Goal: Task Accomplishment & Management: Use online tool/utility

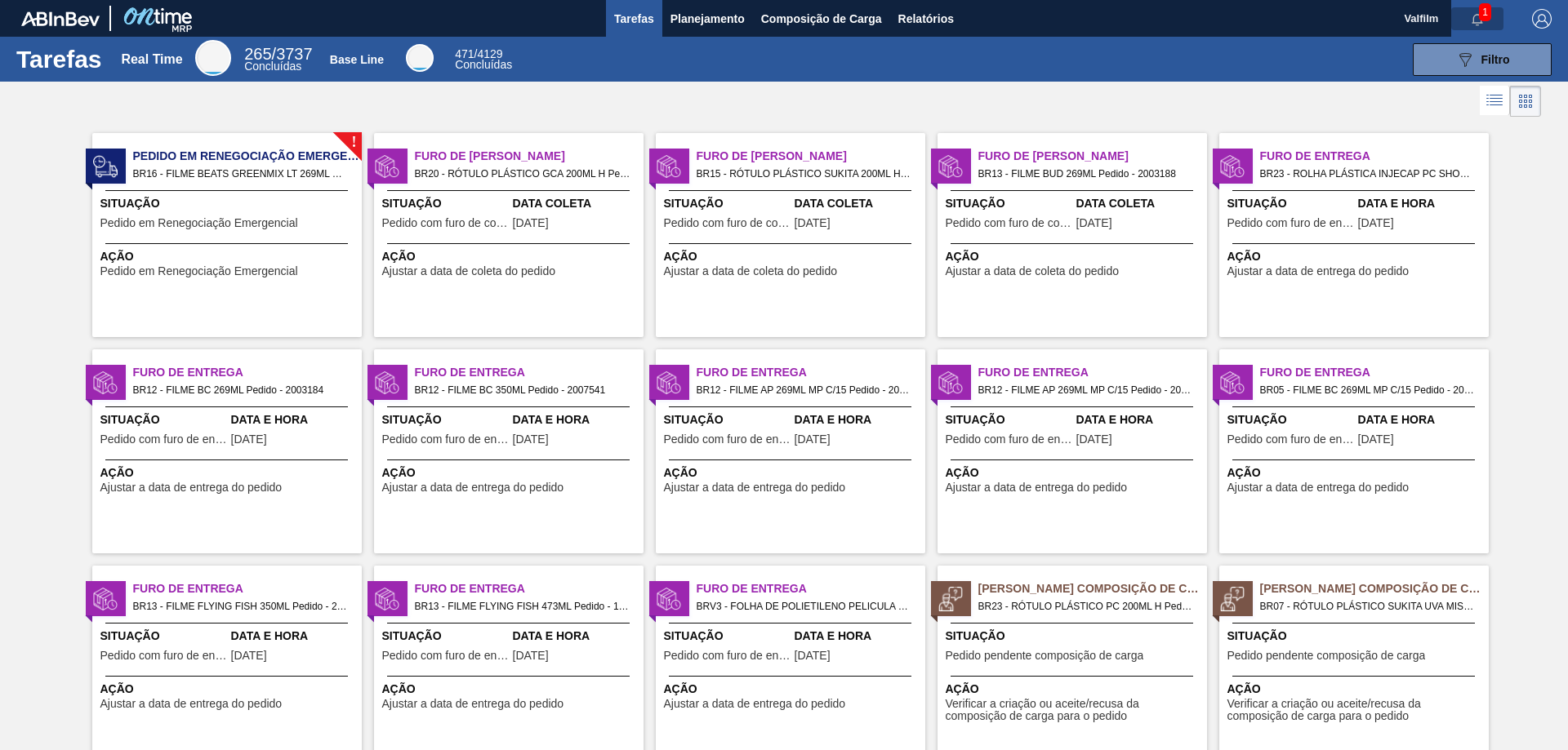
click at [1471, 13] on icon "button" at bounding box center [1477, 20] width 13 height 13
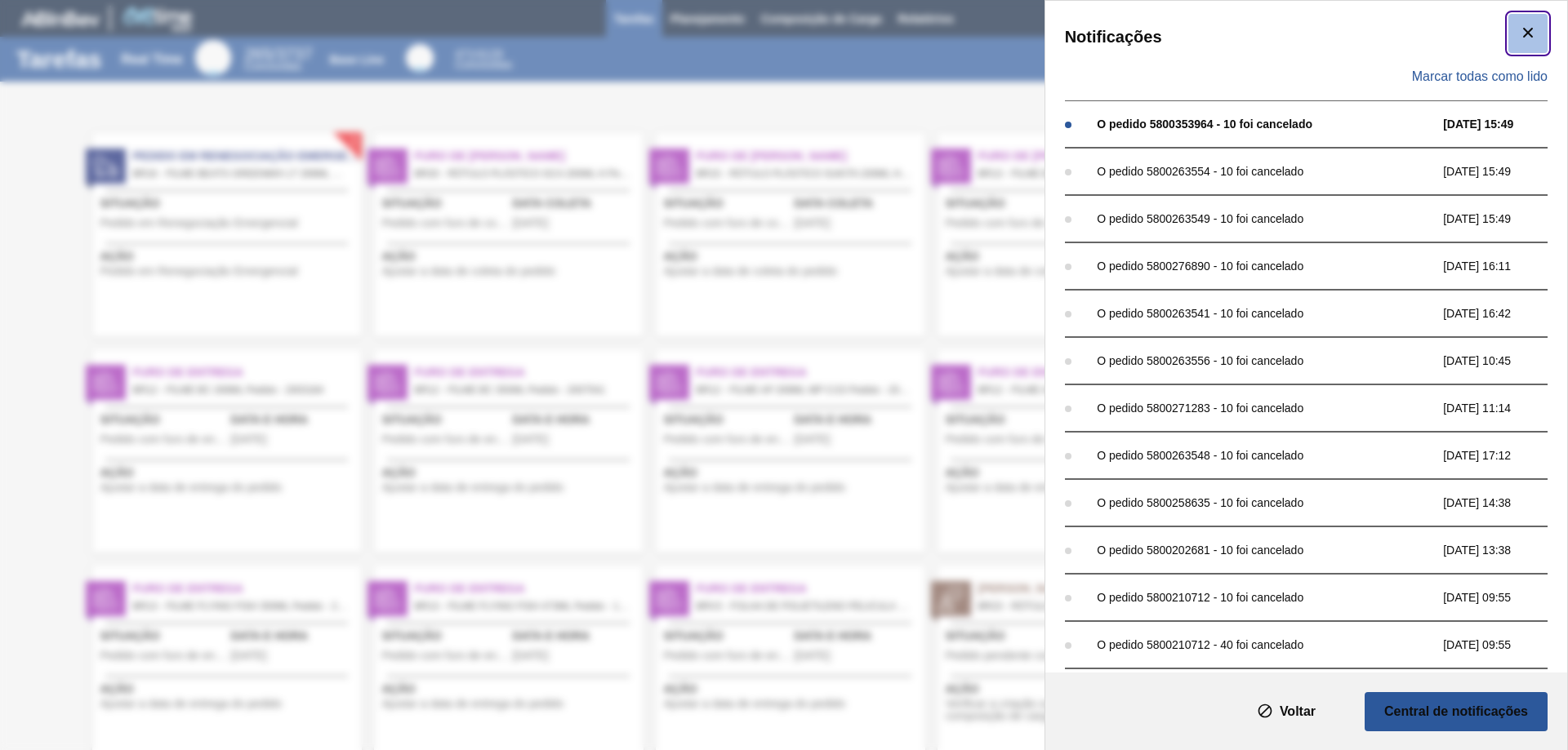
click at [1527, 33] on icon "botão de ícone" at bounding box center [1527, 32] width 20 height 20
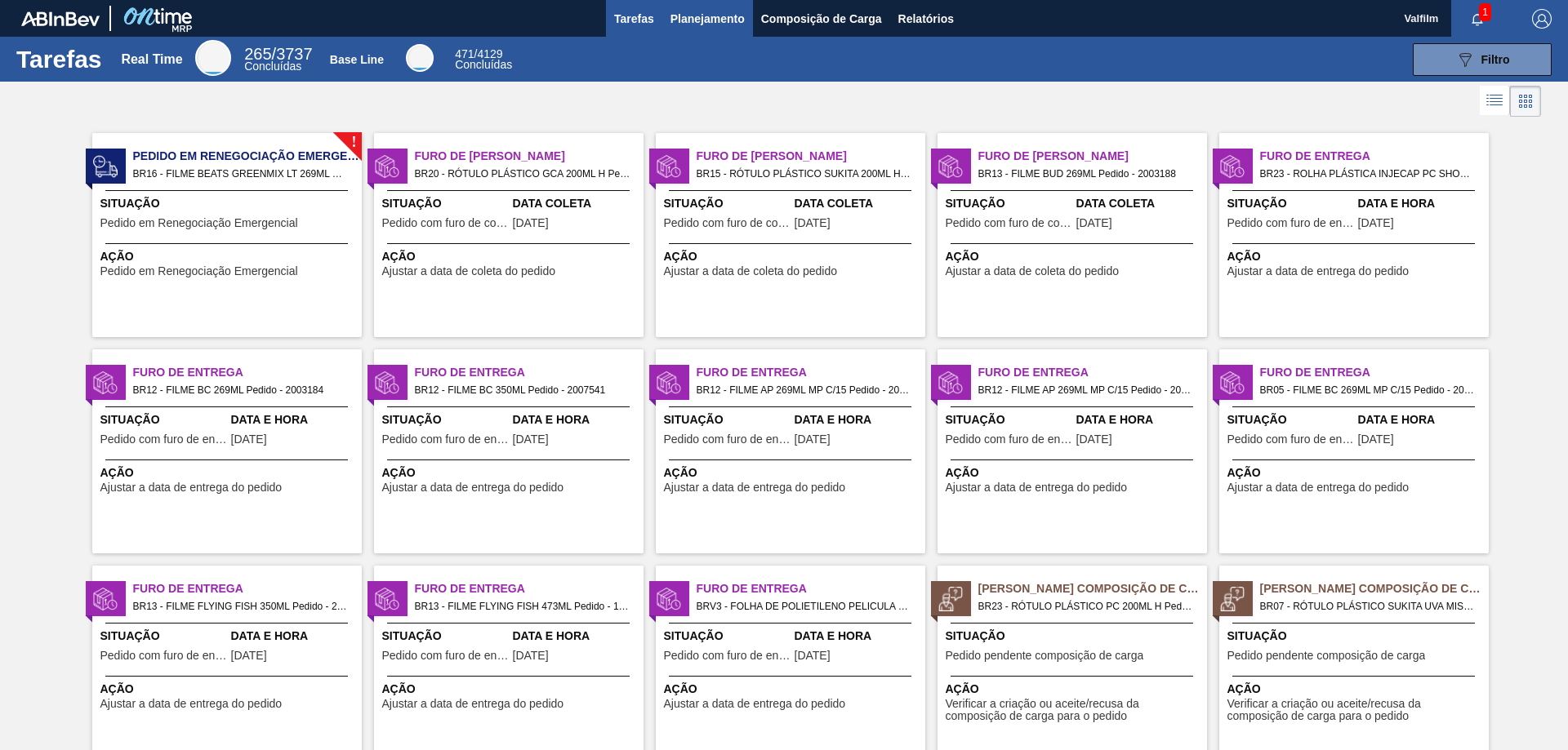
click at [687, 13] on span "Planejamento" at bounding box center [707, 19] width 75 height 20
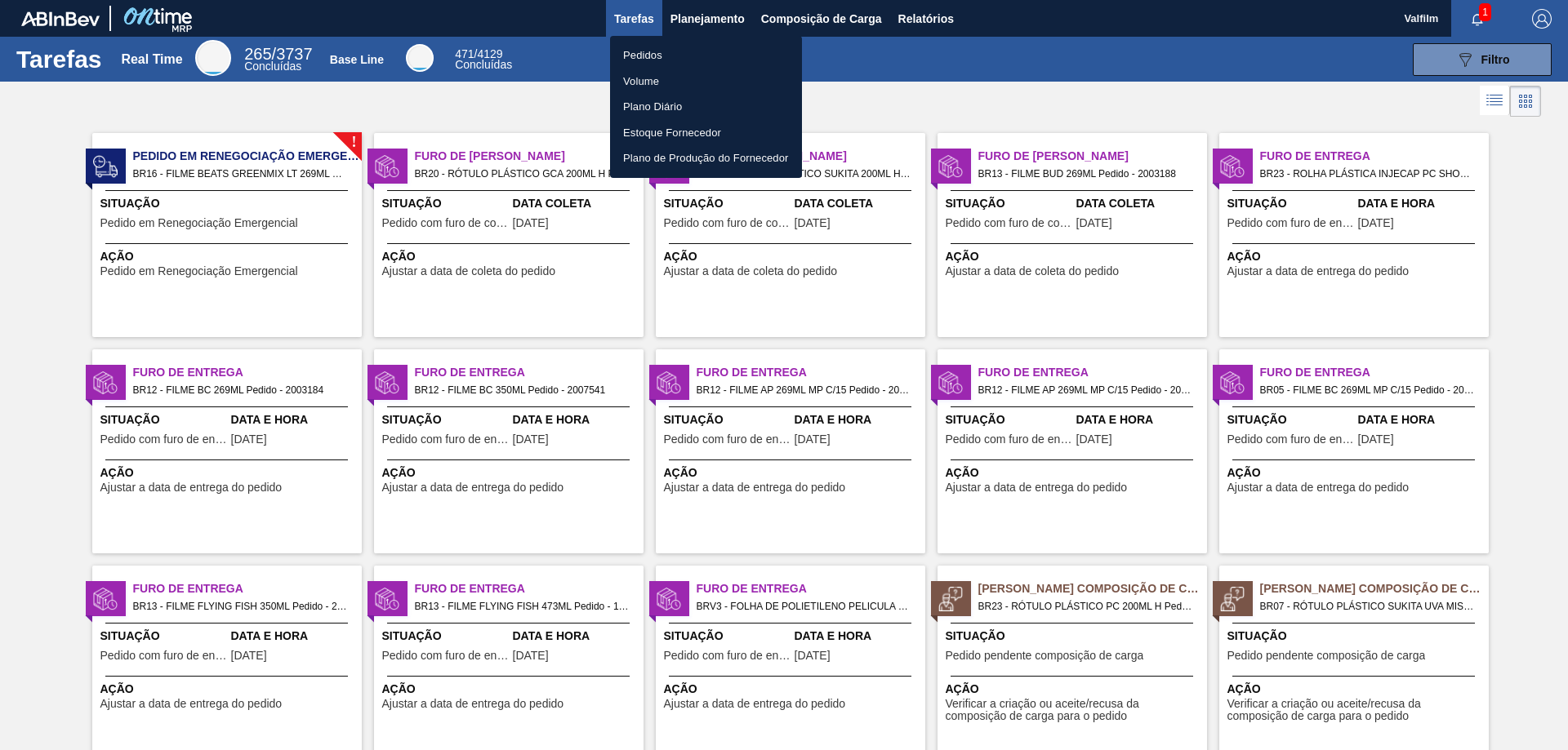
click at [664, 53] on li "Pedidos" at bounding box center [705, 56] width 192 height 26
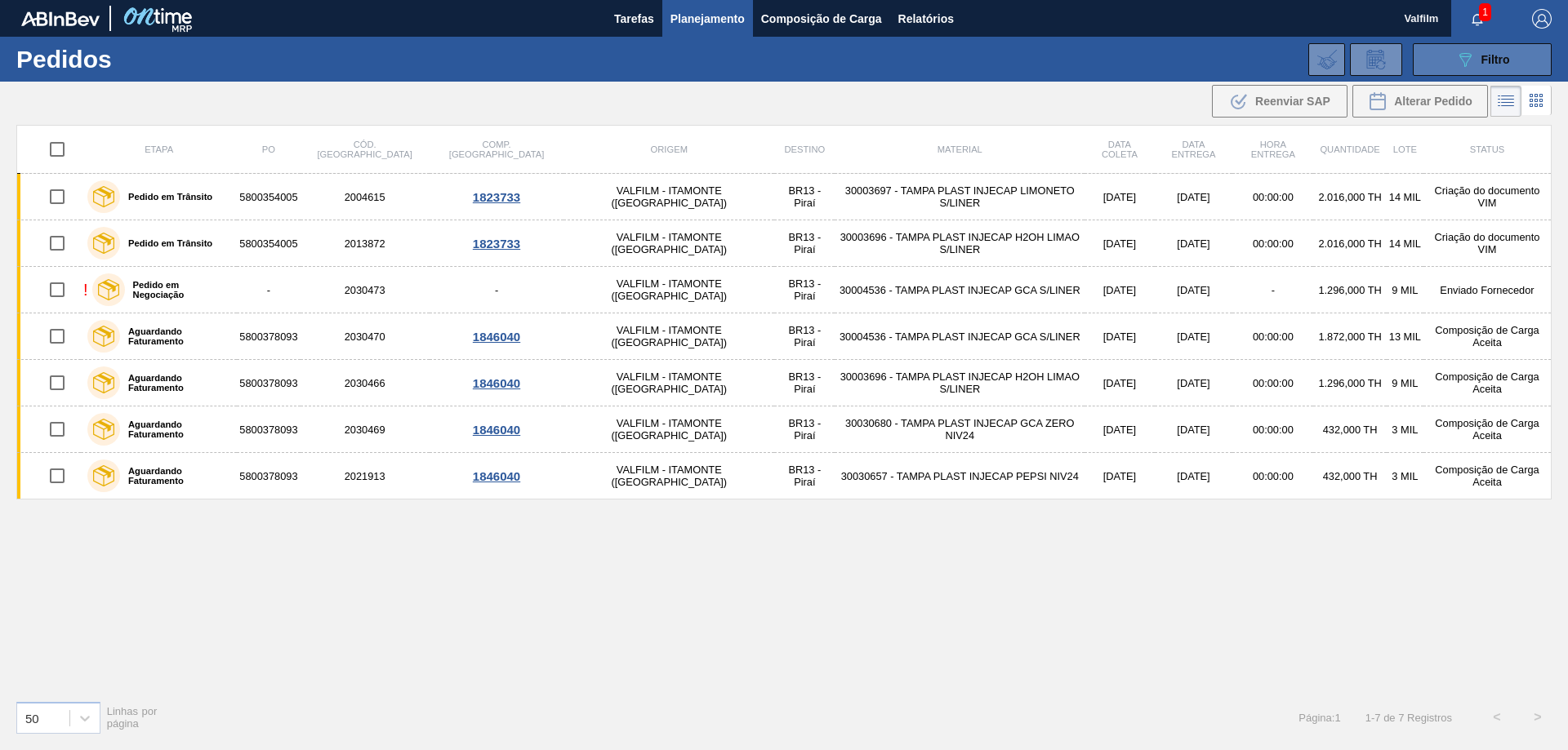
click at [1457, 67] on icon "089F7B8B-B2A5-4AFE-B5C0-19BA573D28AC" at bounding box center [1465, 59] width 20 height 20
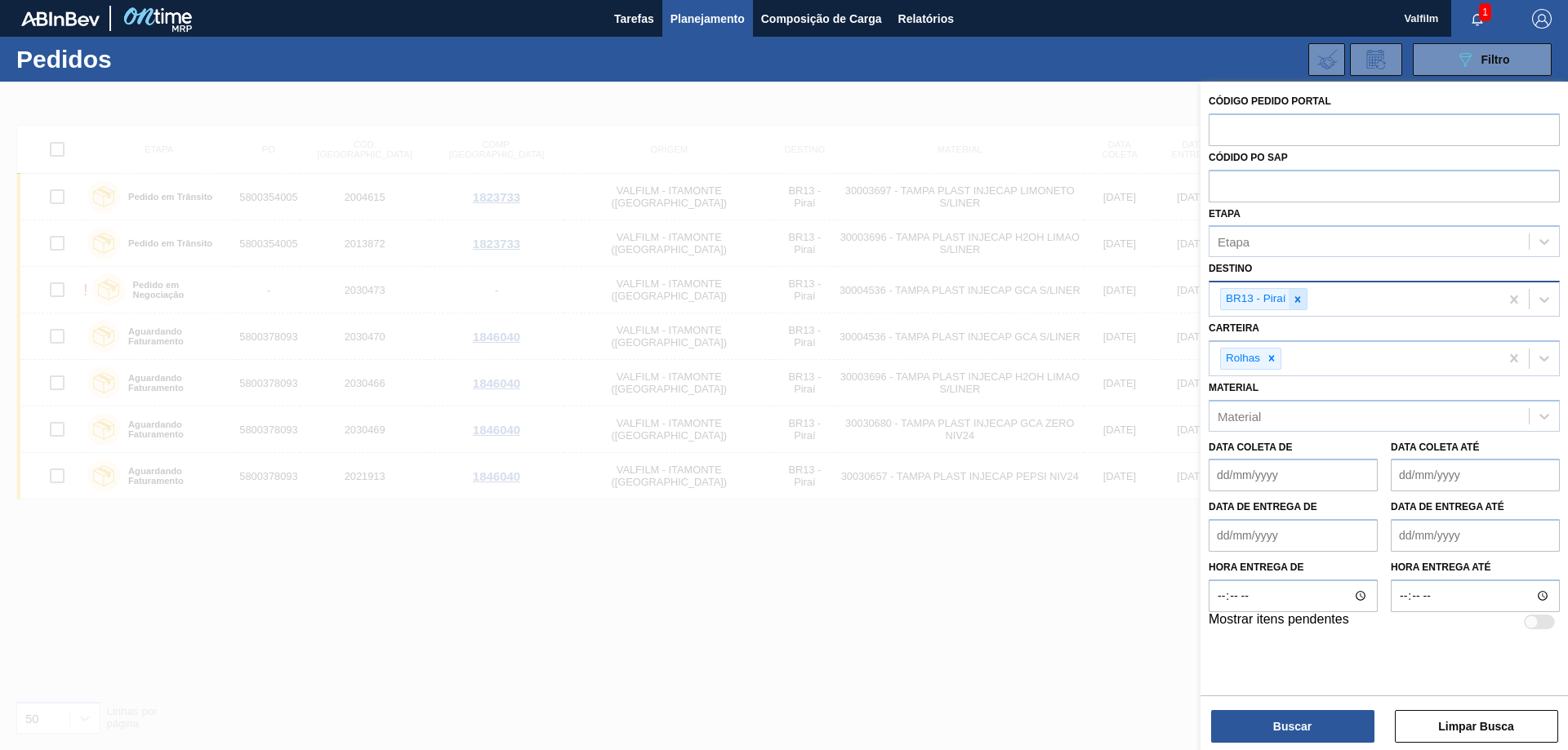
click at [1300, 307] on div at bounding box center [1297, 299] width 18 height 21
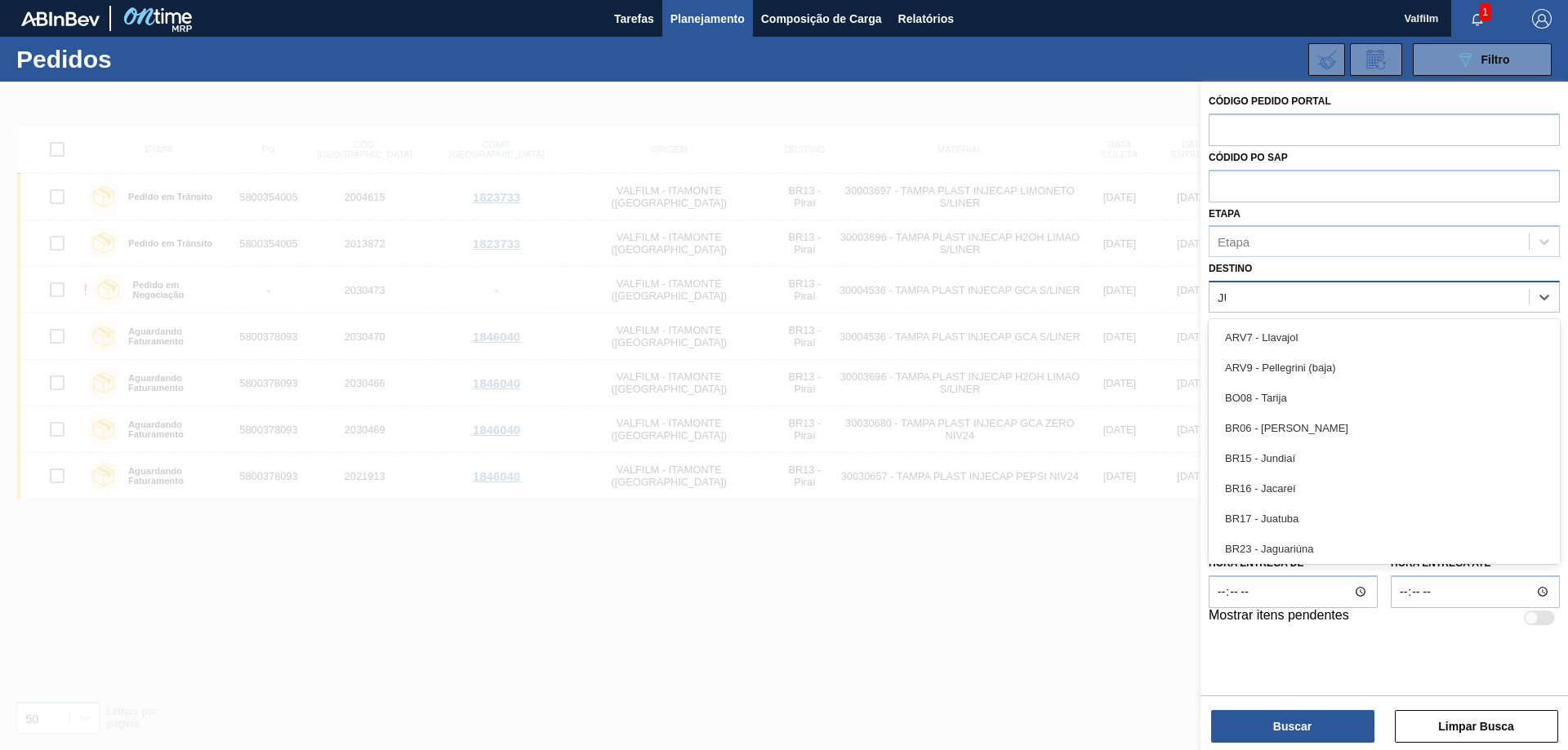
type input "JUN"
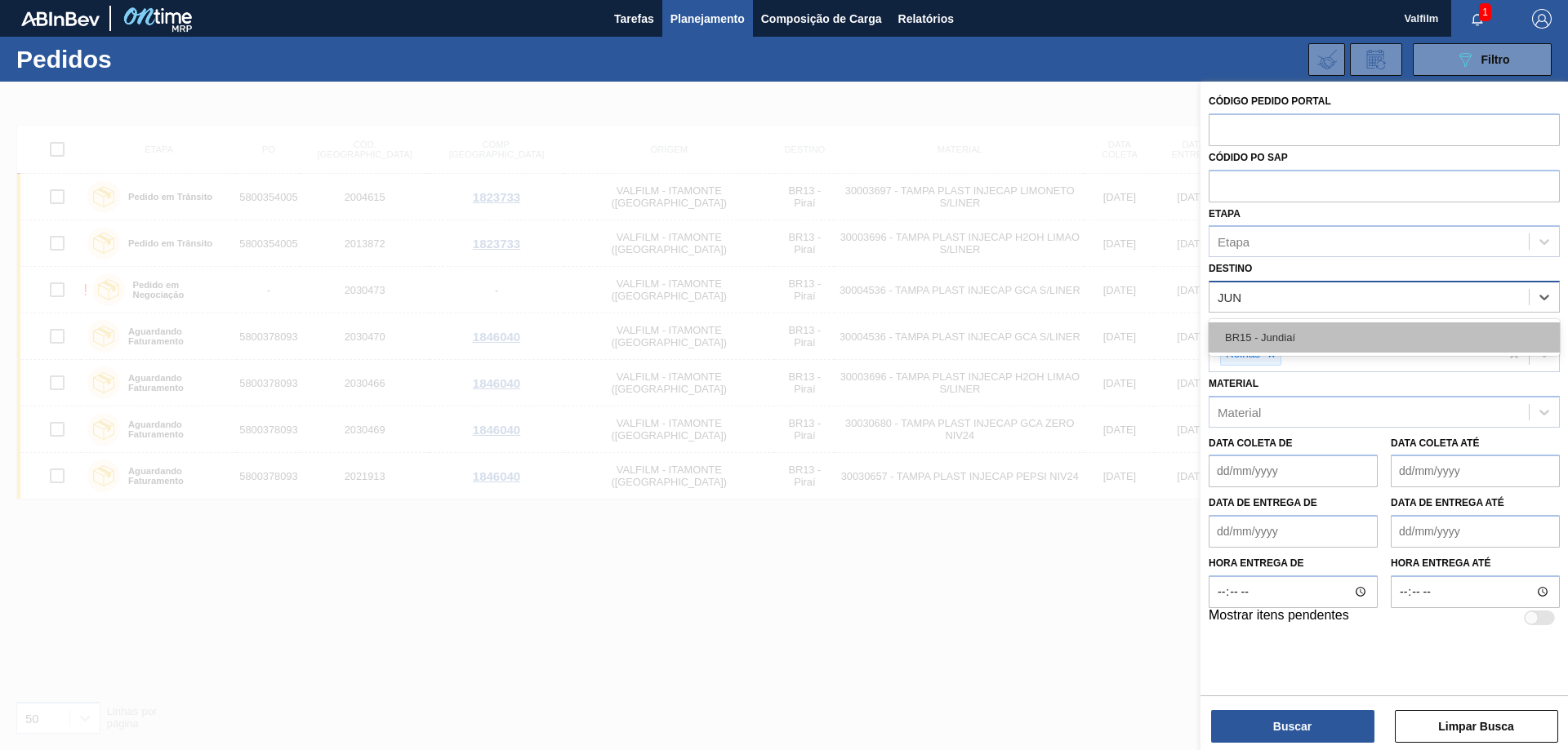
click at [1297, 335] on div "BR15 - Jundiaí" at bounding box center [1385, 338] width 351 height 30
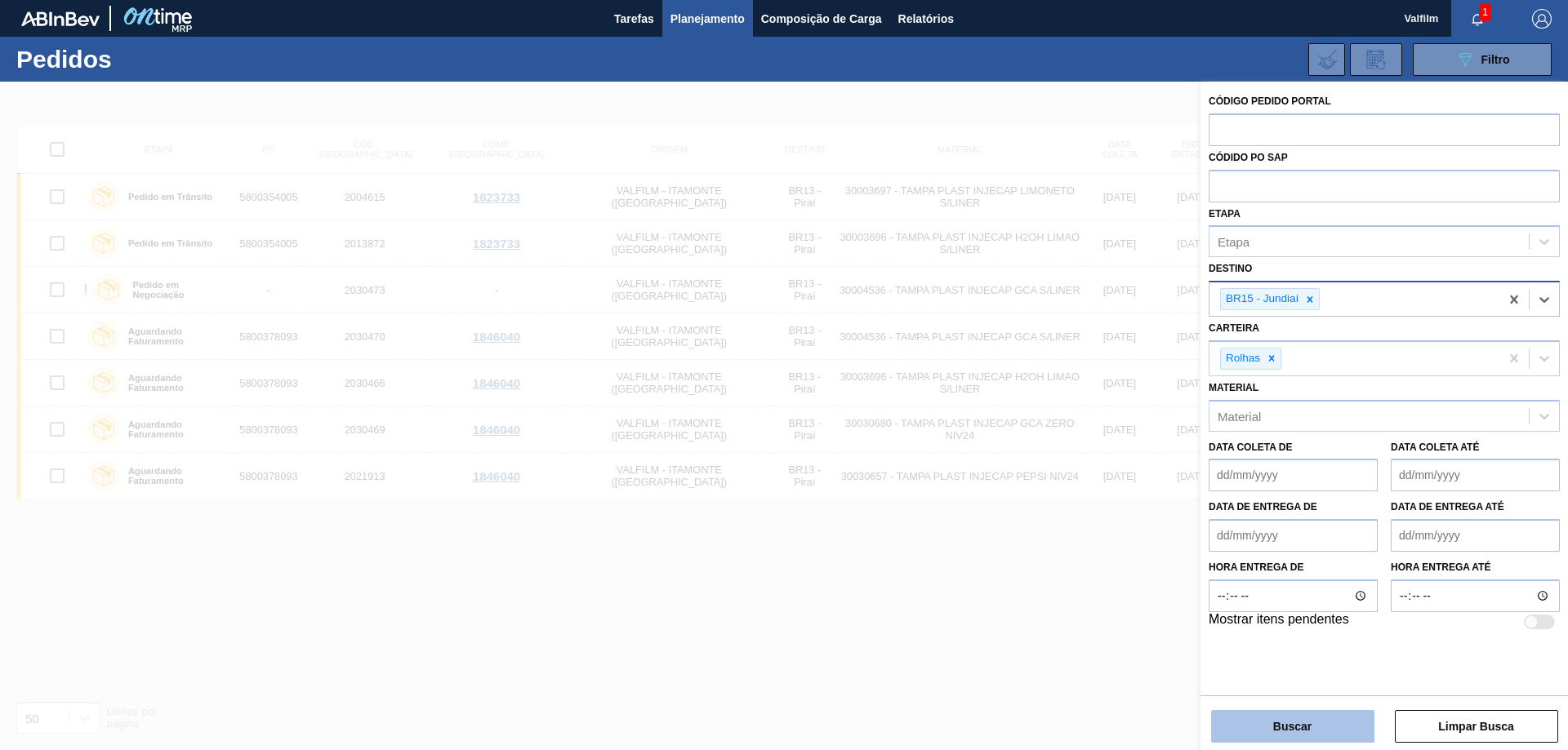
click at [1302, 727] on button "Buscar" at bounding box center [1292, 726] width 163 height 33
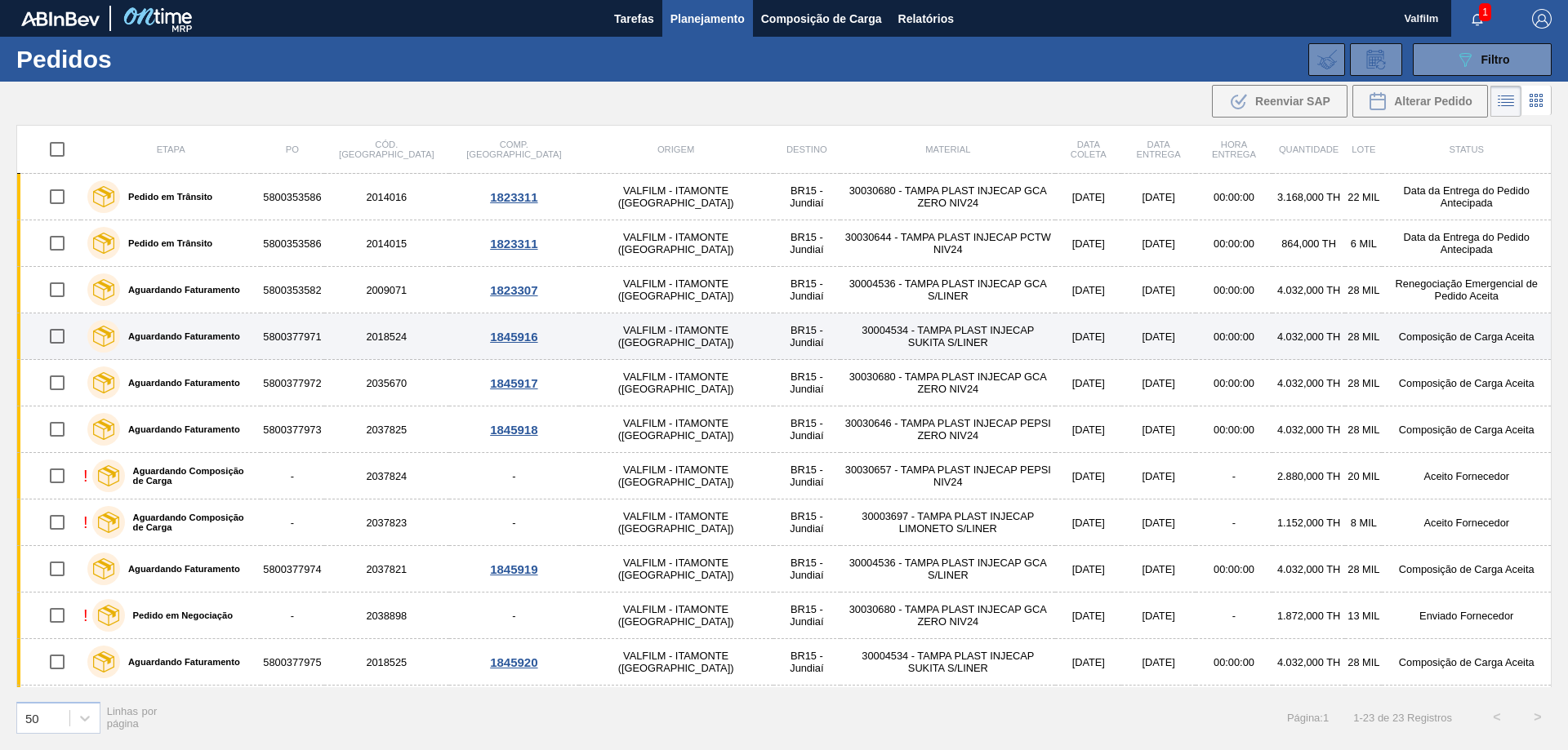
click at [1414, 338] on td "Composição de Carga Aceita" at bounding box center [1466, 336] width 169 height 46
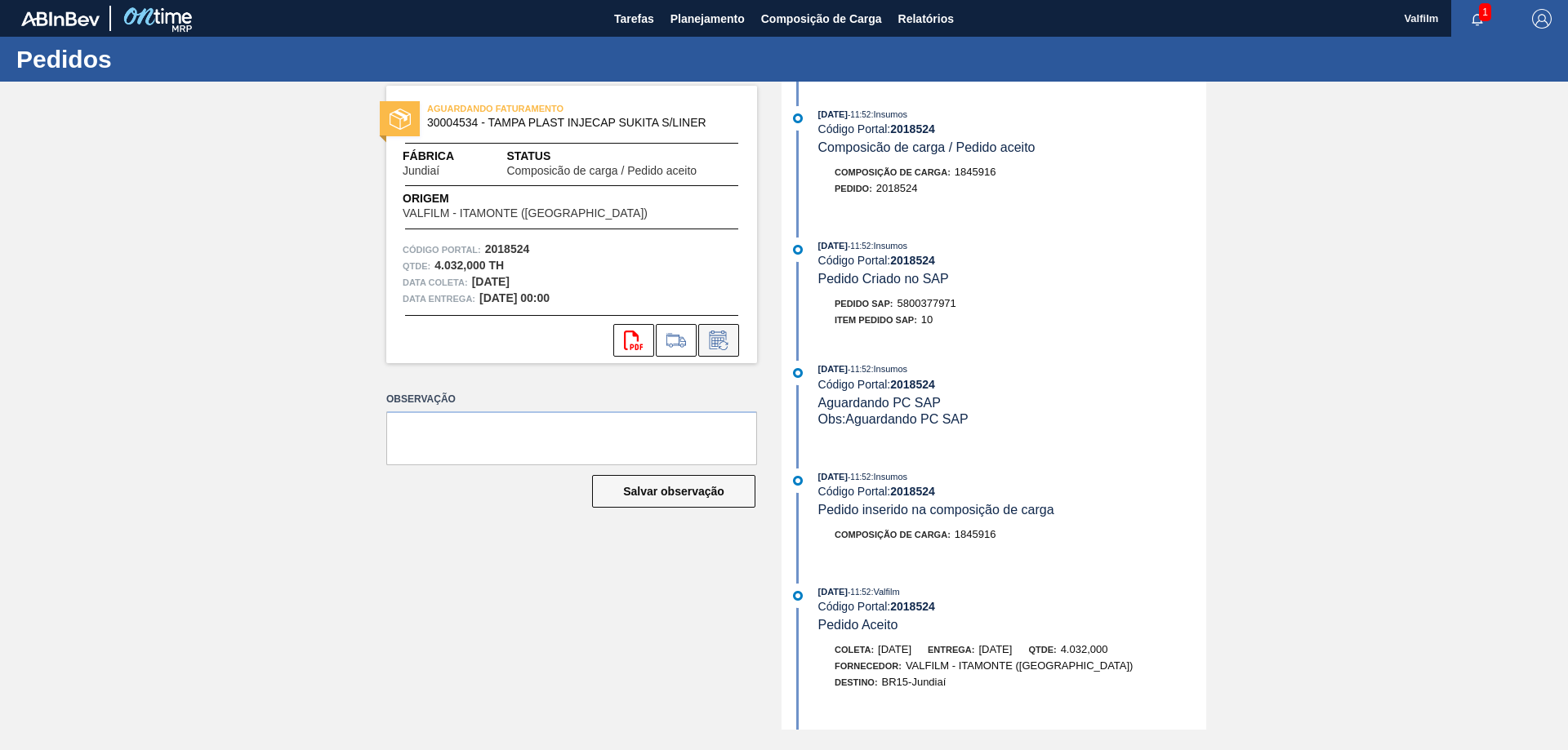
click at [721, 336] on icon at bounding box center [719, 340] width 26 height 20
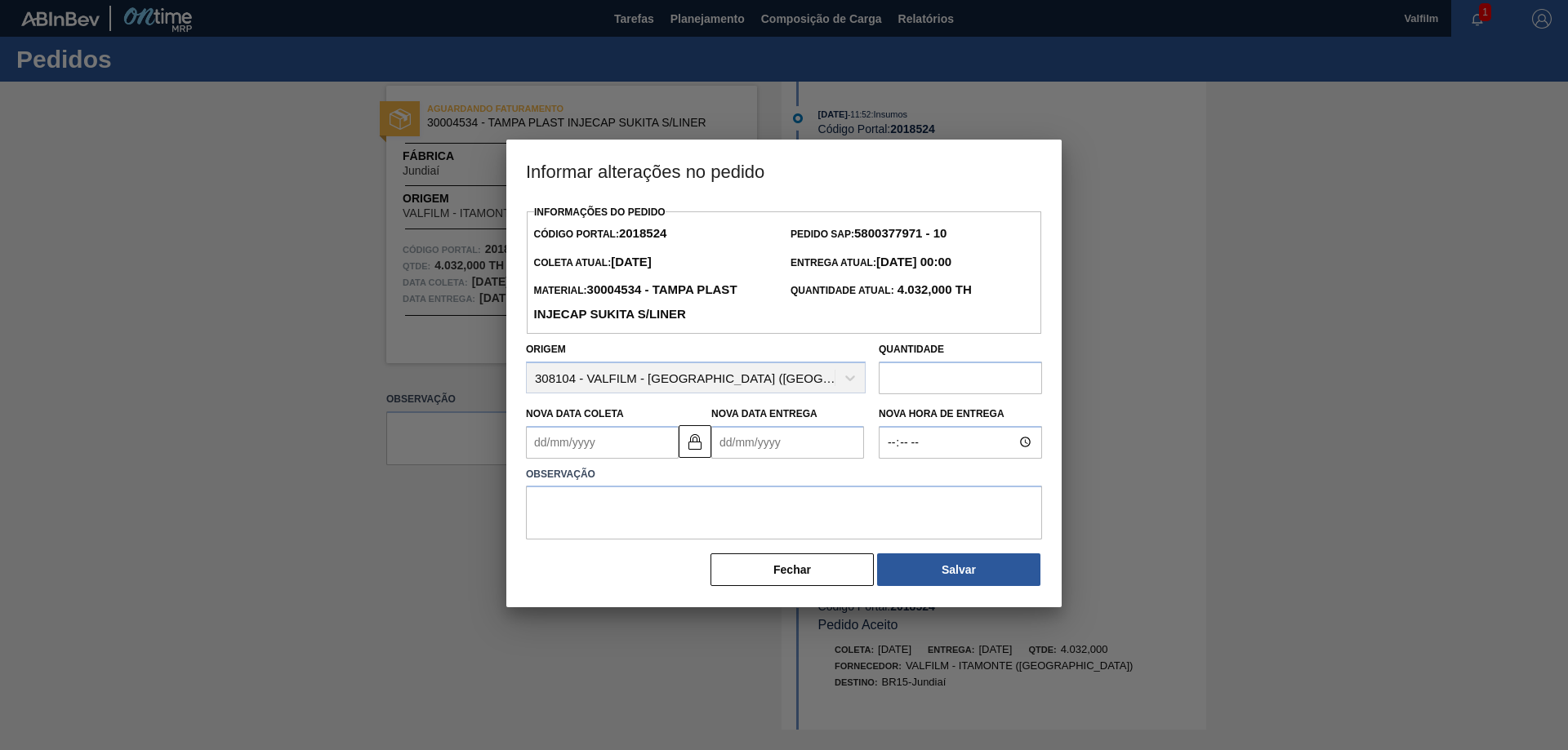
click at [582, 451] on Coleta2018524 "Nova Data Coleta" at bounding box center [602, 442] width 153 height 33
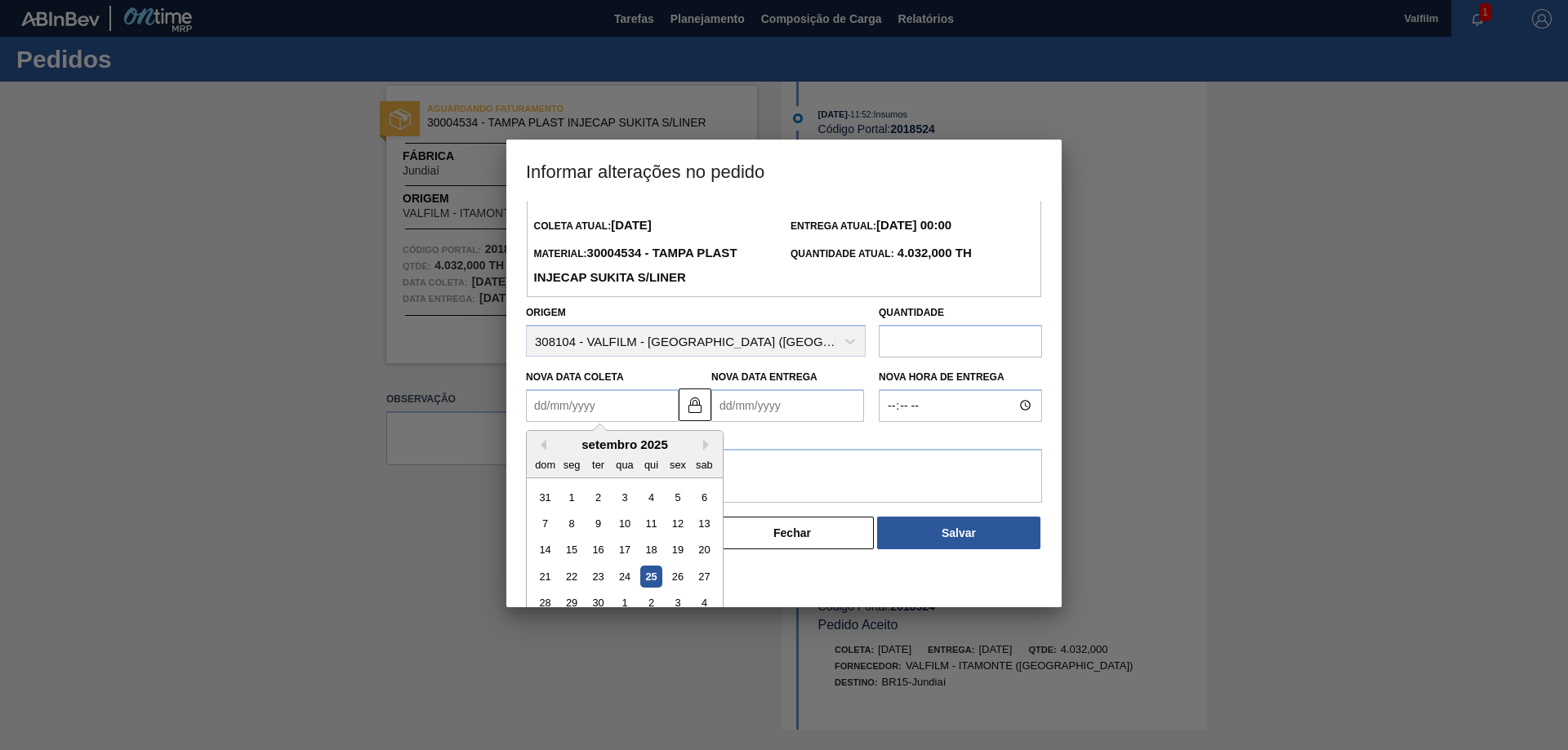
scroll to position [55, 0]
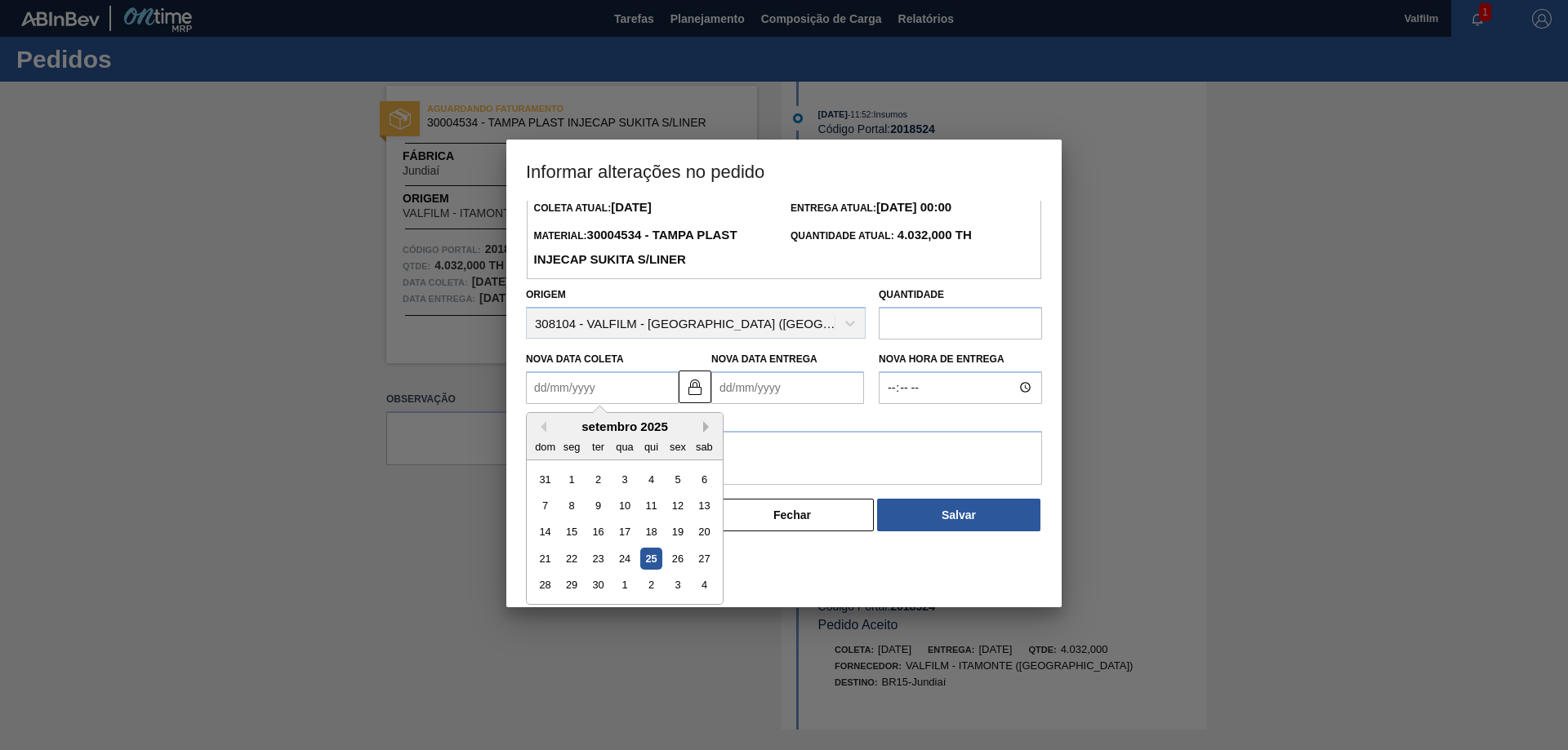
click at [704, 426] on button "Next Month" at bounding box center [709, 426] width 11 height 11
click at [628, 510] on div "8" at bounding box center [624, 505] width 22 height 22
type Coleta2018524 "[DATE]"
type Entrega2018524 "[DATE]"
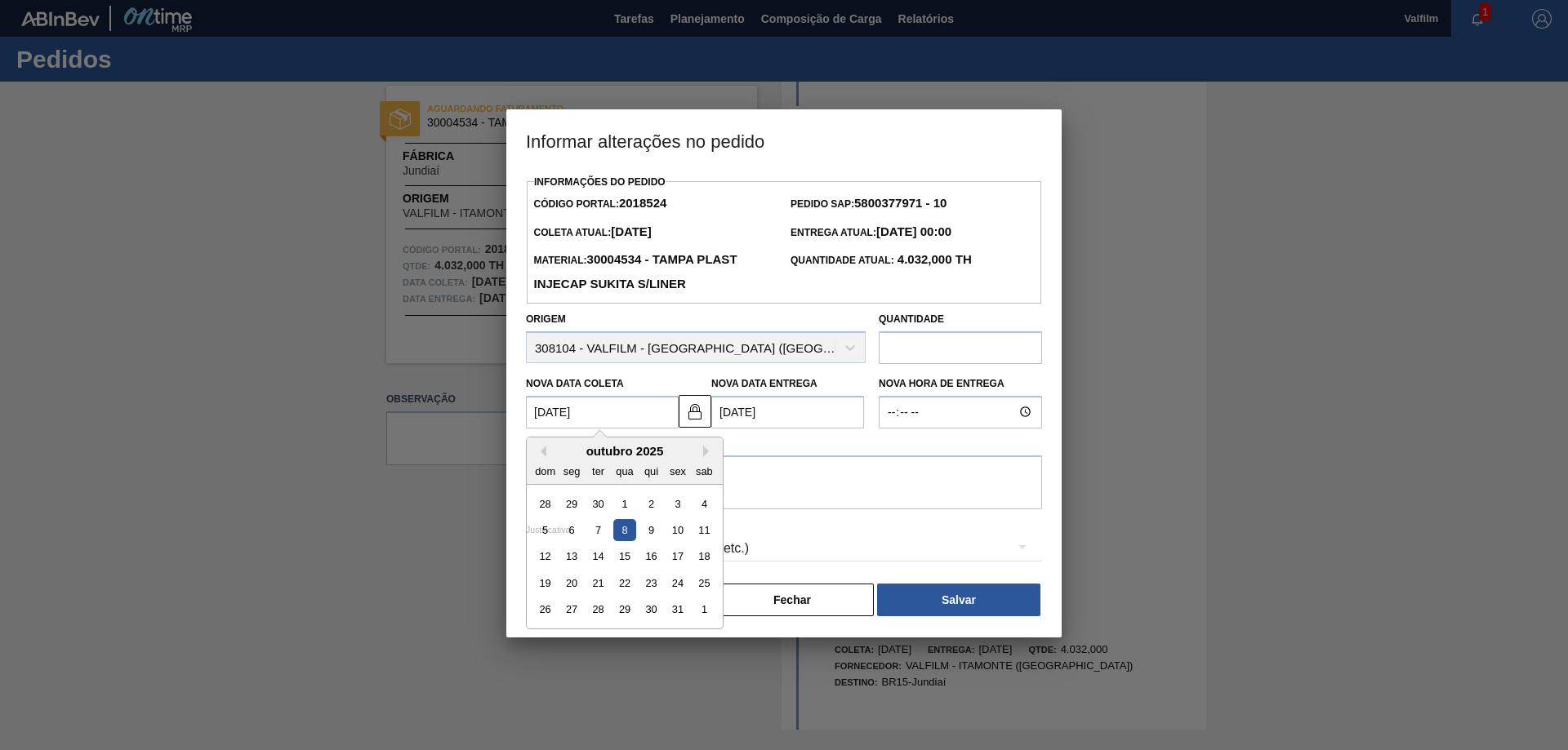
click at [600, 414] on Coleta2018524 "[DATE]" at bounding box center [602, 412] width 153 height 33
click at [599, 533] on div "7" at bounding box center [598, 529] width 22 height 22
type Coleta2018524 "[DATE]"
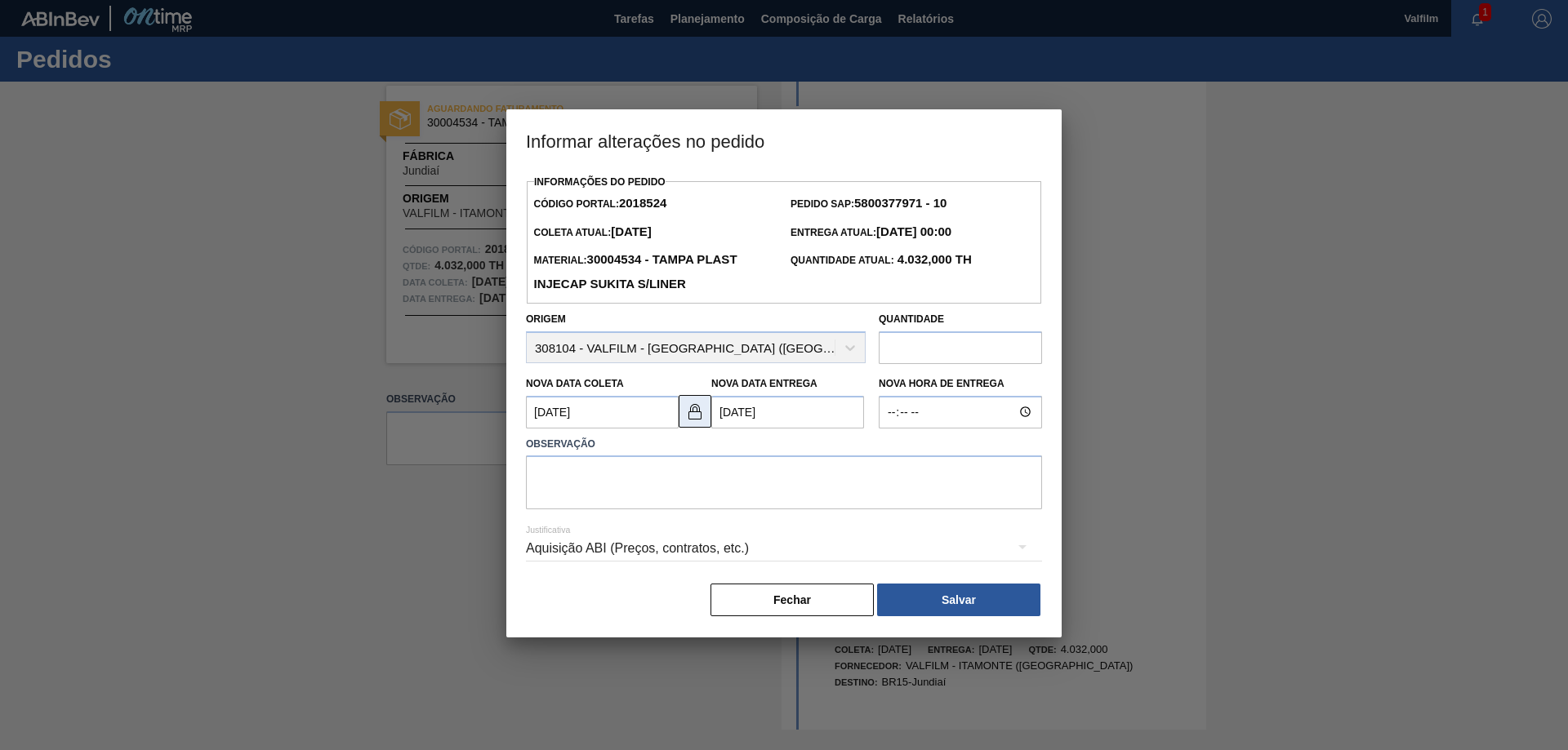
click at [700, 417] on img at bounding box center [695, 411] width 20 height 20
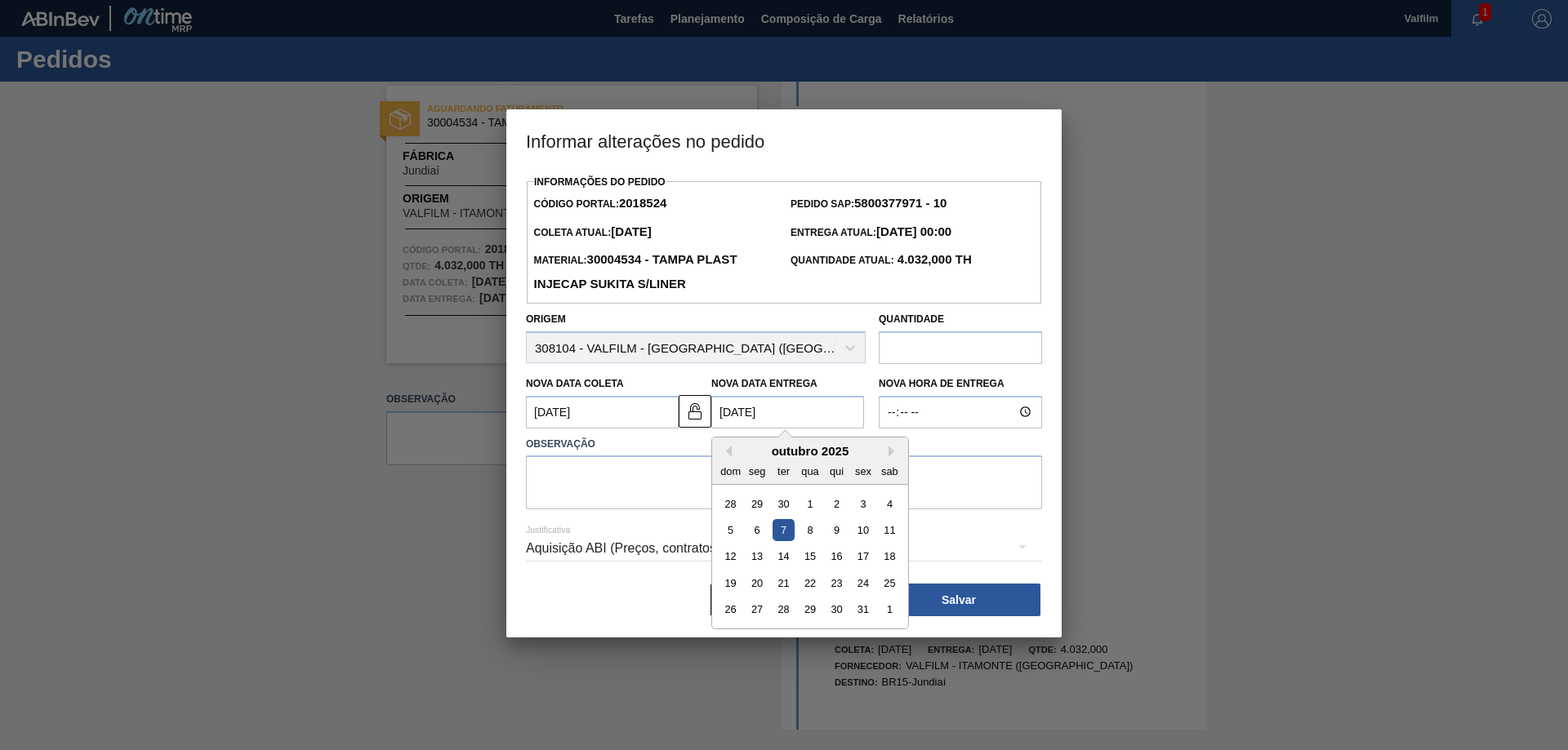
click at [763, 417] on Entrega2018524 "[DATE]" at bounding box center [788, 412] width 153 height 33
click at [805, 533] on div "8" at bounding box center [809, 529] width 22 height 22
type Entrega2018524 "[DATE]"
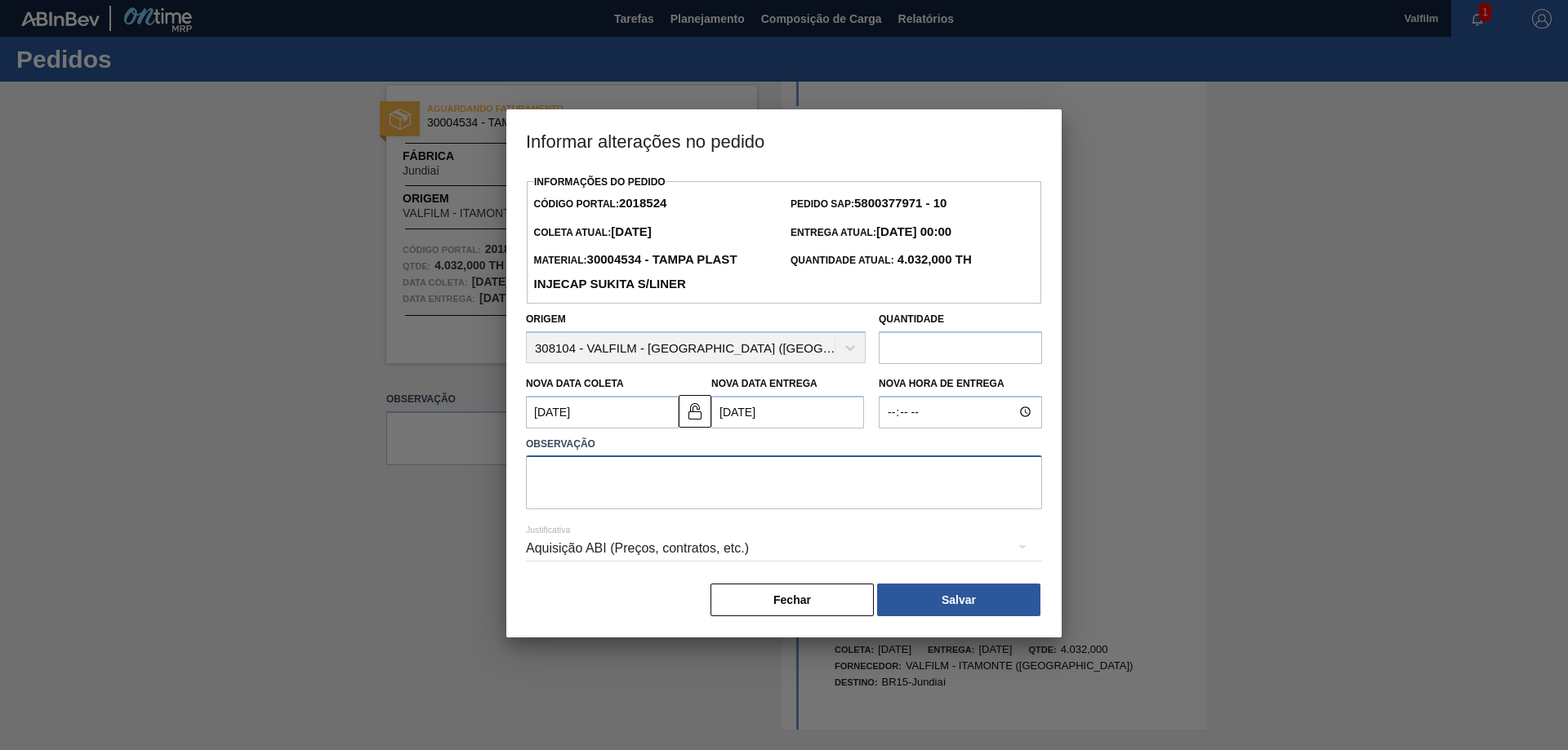
click at [716, 465] on textarea at bounding box center [784, 482] width 516 height 54
type textarea "a"
type textarea "Ajuste de data para melhora do fluxo logístico."
click at [815, 548] on div "Aquisição ABI (Preços, contratos, etc.)" at bounding box center [784, 548] width 516 height 45
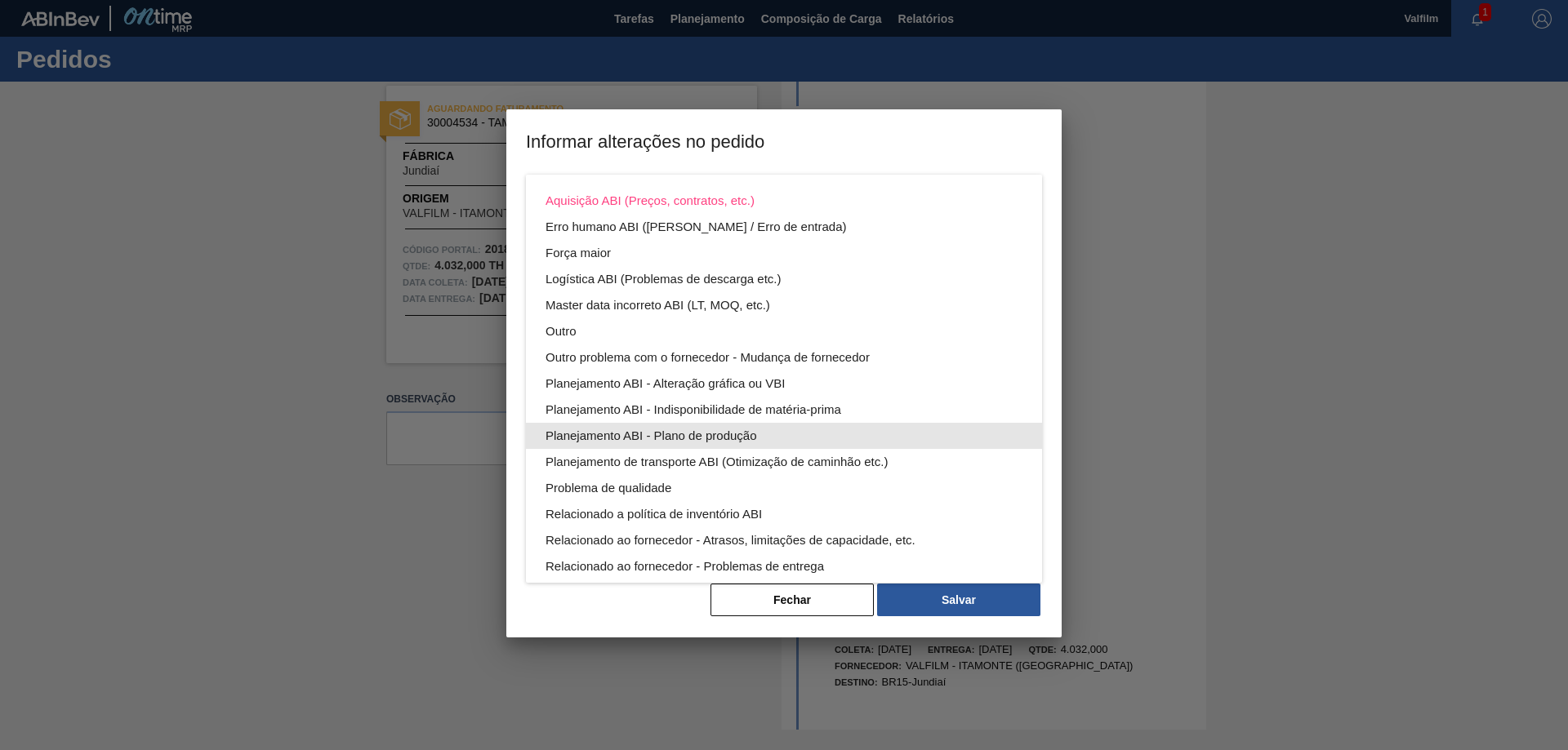
scroll to position [88, 0]
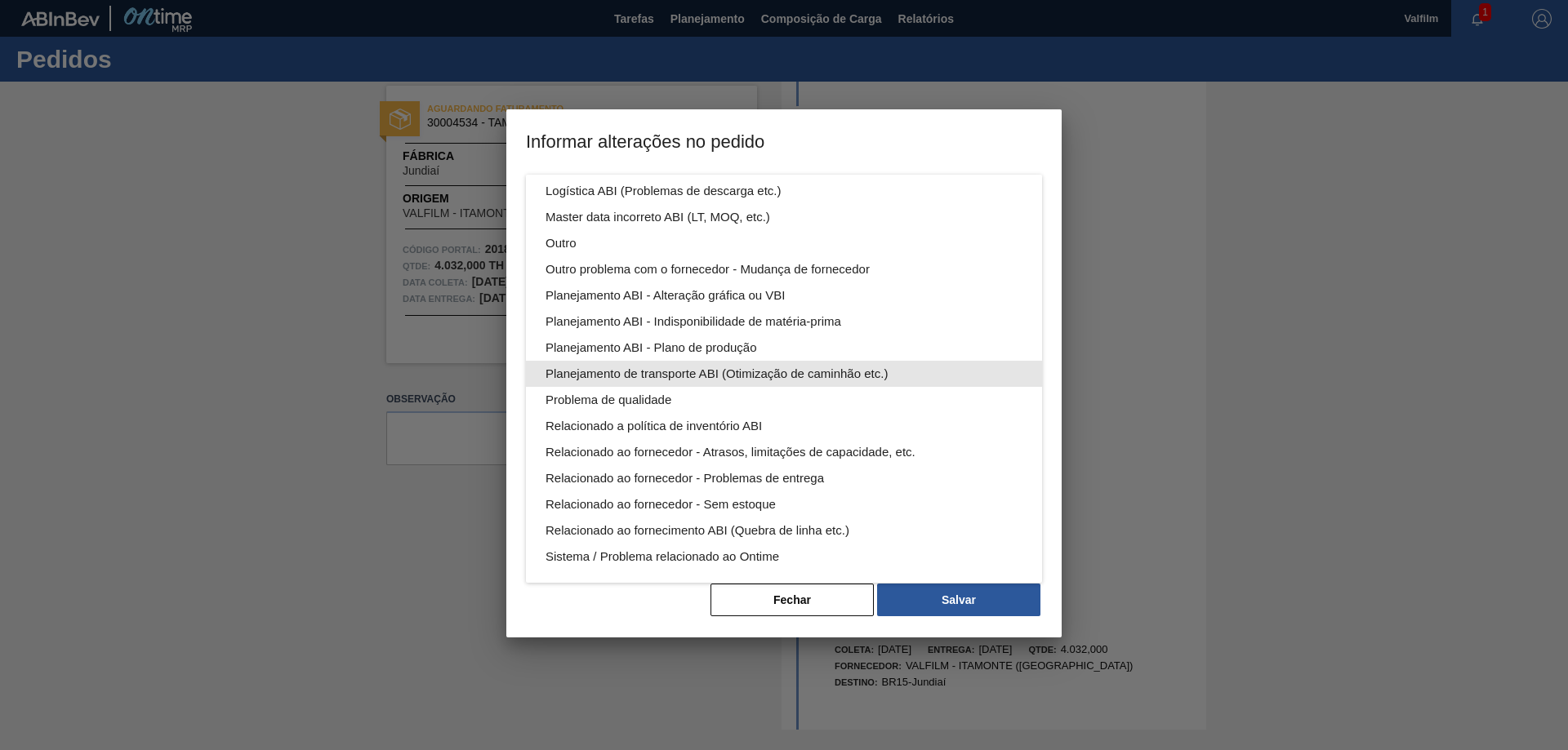
click at [779, 367] on div "Planejamento de transporte ABI (Otimização de caminhão etc.)" at bounding box center [784, 374] width 477 height 26
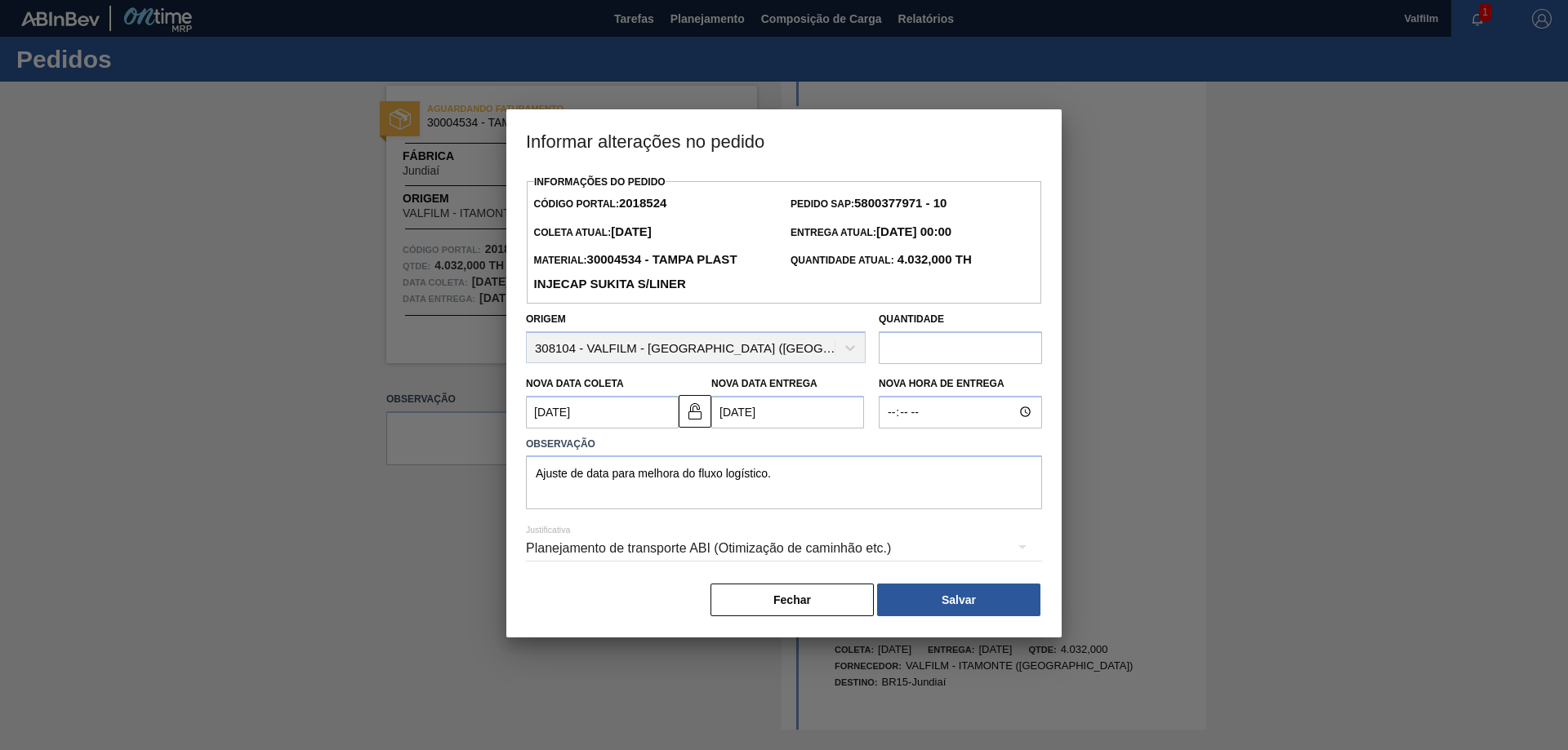
scroll to position [0, 0]
click at [976, 602] on button "Salvar" at bounding box center [958, 600] width 163 height 33
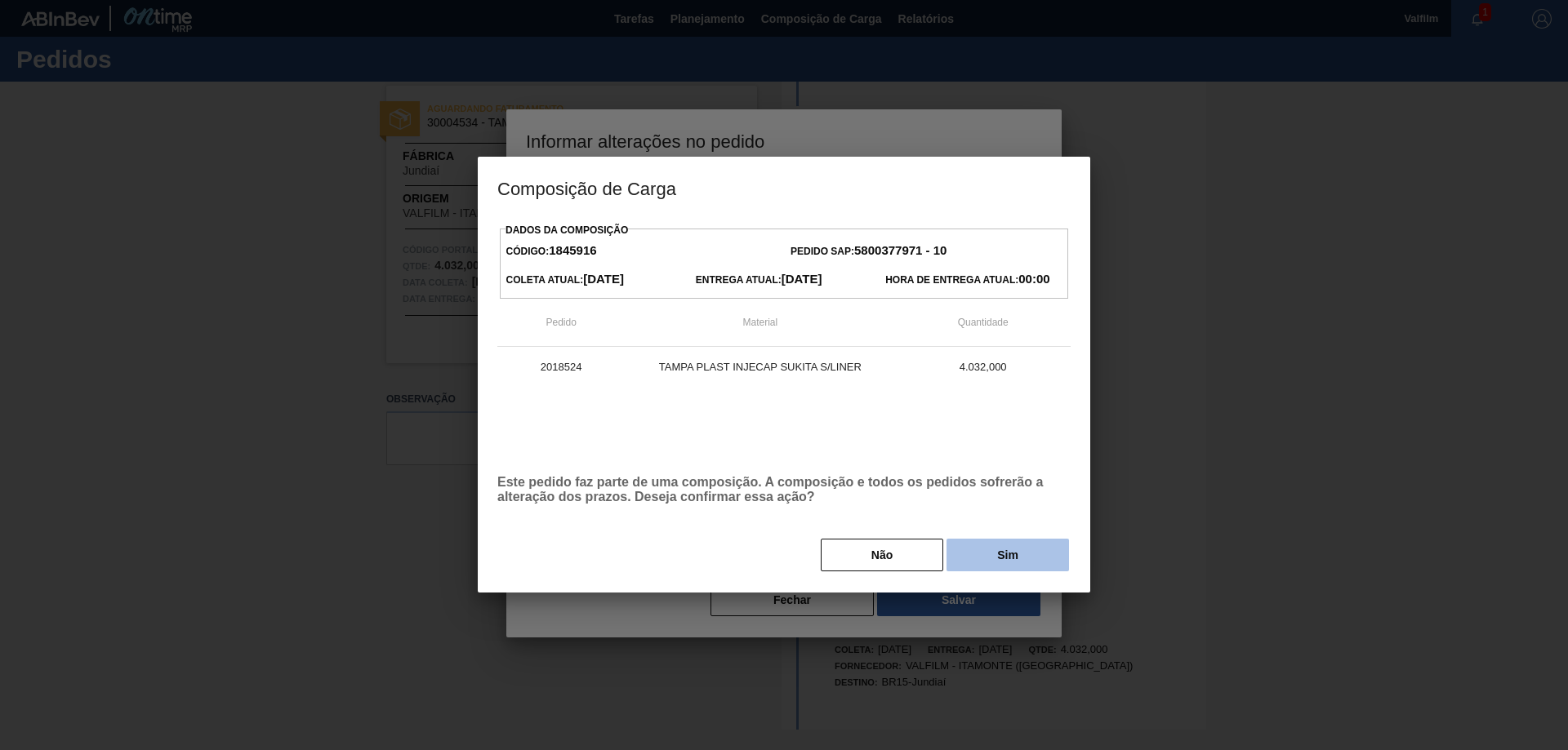
click at [1004, 556] on button "Sim" at bounding box center [1008, 555] width 123 height 33
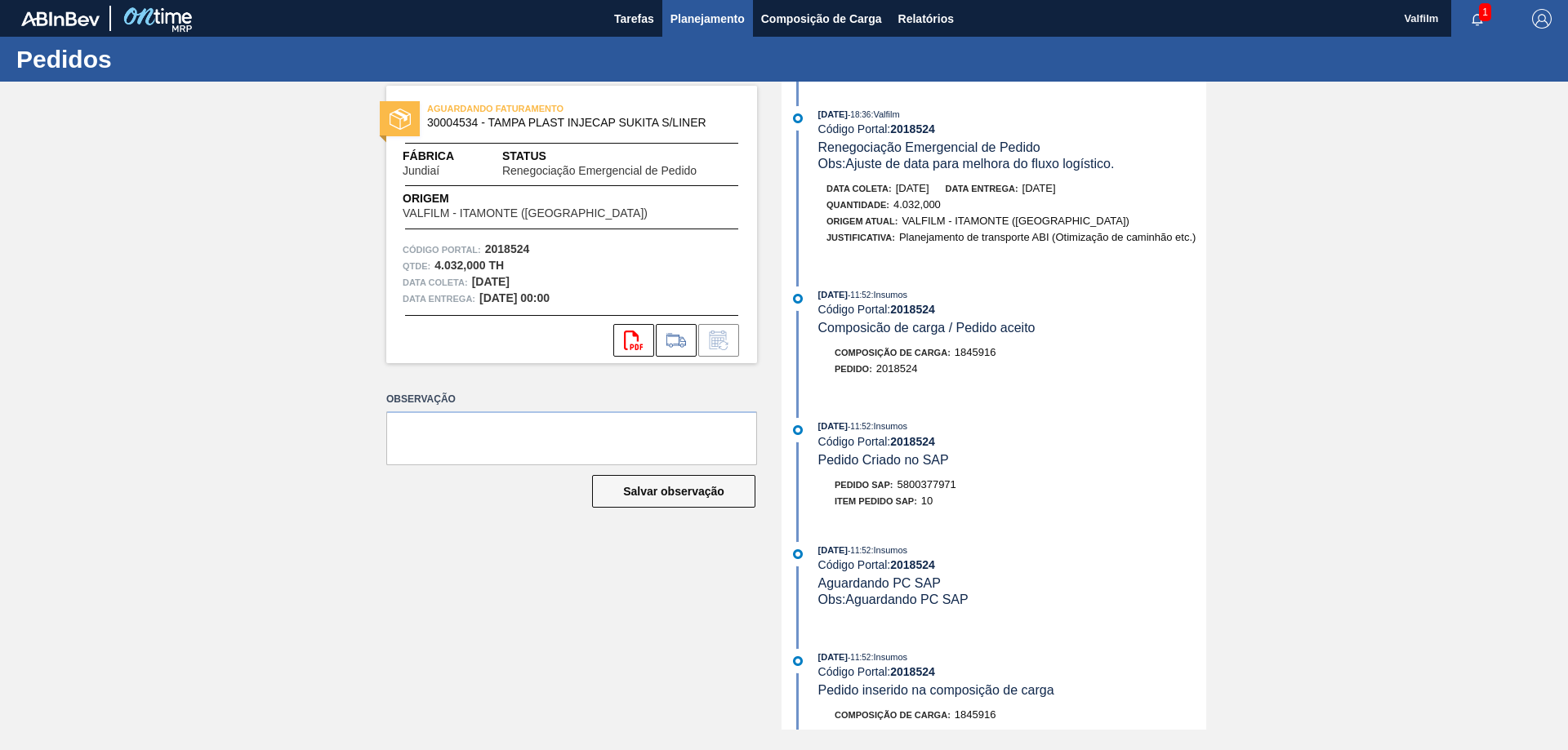
click at [700, 13] on span "Planejamento" at bounding box center [707, 19] width 75 height 20
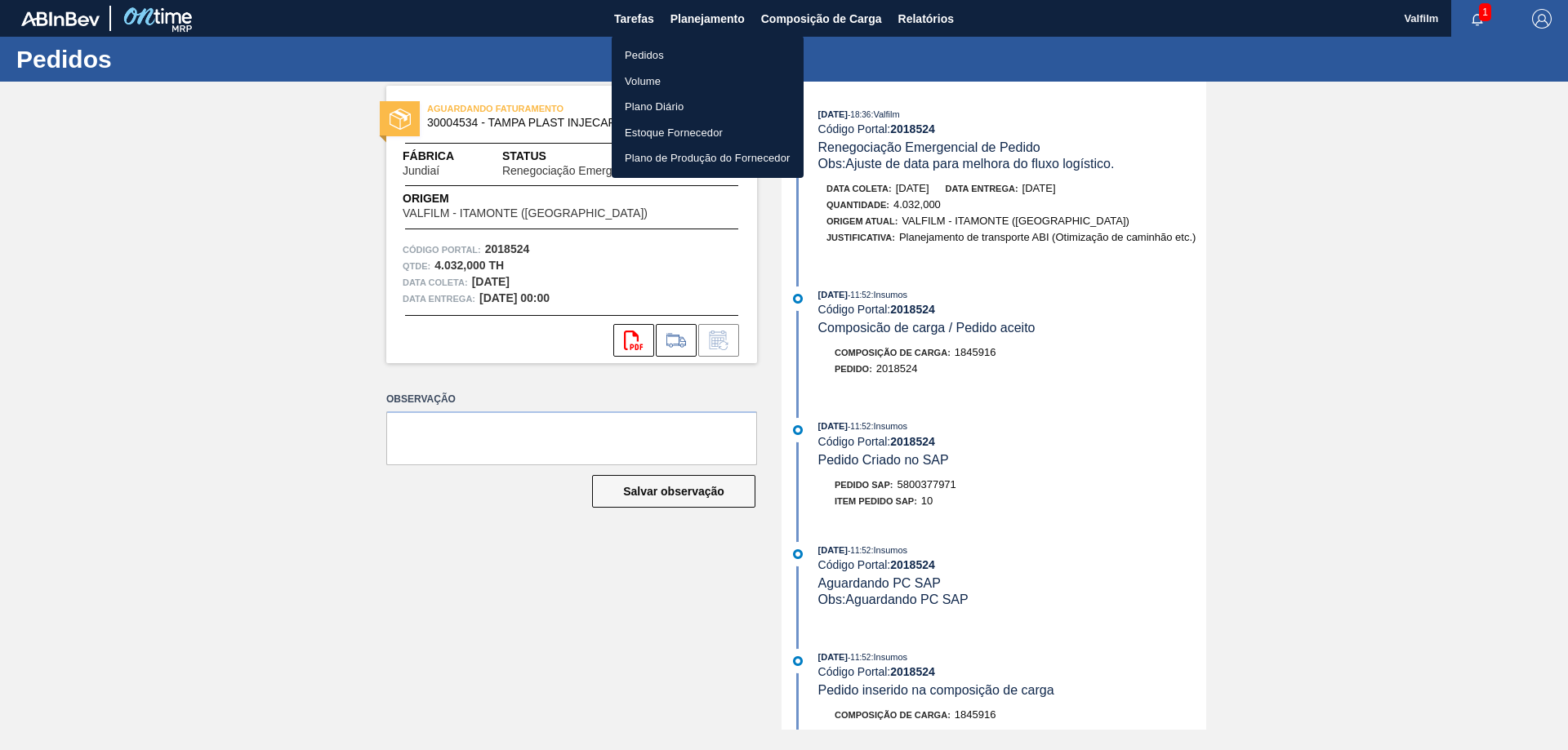
click at [676, 58] on li "Pedidos" at bounding box center [707, 56] width 192 height 26
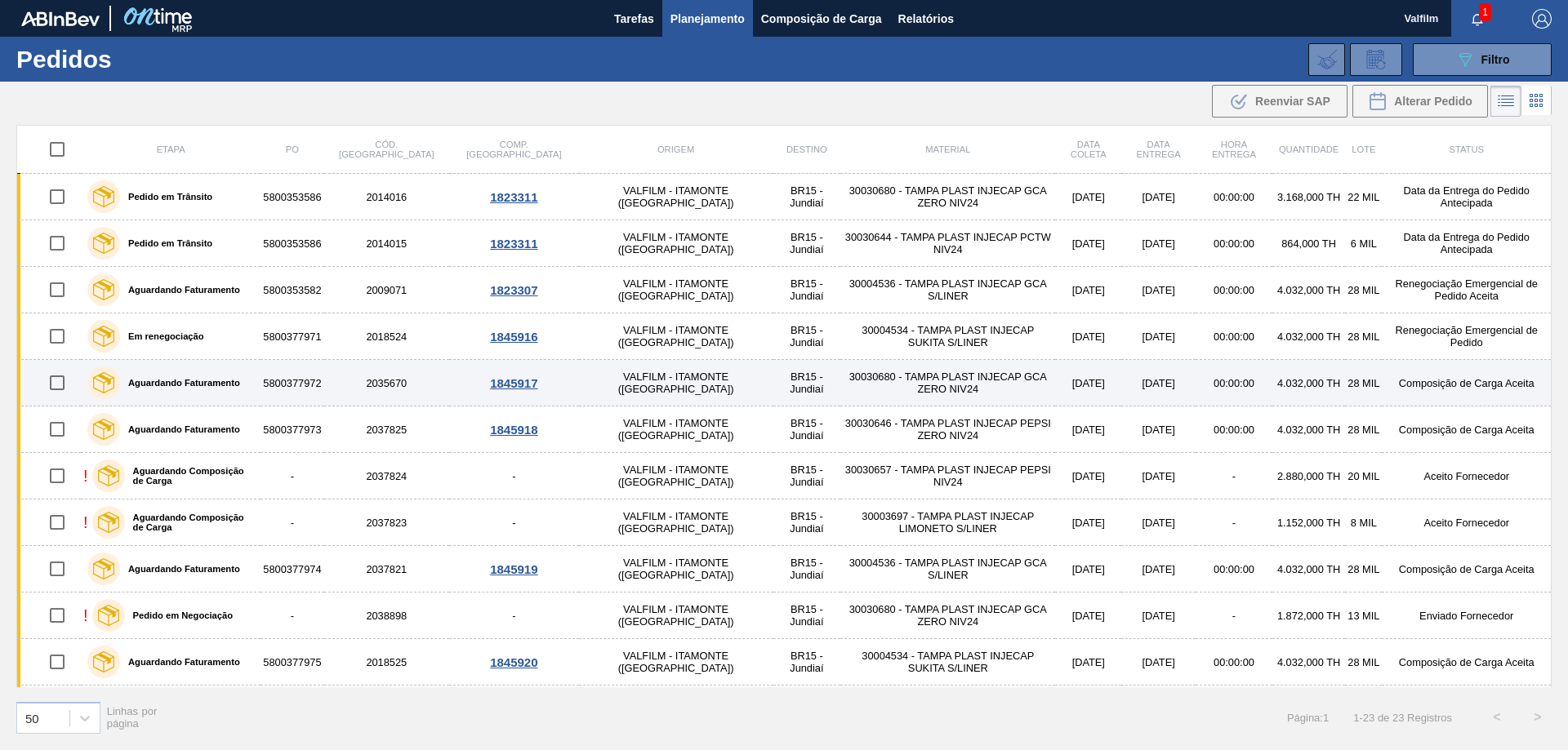
click at [1430, 384] on td "Composição de Carga Aceita" at bounding box center [1466, 383] width 169 height 46
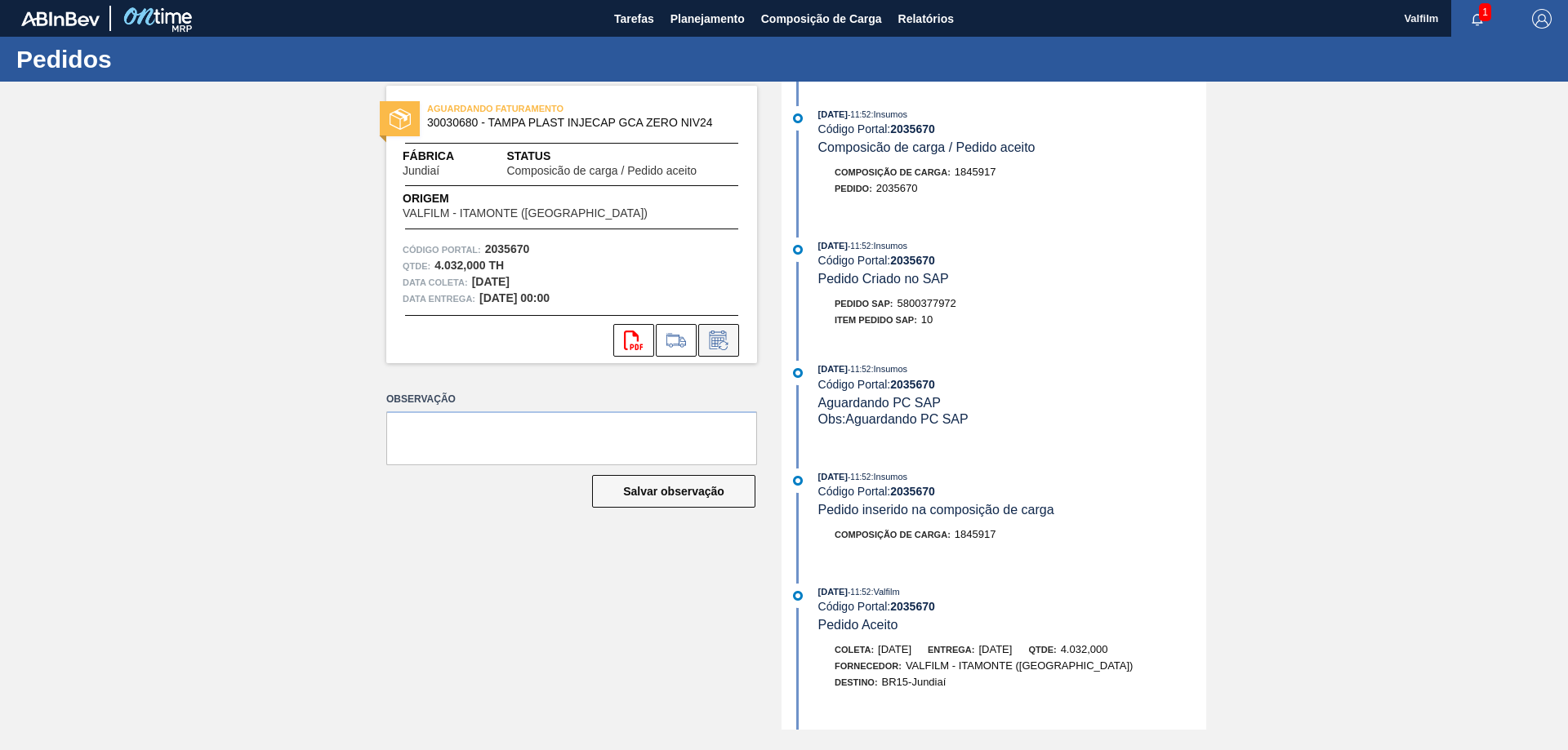
click at [724, 344] on icon at bounding box center [719, 340] width 26 height 20
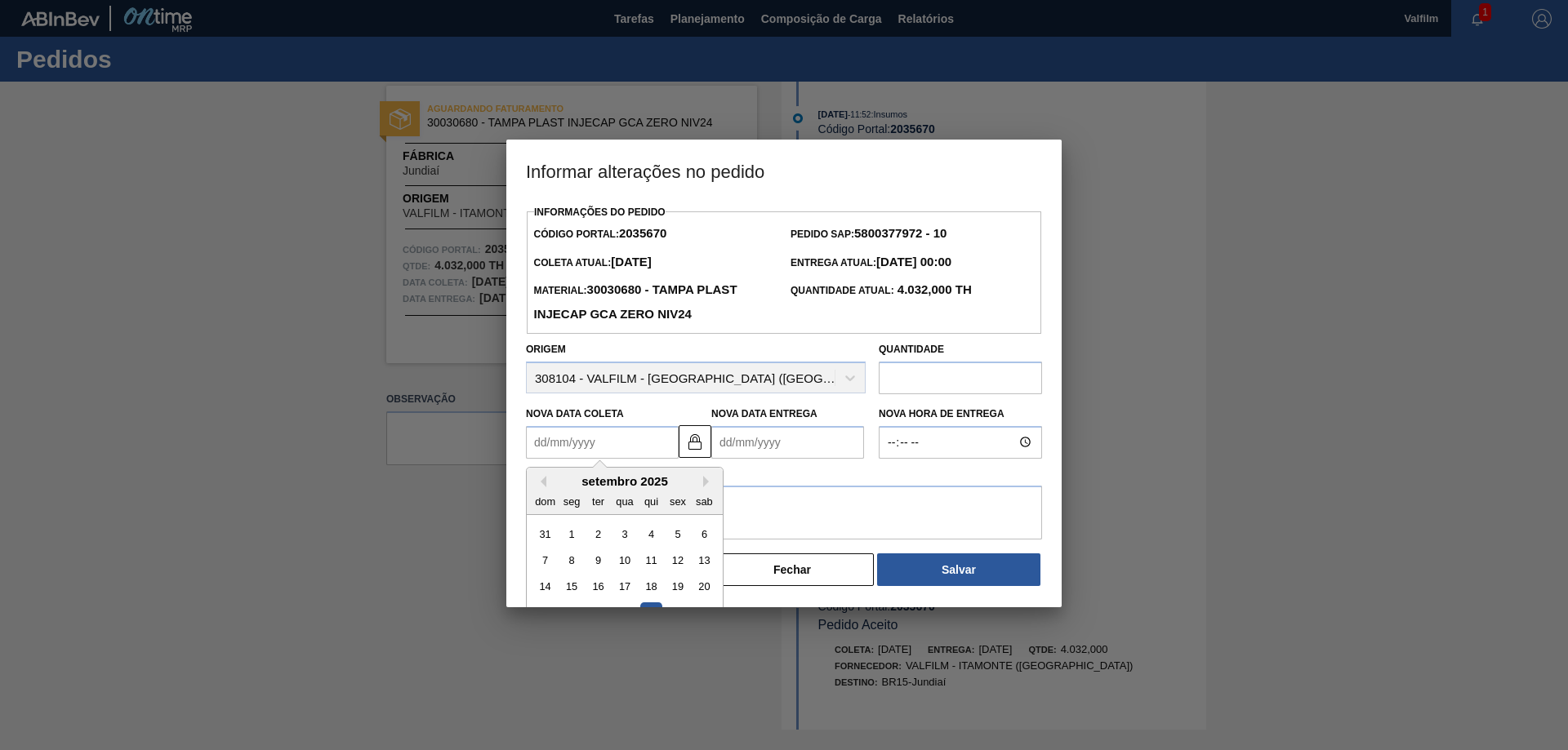
click at [603, 439] on Coleta2035670 "Nova Data Coleta" at bounding box center [602, 442] width 153 height 33
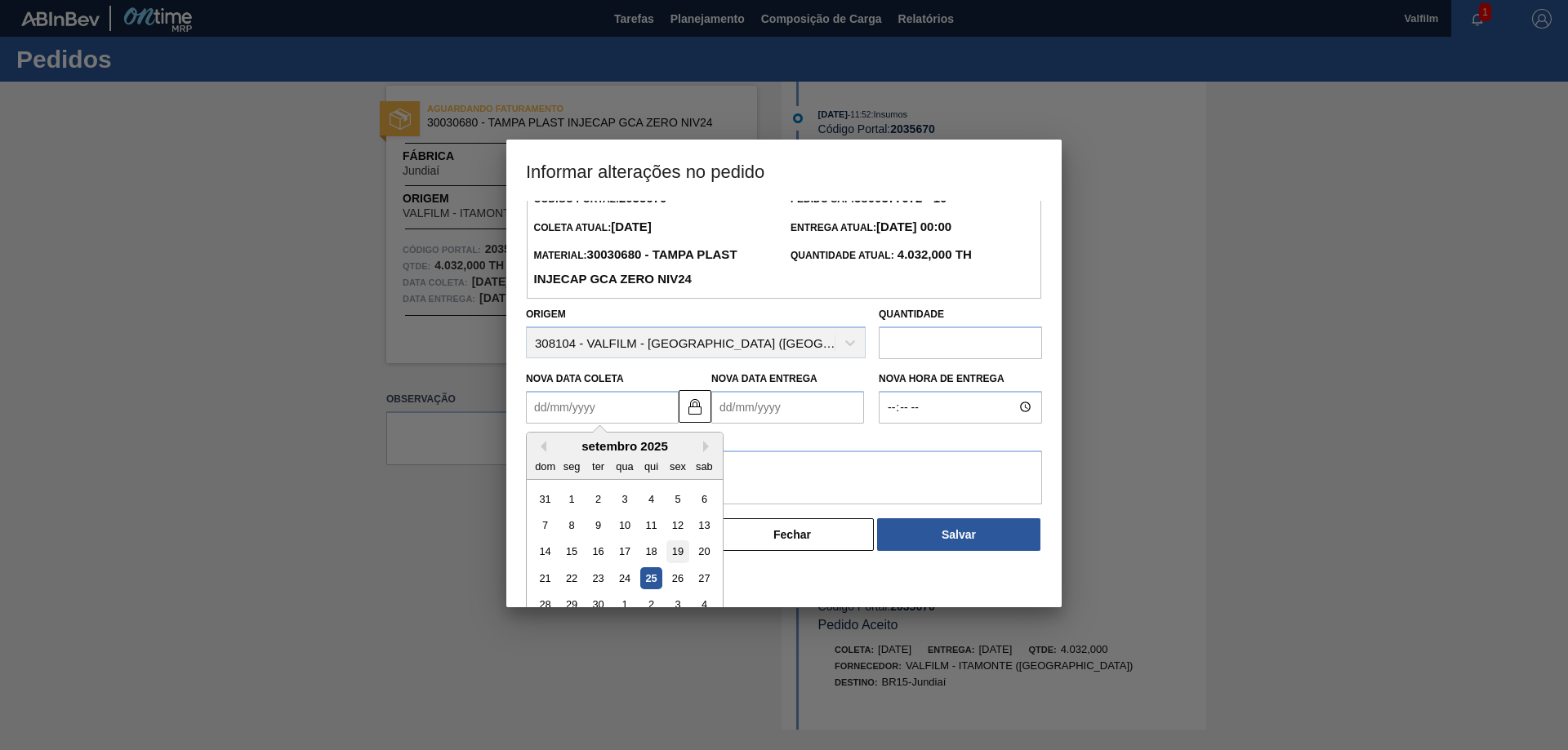
scroll to position [55, 0]
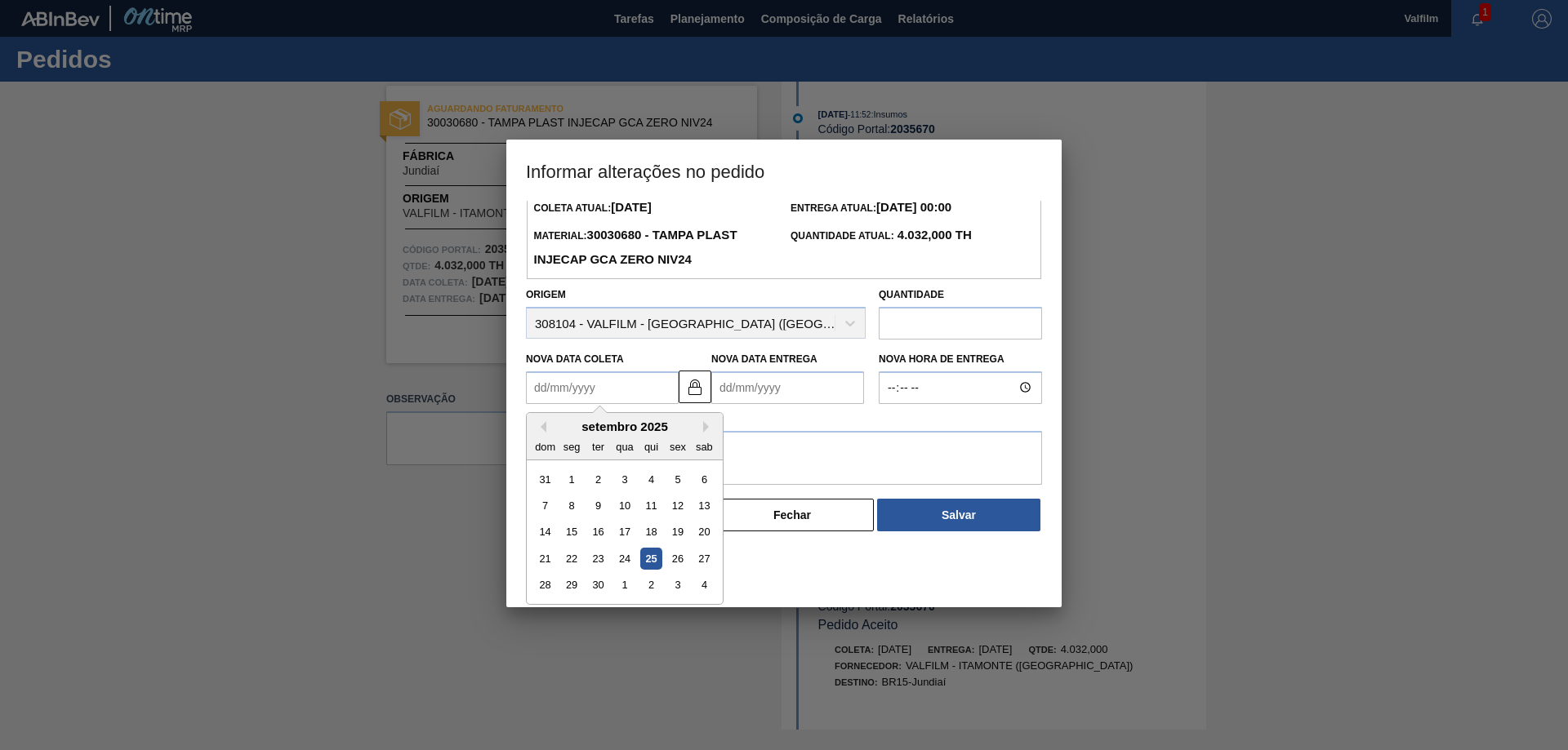
click at [700, 433] on div "setembro 2025" at bounding box center [625, 426] width 196 height 14
click at [702, 428] on div "setembro 2025" at bounding box center [625, 426] width 196 height 14
click at [705, 428] on button "Next Month" at bounding box center [709, 426] width 11 height 11
click at [654, 509] on div "9" at bounding box center [650, 505] width 22 height 22
type Coleta2035670 "[DATE]"
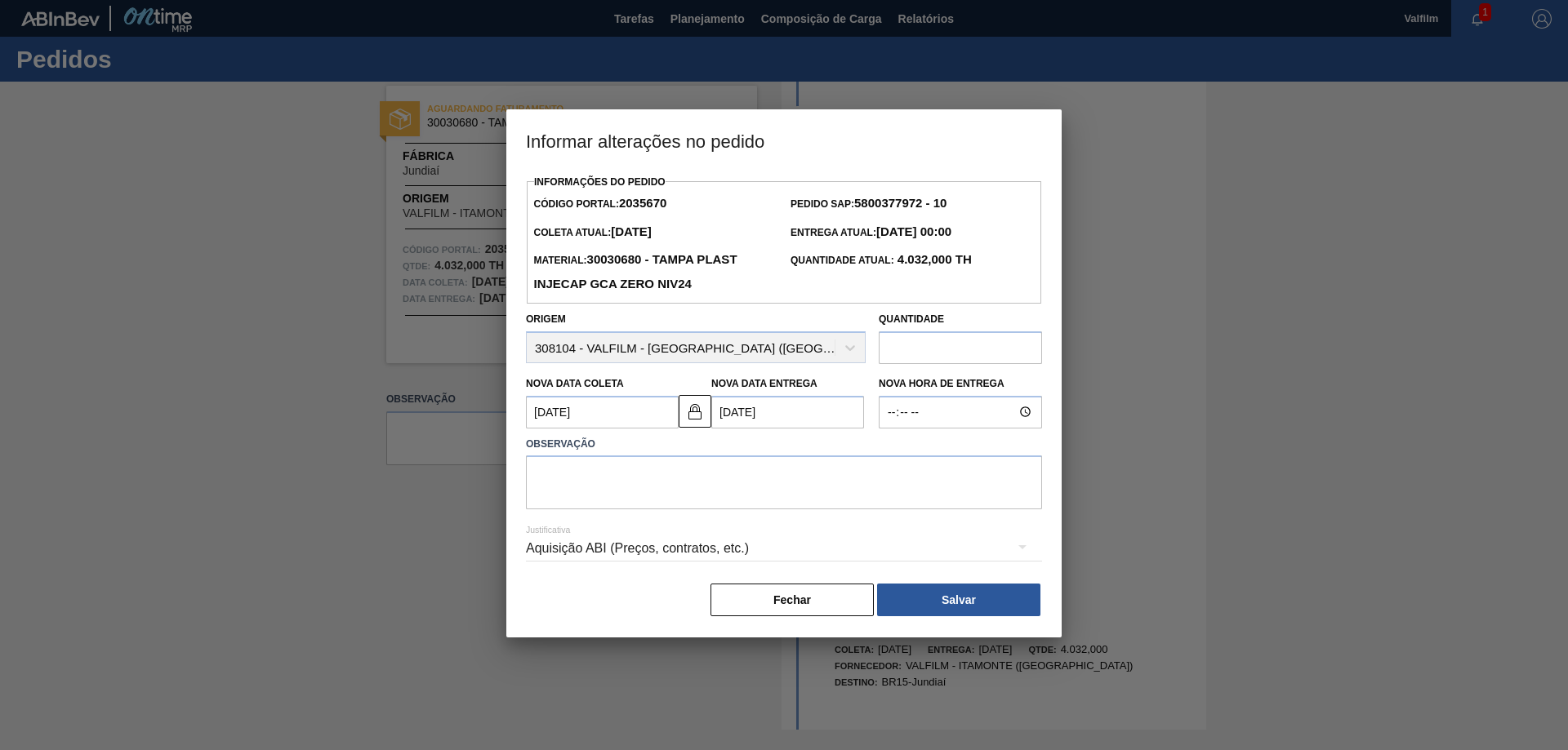
scroll to position [0, 0]
click at [700, 421] on img at bounding box center [695, 411] width 20 height 20
click at [767, 421] on Entrega2035670 "[DATE]" at bounding box center [788, 412] width 153 height 33
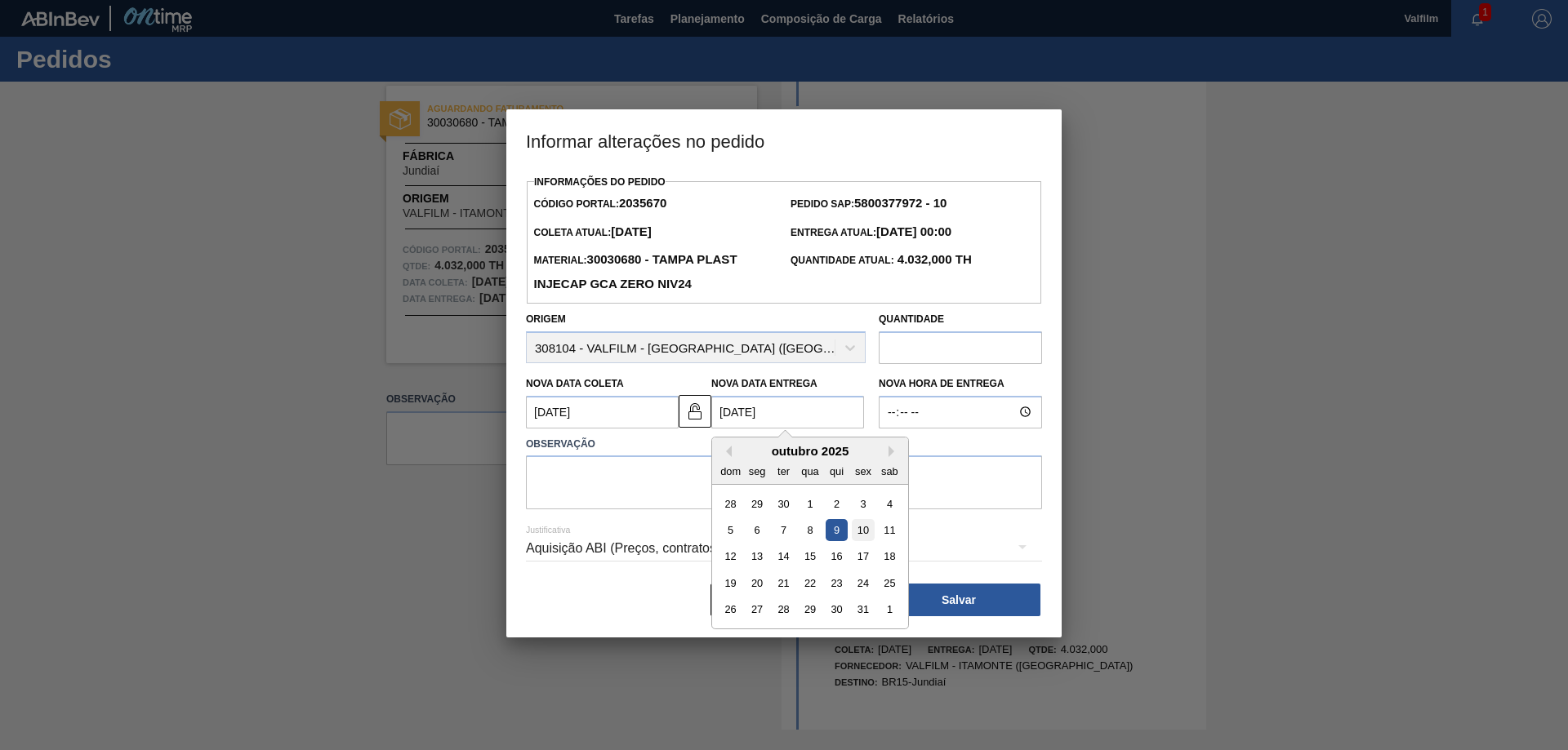
click at [869, 536] on div "10" at bounding box center [862, 529] width 22 height 22
type Entrega2035670 "[DATE]"
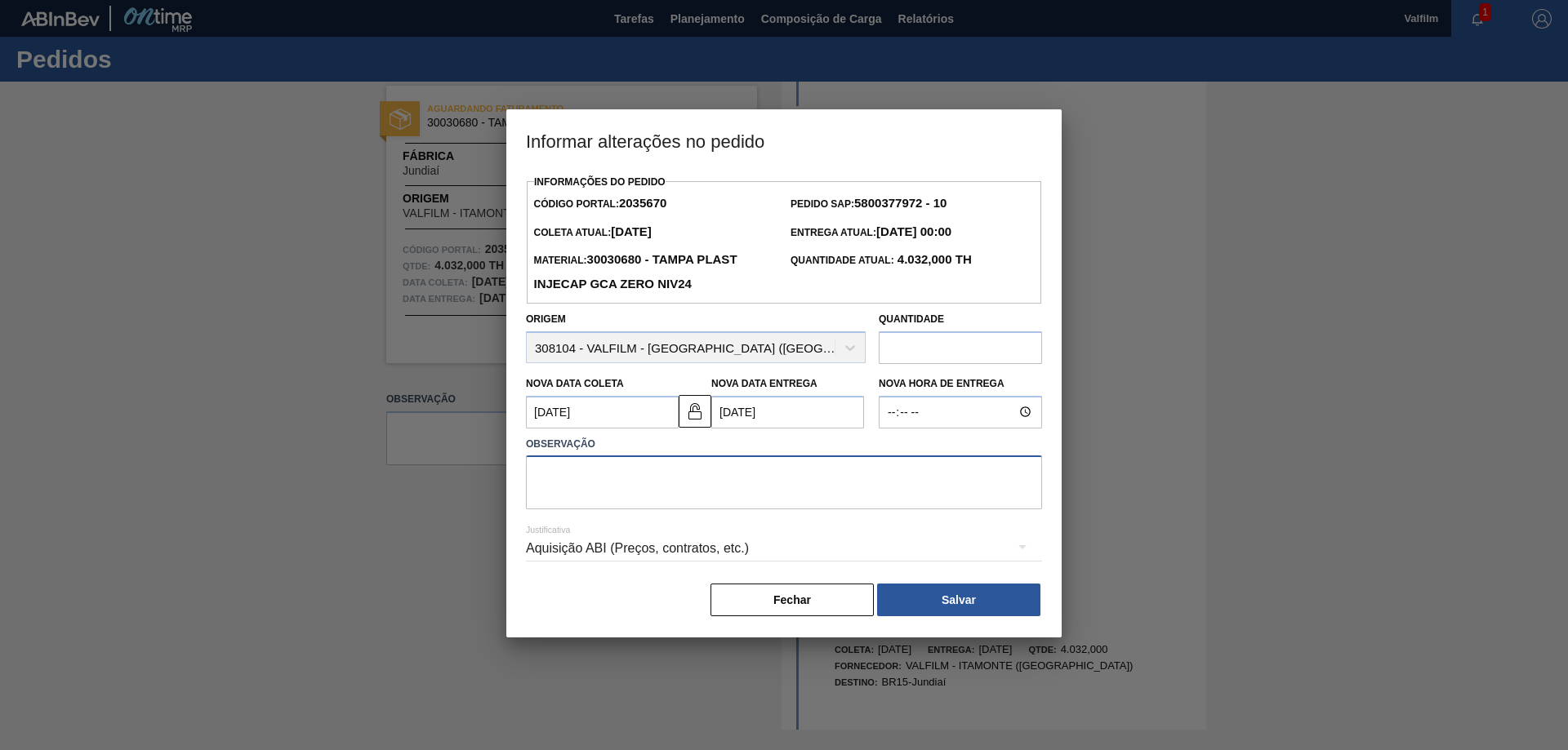
click at [782, 490] on textarea at bounding box center [784, 482] width 516 height 54
type textarea "Ajuste de data para melhora do fluxo logístico."
click at [740, 547] on div "Aquisição ABI (Preços, contratos, etc.)" at bounding box center [784, 548] width 516 height 45
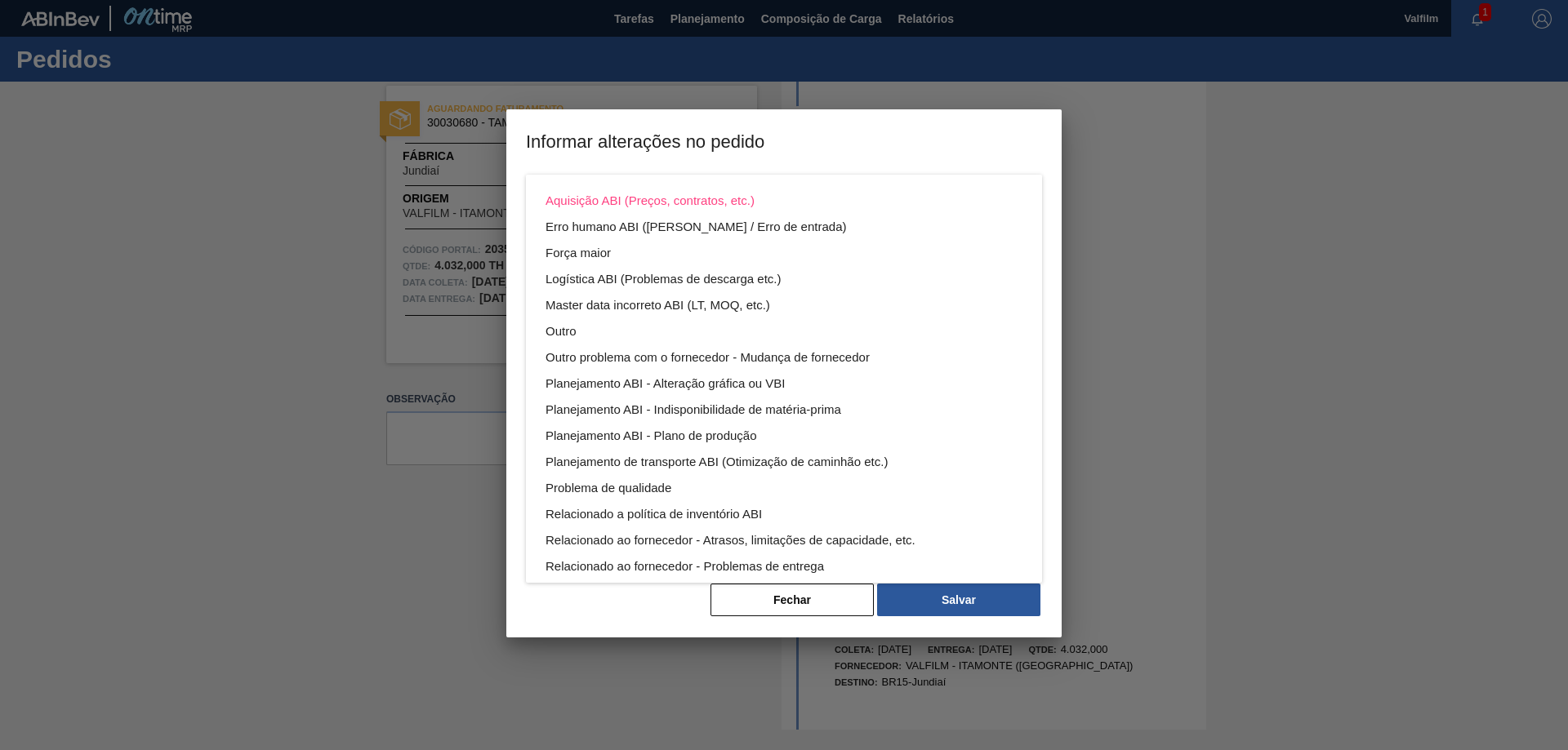
scroll to position [88, 0]
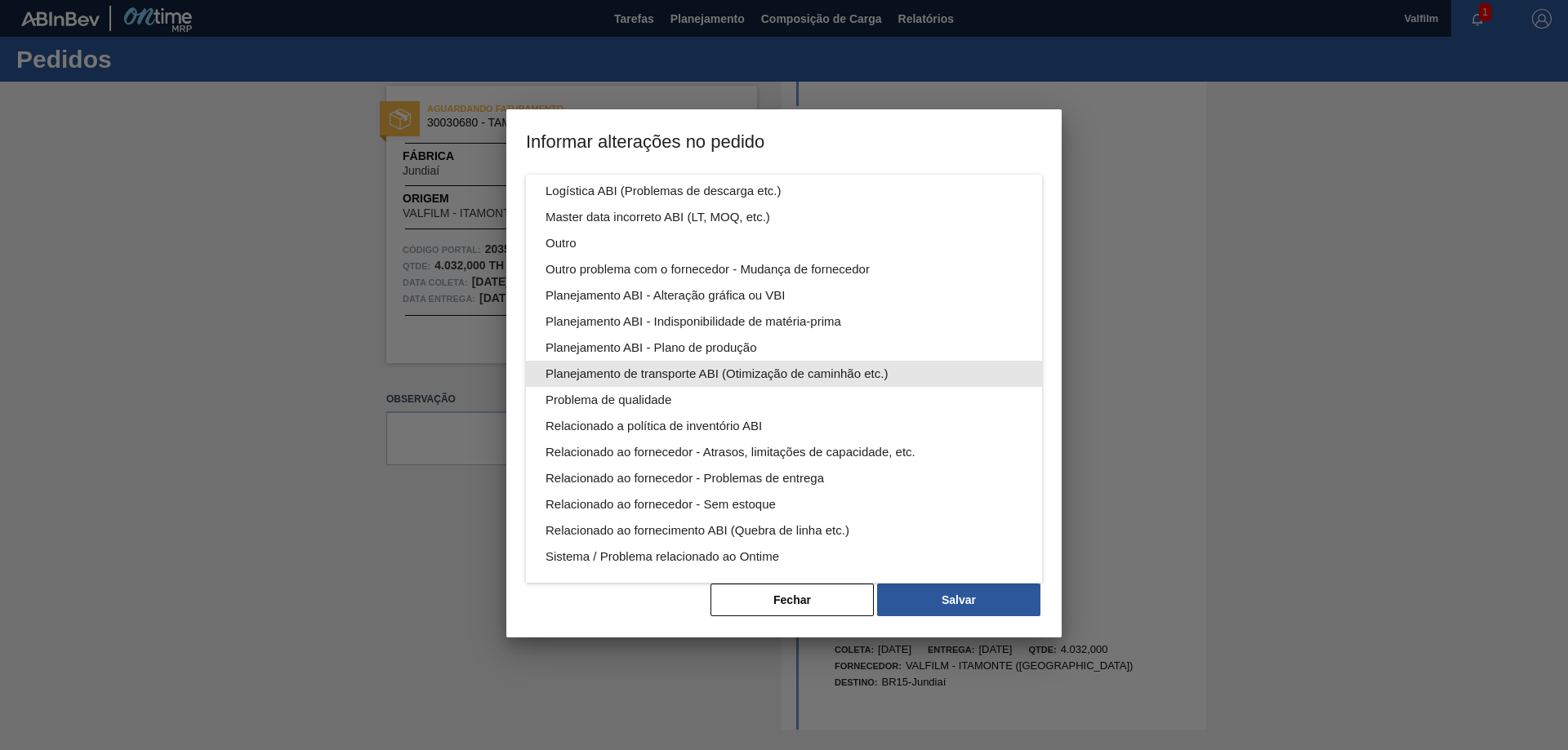
click at [822, 371] on div "Planejamento de transporte ABI (Otimização de caminhão etc.)" at bounding box center [784, 374] width 477 height 26
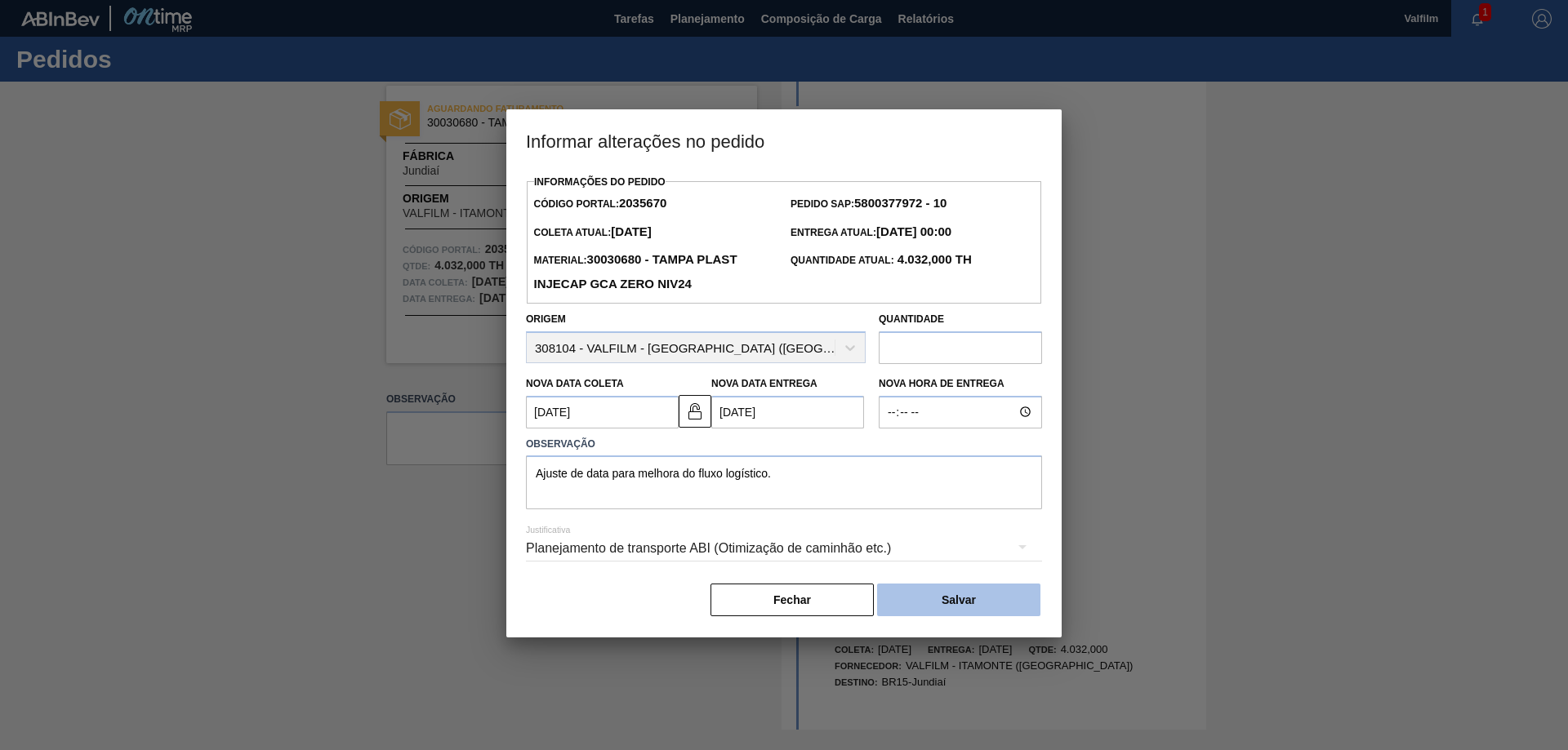
click at [972, 603] on button "Salvar" at bounding box center [958, 600] width 163 height 33
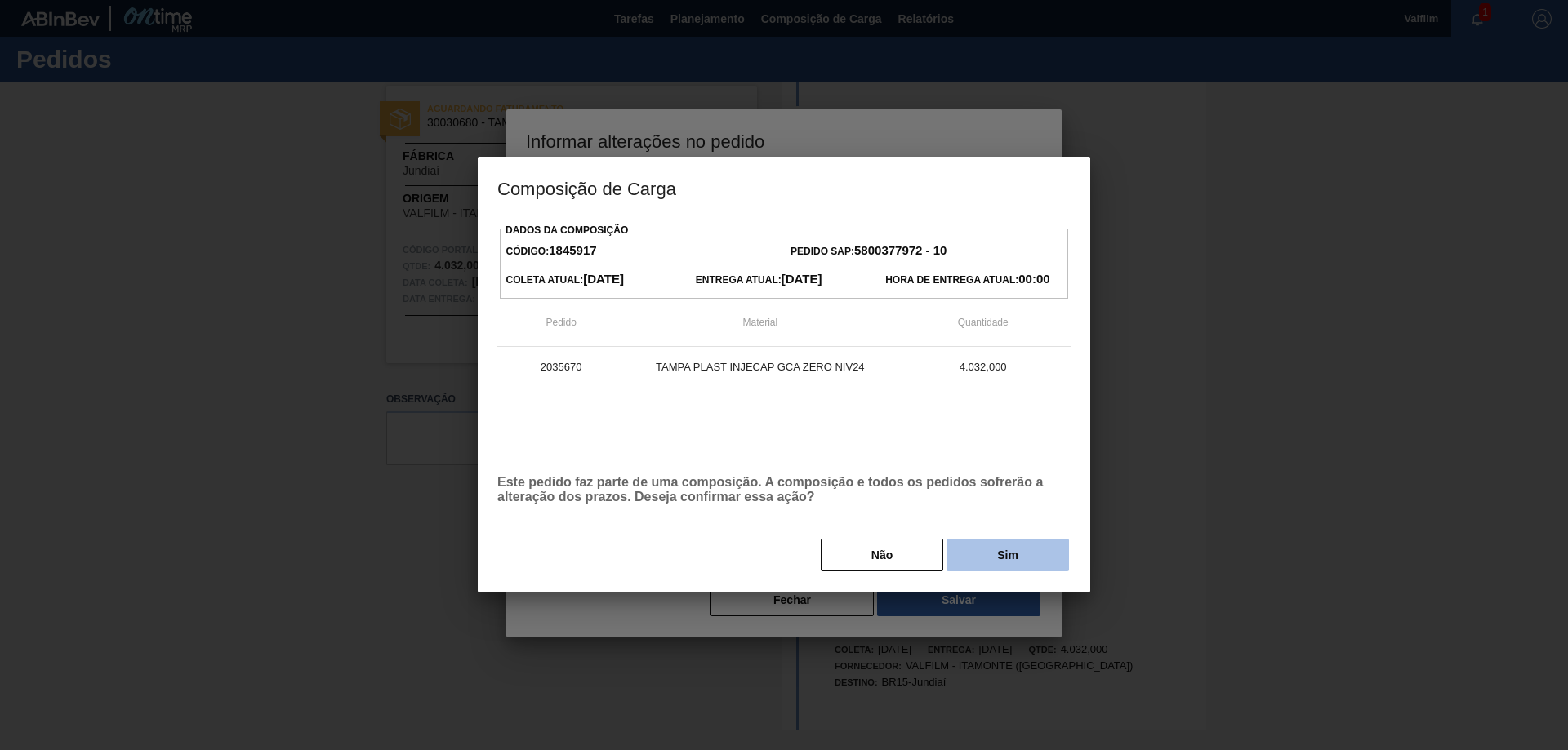
click at [1014, 560] on button "Sim" at bounding box center [1008, 555] width 123 height 33
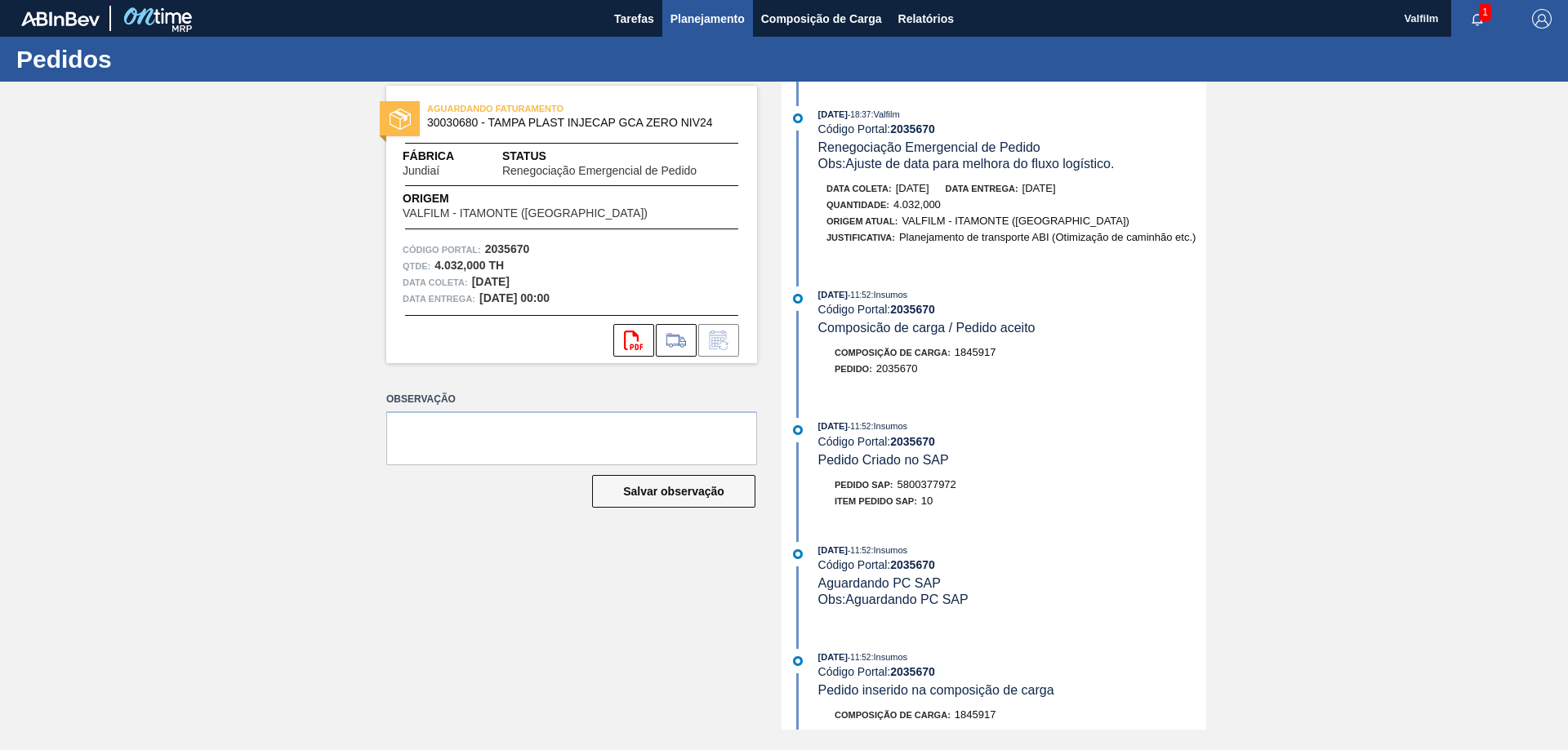
click at [699, 20] on span "Planejamento" at bounding box center [707, 19] width 75 height 20
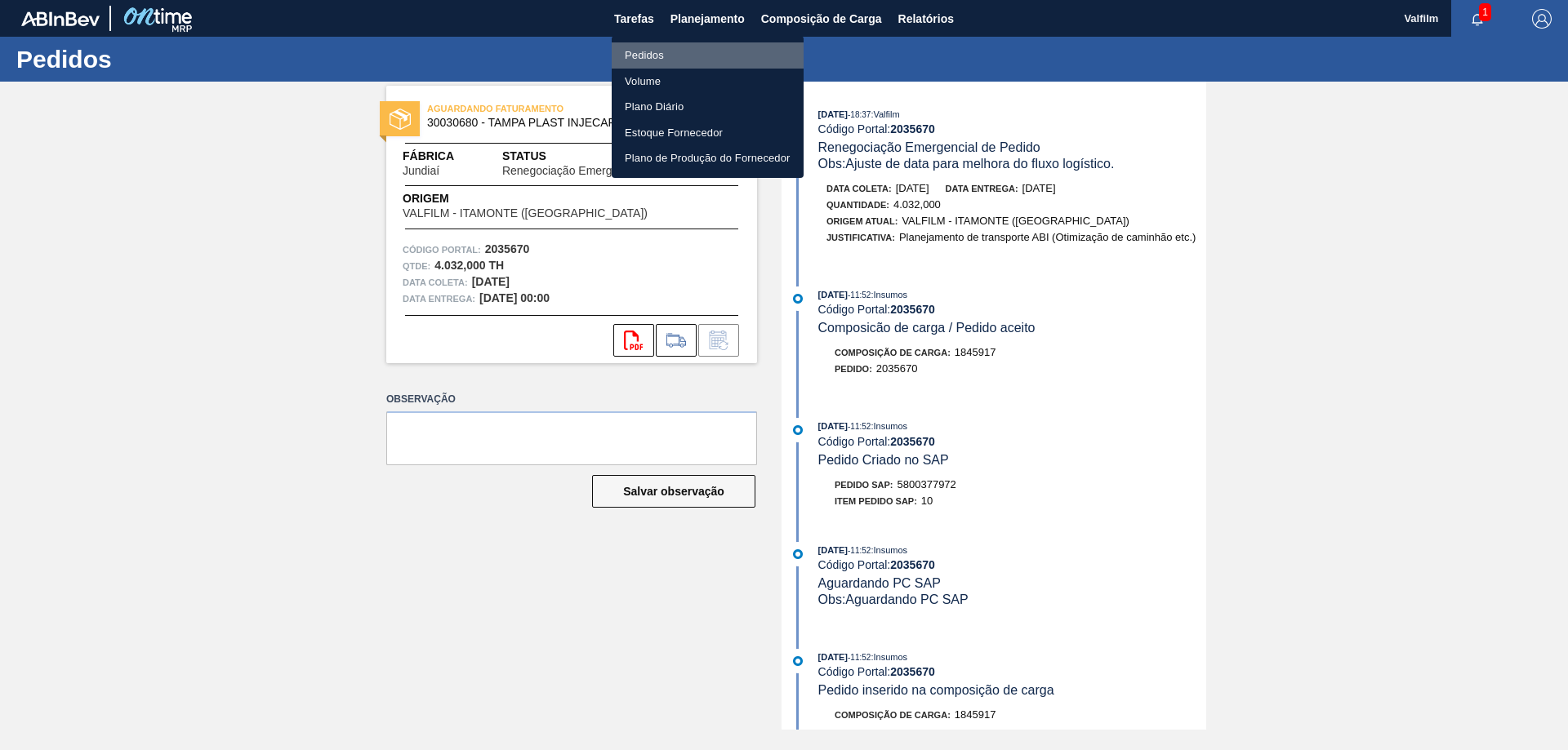
click at [644, 54] on li "Pedidos" at bounding box center [707, 56] width 192 height 26
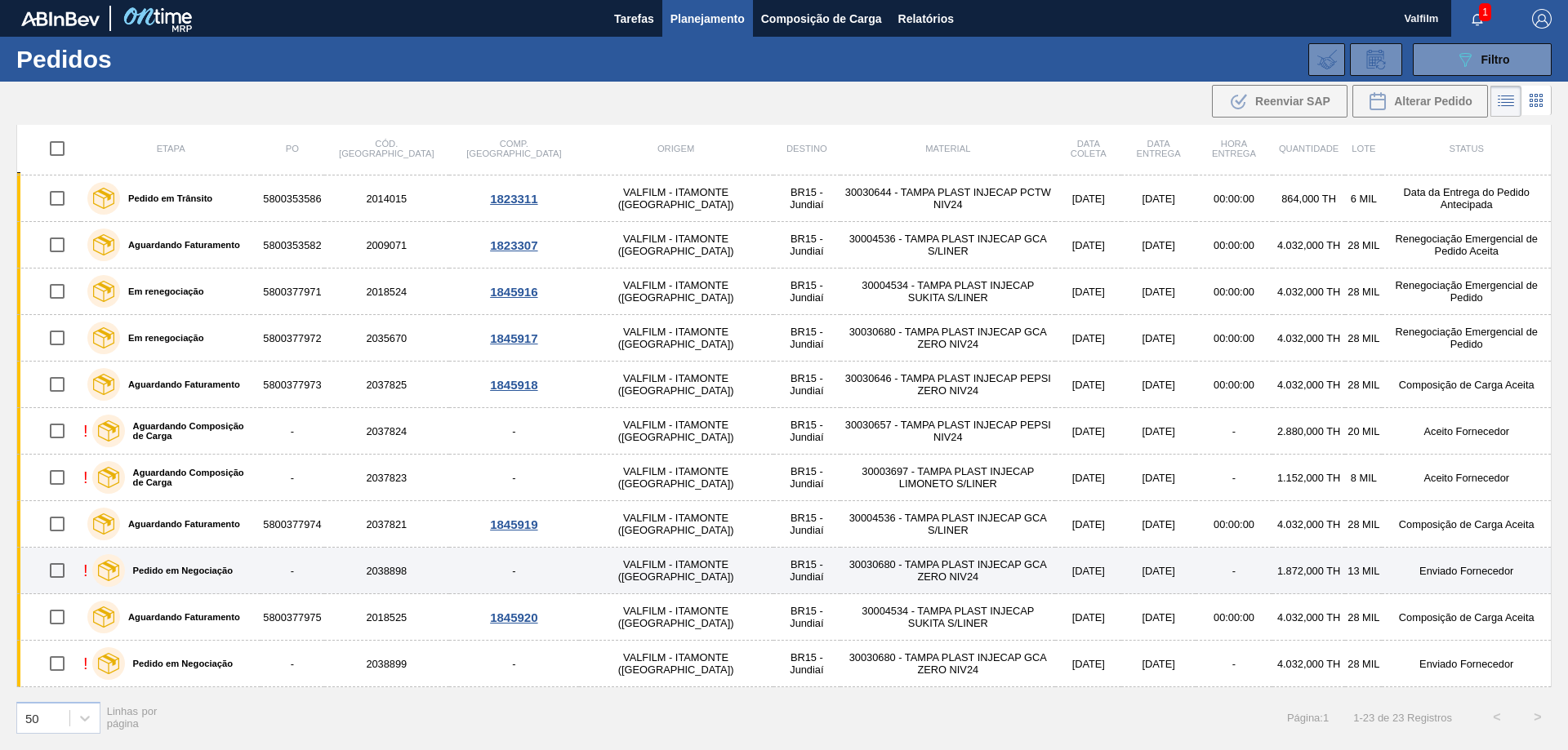
scroll to position [82, 0]
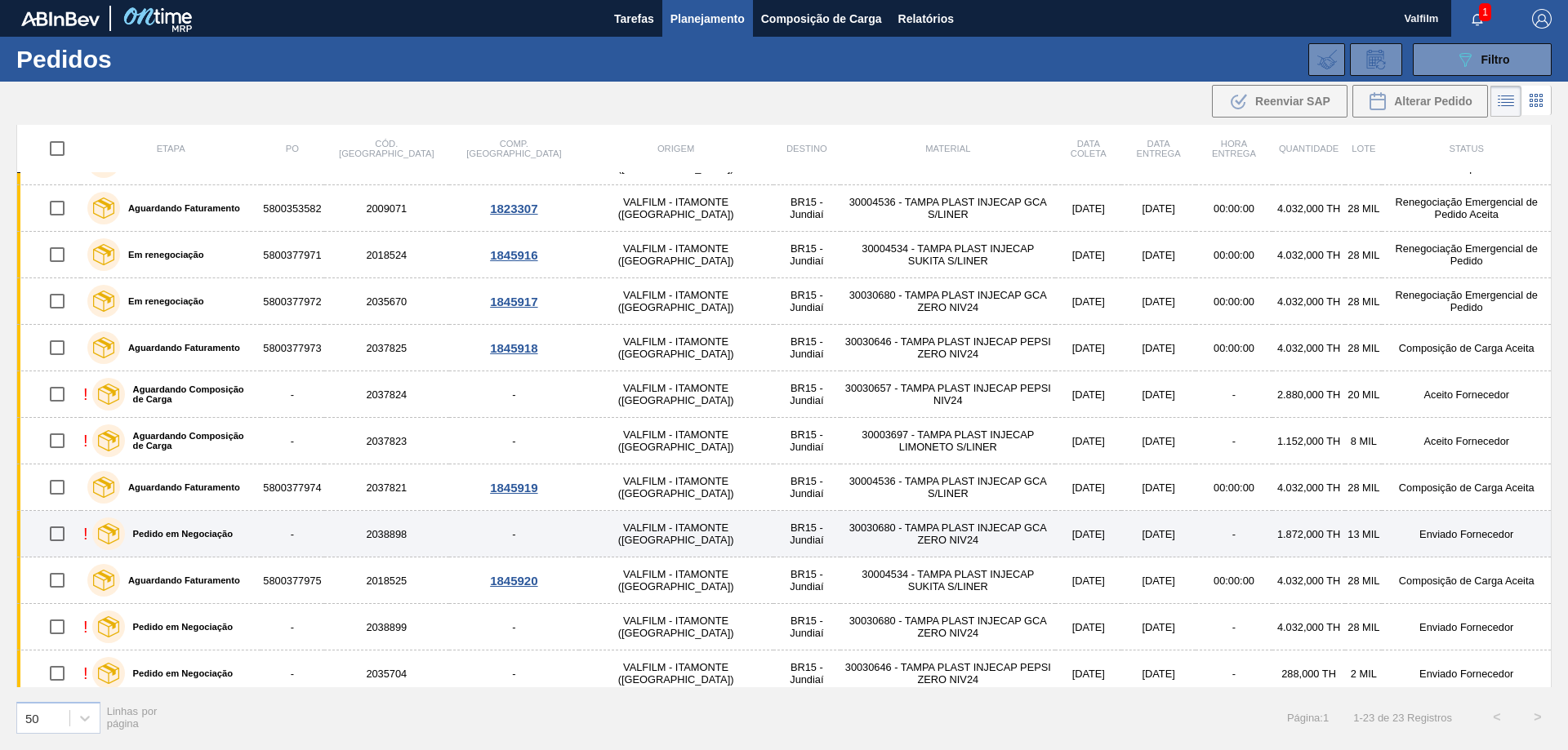
click at [929, 537] on td "30030680 - TAMPA PLAST INJECAP GCA ZERO NIV24" at bounding box center [948, 534] width 215 height 46
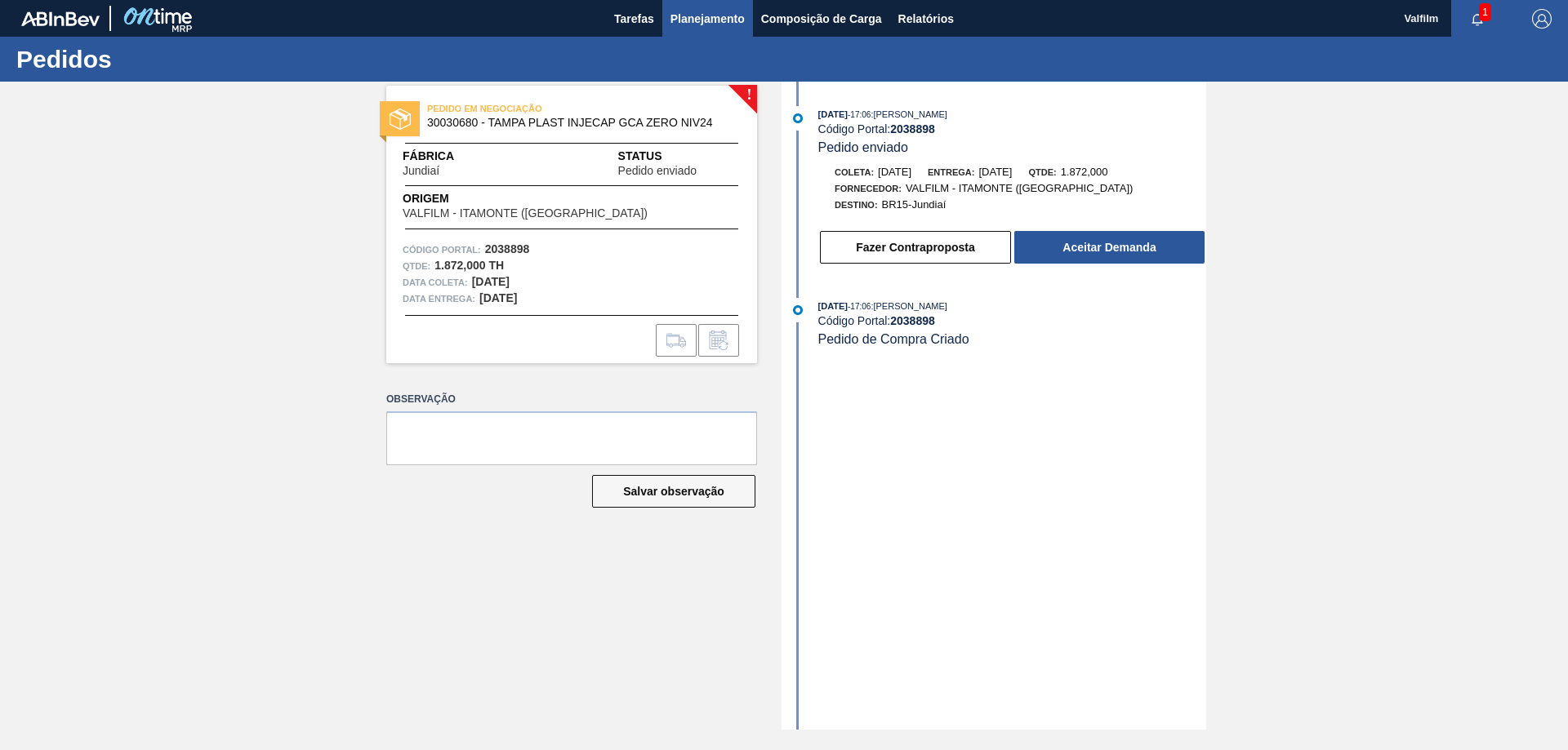
click at [702, 12] on span "Planejamento" at bounding box center [707, 19] width 75 height 20
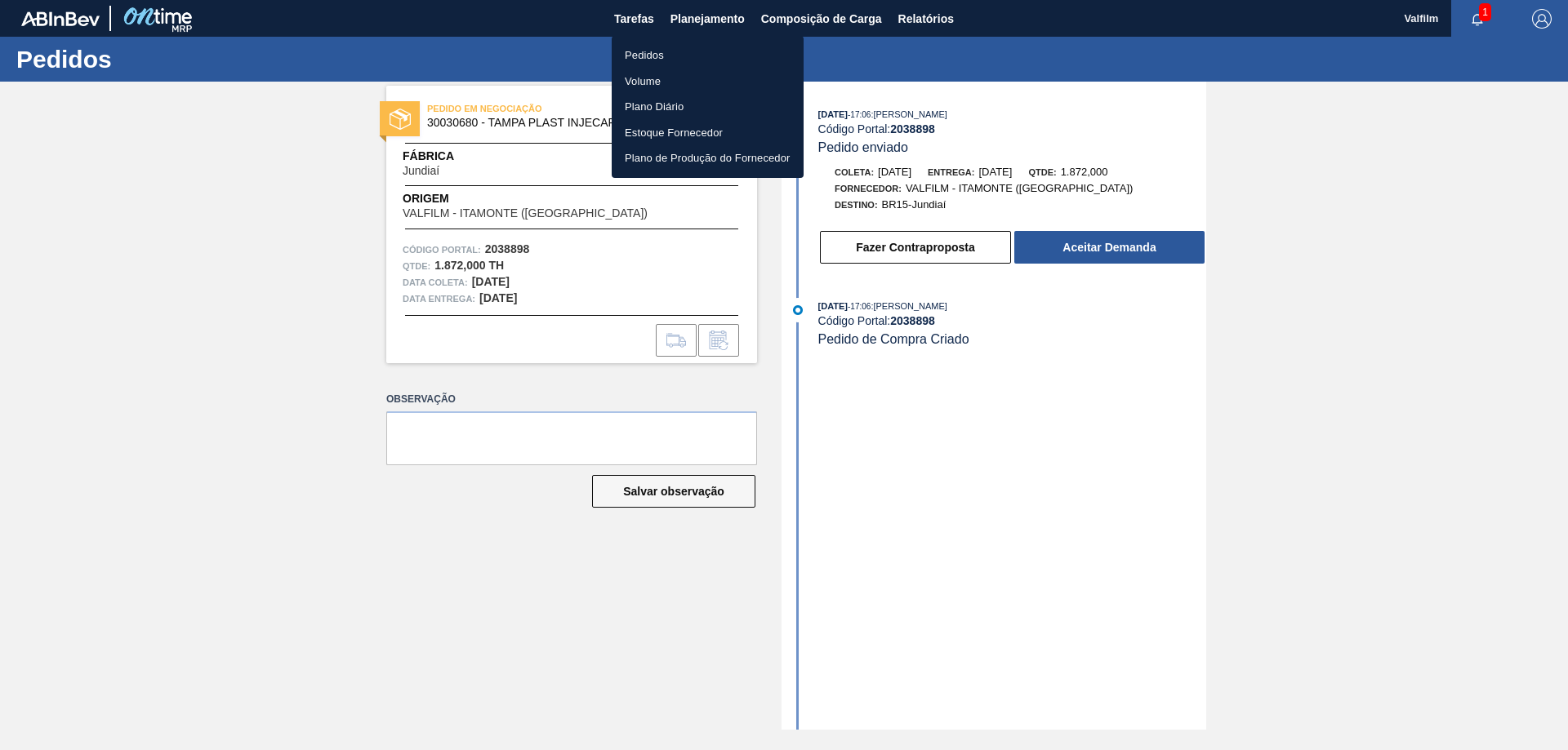
click at [616, 51] on li "Pedidos" at bounding box center [707, 56] width 192 height 26
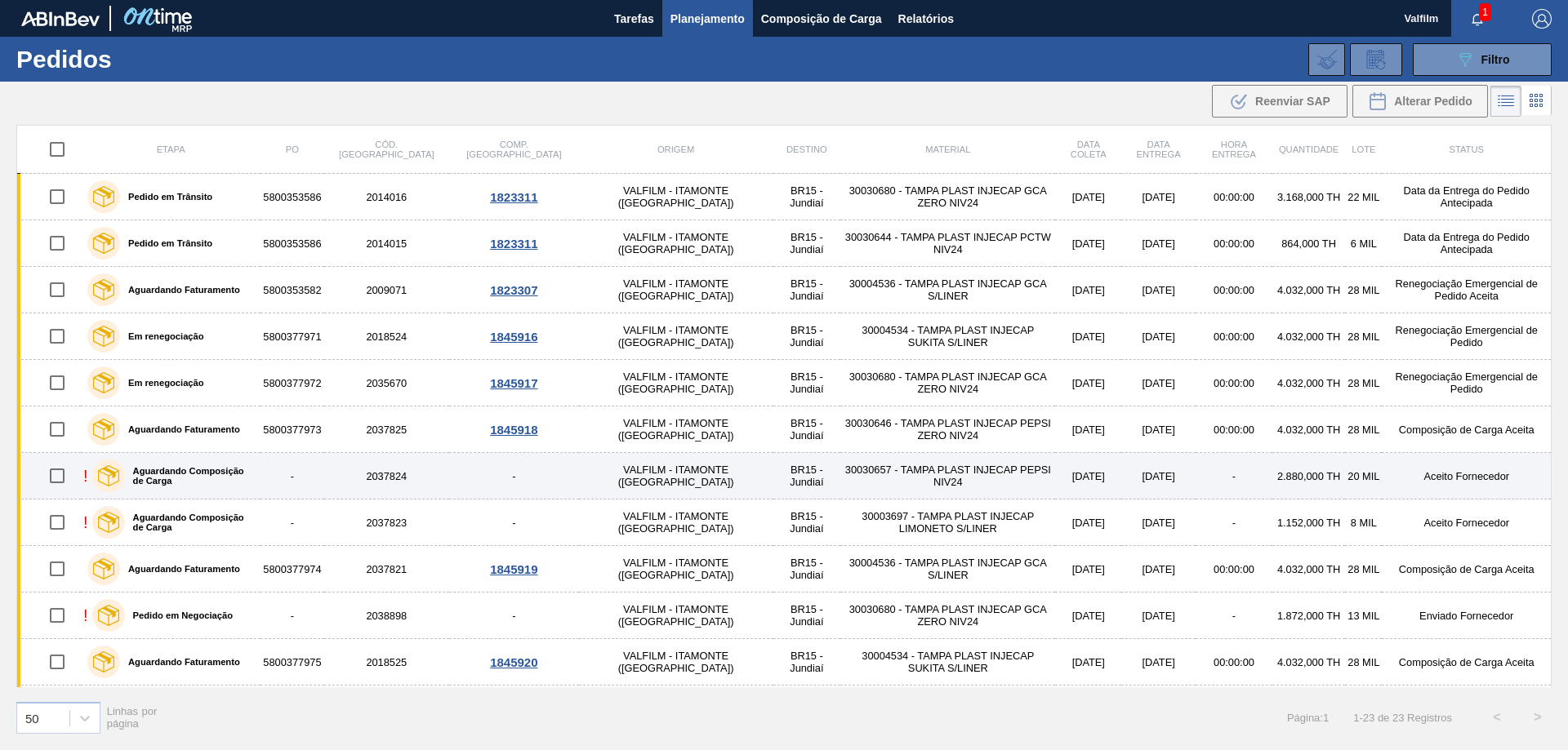
click at [1443, 473] on td "Aceito Fornecedor" at bounding box center [1466, 475] width 169 height 46
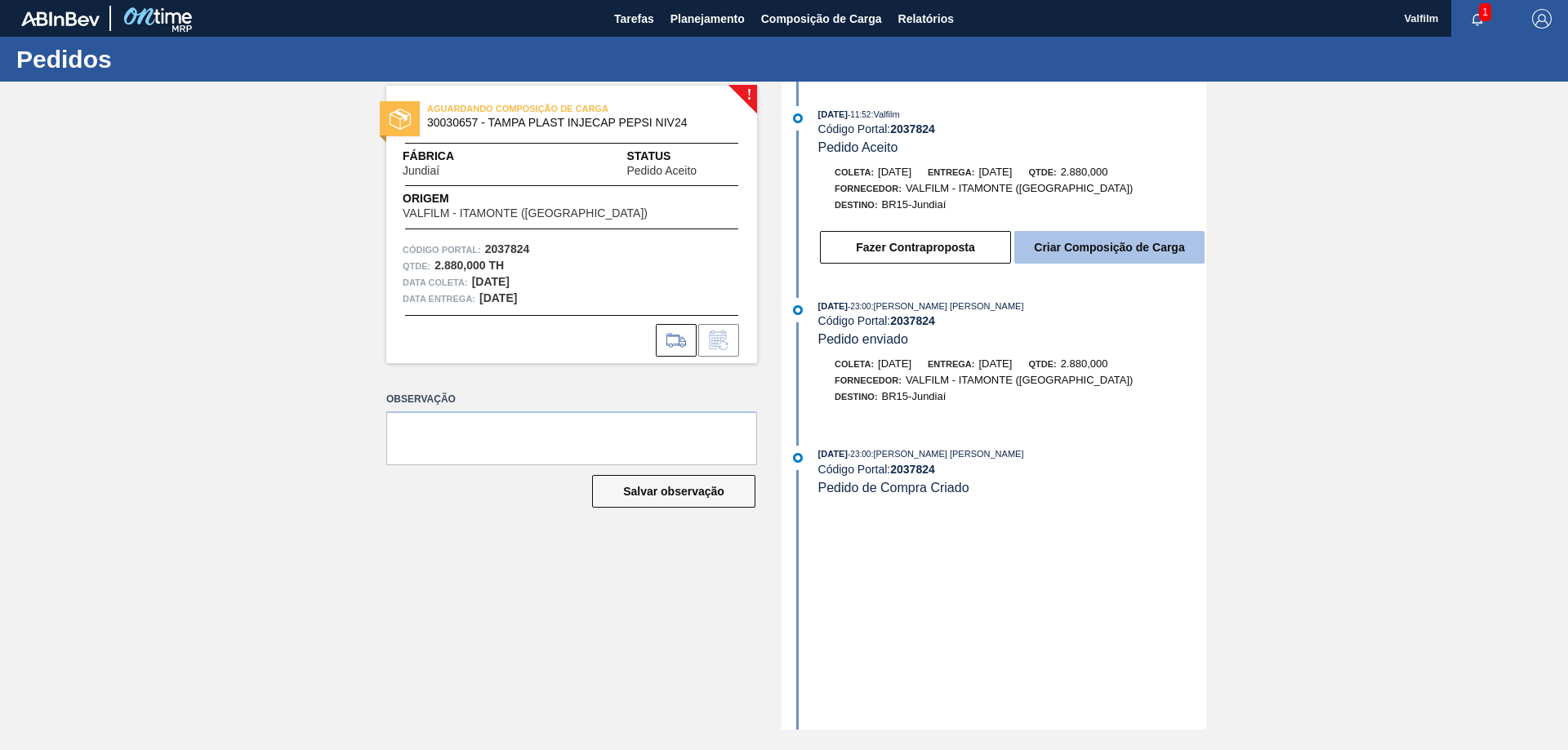
click at [1081, 243] on button "Criar Composição de Carga" at bounding box center [1110, 247] width 191 height 33
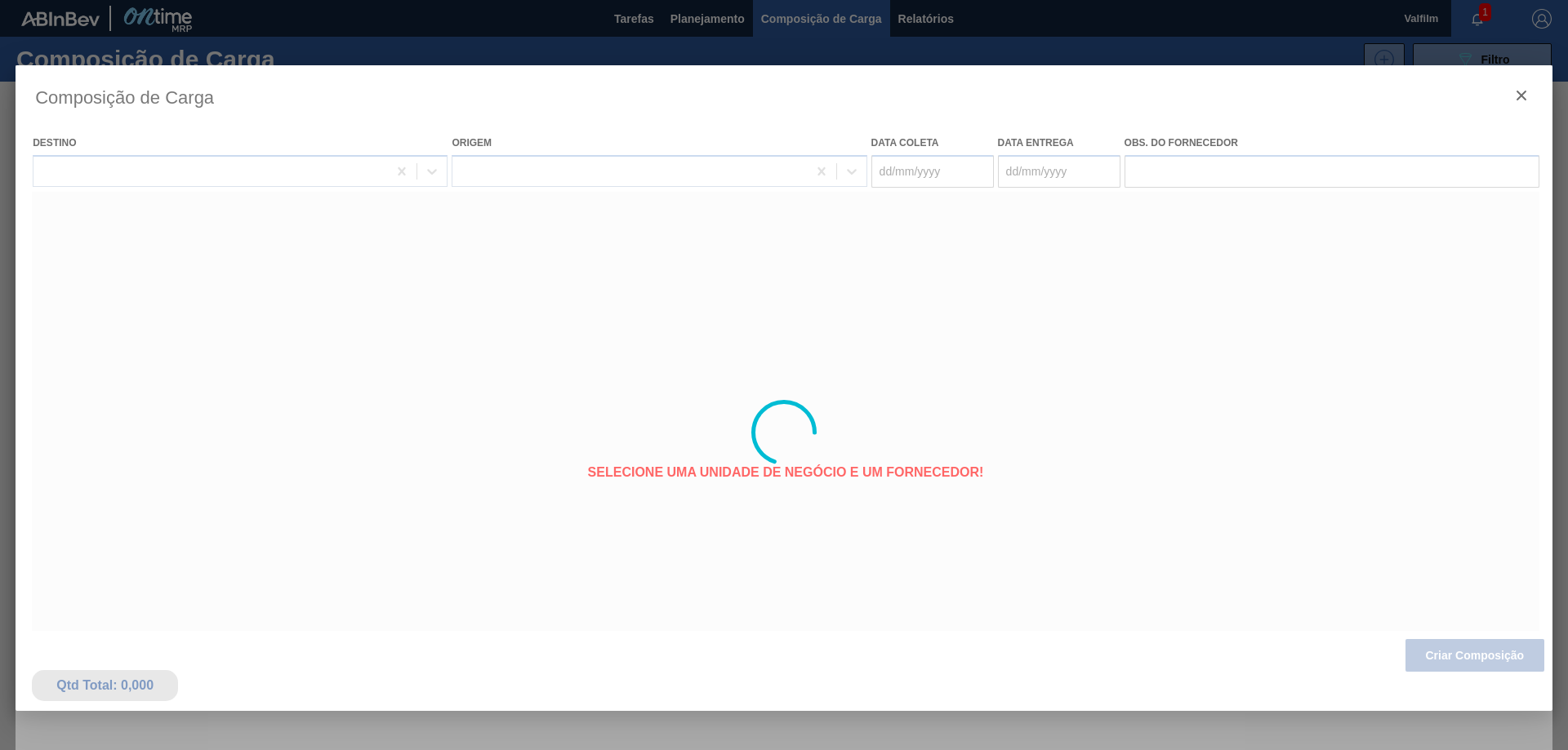
type coleta "[DATE]"
type entrega "[DATE]"
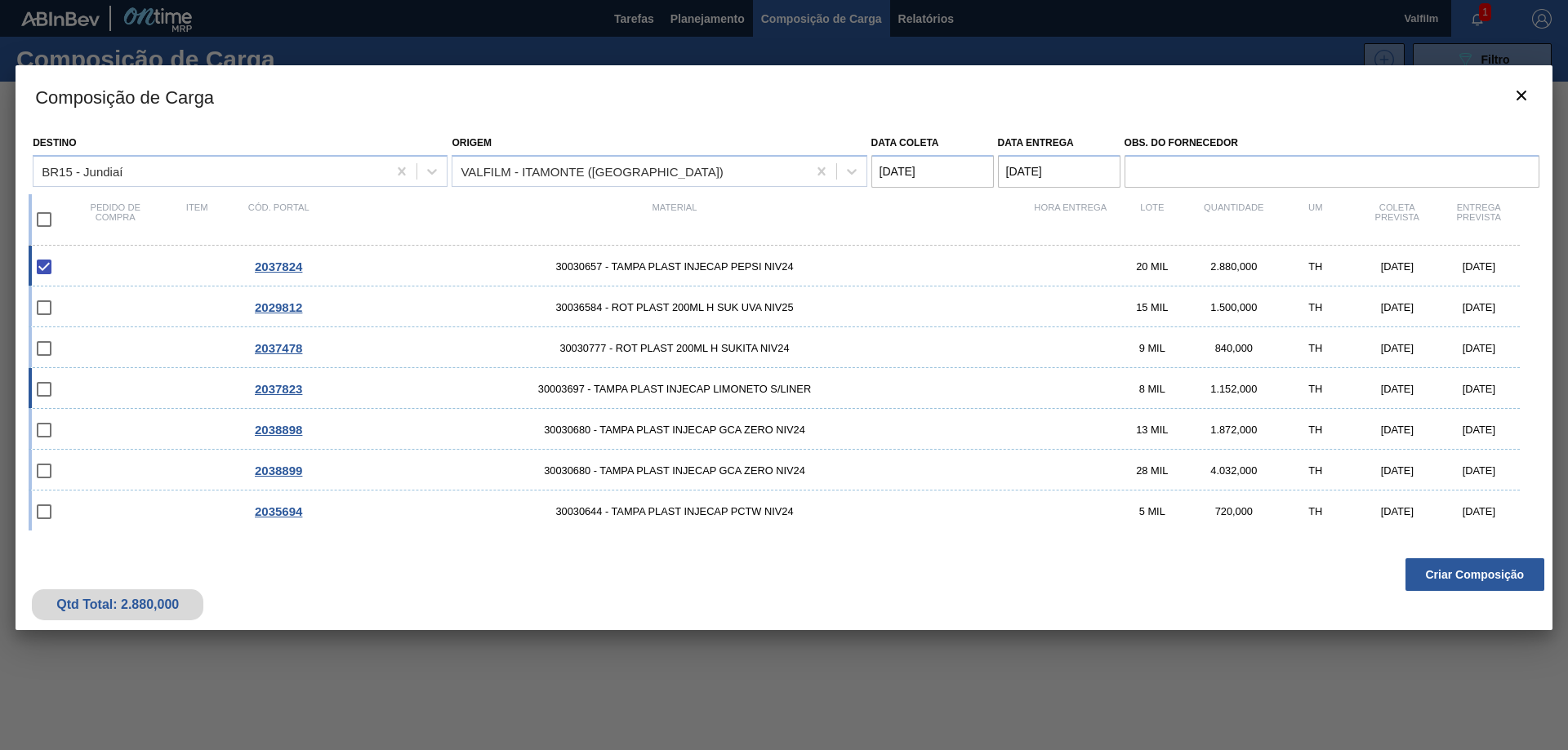
click at [1475, 387] on div "[DATE]" at bounding box center [1479, 389] width 82 height 12
checkbox input "true"
click at [1505, 566] on button "Criar Composição" at bounding box center [1475, 575] width 139 height 33
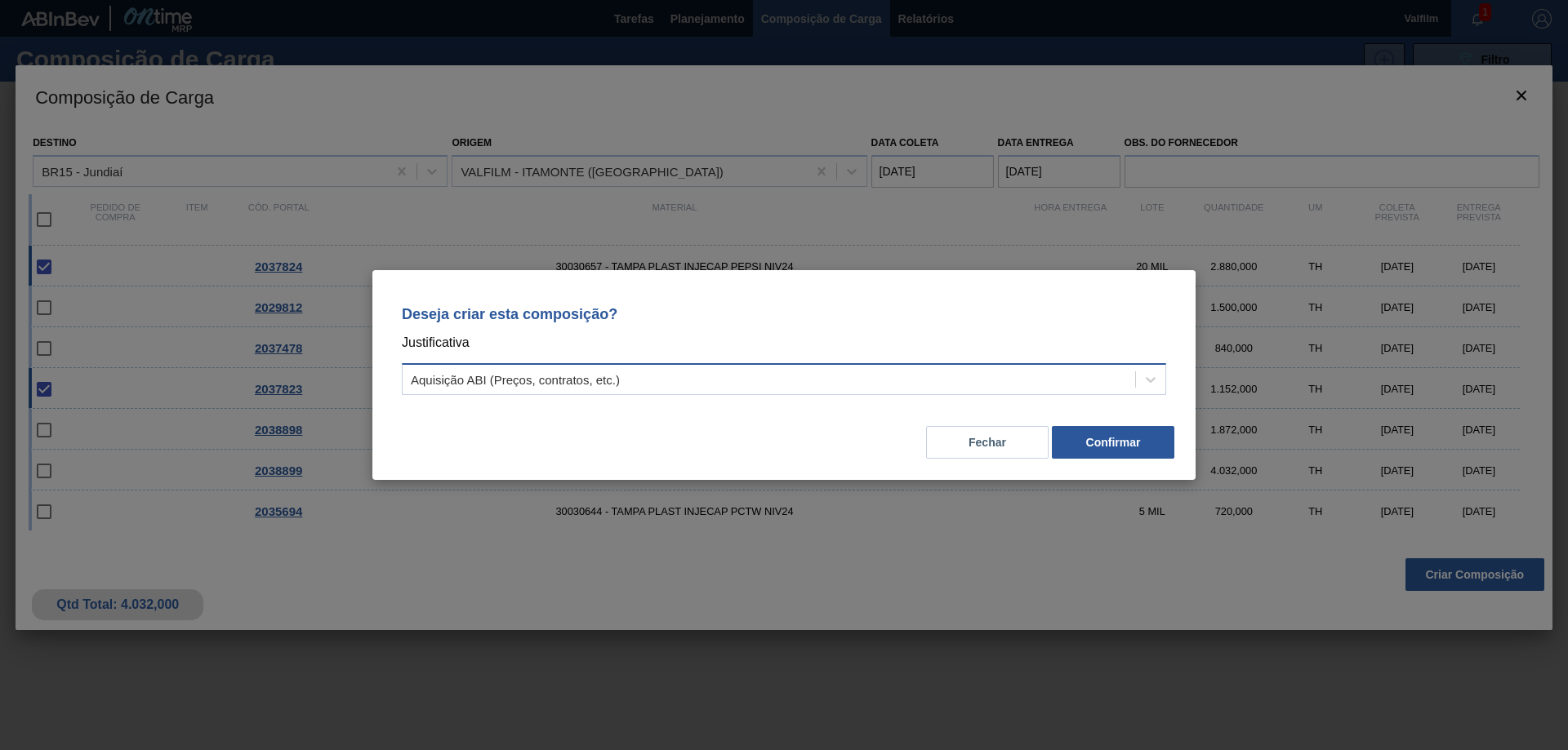
click at [1018, 378] on div "Aquisição ABI (Preços, contratos, etc.)" at bounding box center [769, 379] width 733 height 24
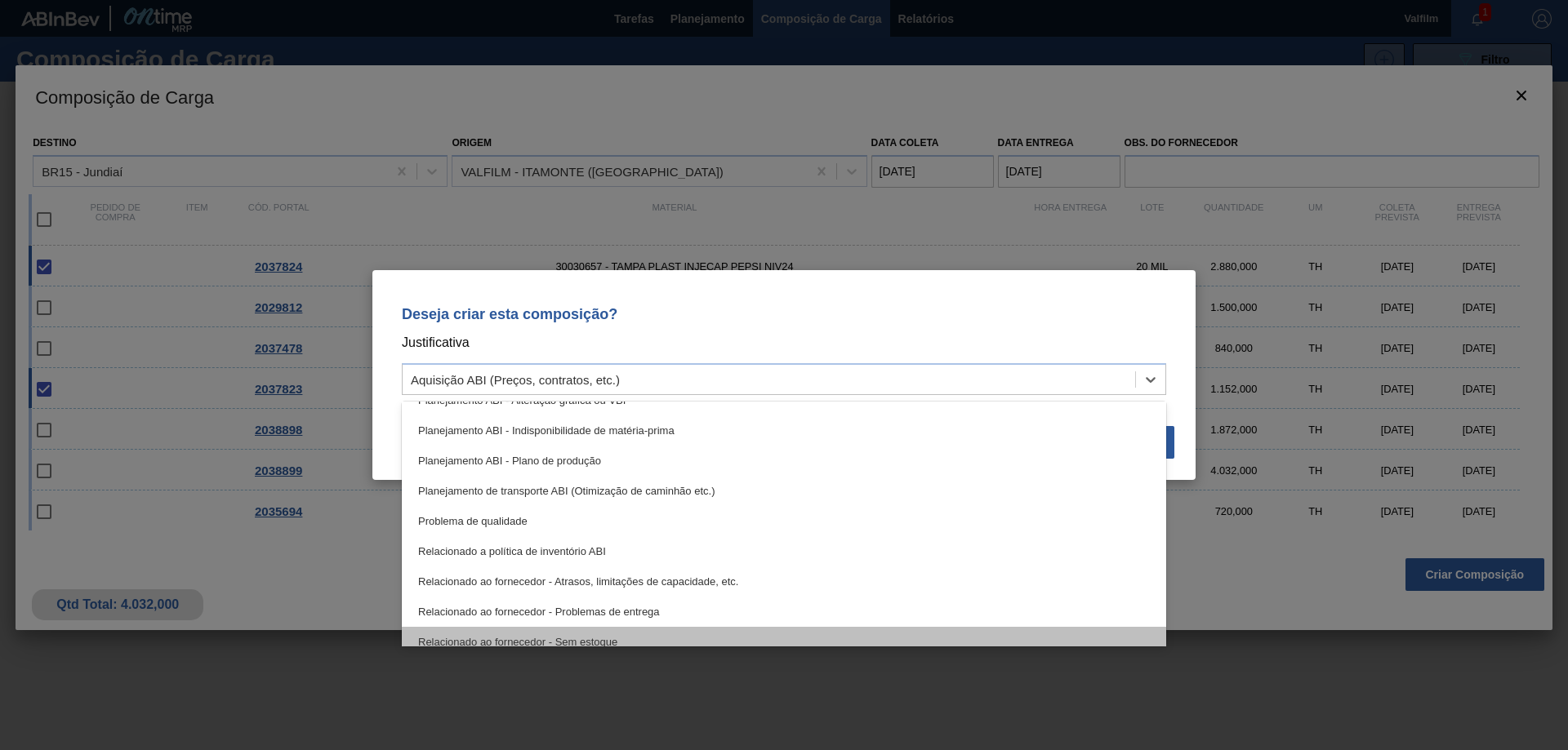
scroll to position [306, 0]
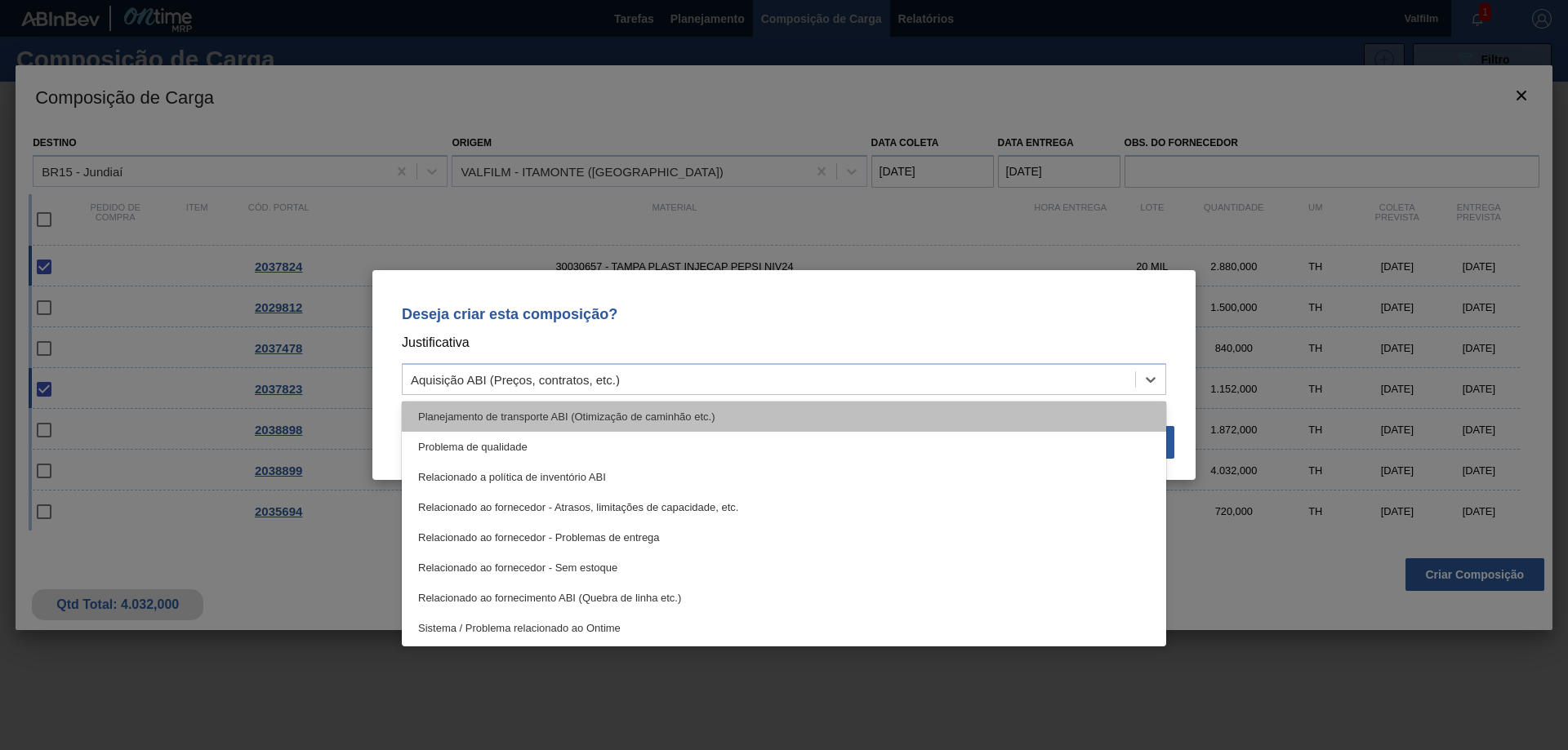
click at [682, 417] on div "Planejamento de transporte ABI (Otimização de caminhão etc.)" at bounding box center [784, 417] width 765 height 30
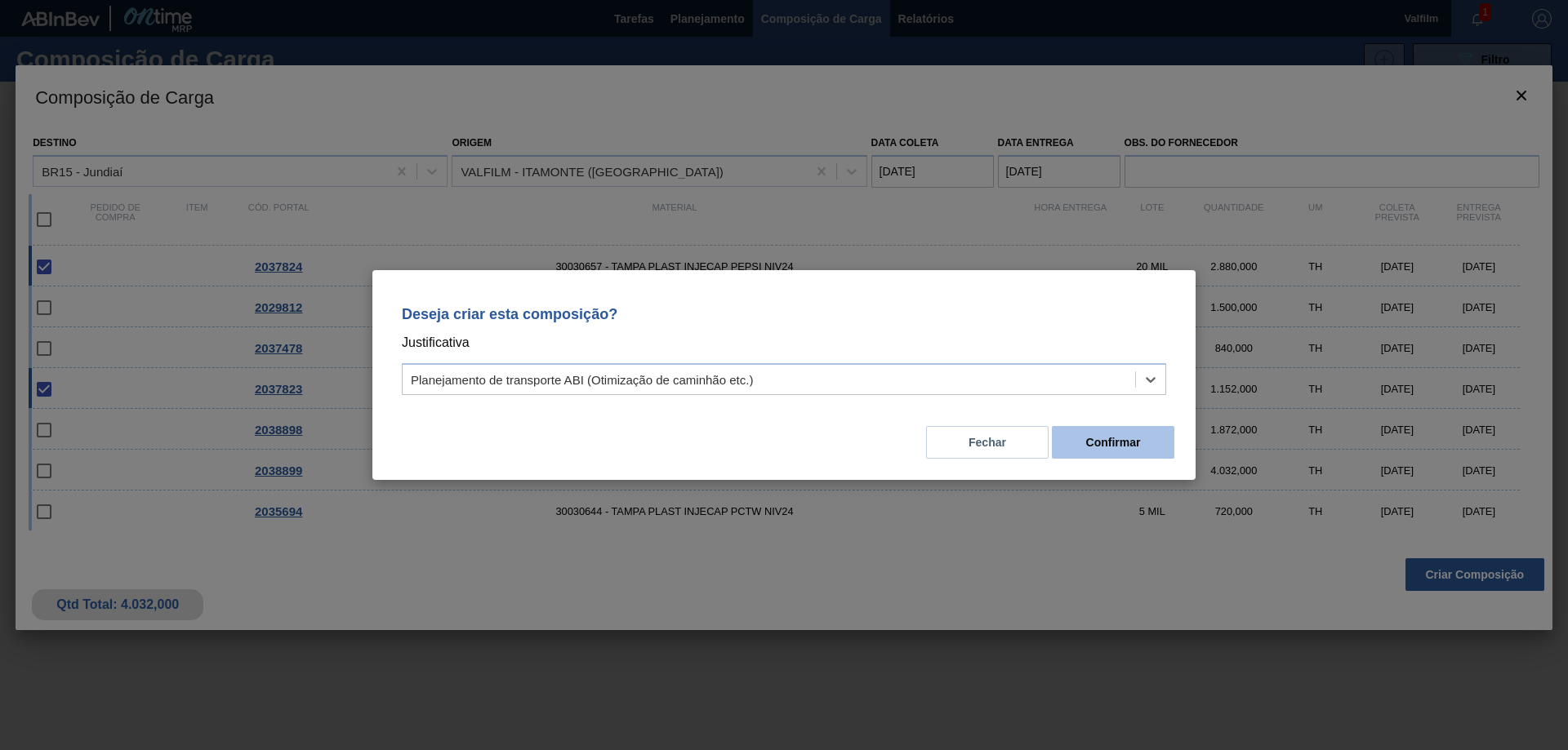
click at [1098, 437] on button "Confirmar" at bounding box center [1113, 442] width 123 height 33
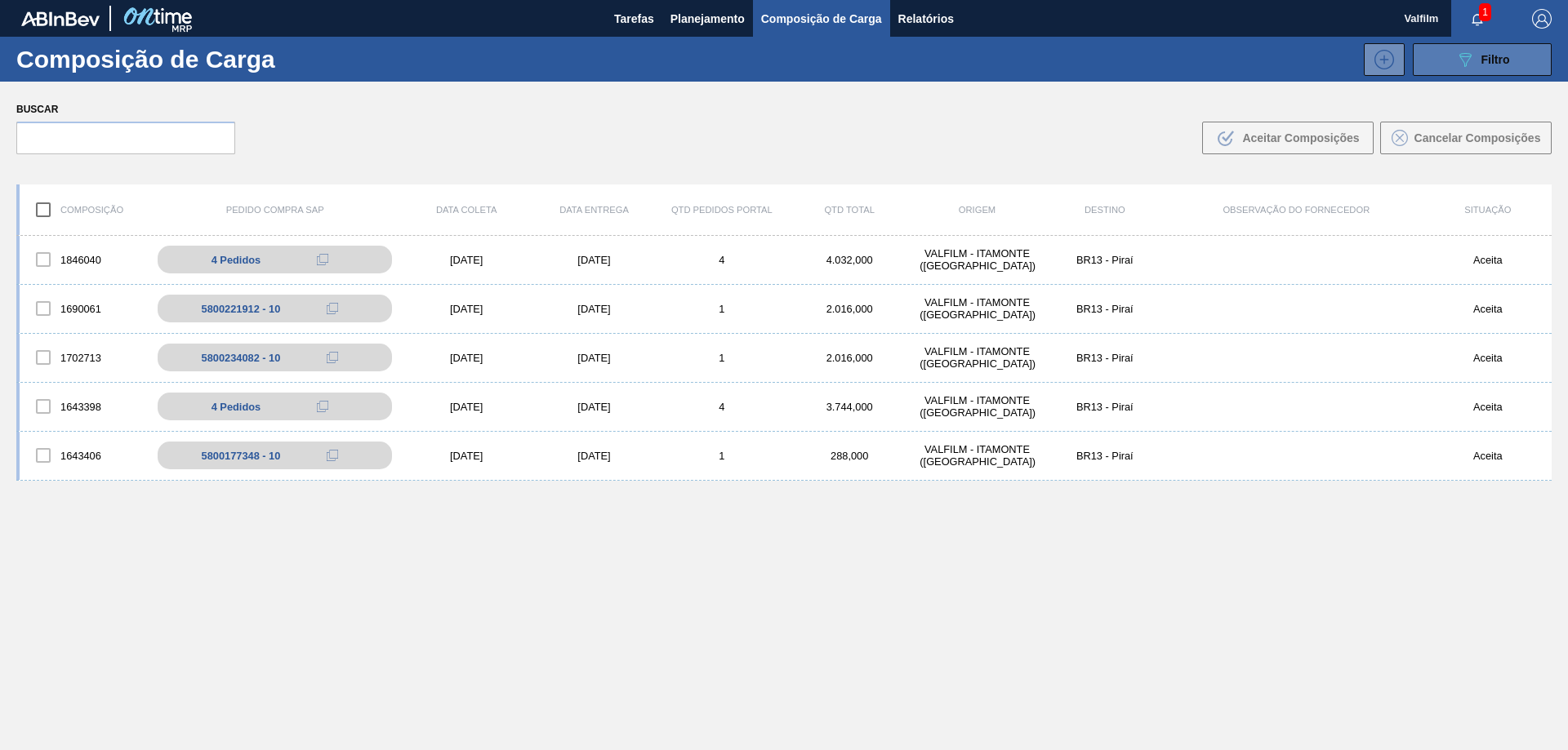
click at [1449, 65] on button "089F7B8B-B2A5-4AFE-B5C0-19BA573D28AC Filtro" at bounding box center [1482, 59] width 139 height 33
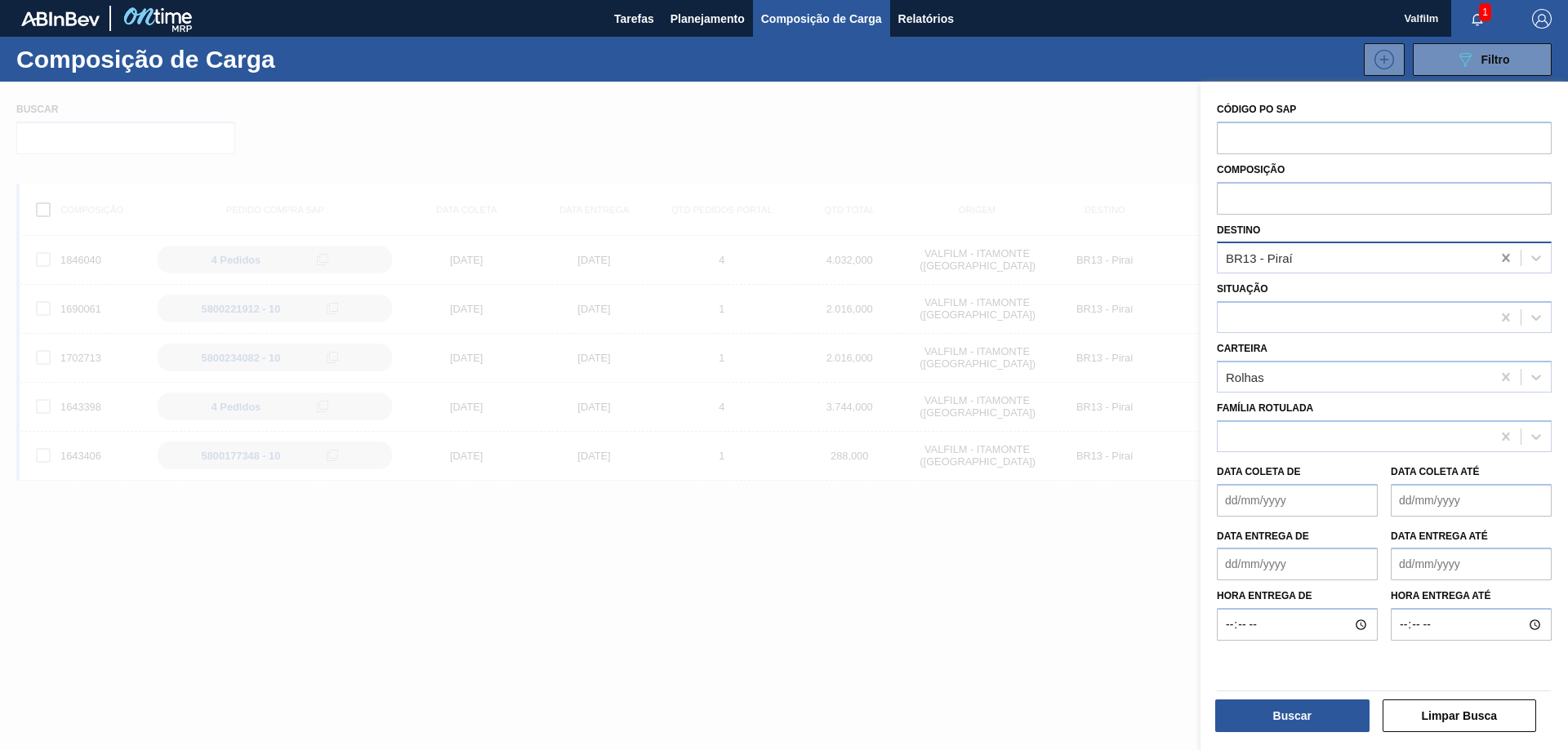
click at [1506, 257] on icon at bounding box center [1506, 258] width 8 height 8
type input "jun"
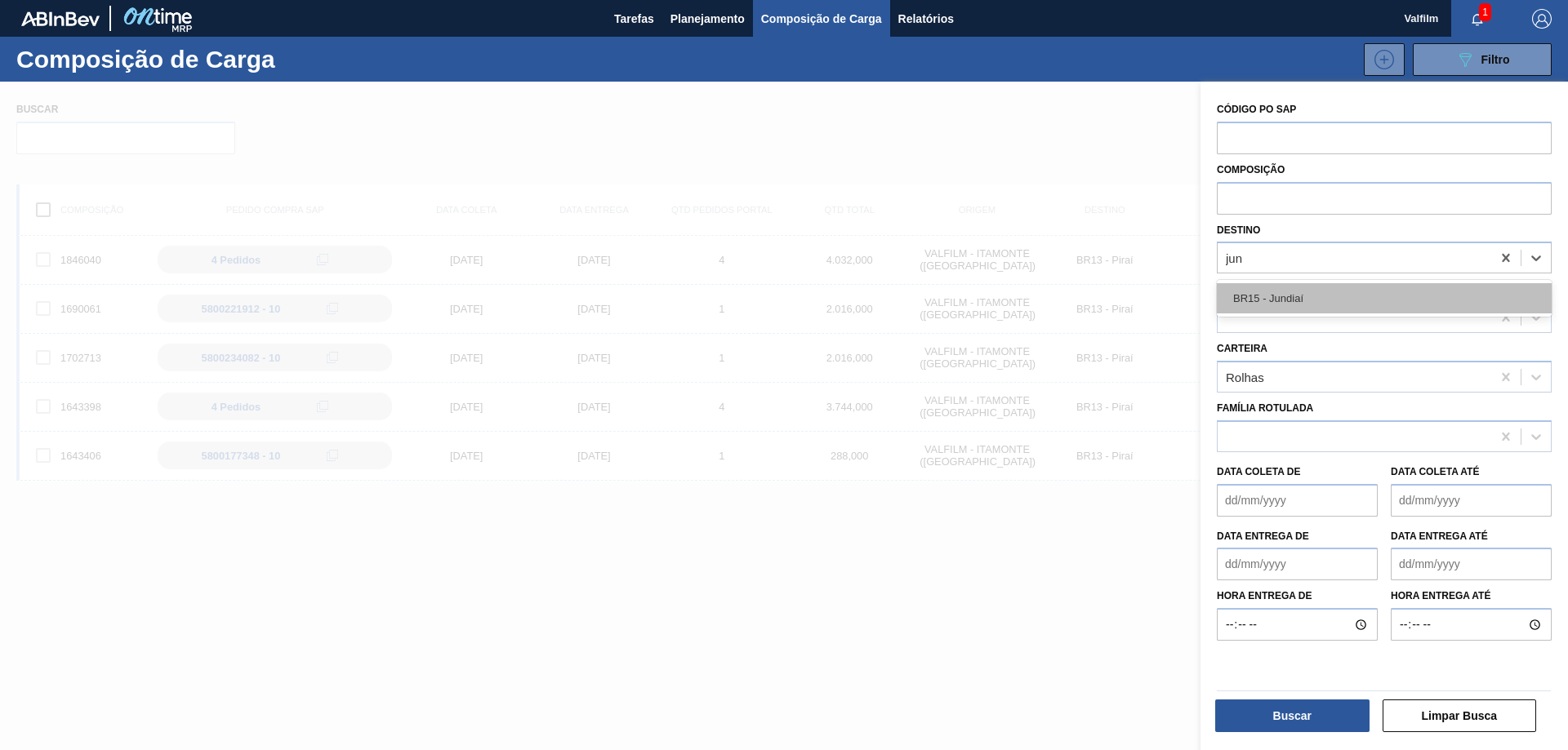
click at [1435, 293] on div "BR15 - Jundiaí" at bounding box center [1384, 298] width 335 height 30
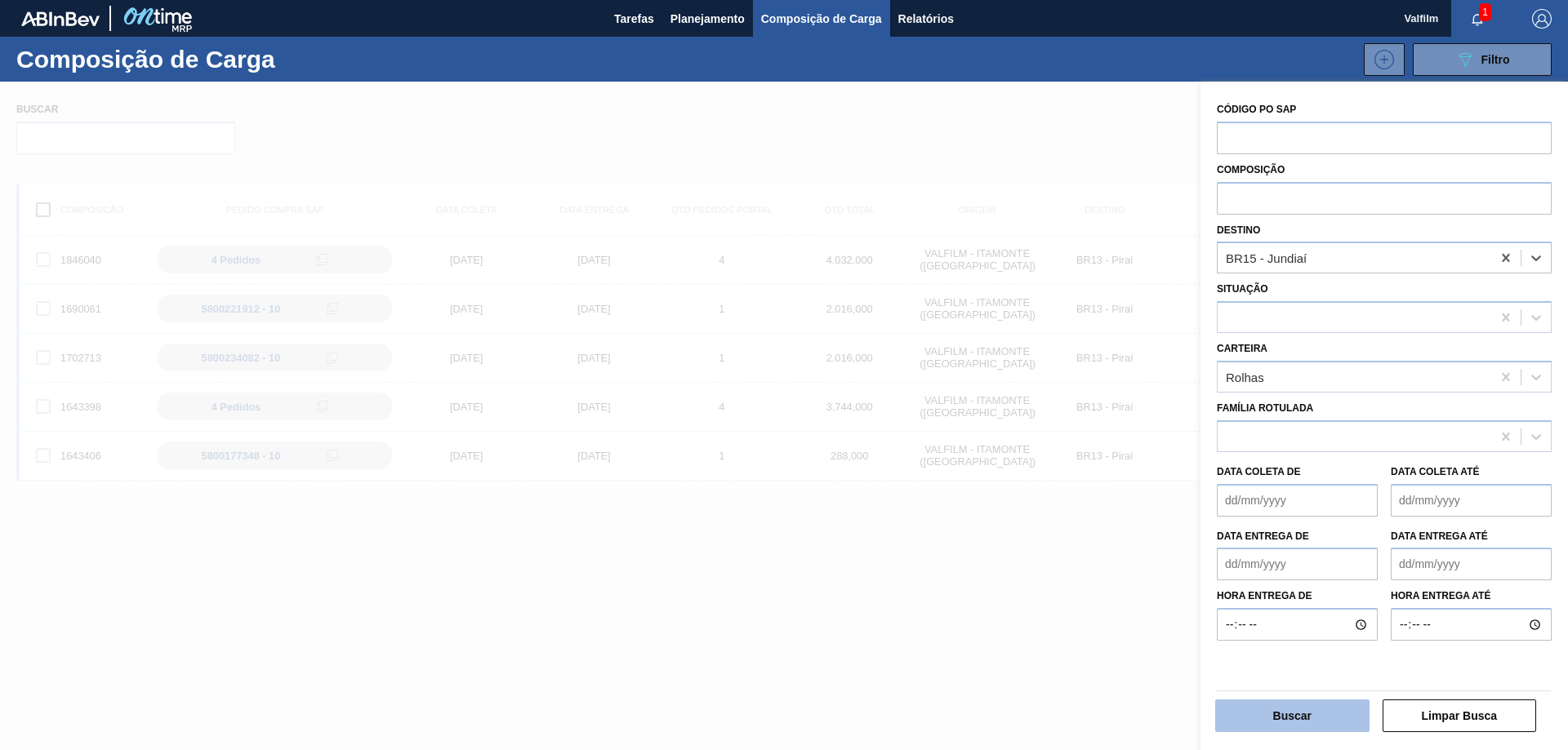
click at [1304, 705] on button "Buscar" at bounding box center [1292, 715] width 155 height 33
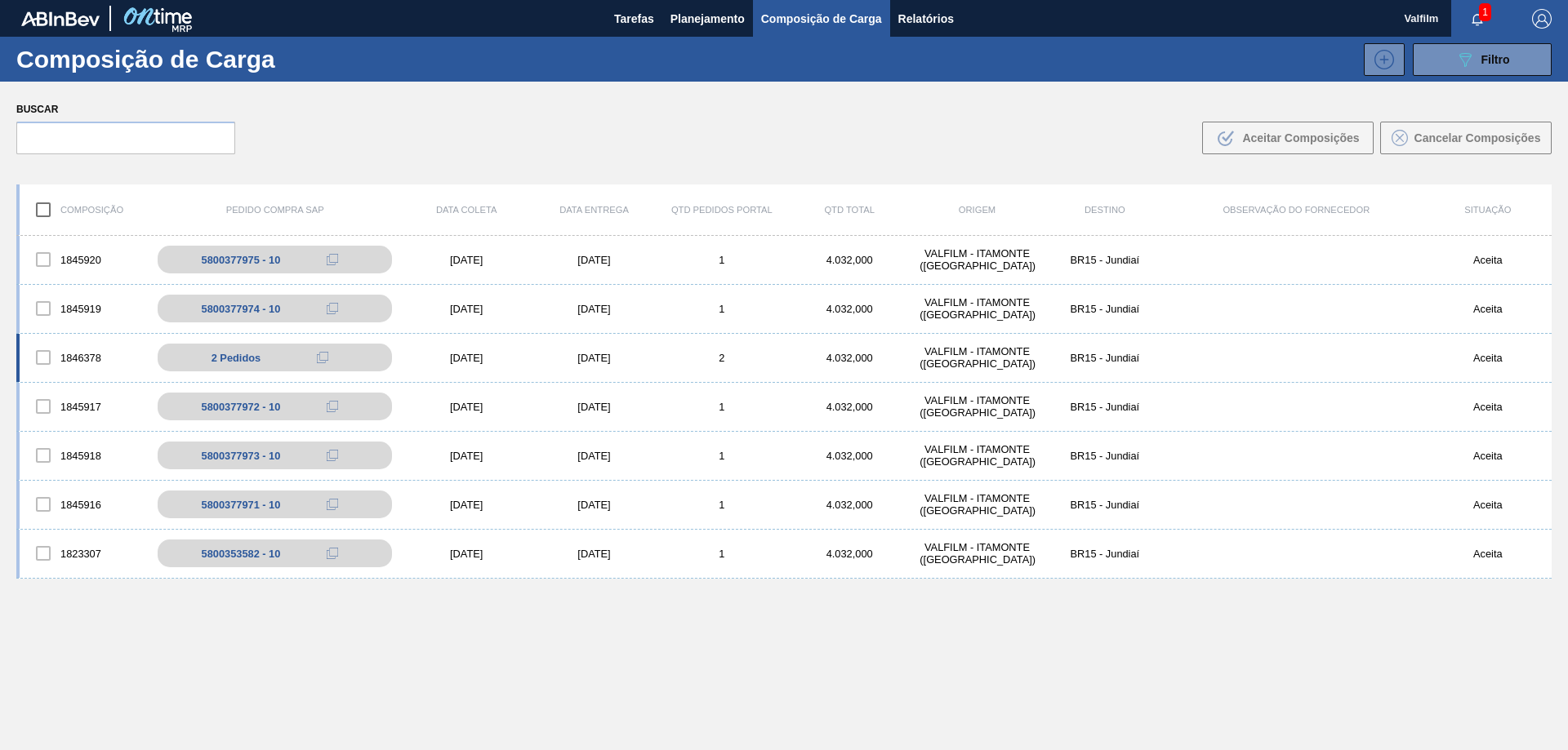
click at [449, 364] on div "1846378 2 Pedidos 5800378442 - 10 5800378442 - 20 [DATE] [DATE] 2 4.032,000 VAL…" at bounding box center [784, 358] width 1536 height 49
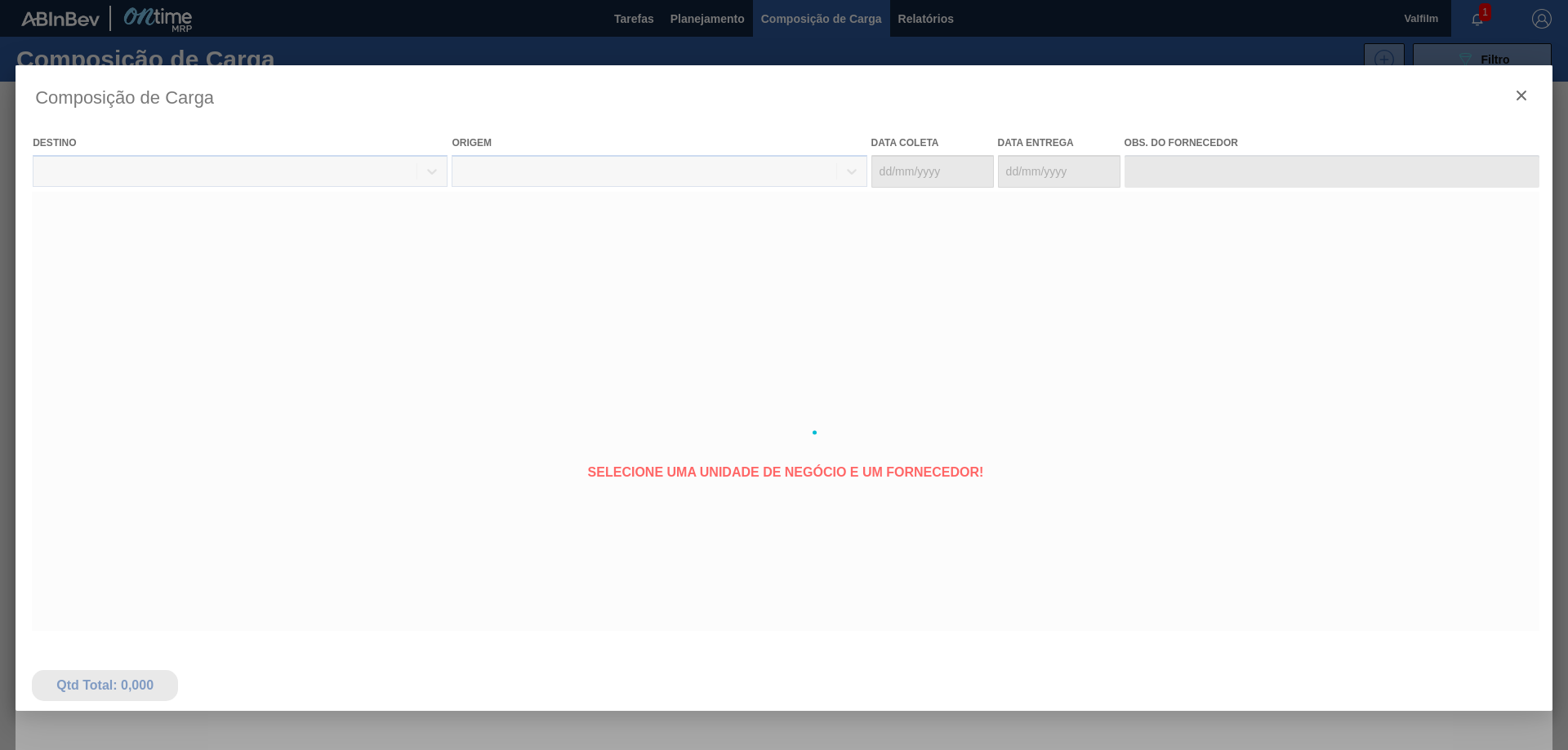
type coleta "[DATE]"
type entrega "[DATE]"
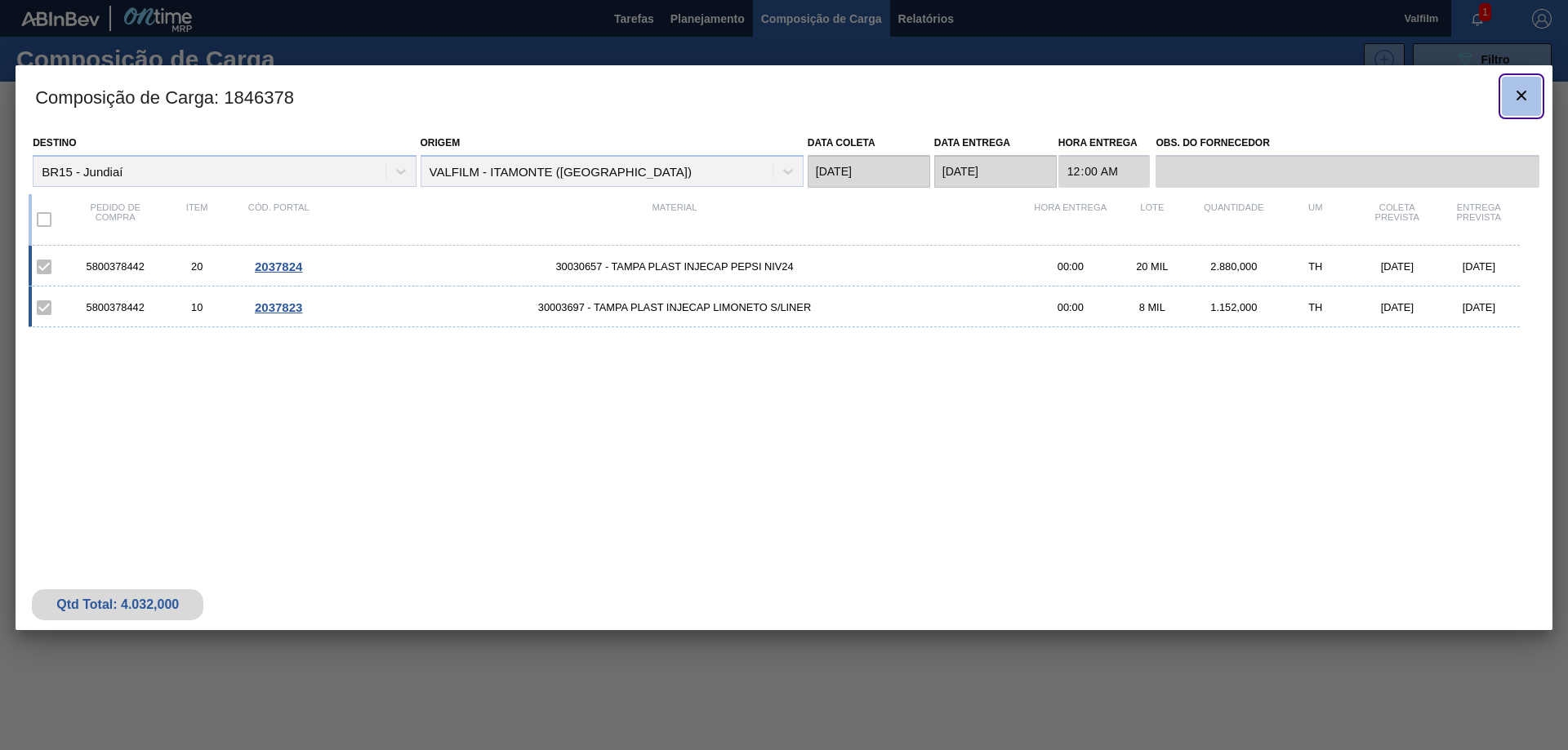
click at [1533, 93] on button "botão de ícone" at bounding box center [1522, 96] width 40 height 40
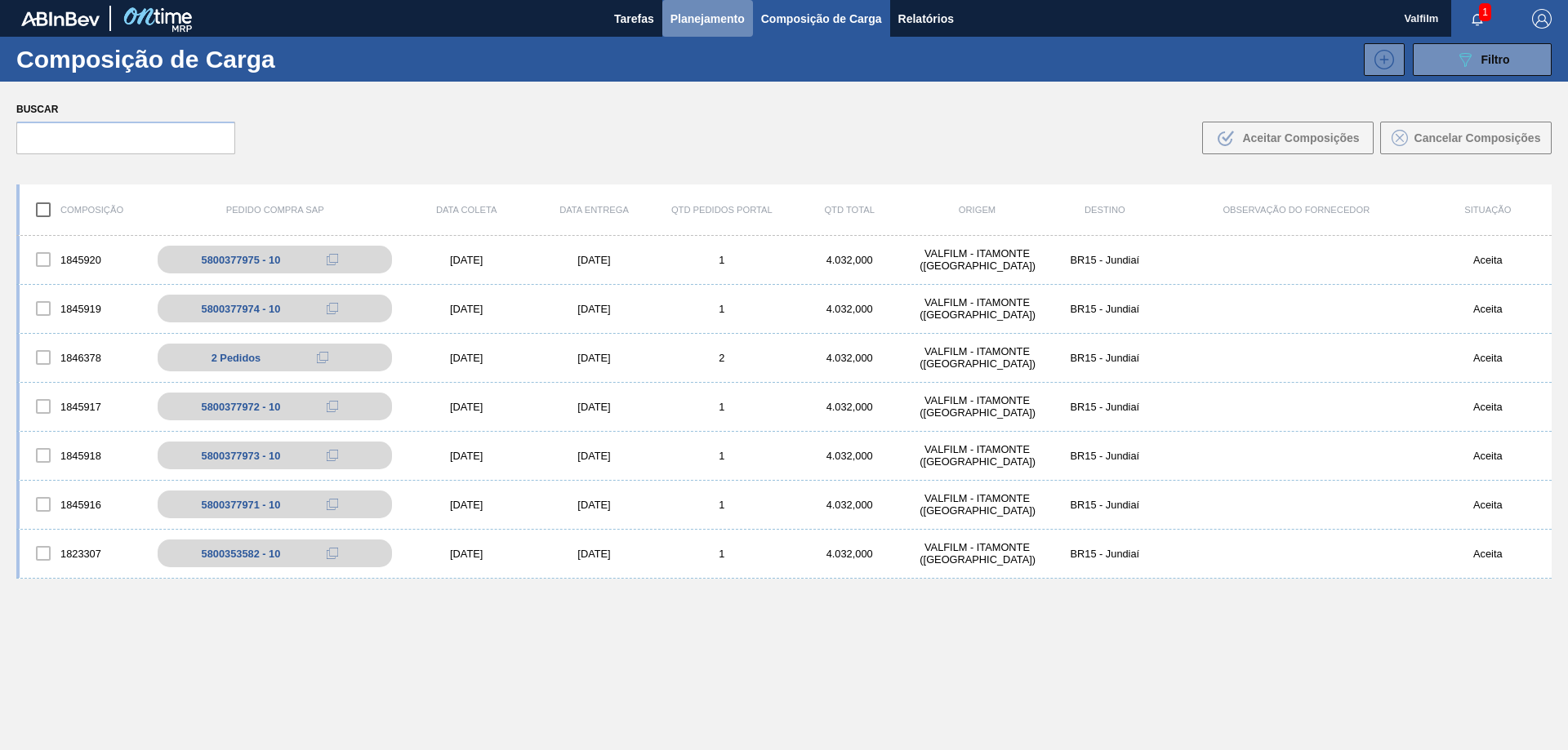
click at [726, 24] on span "Planejamento" at bounding box center [707, 19] width 75 height 20
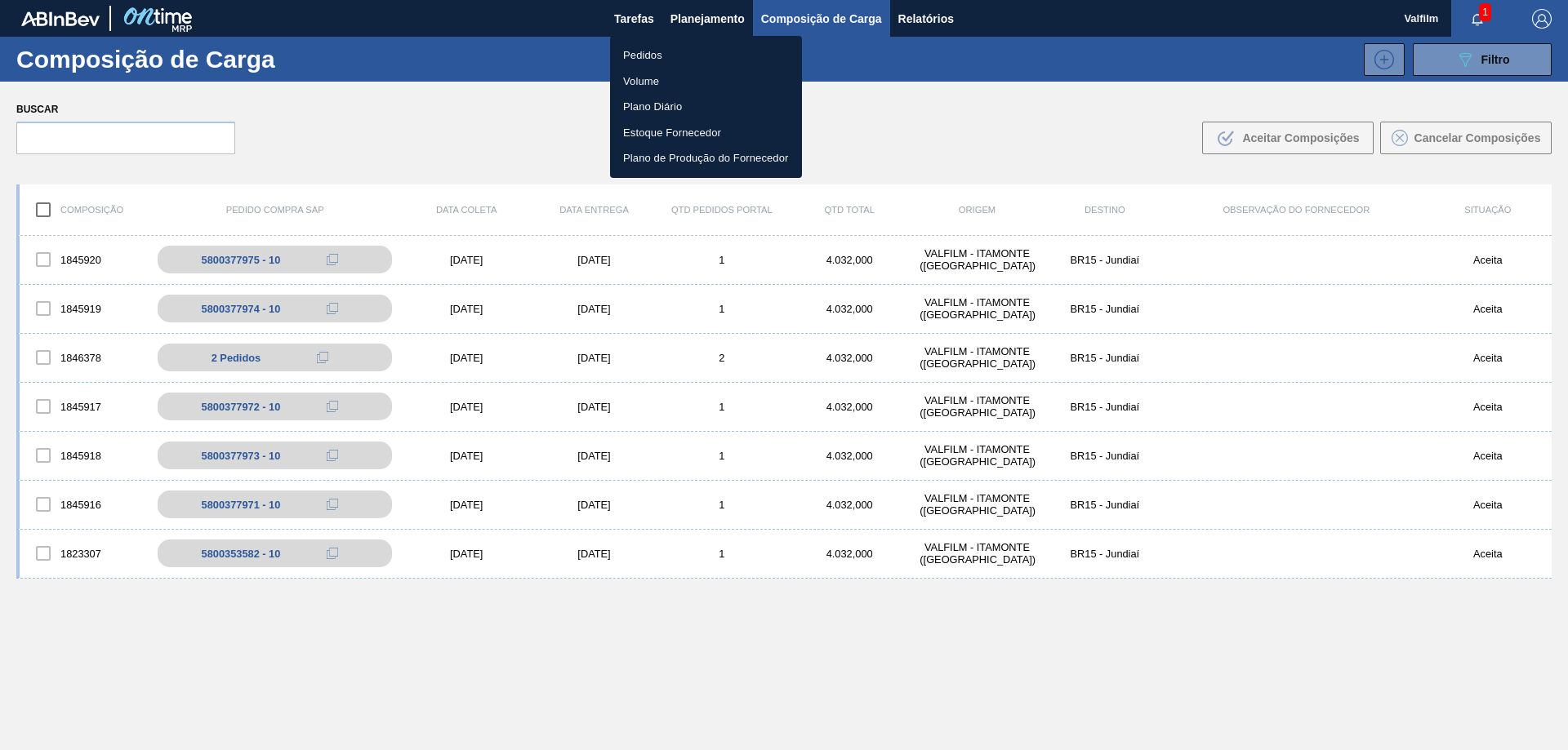
click at [661, 52] on li "Pedidos" at bounding box center [705, 56] width 192 height 26
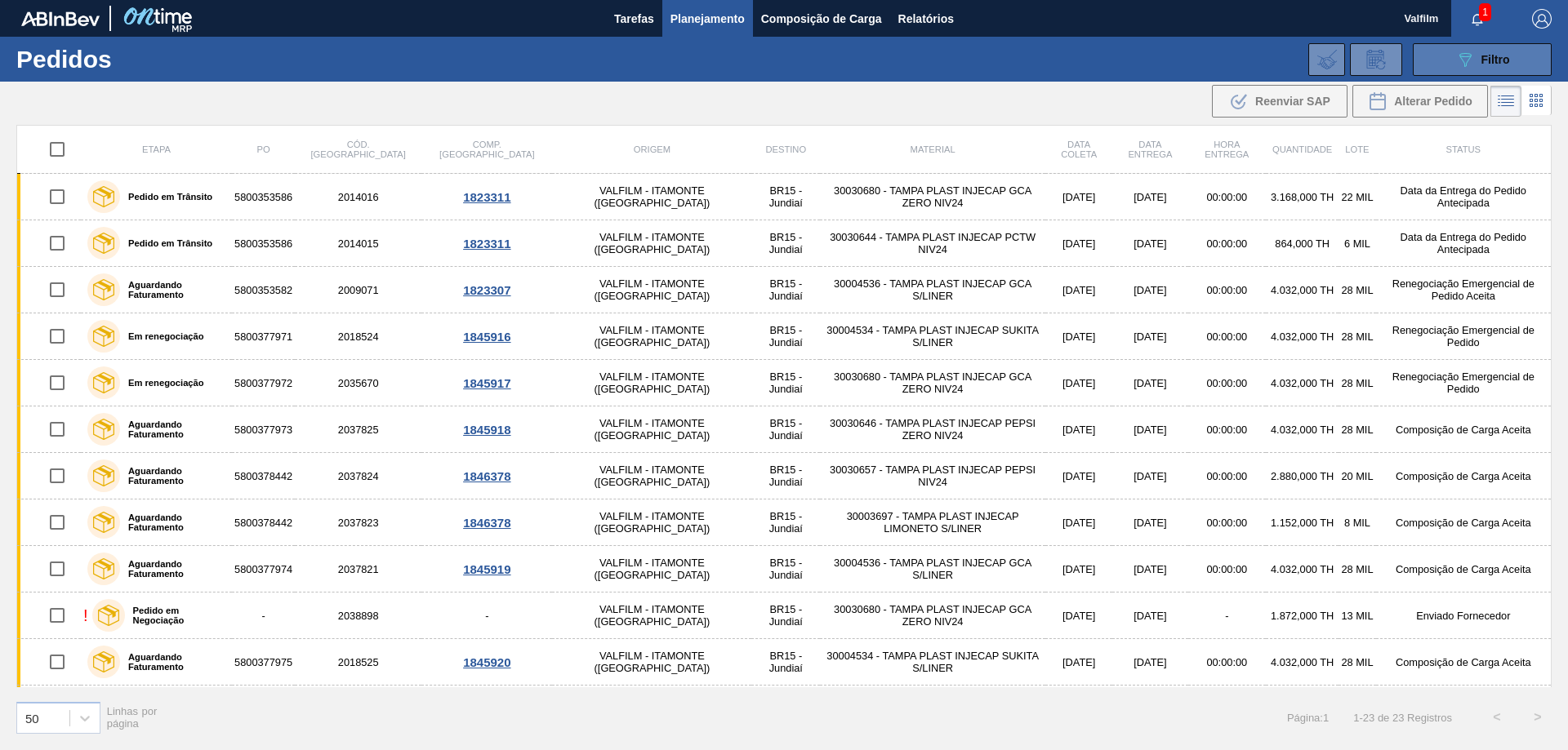
click at [1482, 71] on button "089F7B8B-B2A5-4AFE-B5C0-19BA573D28AC Filtro" at bounding box center [1482, 59] width 139 height 33
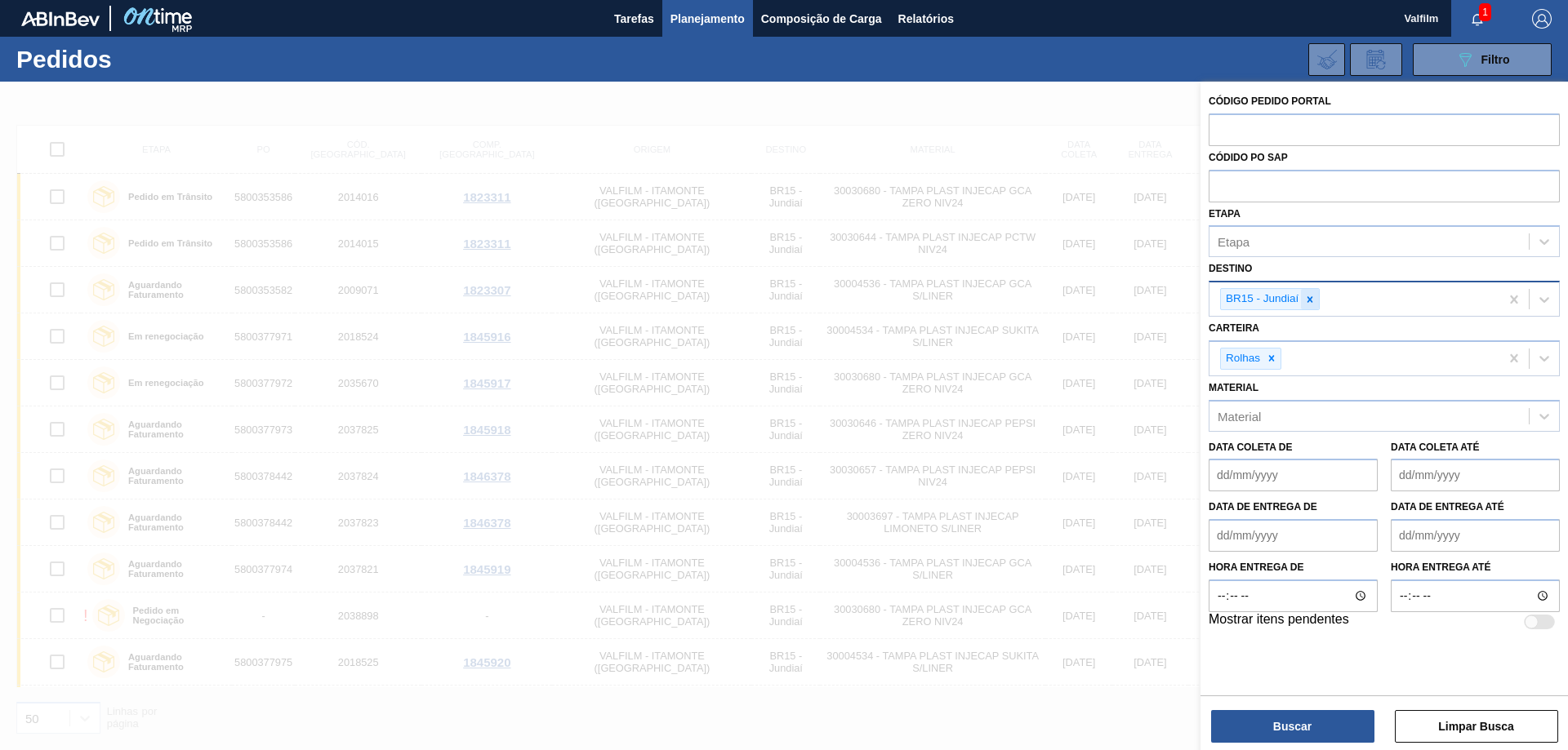
click at [1307, 294] on icon at bounding box center [1310, 299] width 11 height 11
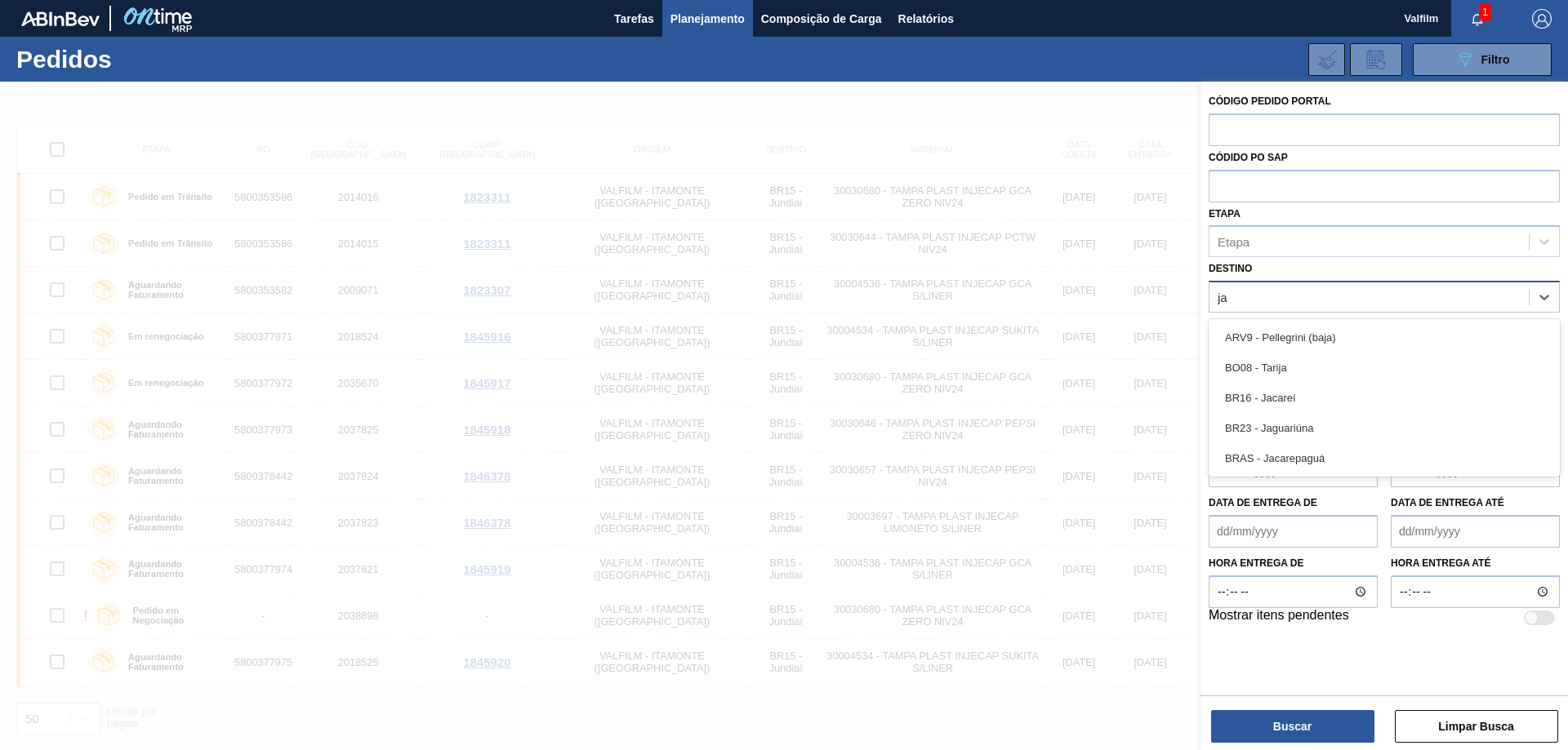
type input "jag"
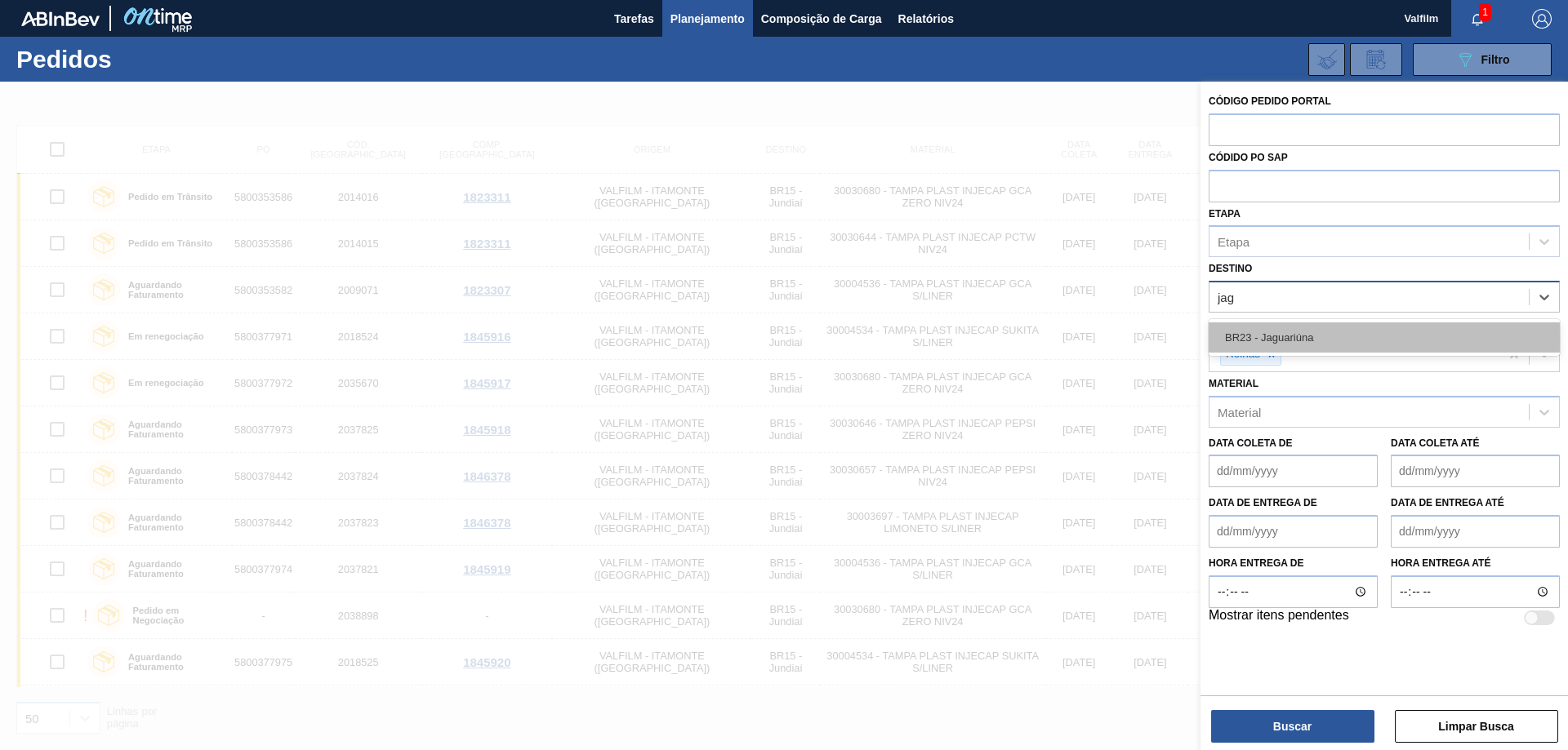
click at [1322, 342] on div "BR23 - Jaguariúna" at bounding box center [1385, 338] width 351 height 30
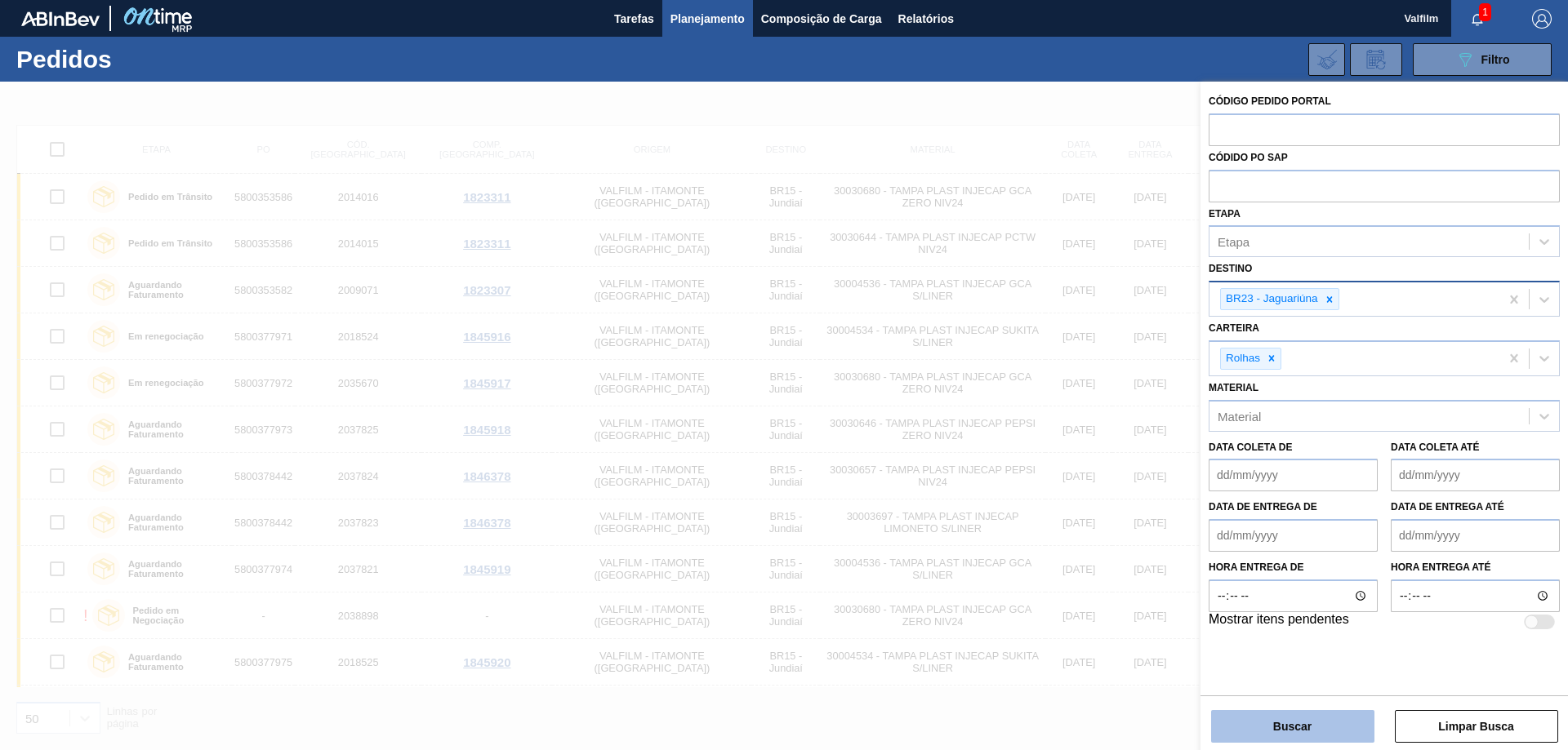
click at [1327, 715] on button "Buscar" at bounding box center [1292, 726] width 163 height 33
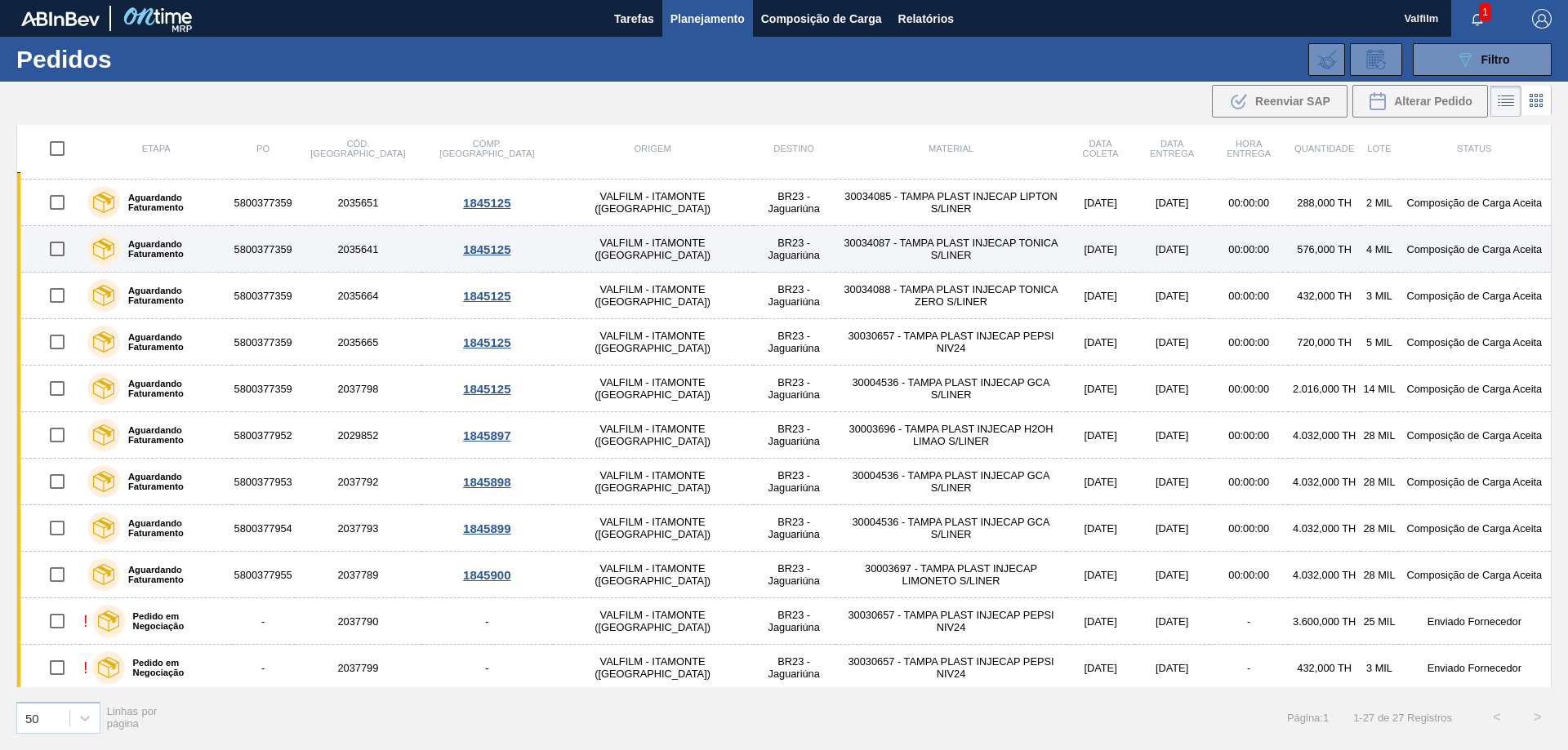
scroll to position [253, 0]
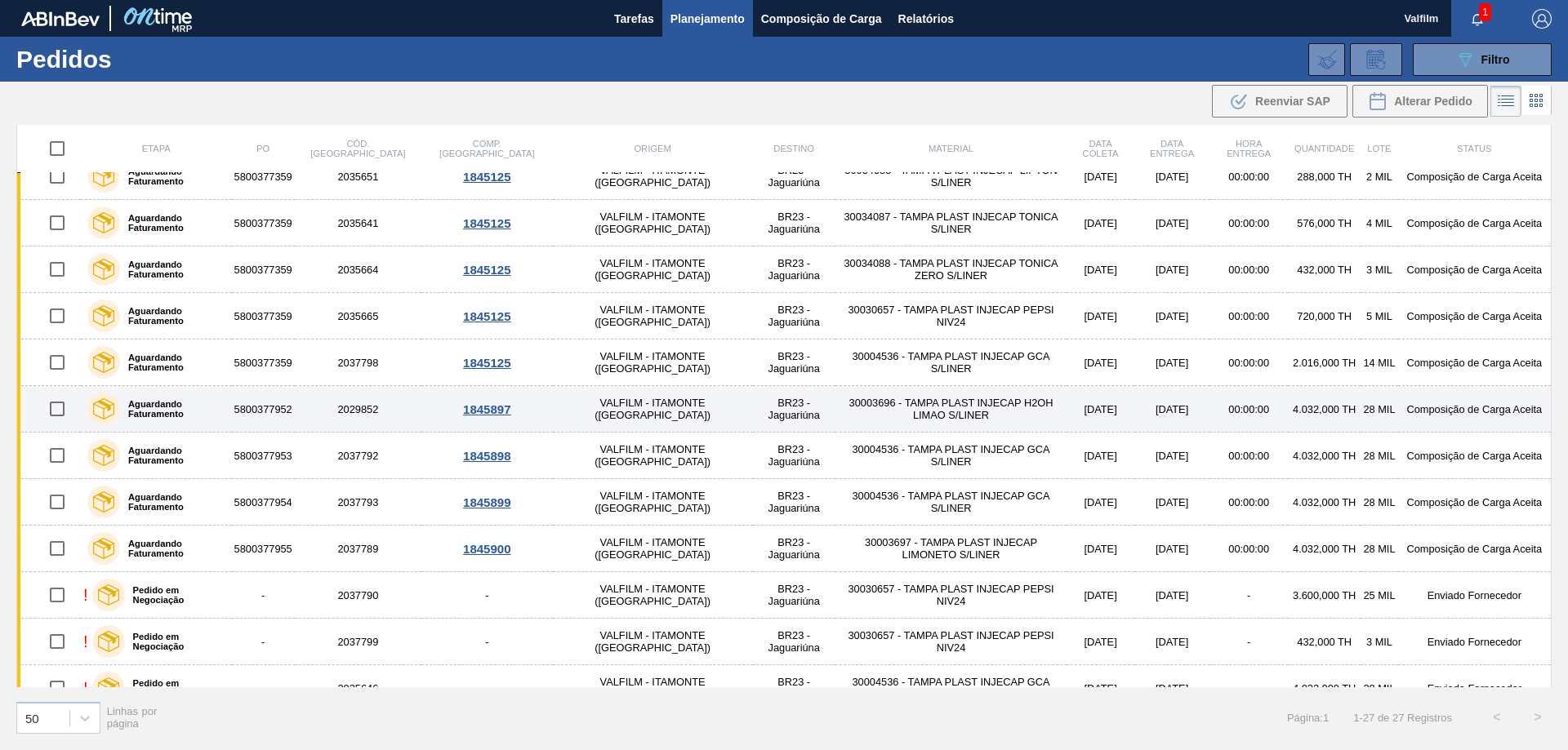
click at [1135, 407] on td "[DATE]" at bounding box center [1172, 408] width 76 height 46
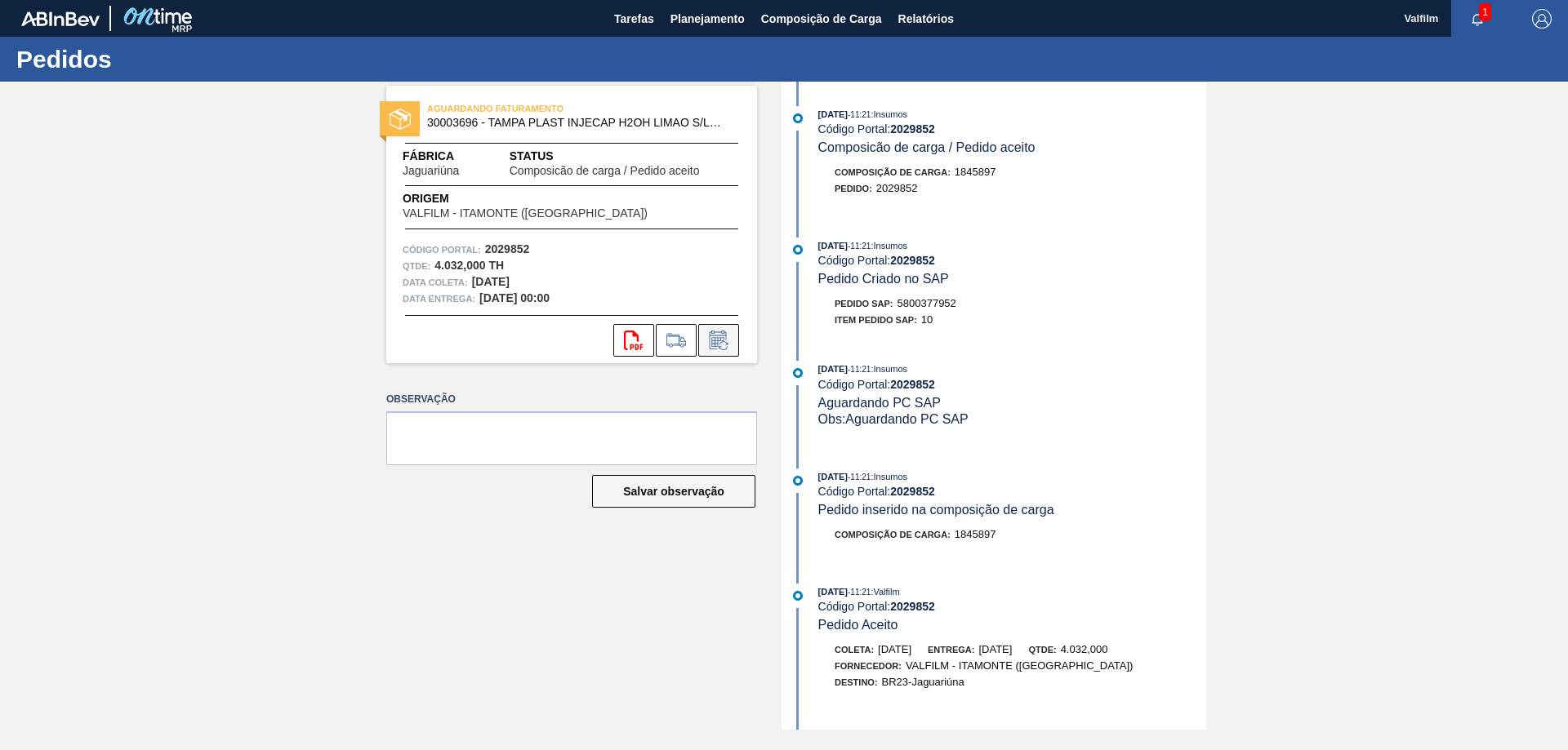
click at [716, 344] on icon at bounding box center [719, 340] width 26 height 20
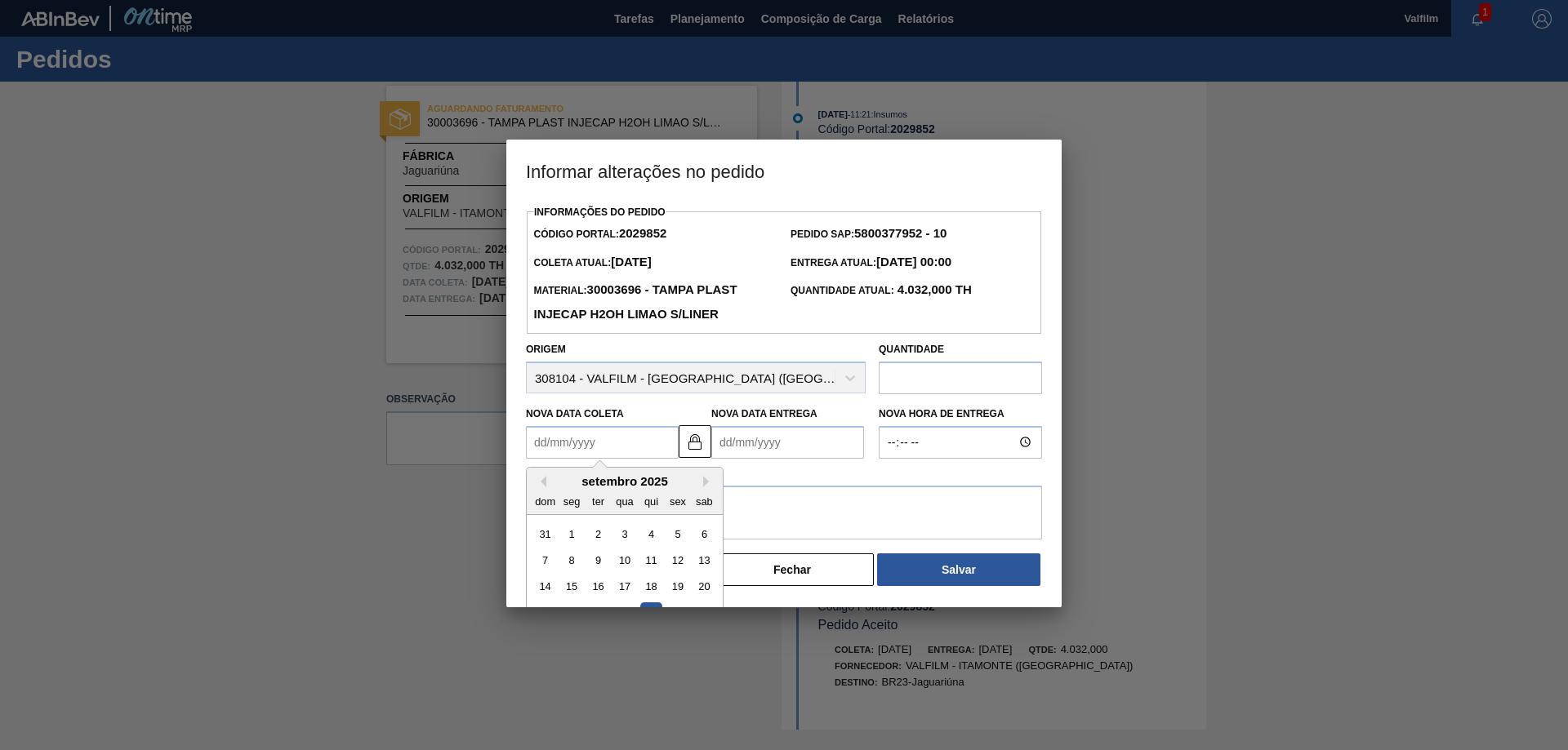
click at [634, 446] on Coleta2029852 "Nova Data Coleta" at bounding box center [602, 442] width 153 height 33
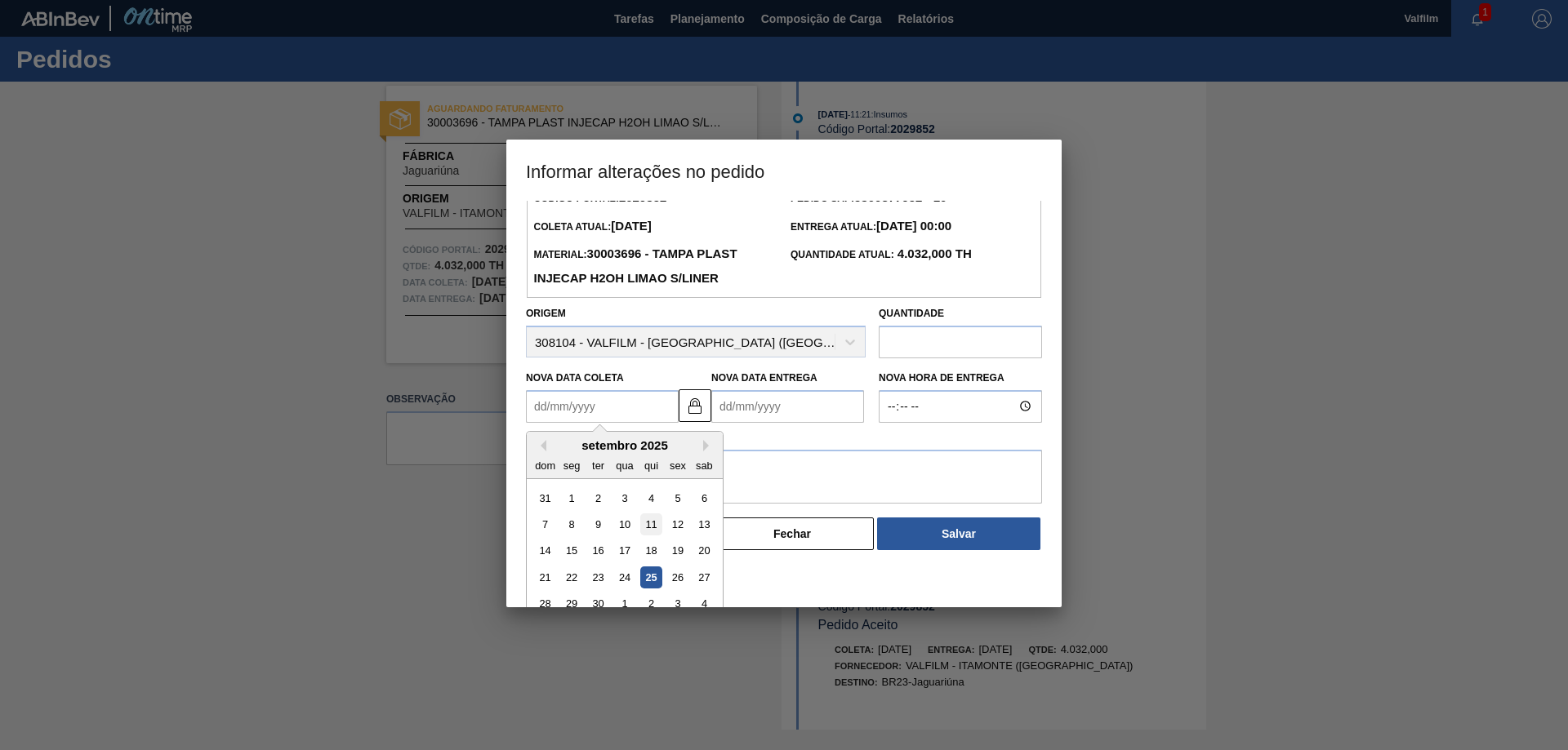
scroll to position [55, 0]
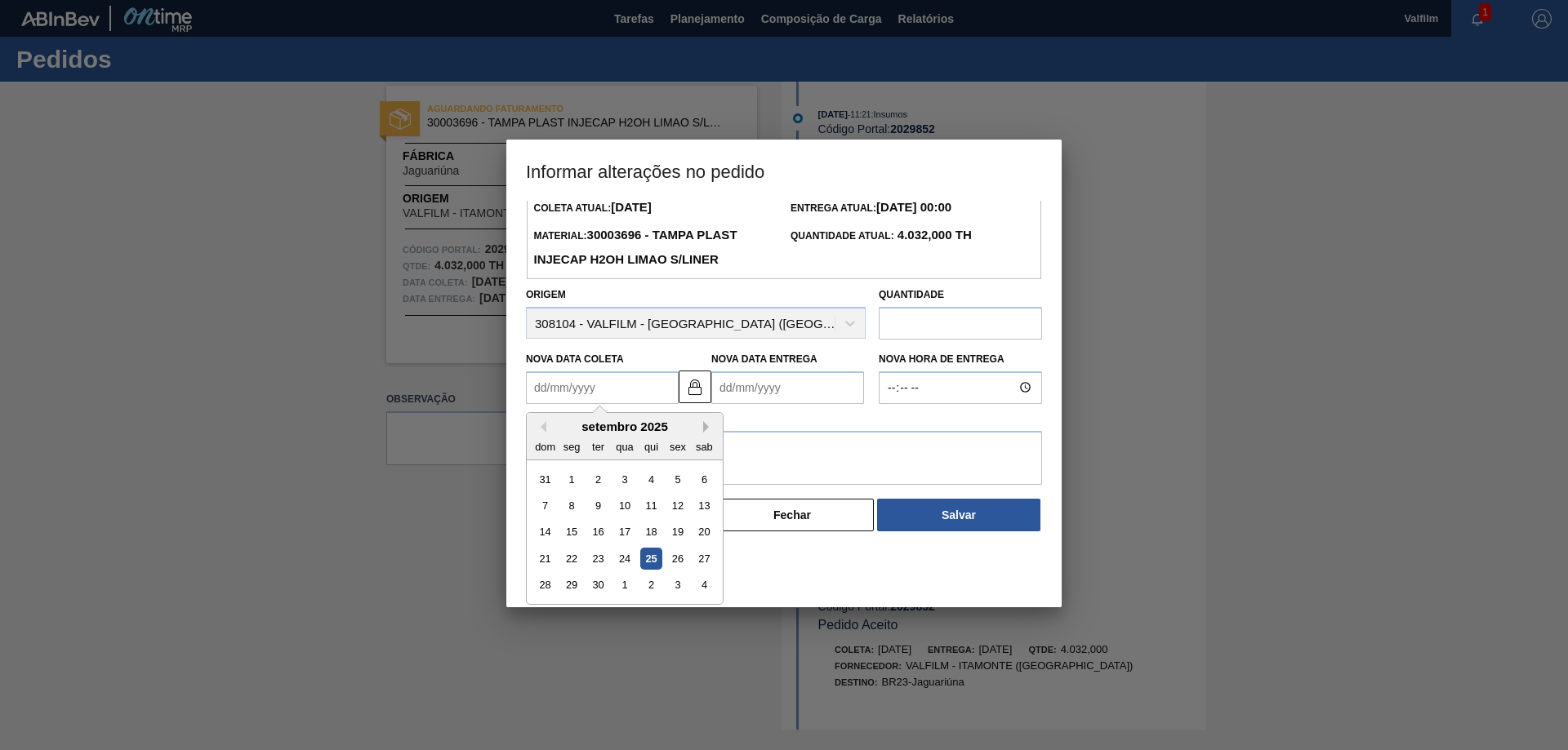
click at [704, 431] on button "Next Month" at bounding box center [709, 426] width 11 height 11
click at [682, 511] on div "10" at bounding box center [677, 505] width 22 height 22
type Coleta2029852 "[DATE]"
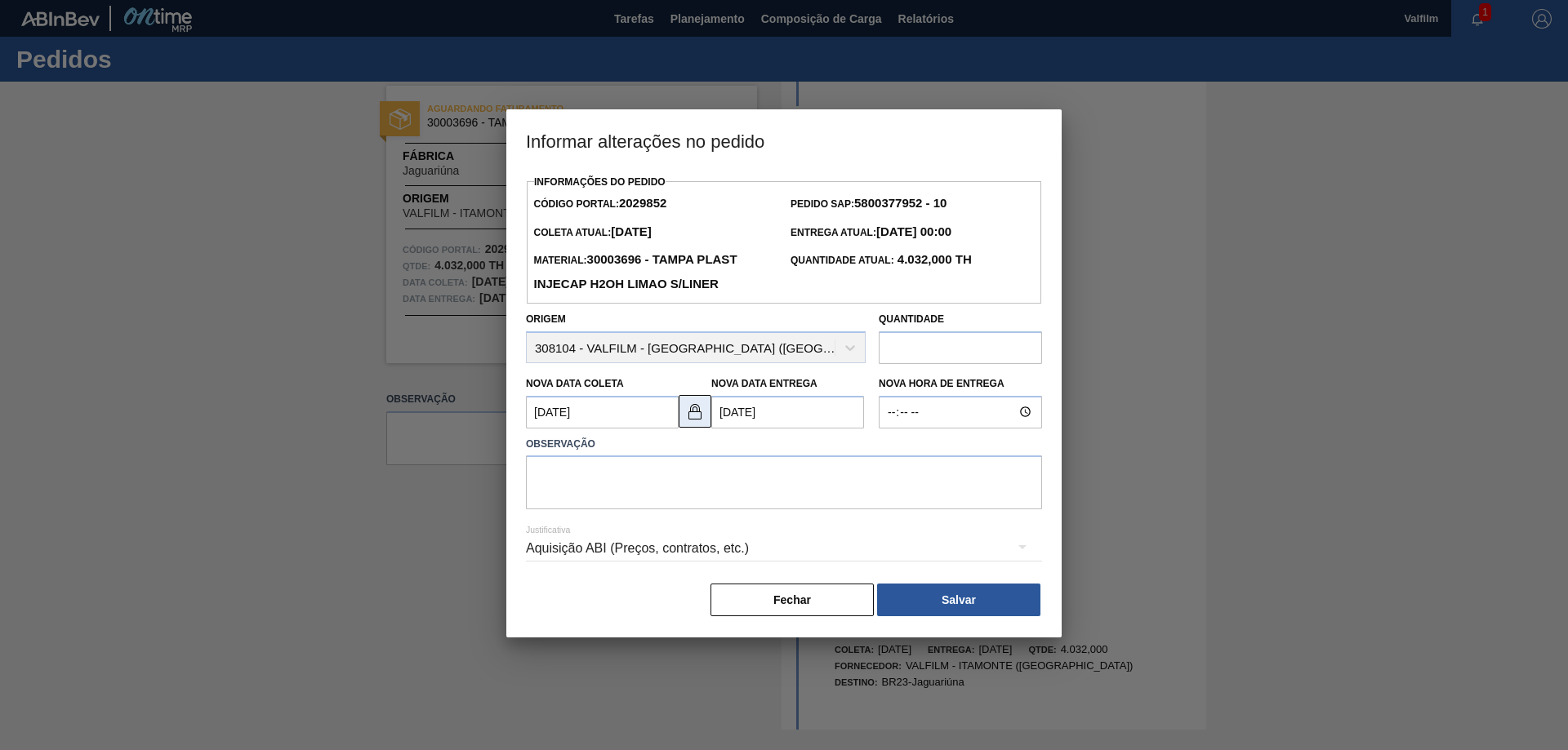
click at [693, 421] on img at bounding box center [695, 411] width 20 height 20
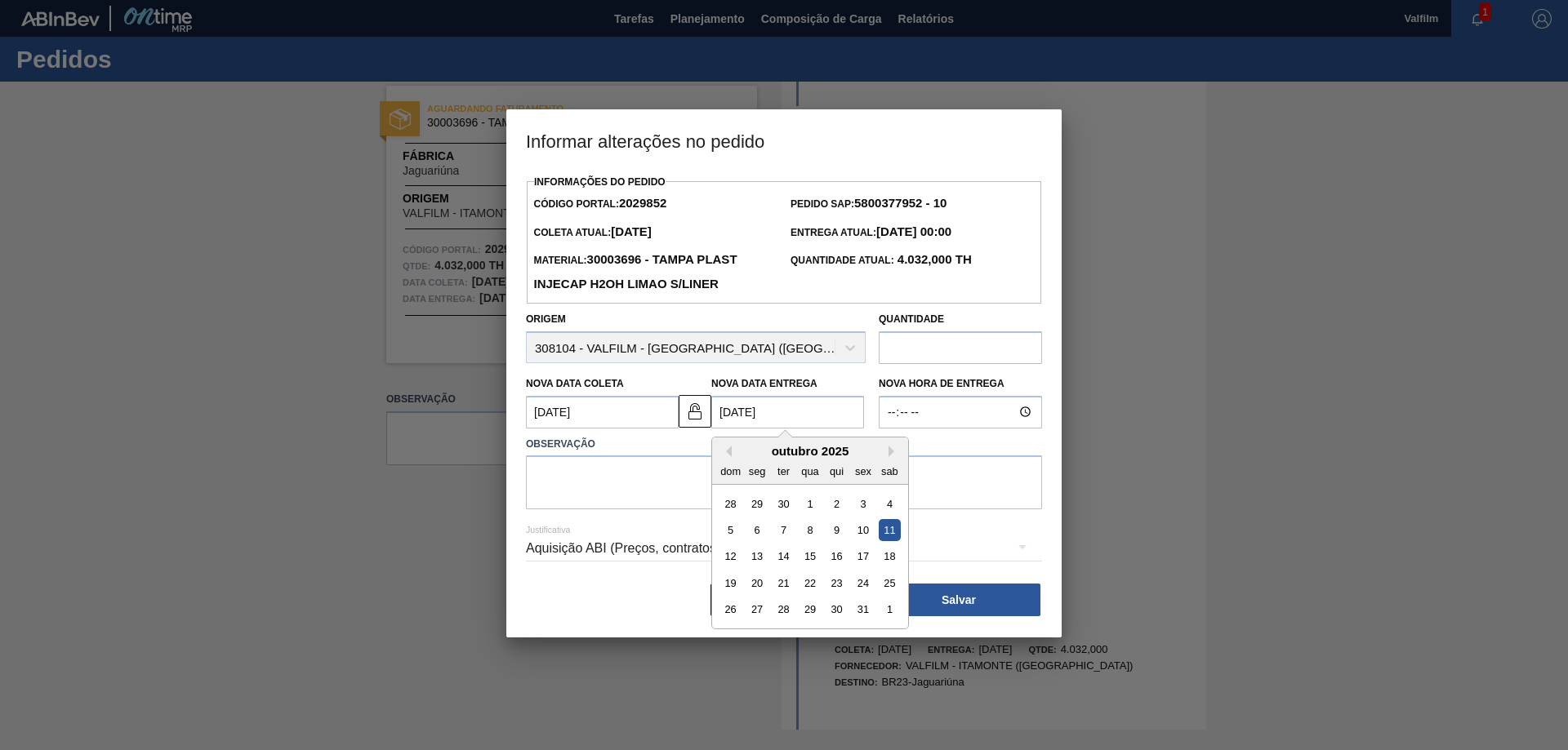
click at [755, 422] on Entrega2029852 "[DATE]" at bounding box center [788, 412] width 153 height 33
click at [757, 556] on div "13" at bounding box center [757, 556] width 22 height 22
type Entrega2029852 "[DATE]"
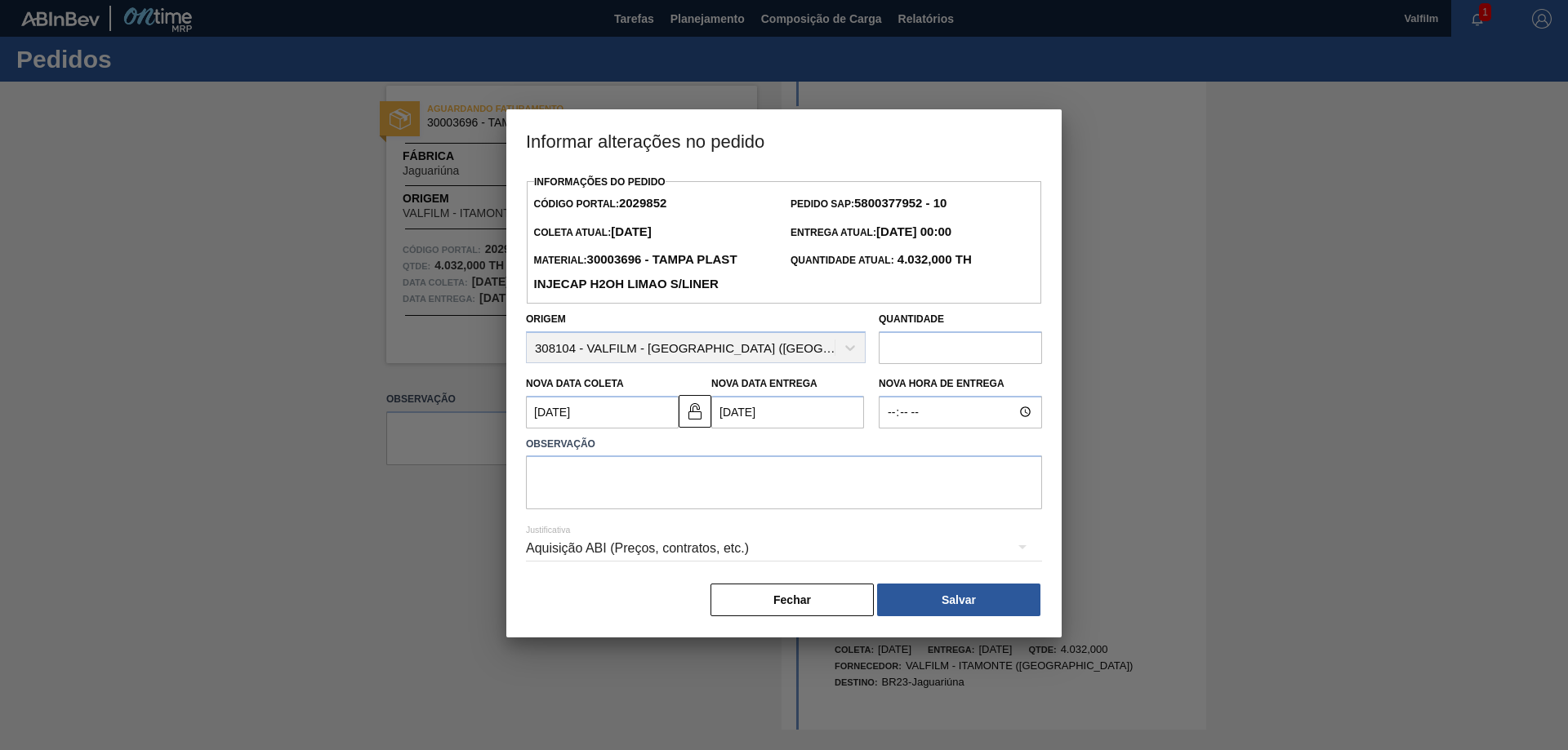
click at [750, 420] on Entrega2029852 "[DATE]" at bounding box center [788, 412] width 153 height 33
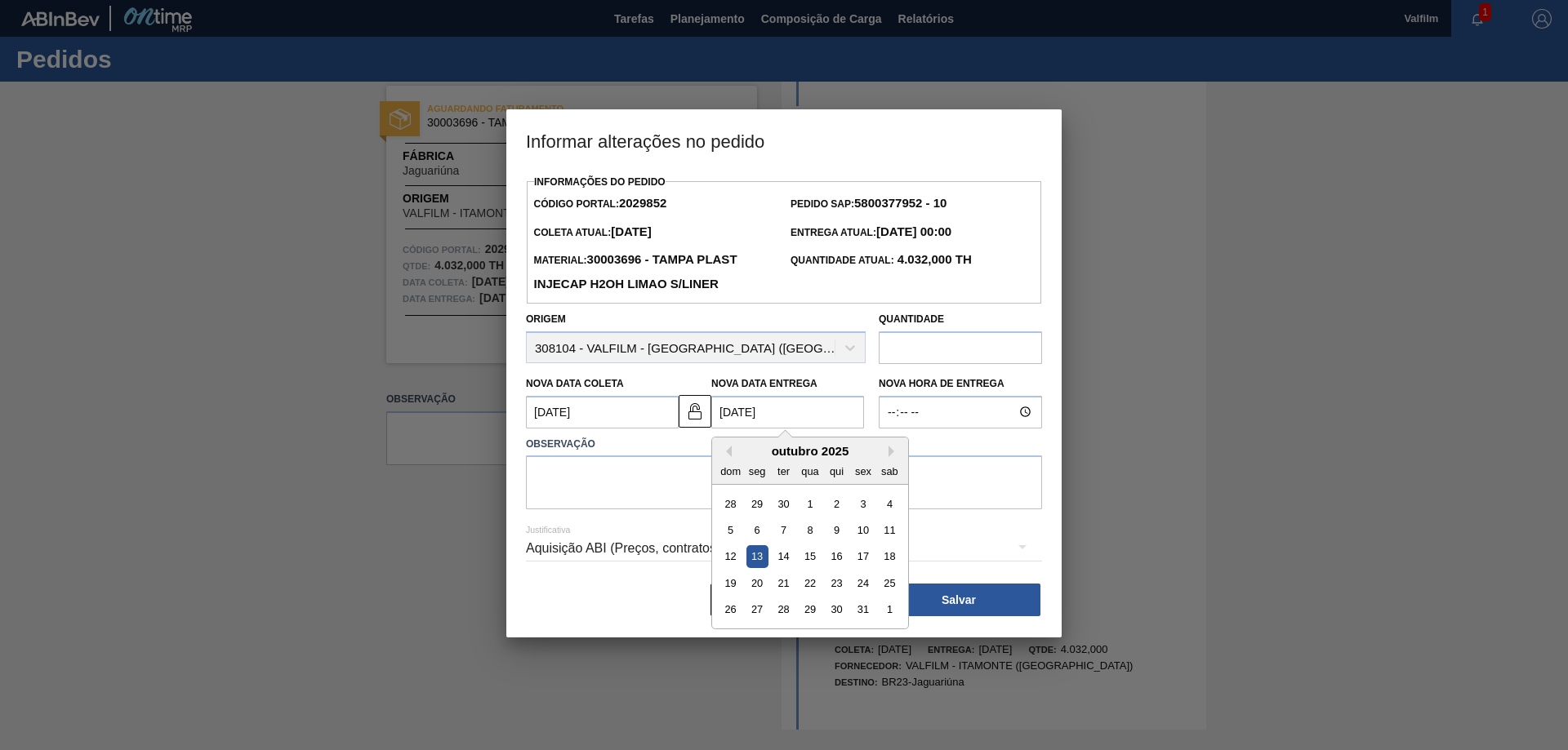
click at [750, 420] on Entrega2029852 "[DATE]" at bounding box center [788, 412] width 153 height 33
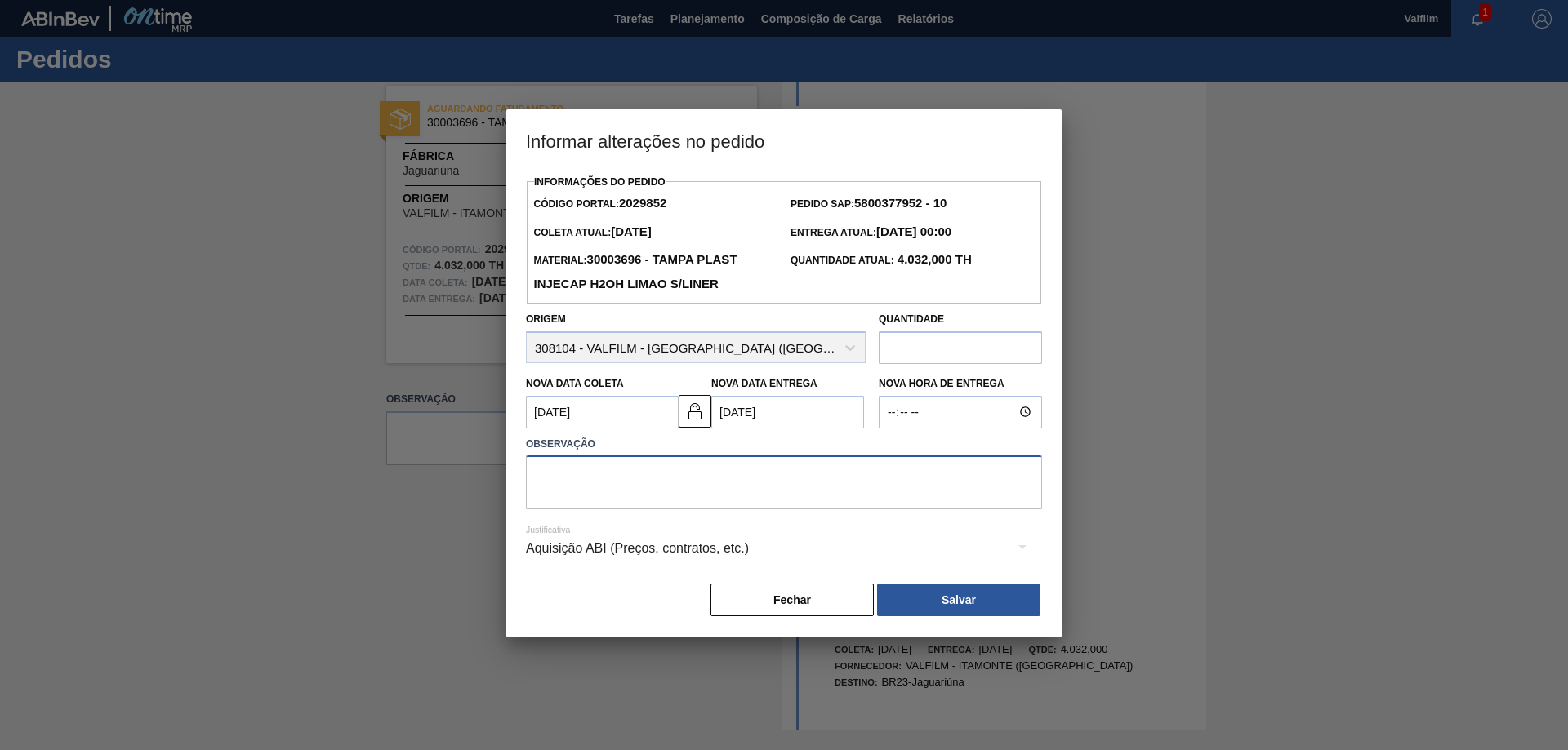
click at [660, 478] on textarea at bounding box center [784, 482] width 516 height 54
type textarea "Ajuste de data para melhora do fluxo logístico."
click at [721, 554] on div "Aquisição ABI (Preços, contratos, etc.)" at bounding box center [784, 548] width 516 height 45
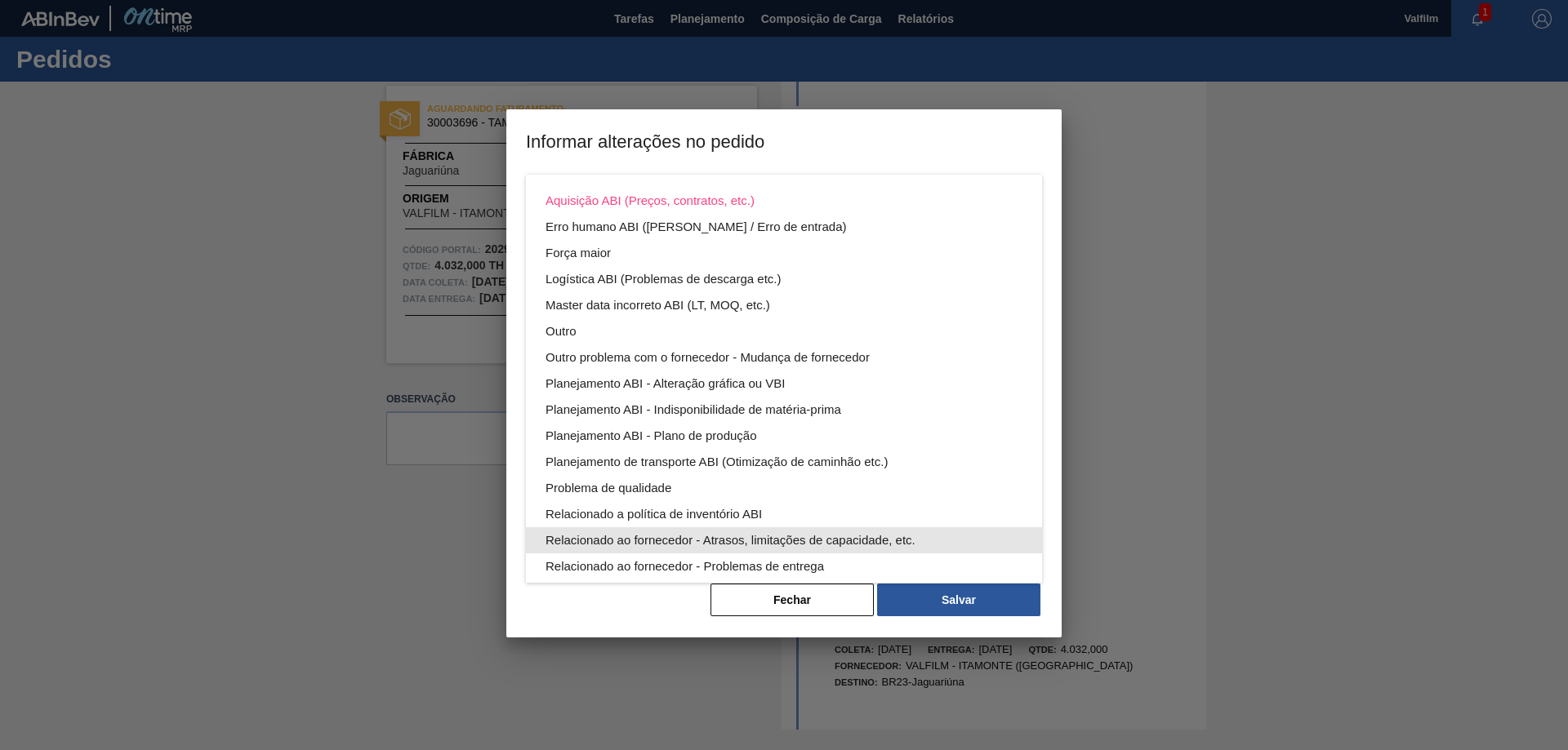
scroll to position [88, 0]
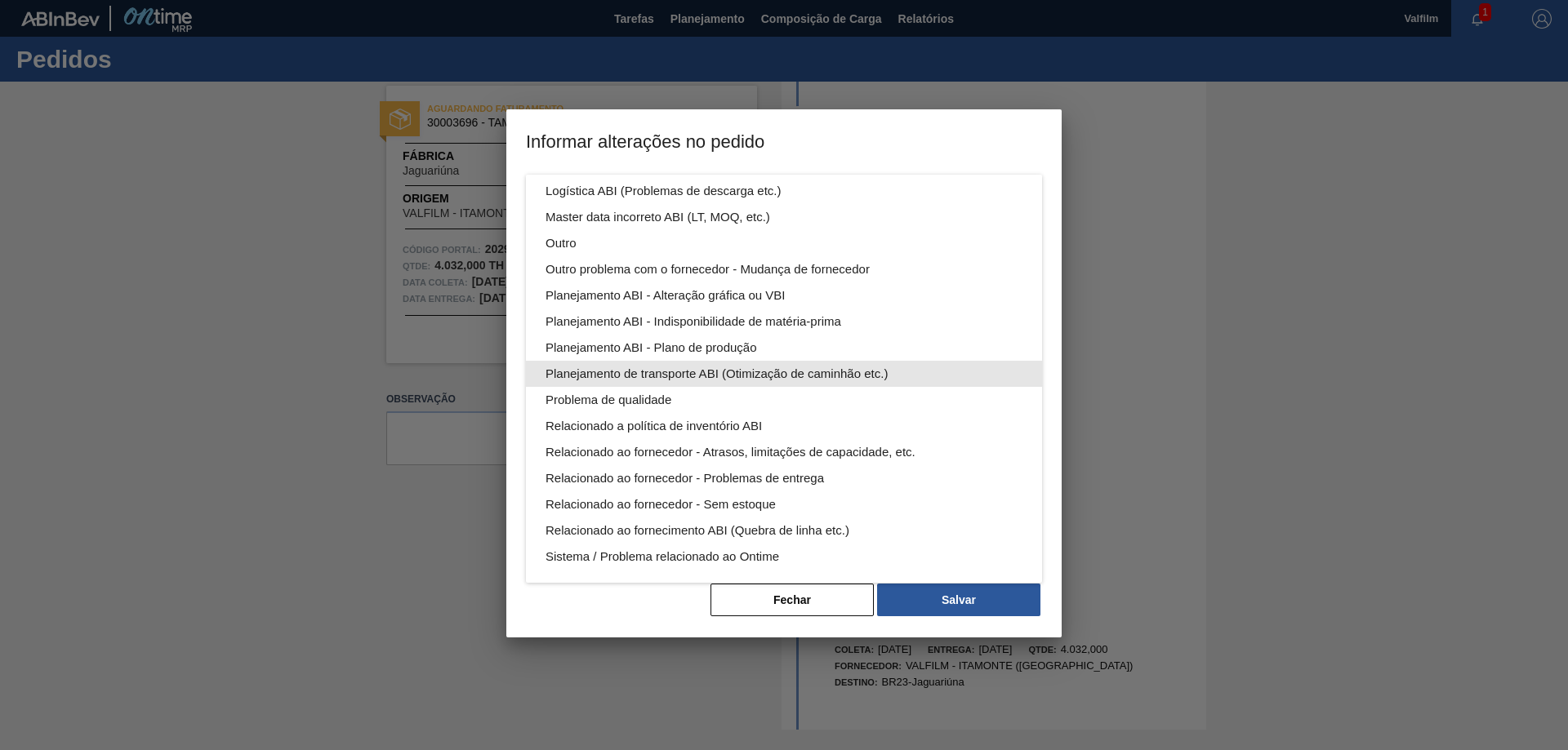
click at [736, 372] on div "Planejamento de transporte ABI (Otimização de caminhão etc.)" at bounding box center [784, 374] width 477 height 26
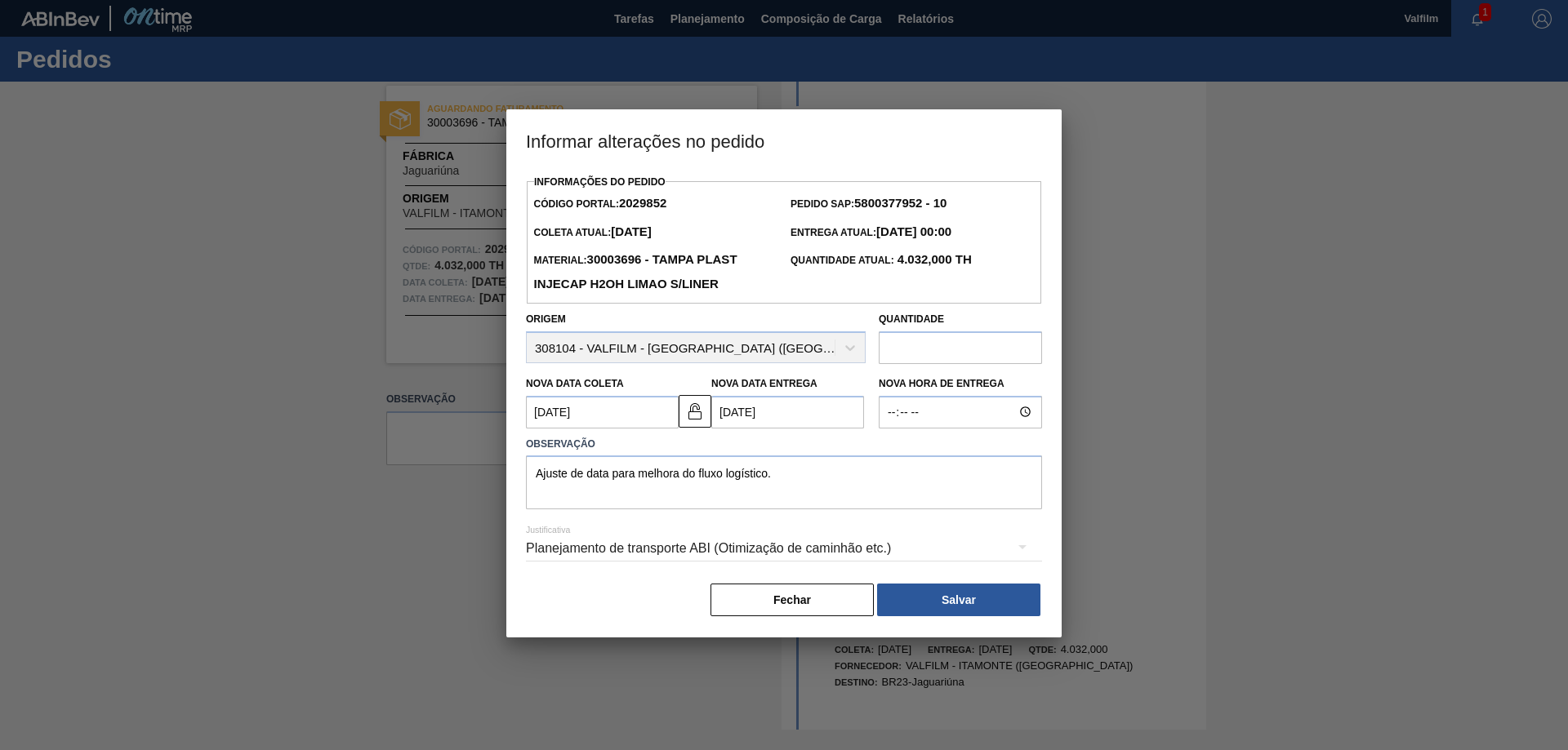
scroll to position [0, 0]
click at [970, 600] on button "Salvar" at bounding box center [958, 600] width 163 height 33
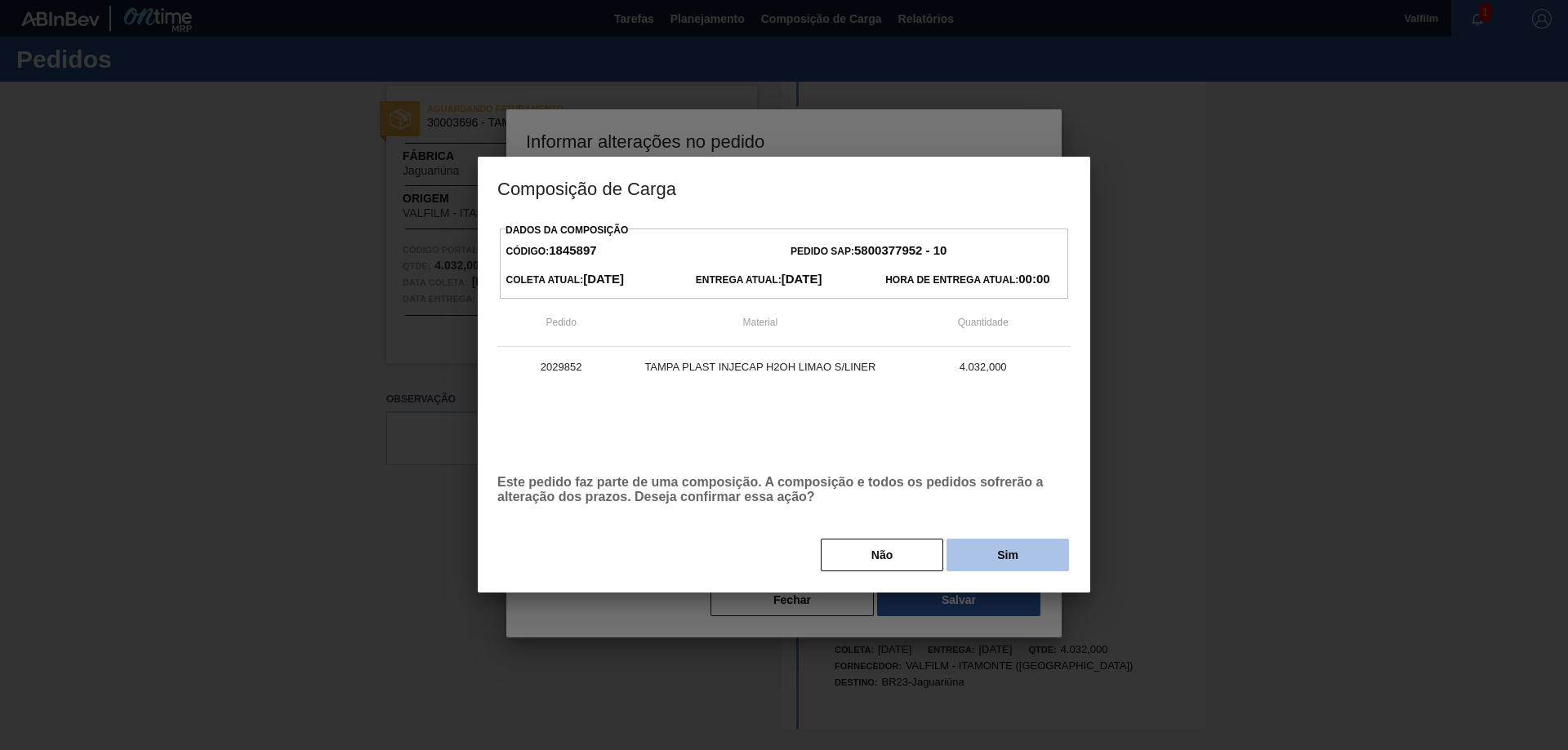
click at [1022, 556] on button "Sim" at bounding box center [1008, 555] width 123 height 33
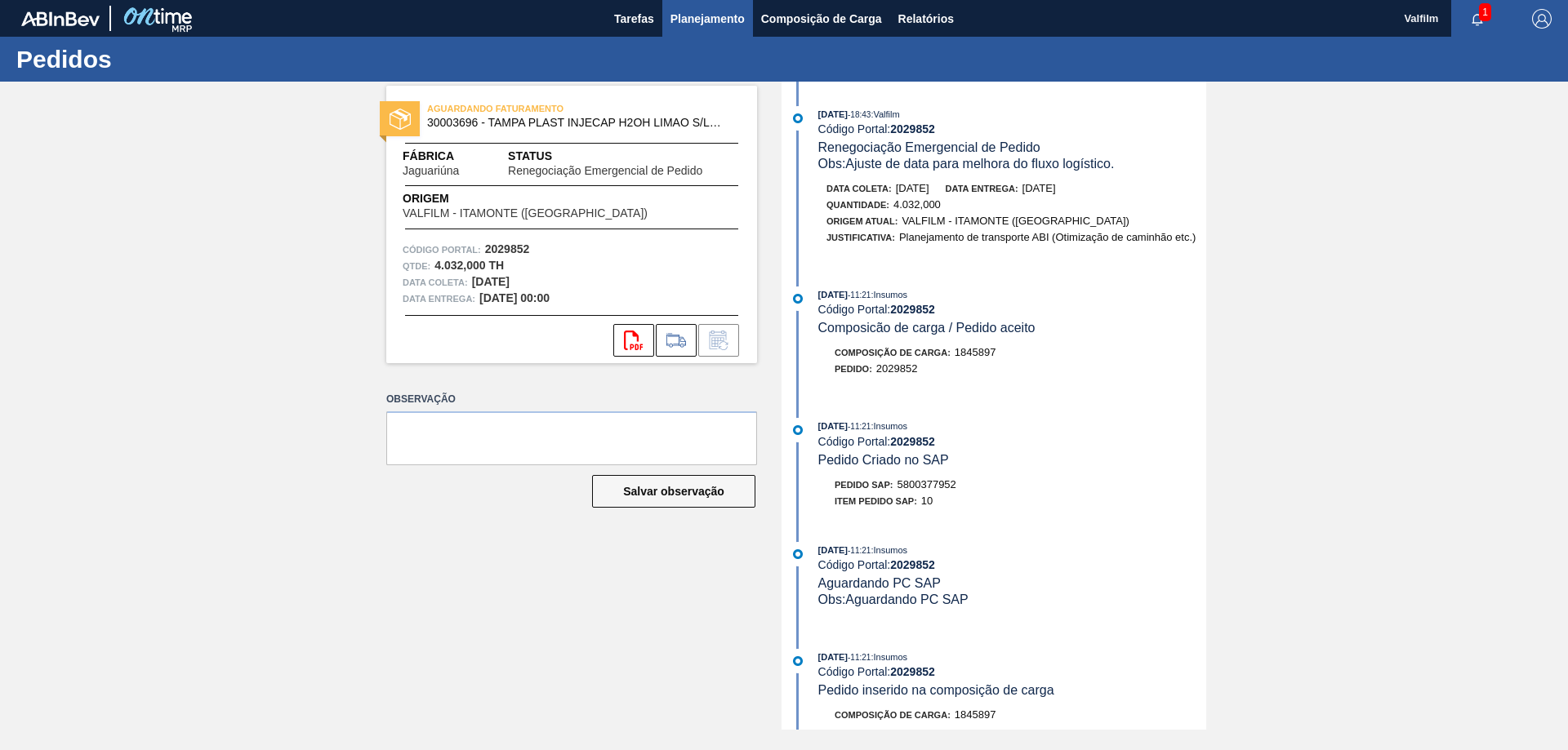
click at [715, 10] on span "Planejamento" at bounding box center [707, 19] width 75 height 20
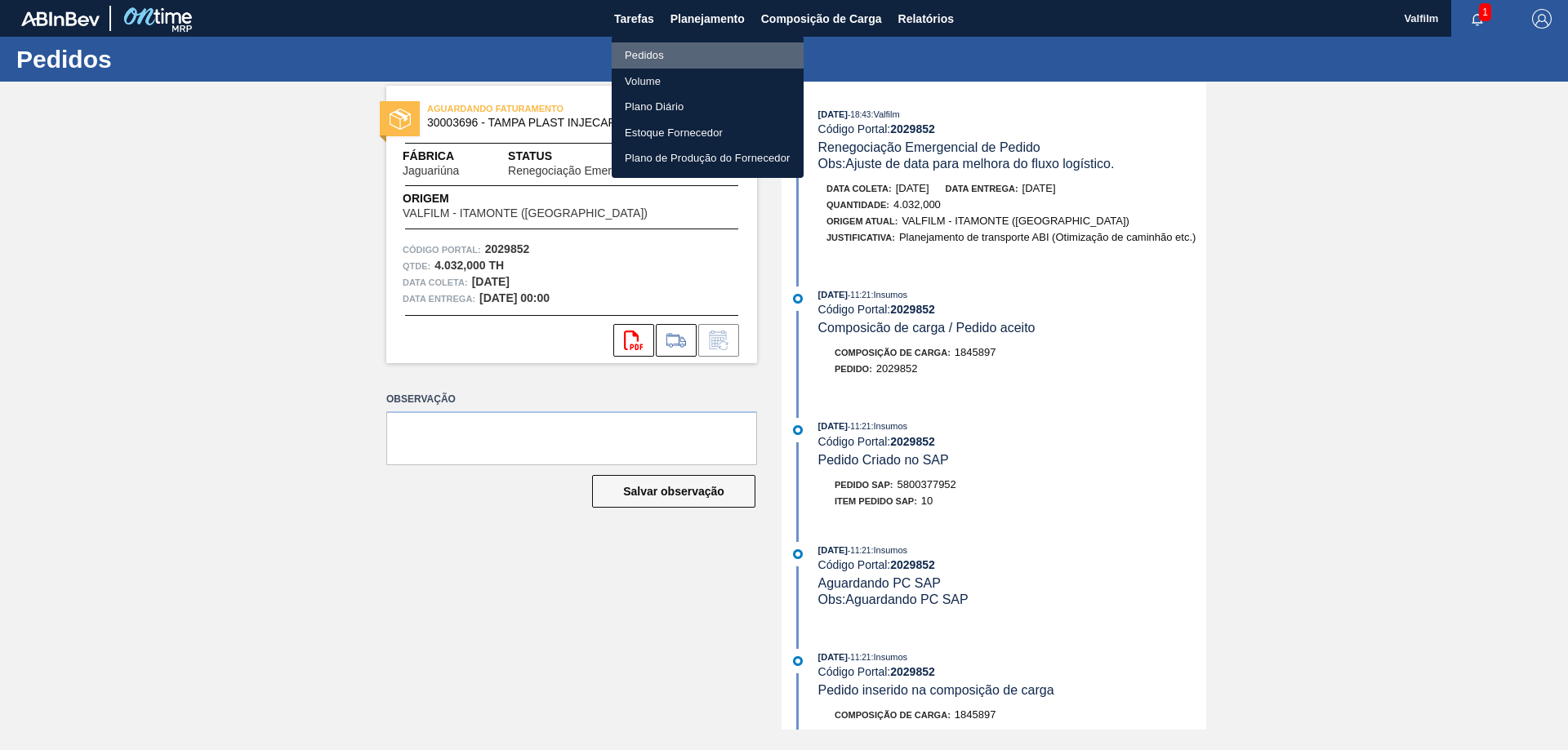
click at [681, 53] on li "Pedidos" at bounding box center [707, 56] width 192 height 26
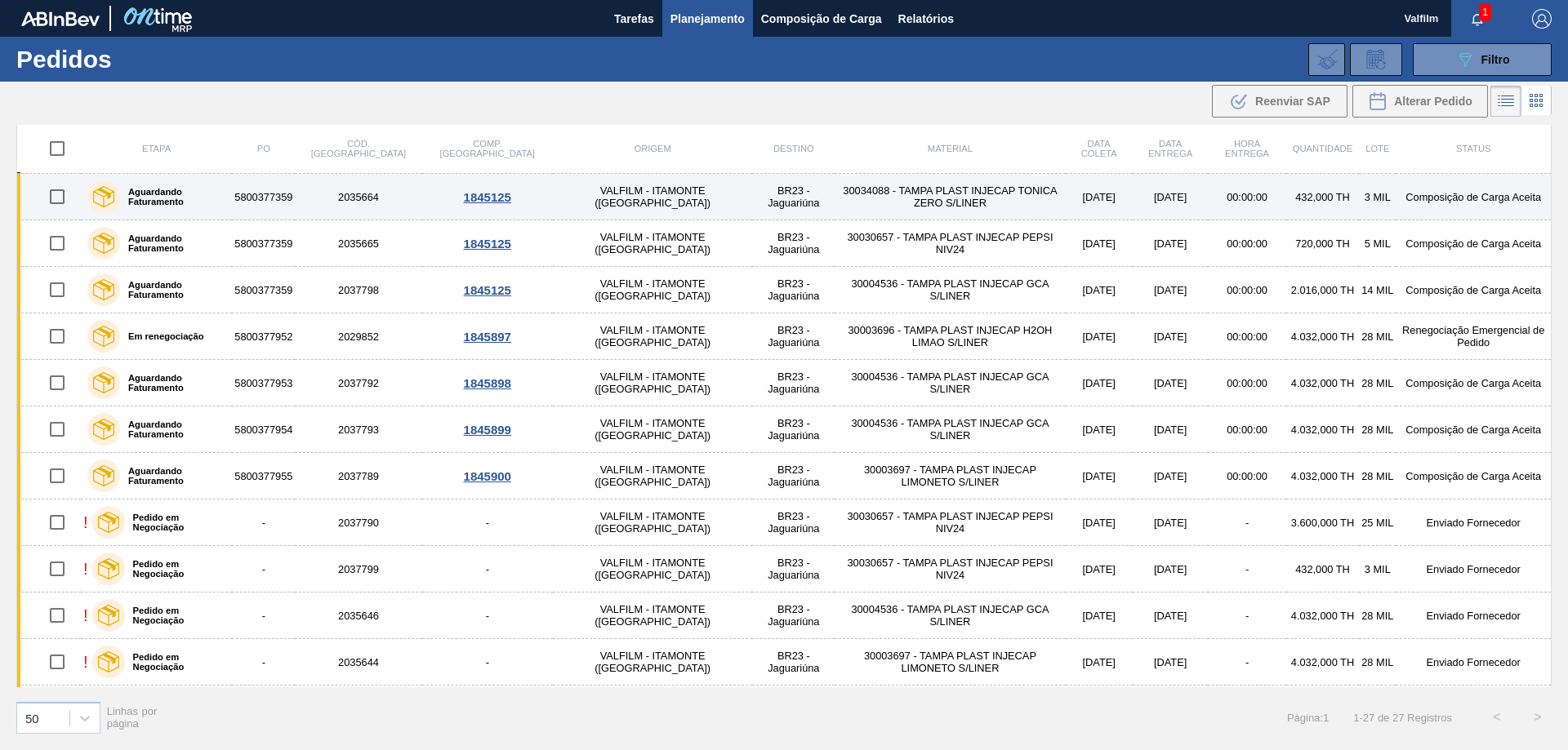
scroll to position [326, 0]
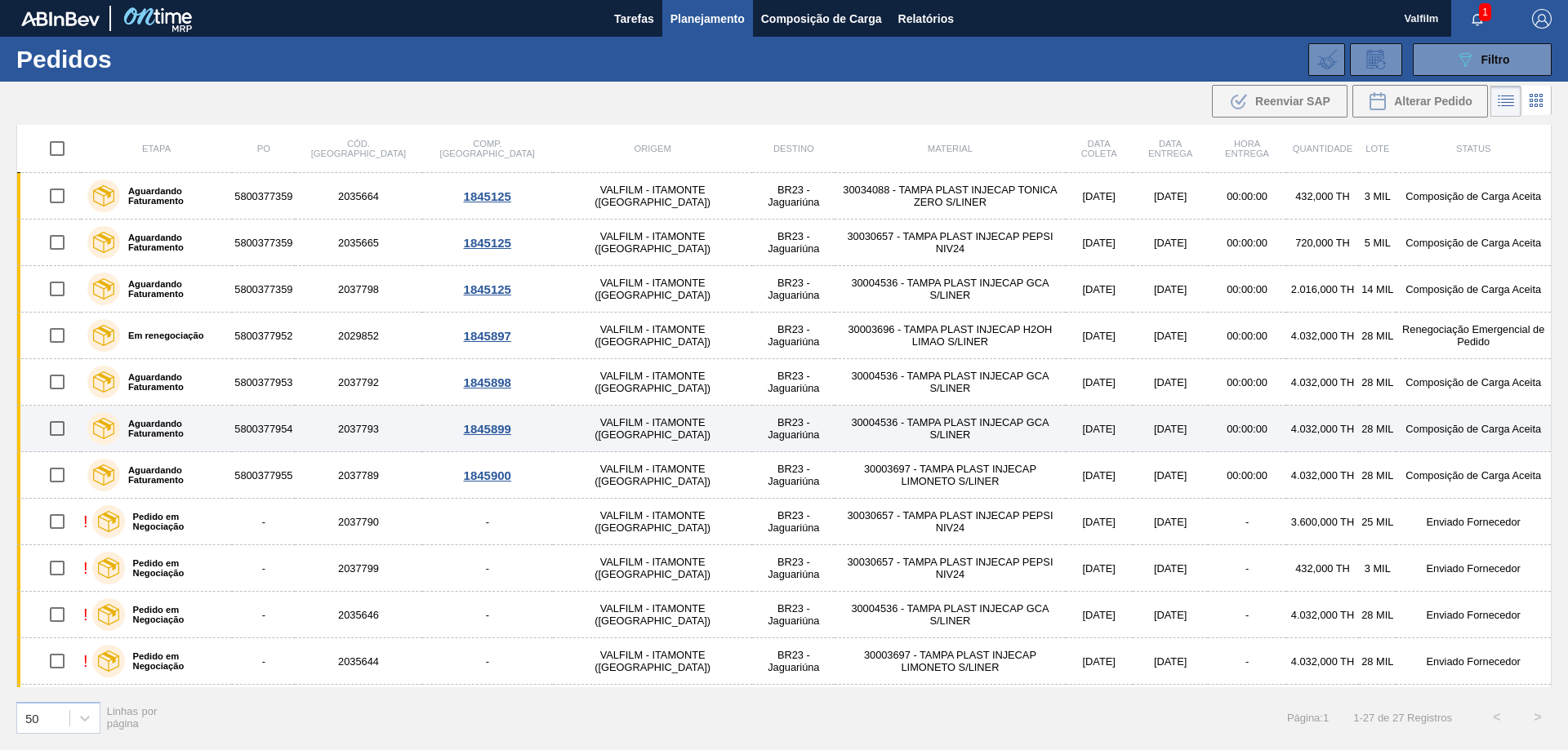
click at [1133, 426] on td "[DATE]" at bounding box center [1171, 428] width 76 height 46
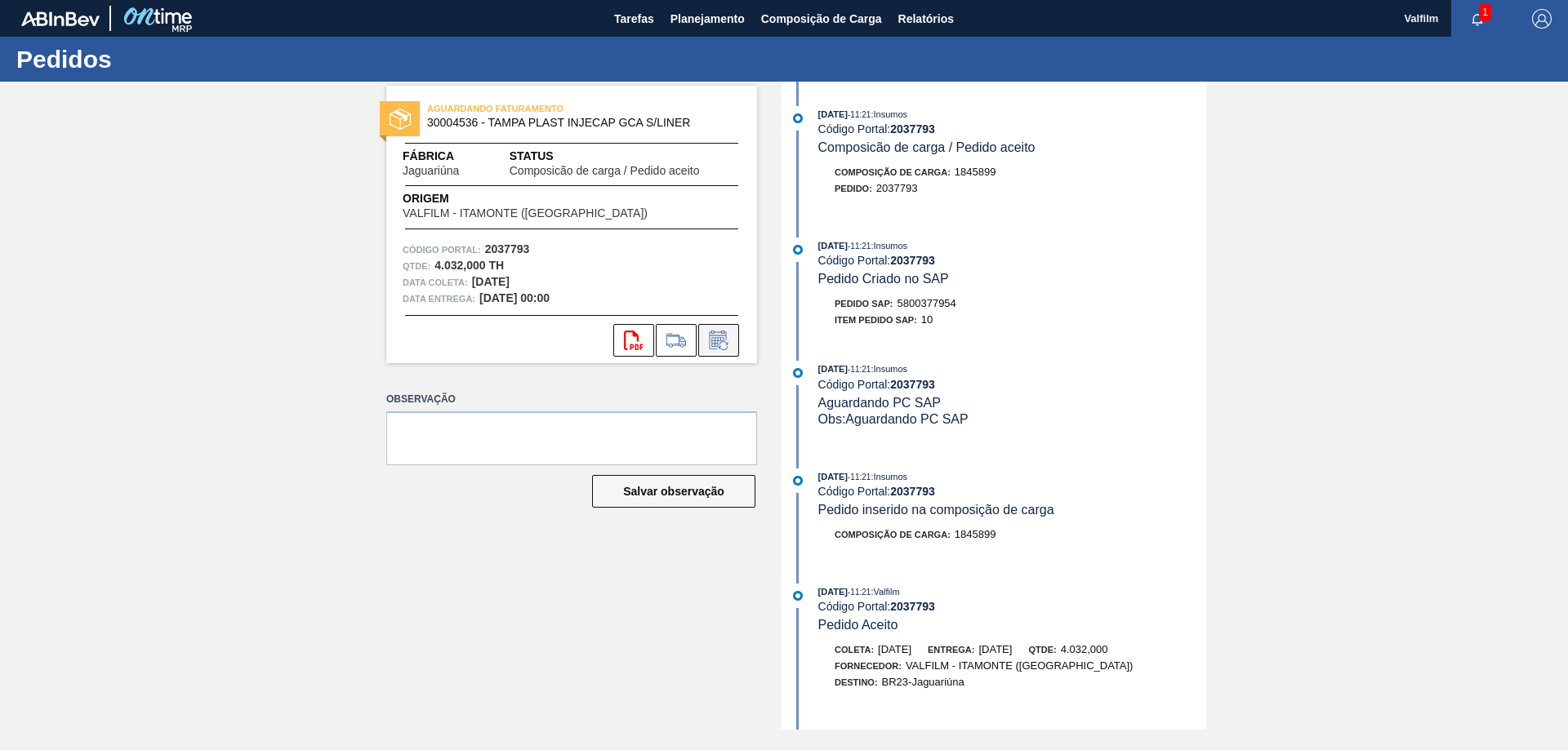
click at [717, 341] on icon at bounding box center [717, 342] width 12 height 9
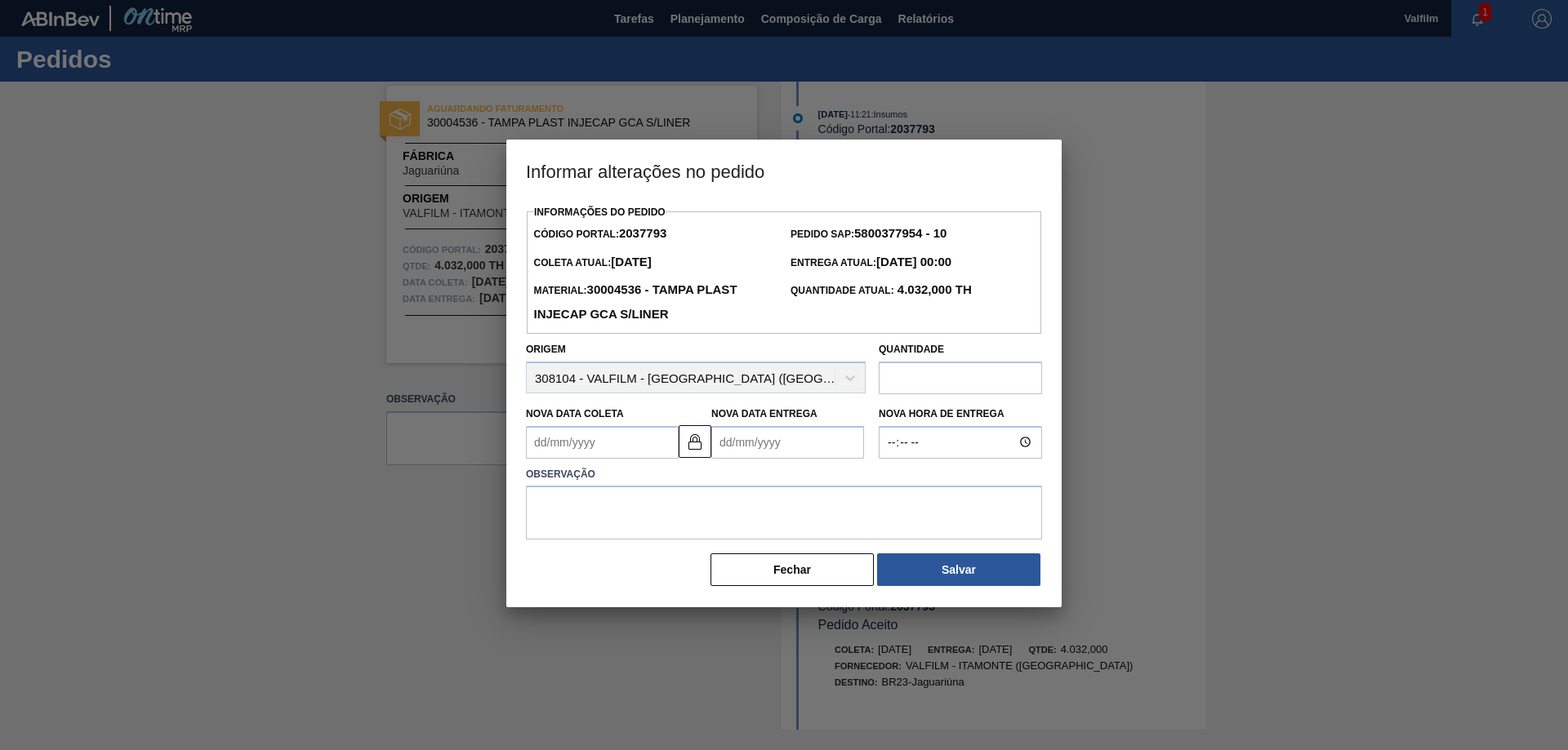
click at [607, 439] on Coleta2037793 "Nova Data Coleta" at bounding box center [602, 442] width 153 height 33
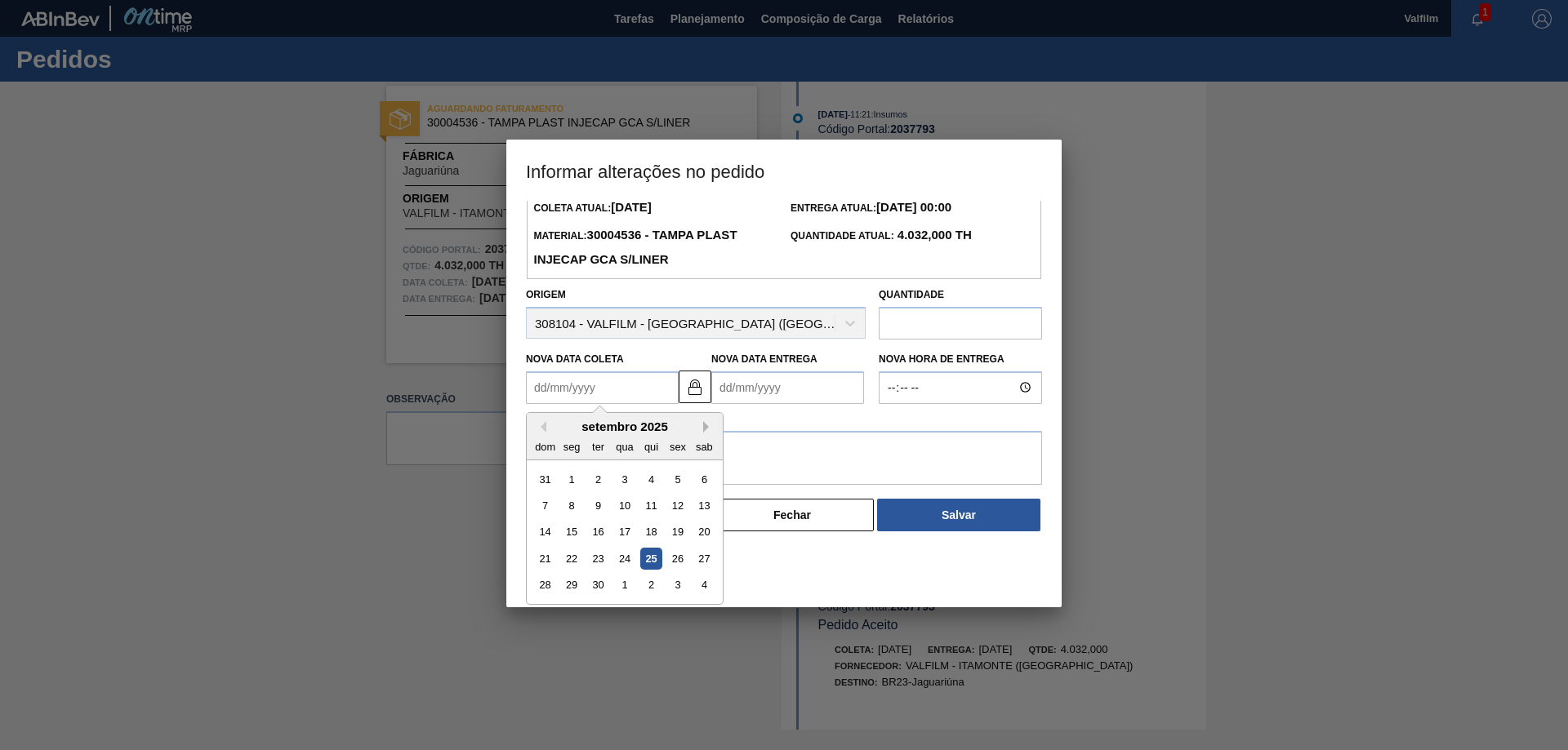
click at [704, 432] on button "Next Month" at bounding box center [709, 426] width 11 height 11
click at [657, 565] on div "23" at bounding box center [650, 558] width 22 height 22
type Coleta2037793 "[DATE]"
type Entrega2037793 "[DATE]"
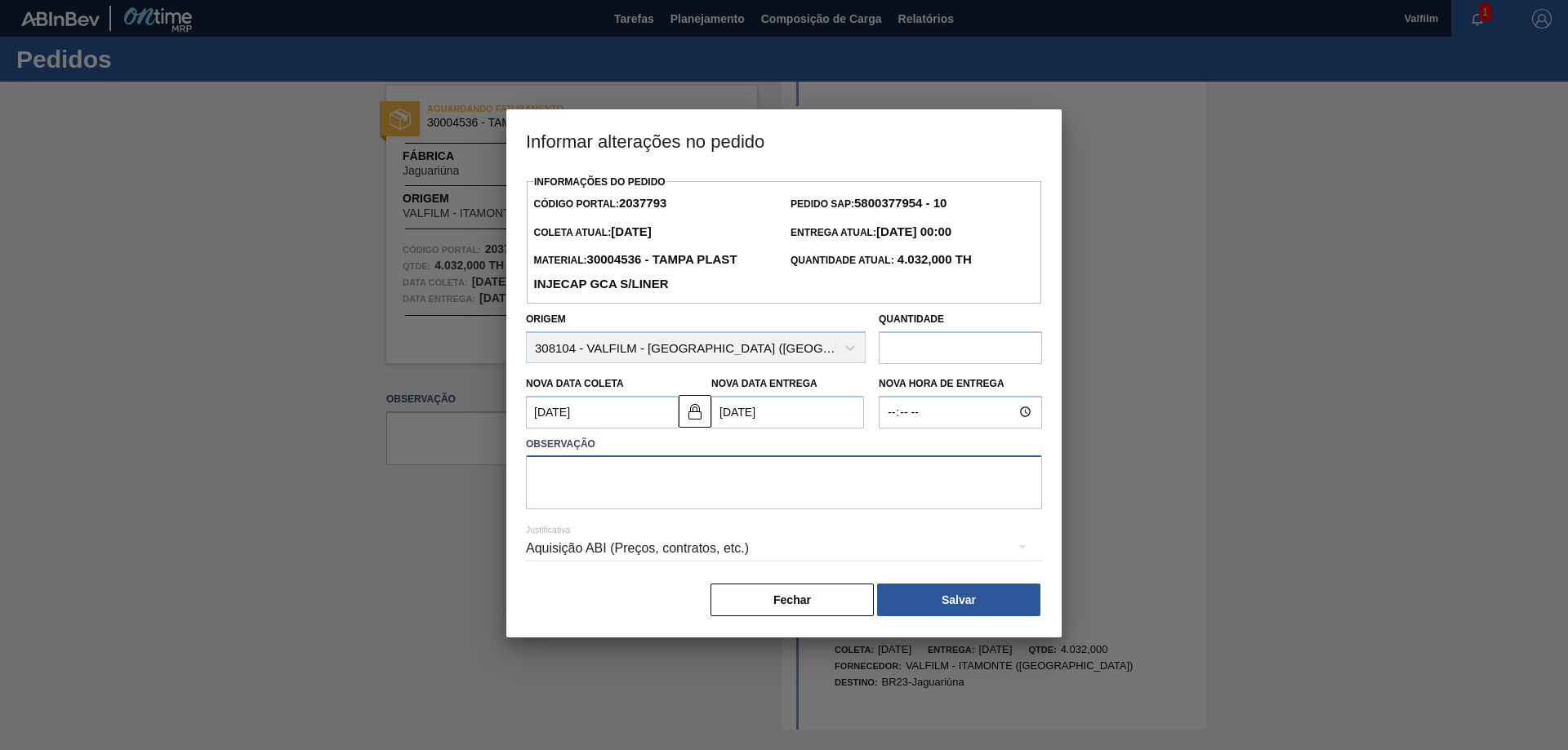
click at [739, 469] on textarea at bounding box center [784, 482] width 516 height 54
type textarea "Ajuste de data devido à entrega original no sábado."
click at [865, 544] on div "Aquisição ABI (Preços, contratos, etc.)" at bounding box center [784, 548] width 516 height 45
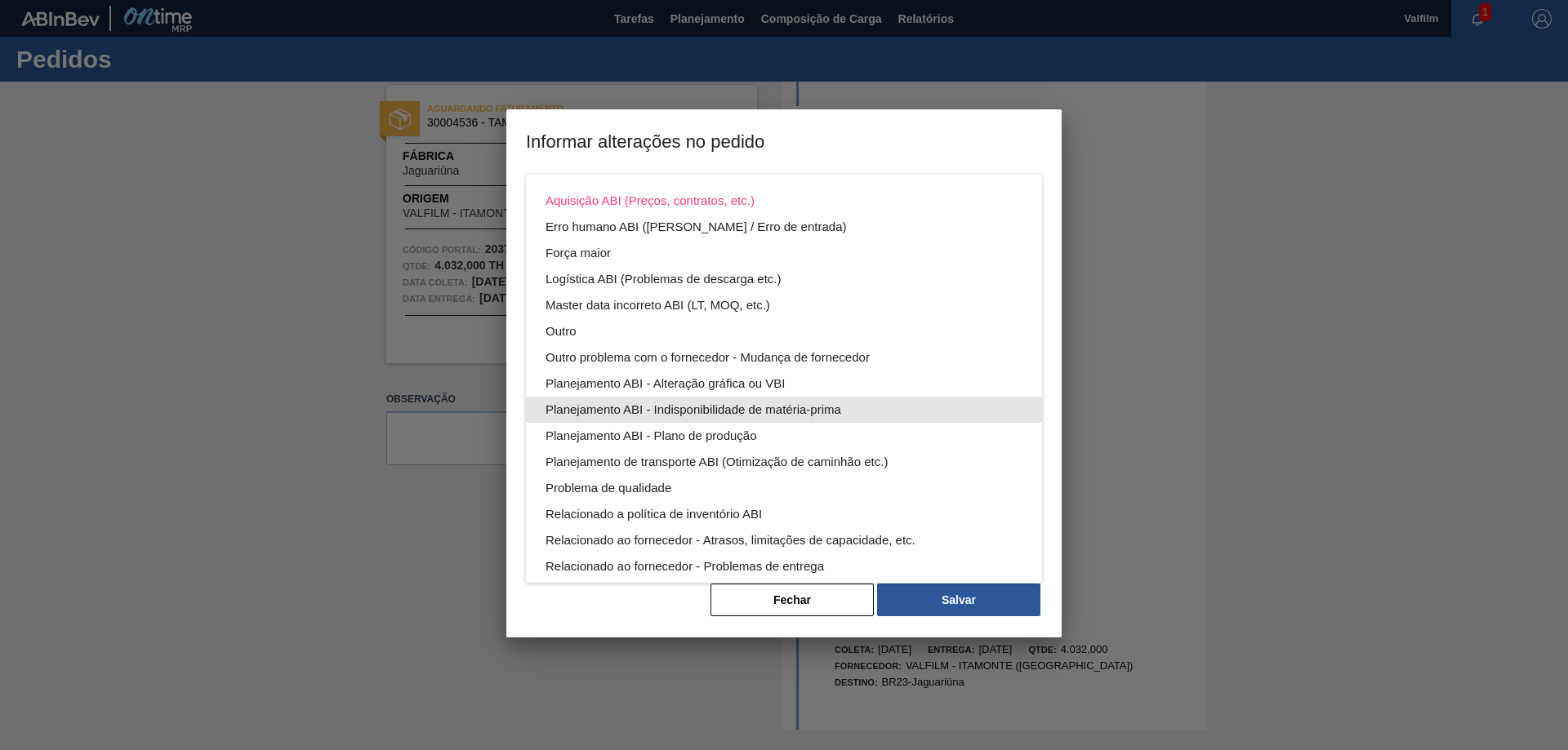
scroll to position [88, 0]
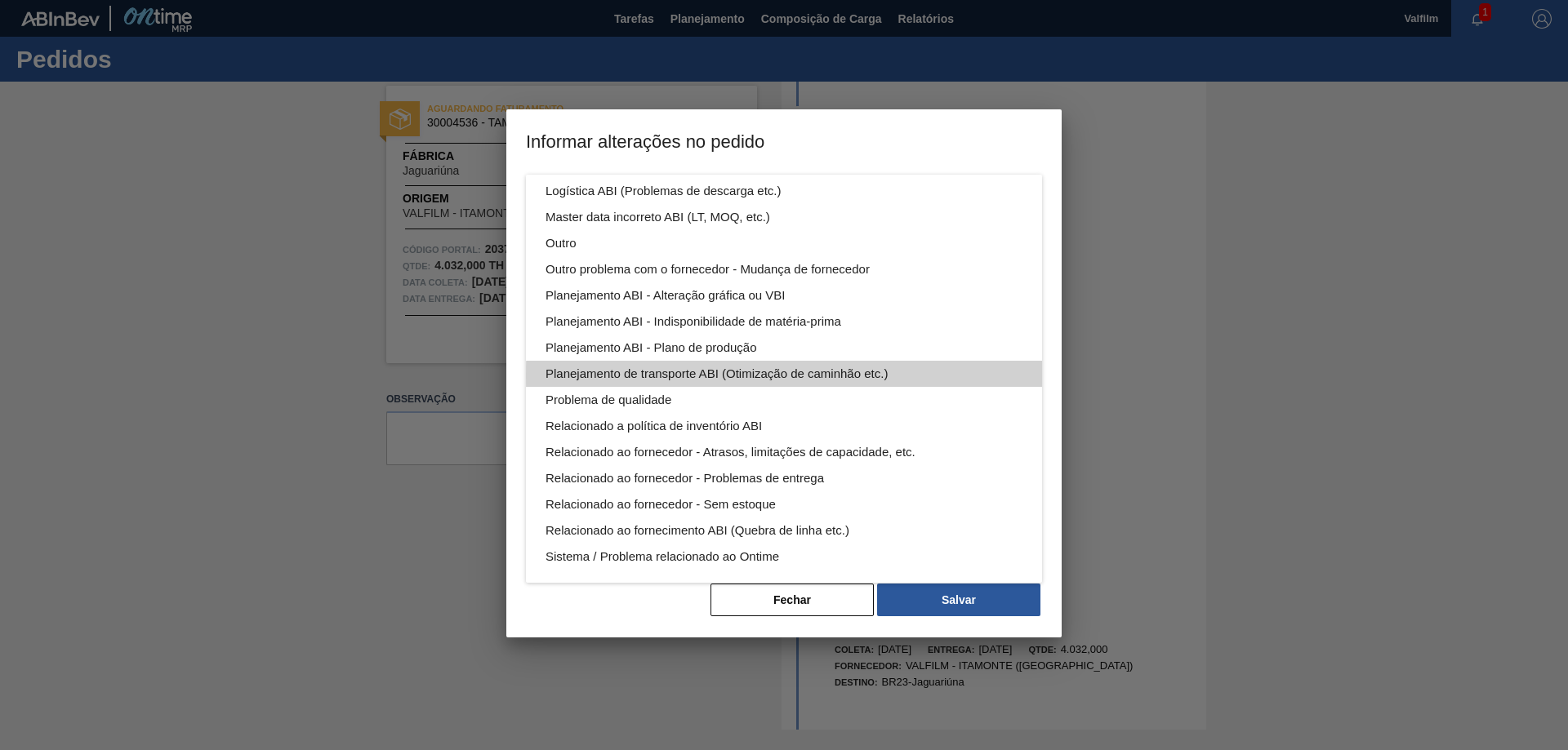
click at [851, 375] on div "Planejamento de transporte ABI (Otimização de caminhão etc.)" at bounding box center [784, 374] width 477 height 26
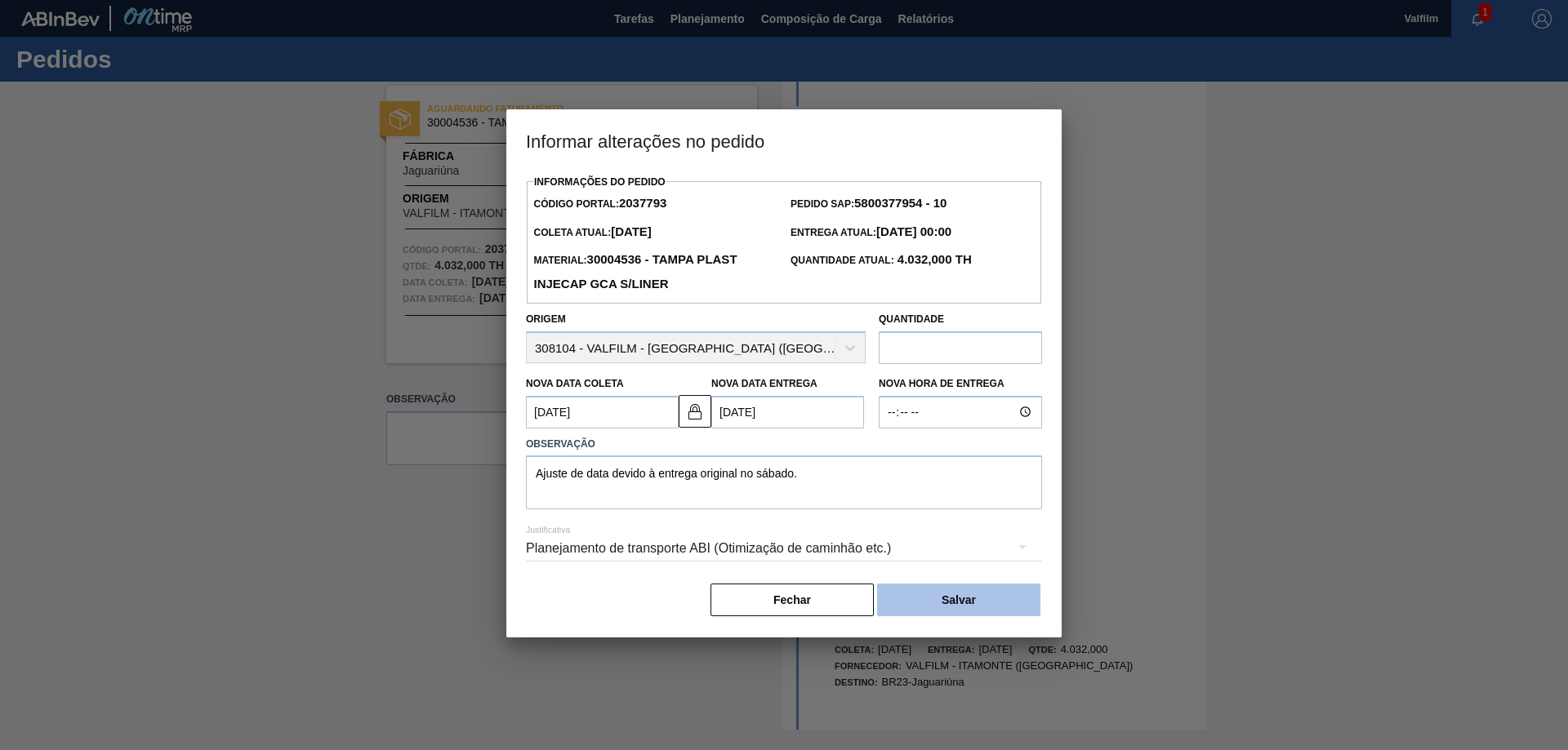
click at [952, 602] on button "Salvar" at bounding box center [958, 600] width 163 height 33
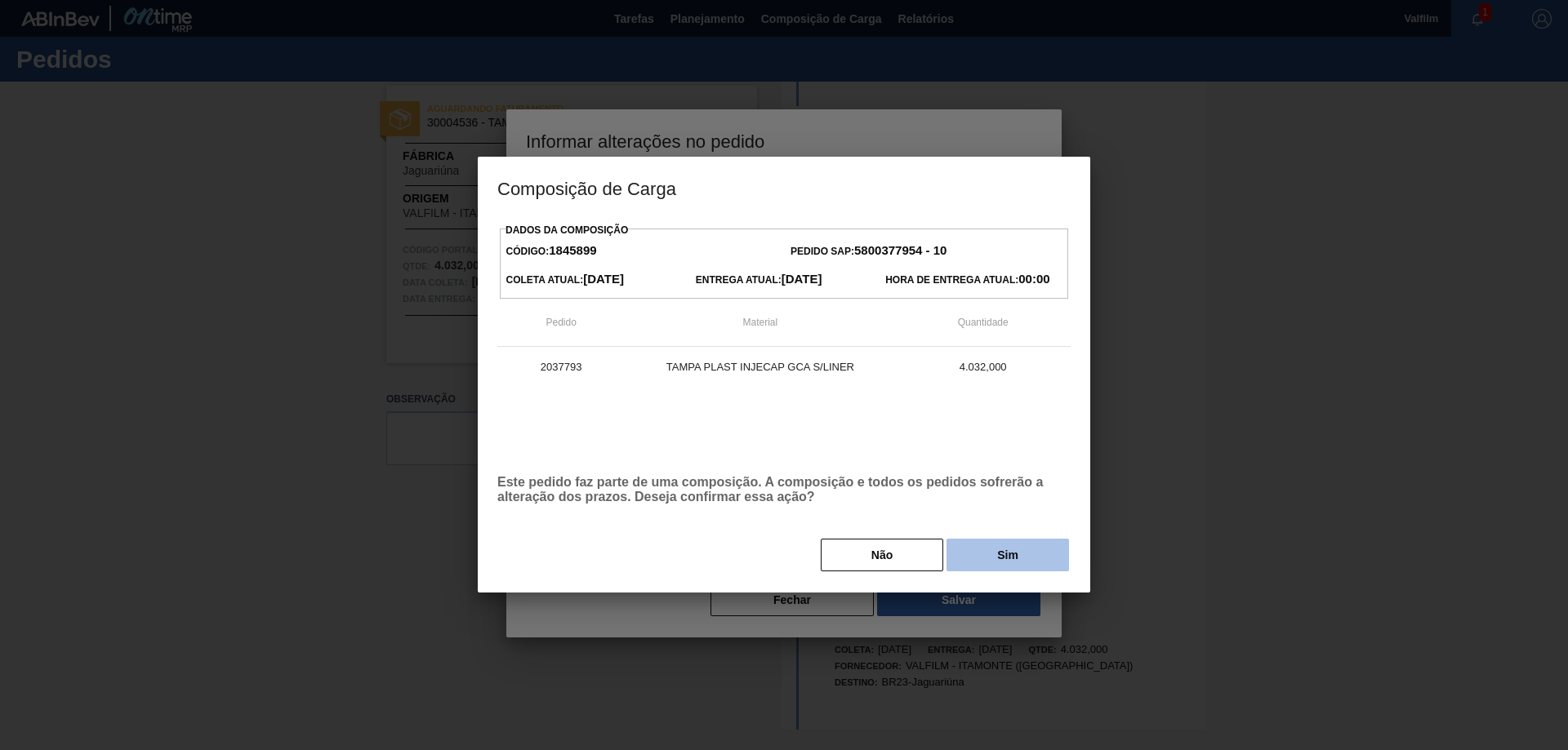
click at [994, 555] on button "Sim" at bounding box center [1008, 555] width 123 height 33
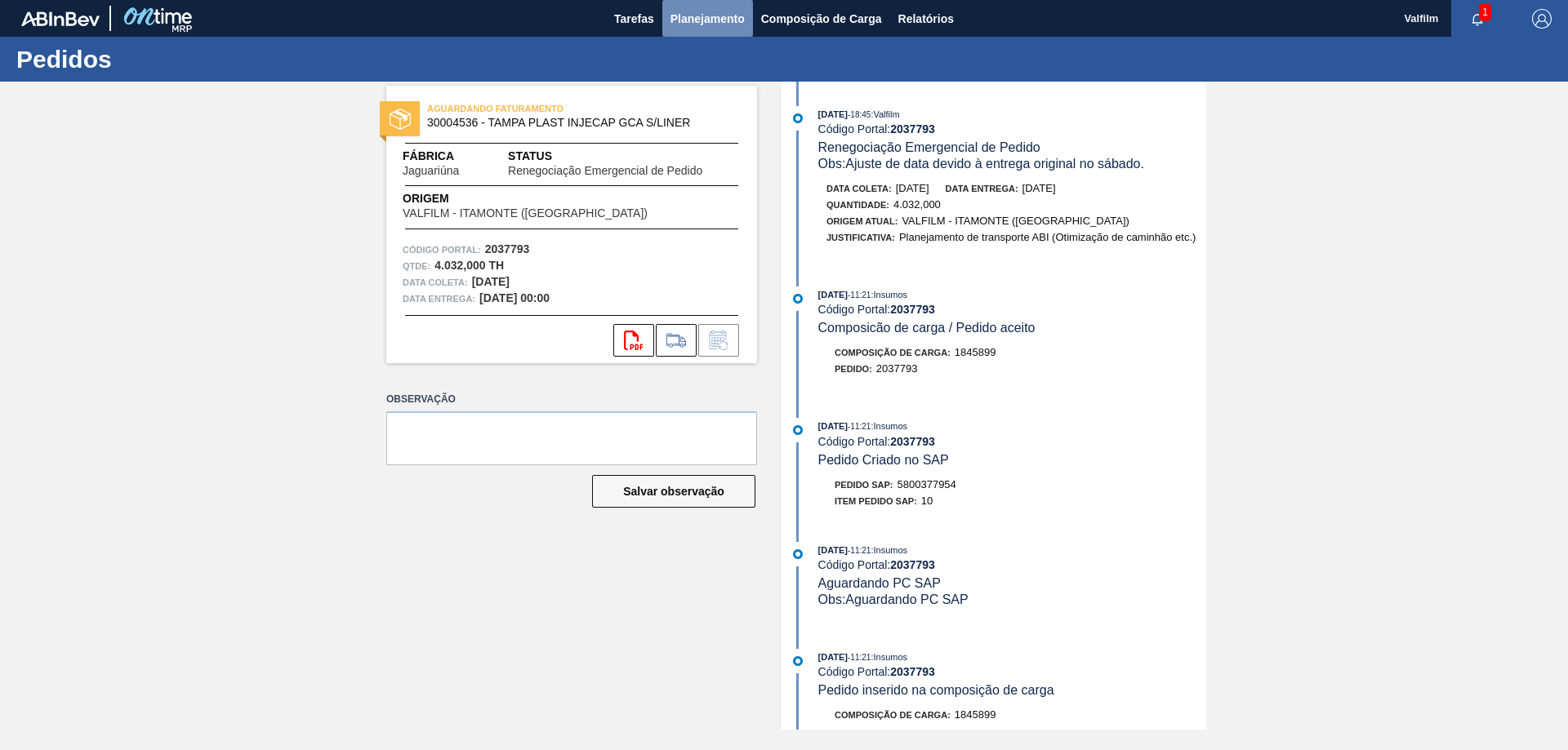
click at [687, 24] on span "Planejamento" at bounding box center [707, 19] width 75 height 20
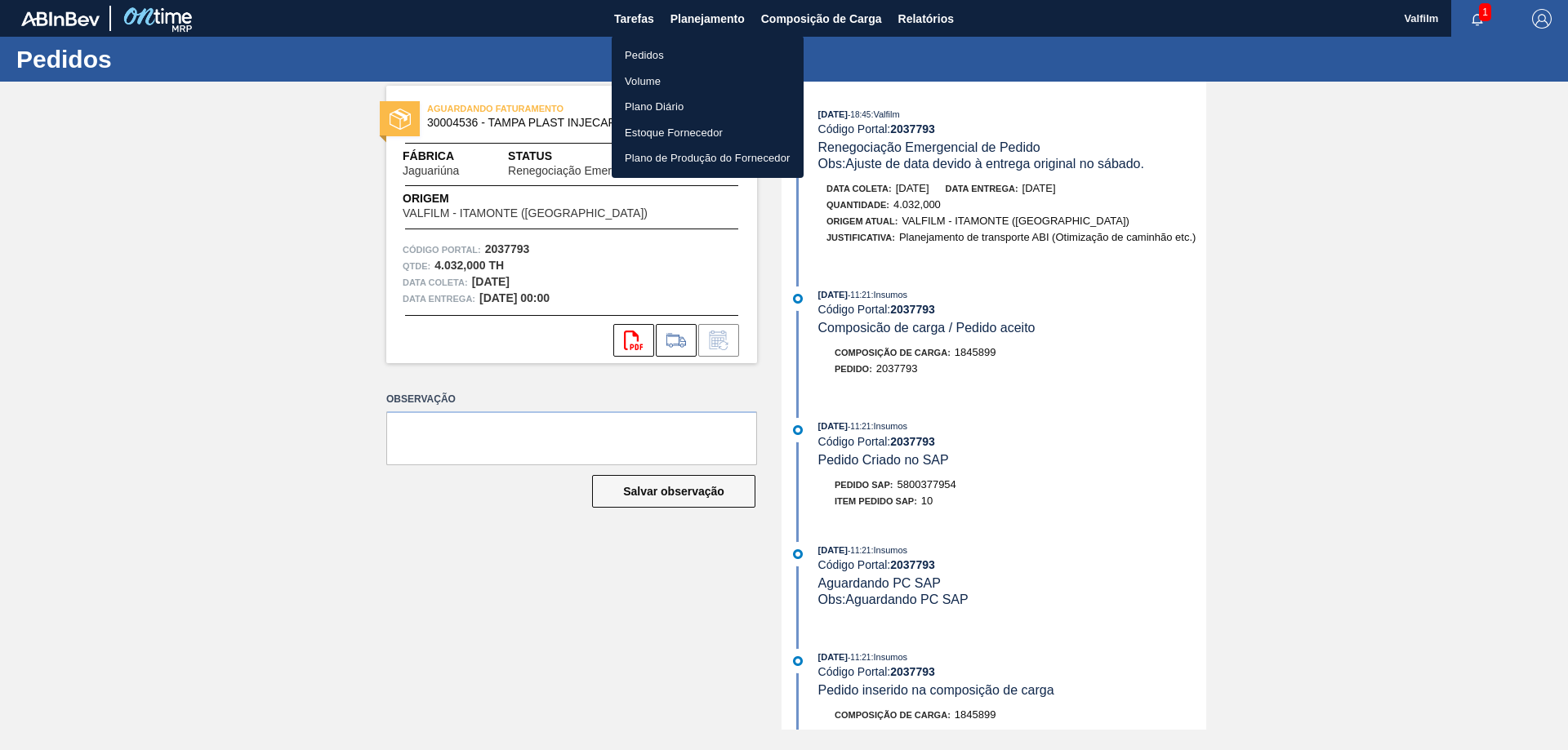
click at [674, 50] on li "Pedidos" at bounding box center [707, 56] width 192 height 26
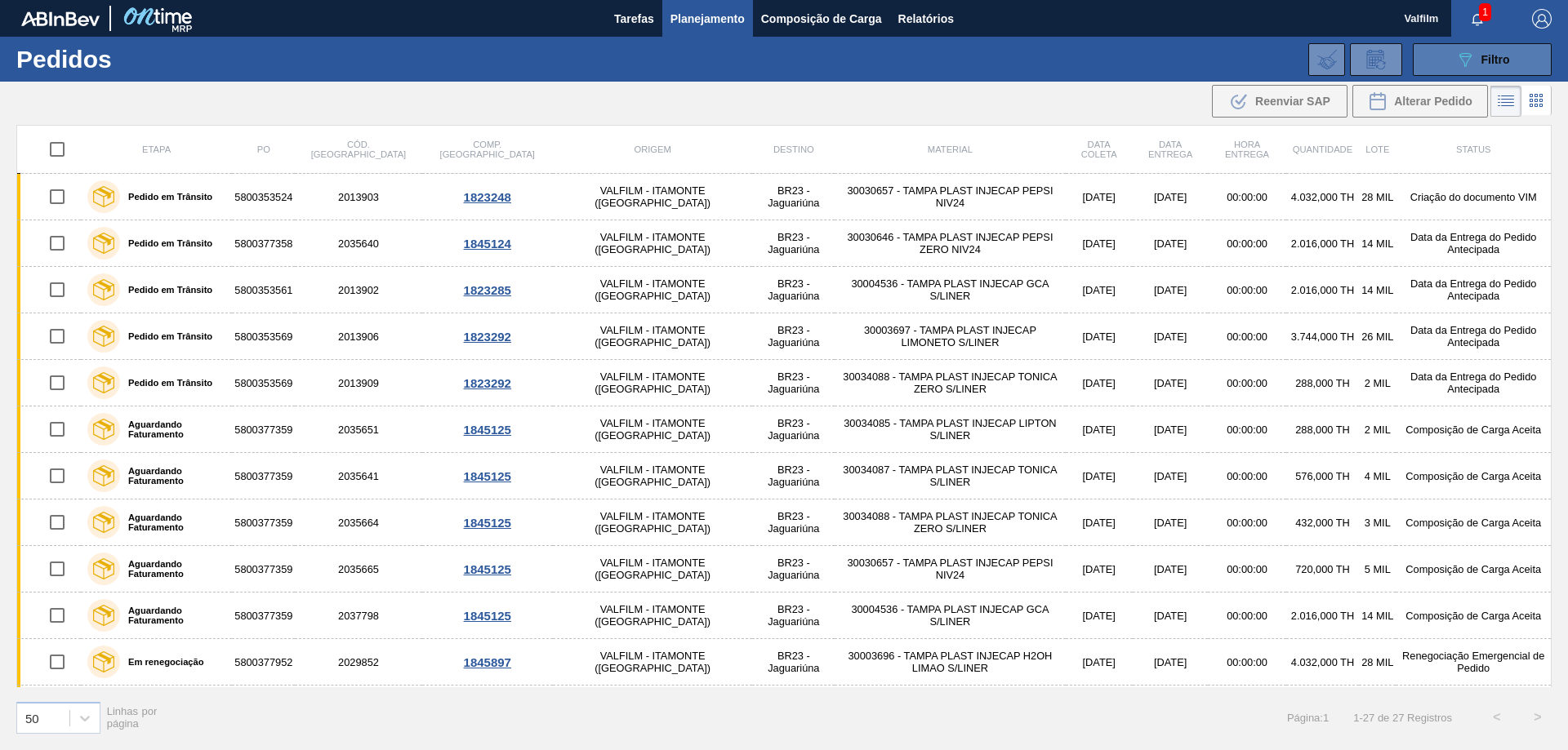
click at [1471, 63] on icon "089F7B8B-B2A5-4AFE-B5C0-19BA573D28AC" at bounding box center [1465, 59] width 20 height 20
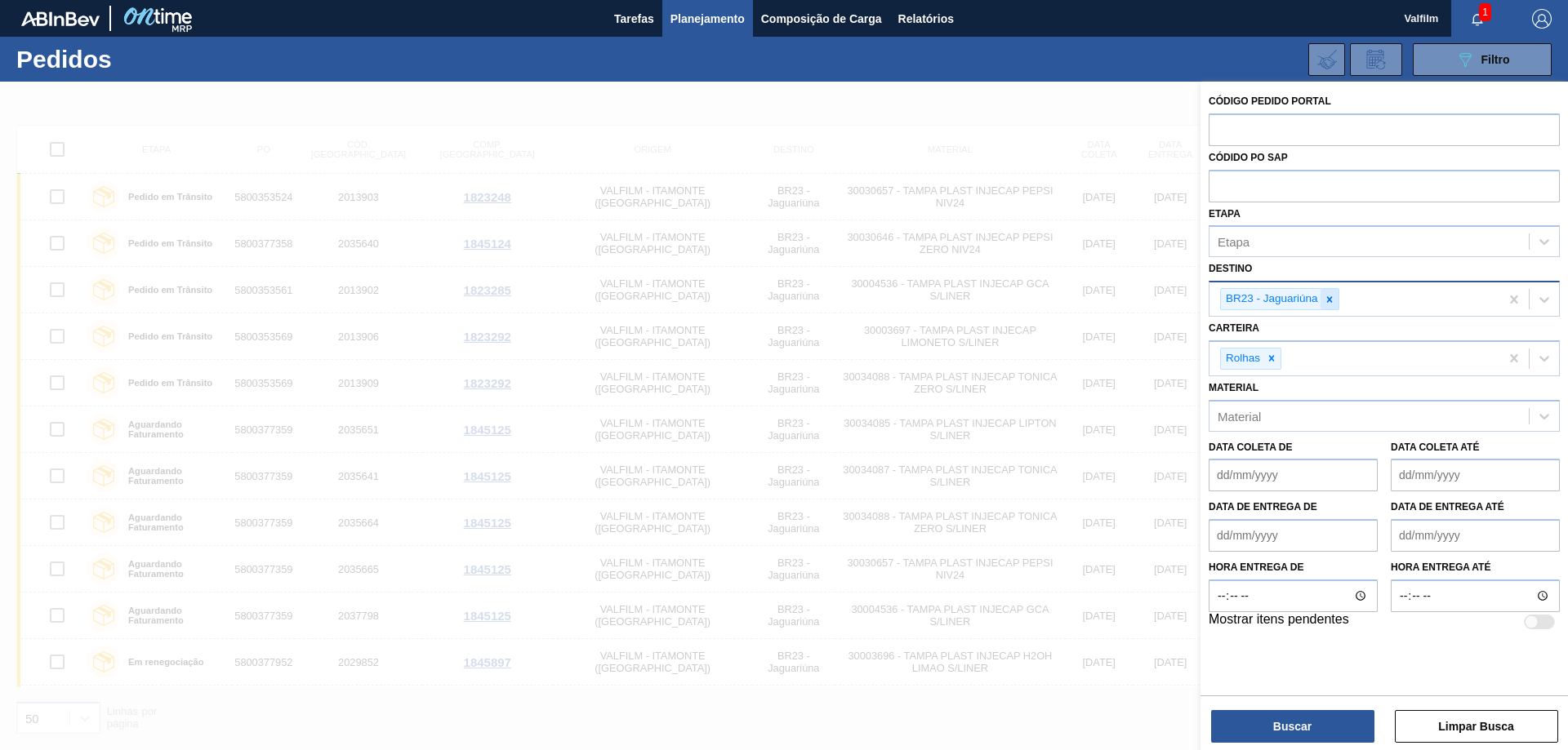
click at [1330, 303] on icon at bounding box center [1329, 299] width 11 height 11
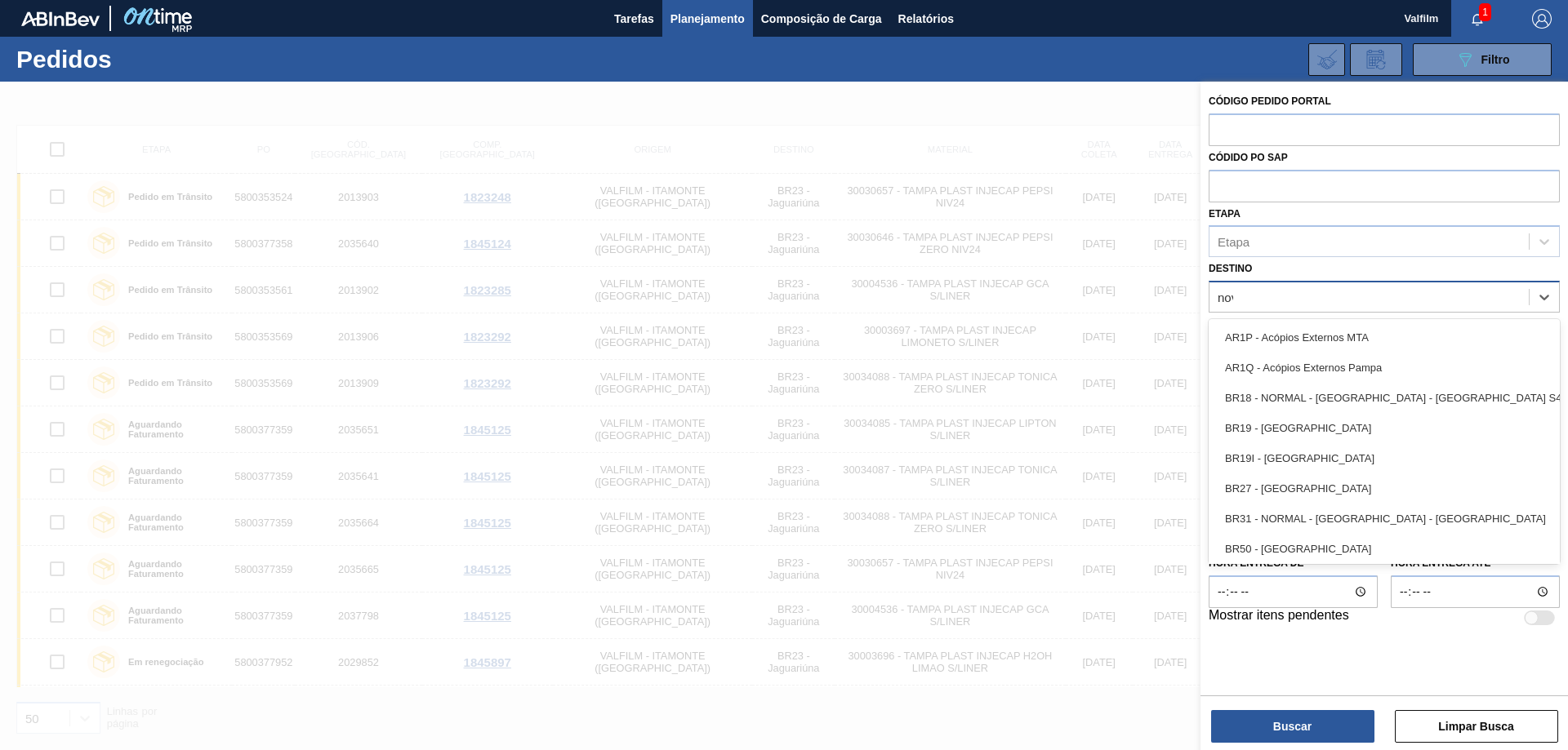
type input "nova"
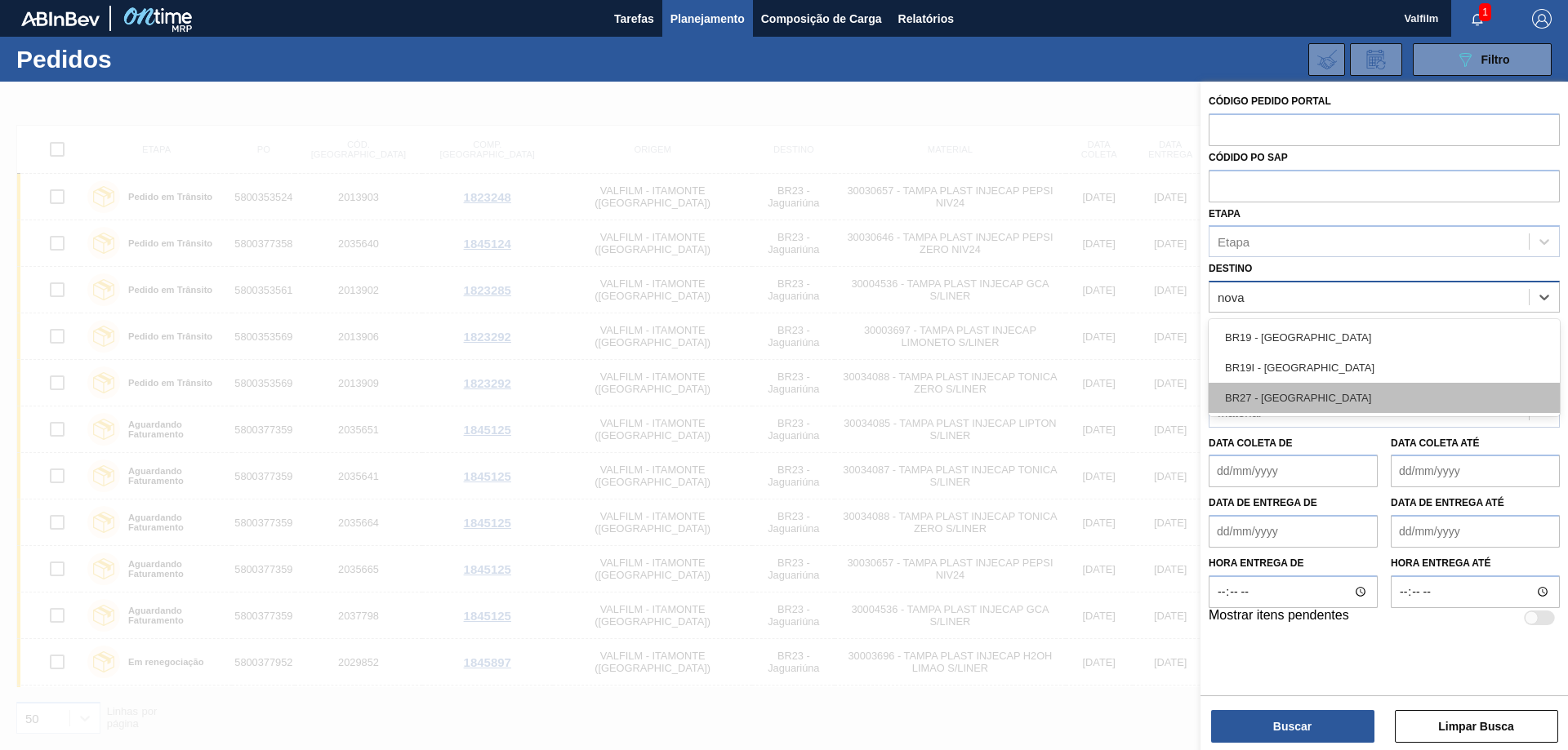
click at [1303, 389] on div "BR27 - [GEOGRAPHIC_DATA]" at bounding box center [1385, 398] width 351 height 30
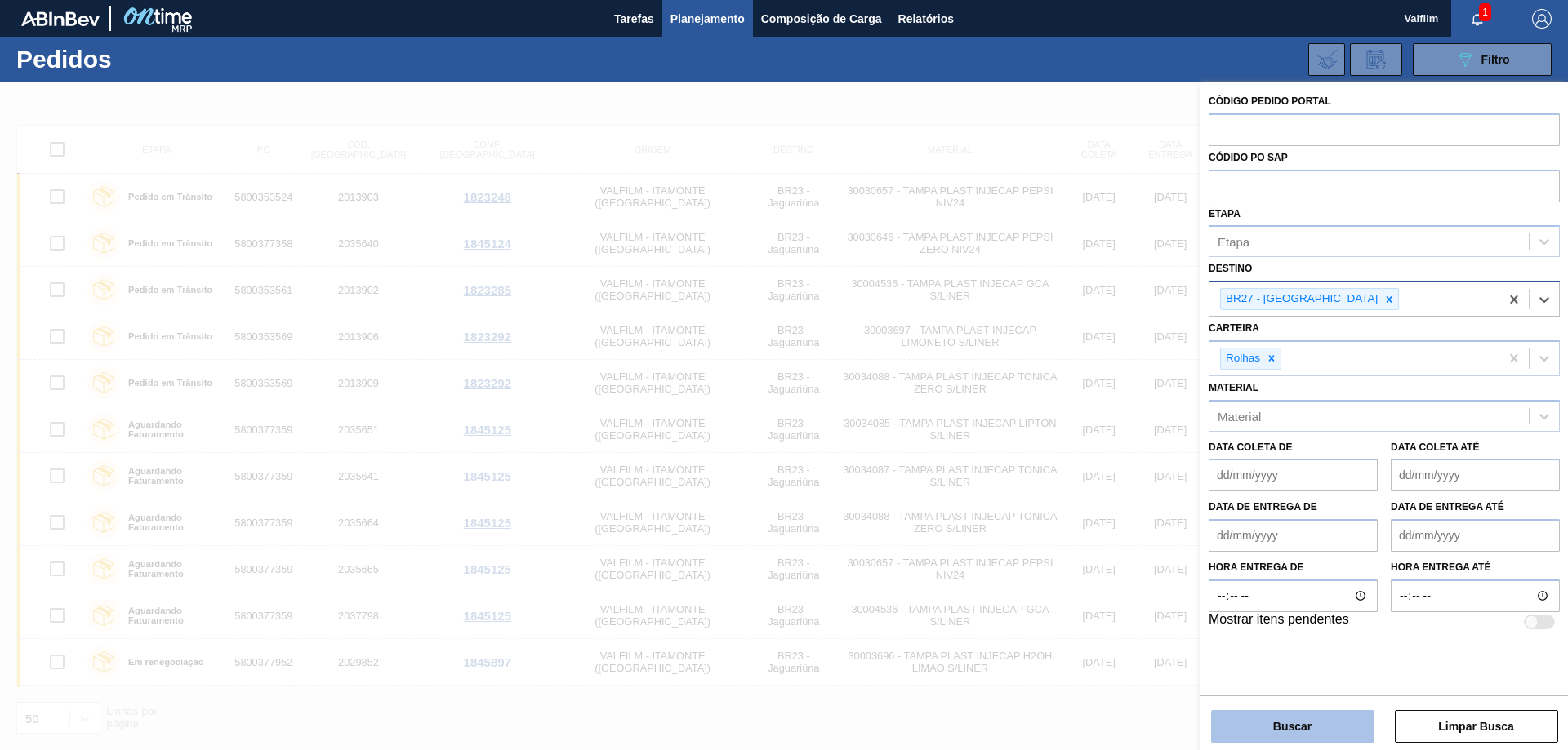
click at [1336, 718] on button "Buscar" at bounding box center [1292, 726] width 163 height 33
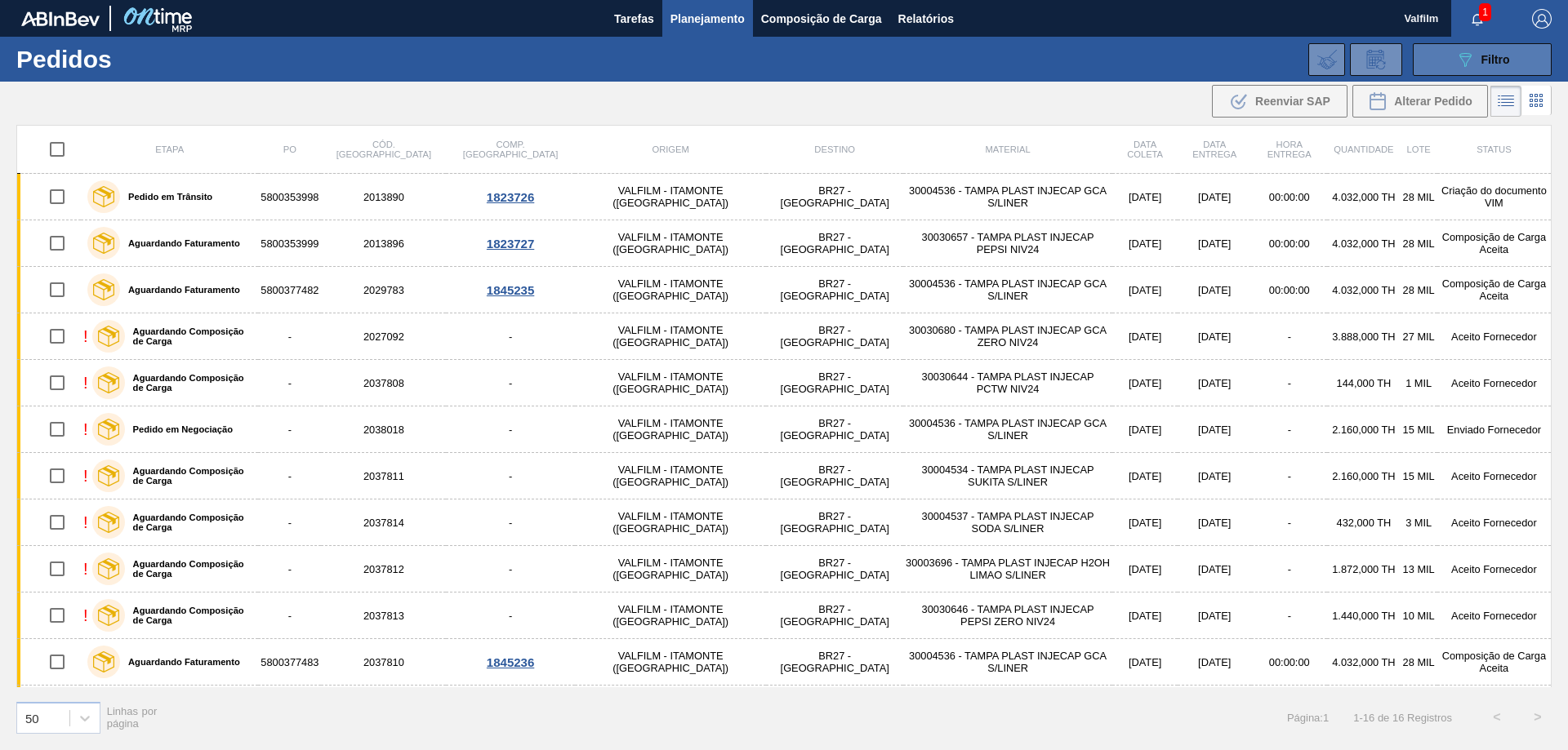
click at [1481, 47] on button "089F7B8B-B2A5-4AFE-B5C0-19BA573D28AC Filtro" at bounding box center [1482, 59] width 139 height 33
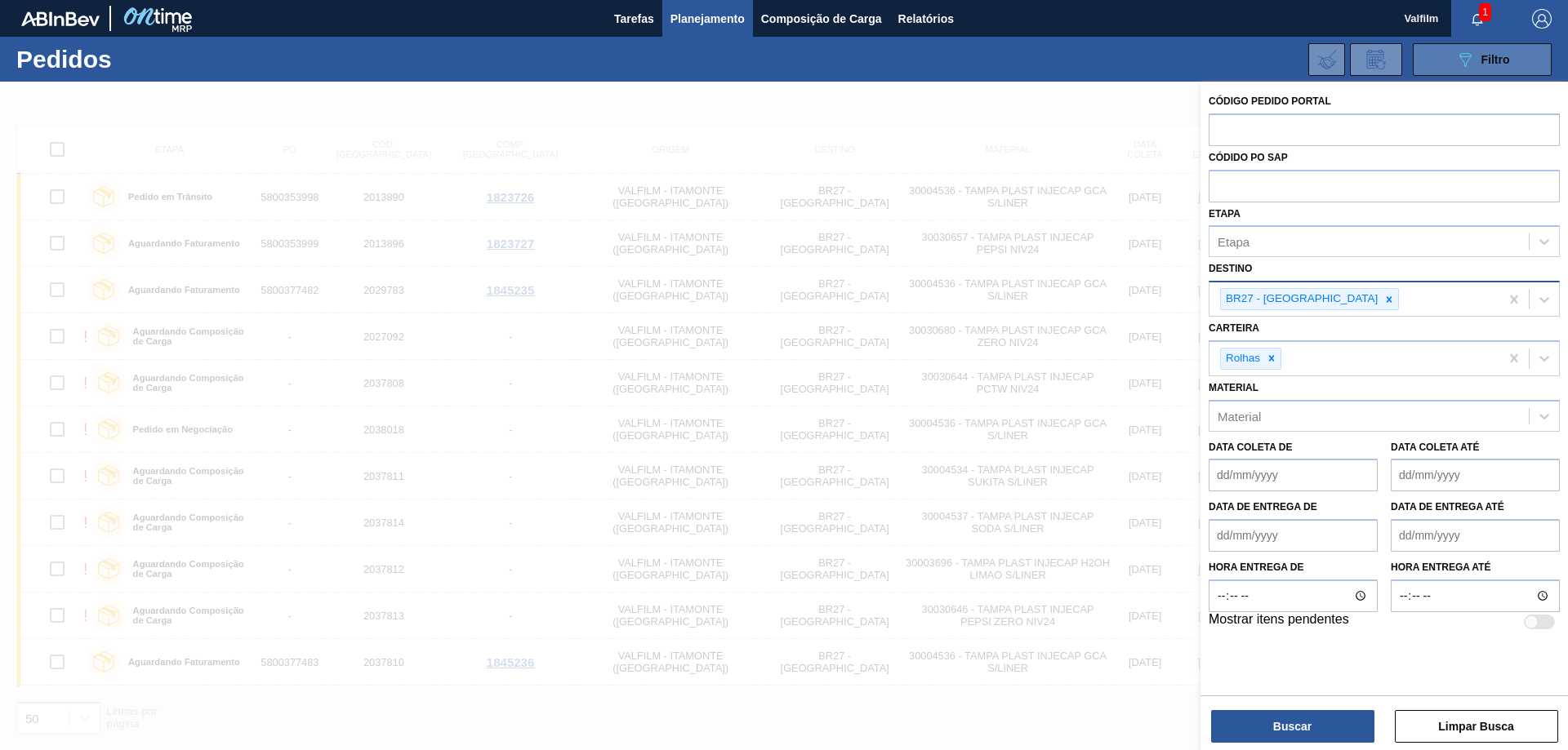
click at [1481, 47] on button "089F7B8B-B2A5-4AFE-B5C0-19BA573D28AC Filtro" at bounding box center [1482, 59] width 139 height 33
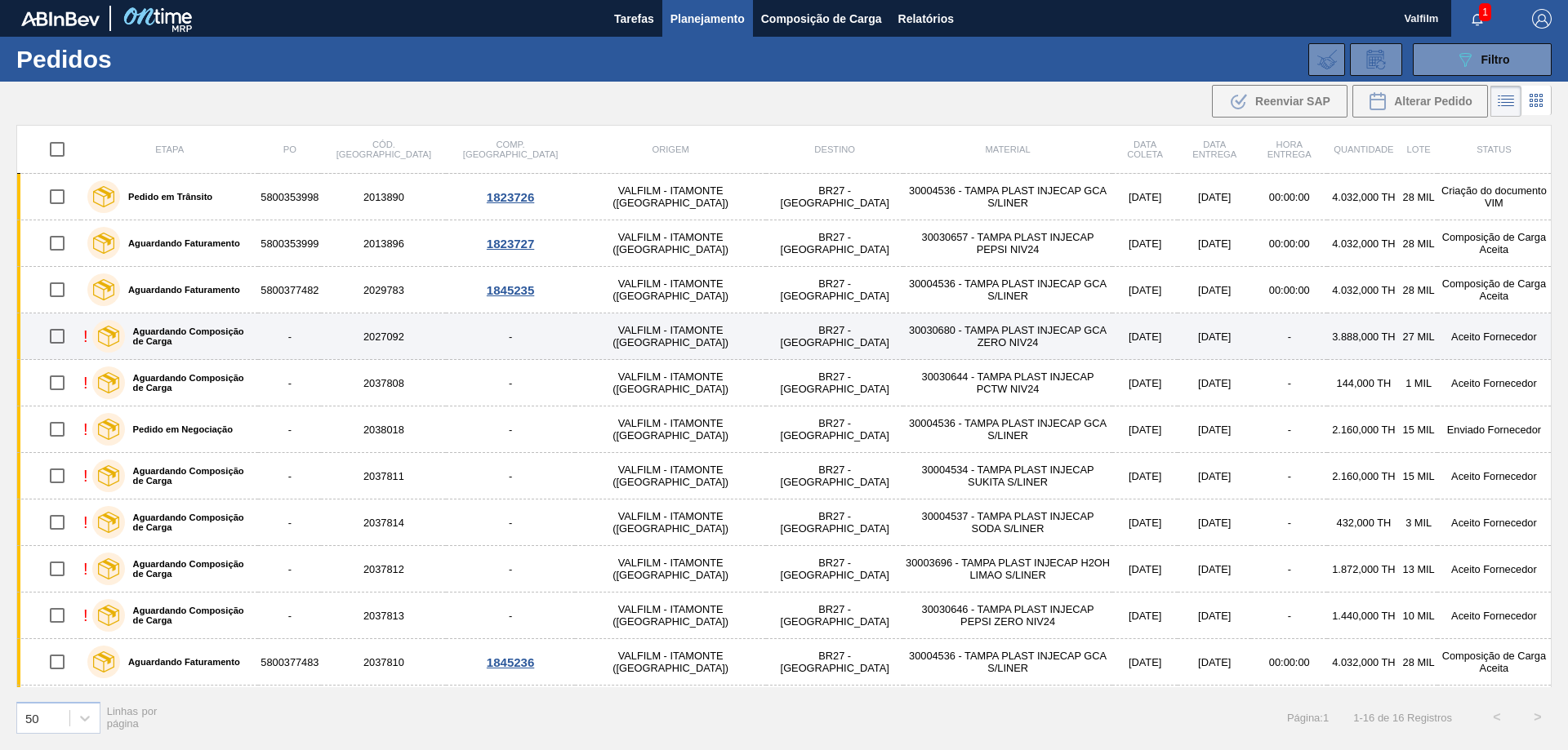
click at [1178, 337] on td "[DATE]" at bounding box center [1215, 336] width 74 height 46
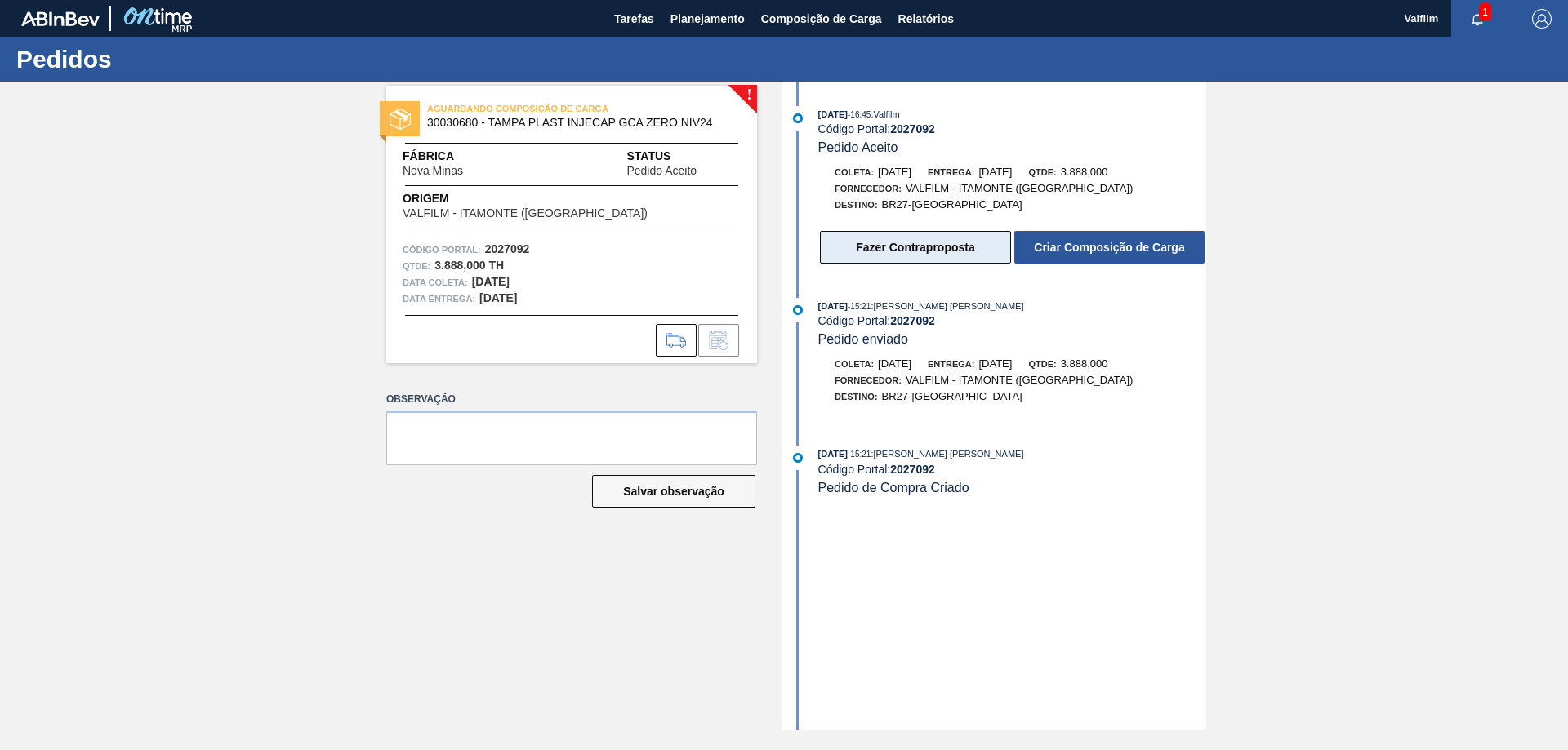
click at [956, 251] on button "Fazer Contraproposta" at bounding box center [916, 247] width 191 height 33
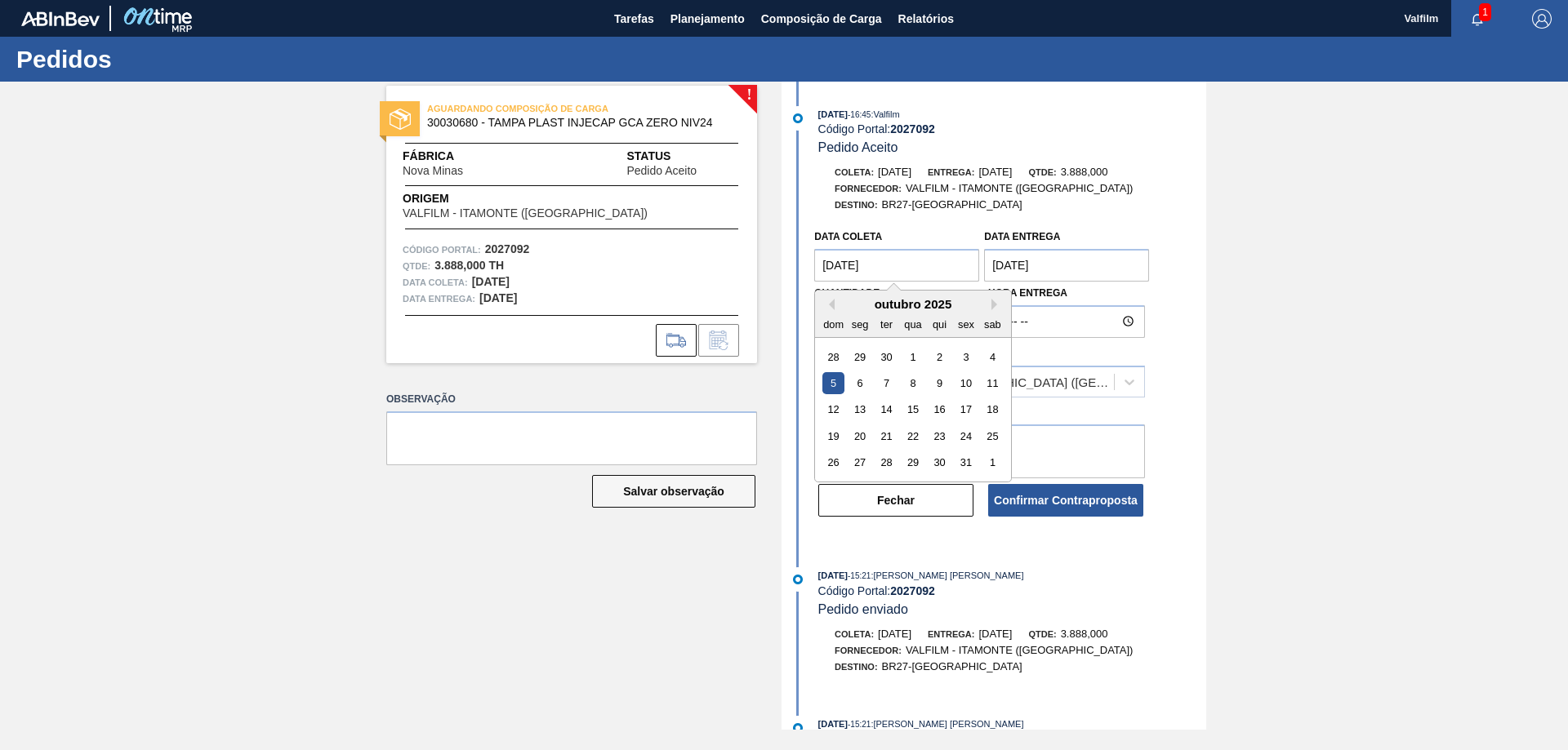
click at [931, 270] on coleta "[DATE]" at bounding box center [897, 265] width 165 height 33
click at [860, 385] on div "6" at bounding box center [860, 383] width 22 height 22
type coleta "[DATE]"
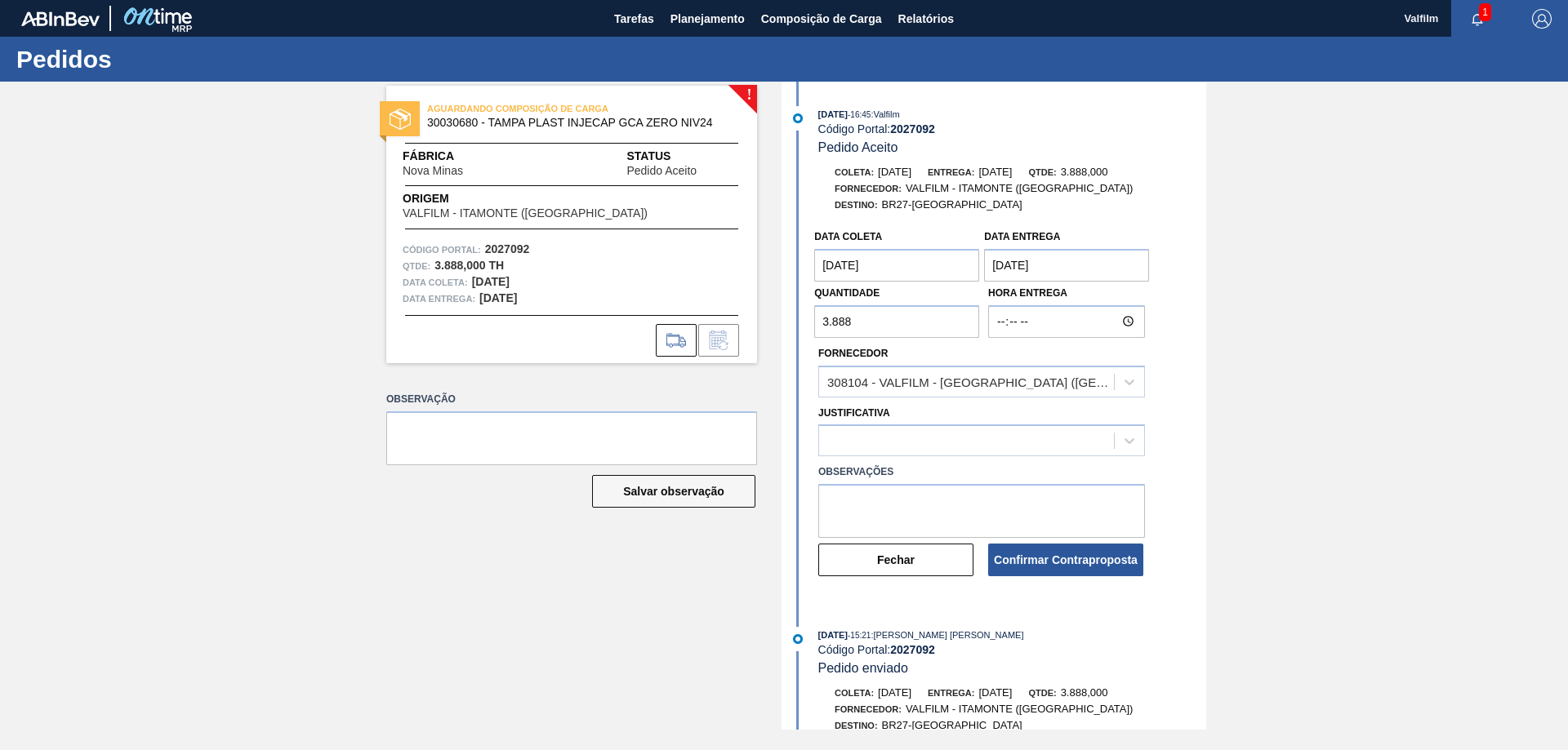
click at [1065, 257] on entrega "[DATE]" at bounding box center [1067, 265] width 165 height 33
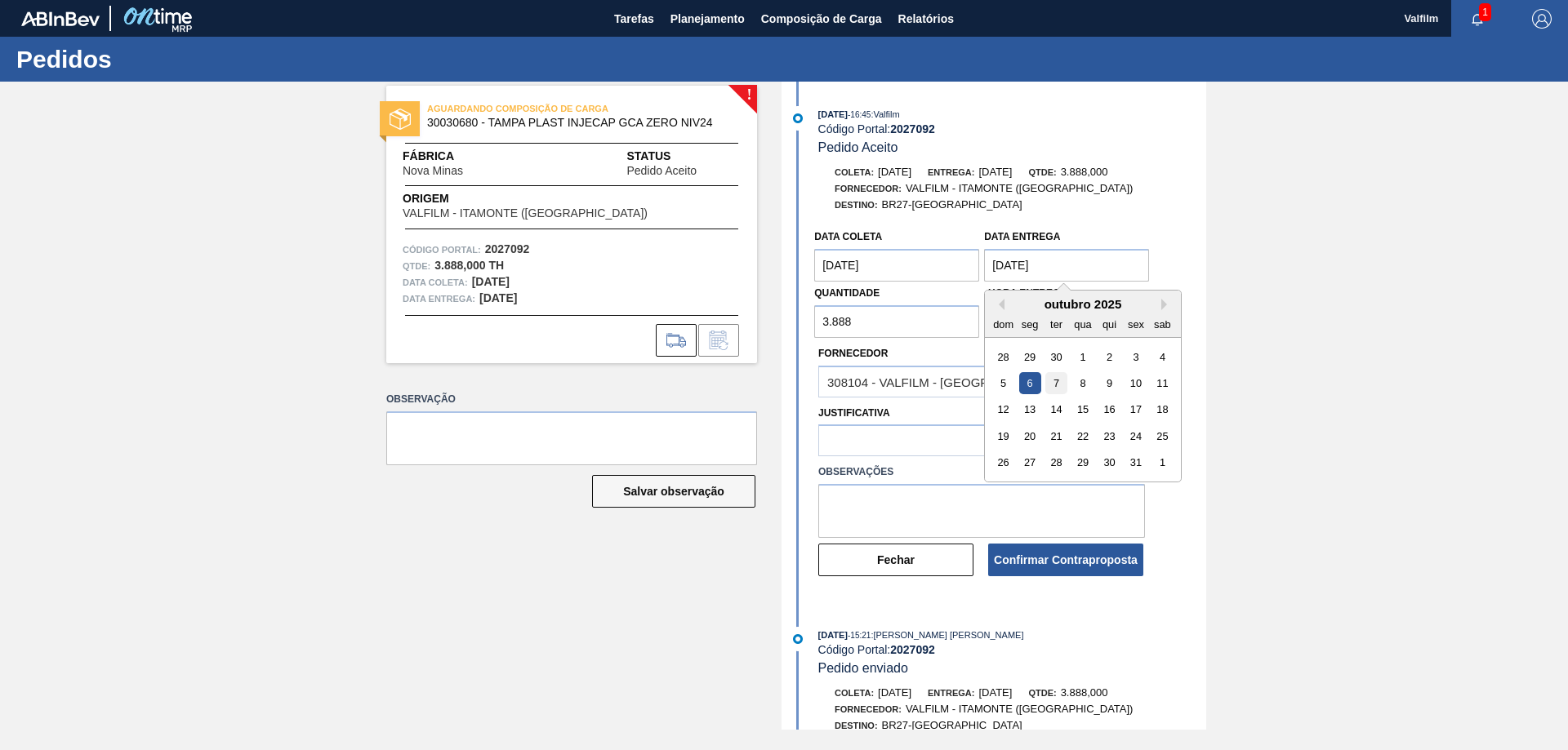
click at [1052, 385] on div "7" at bounding box center [1055, 383] width 22 height 22
type entrega "[DATE]"
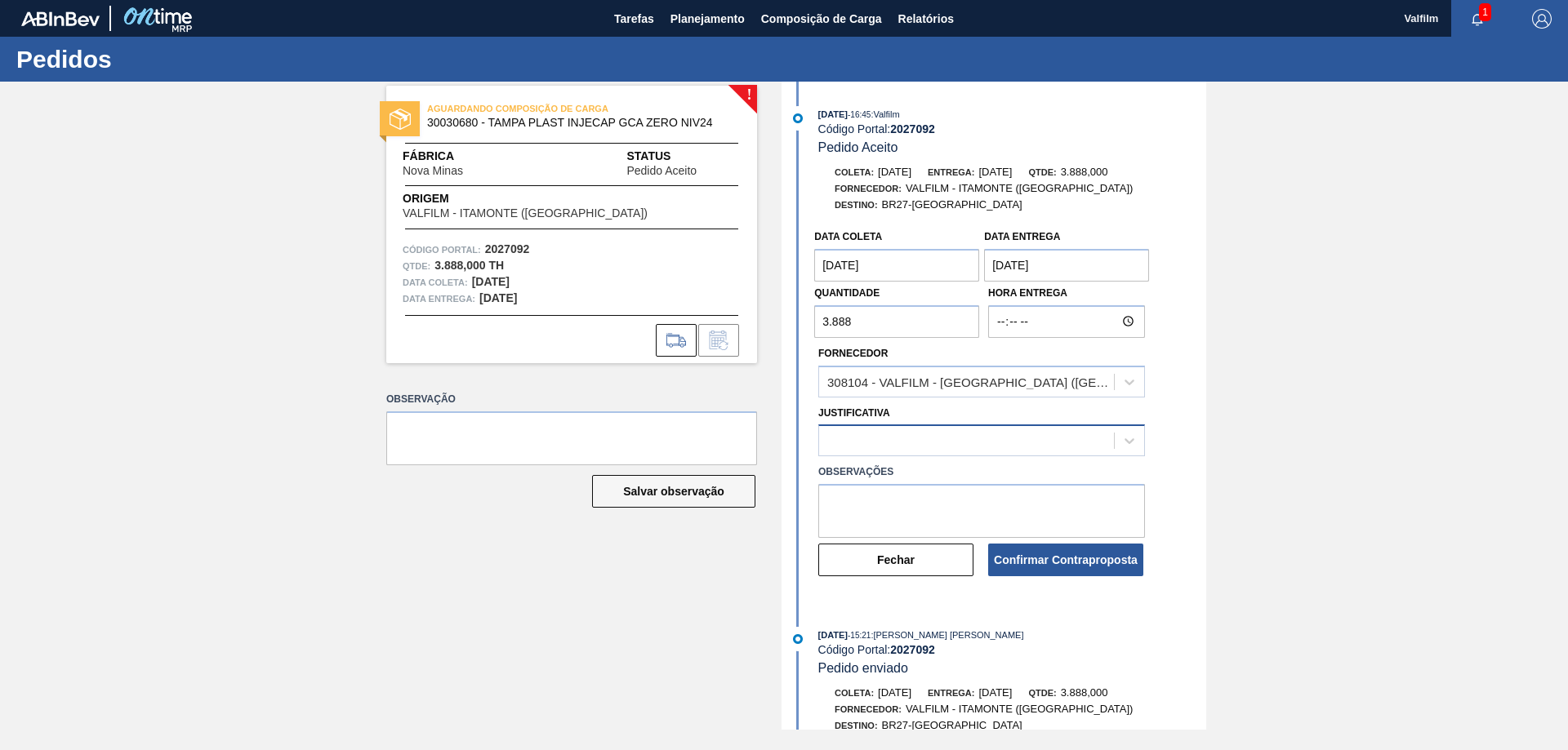
click at [922, 445] on div at bounding box center [967, 441] width 295 height 24
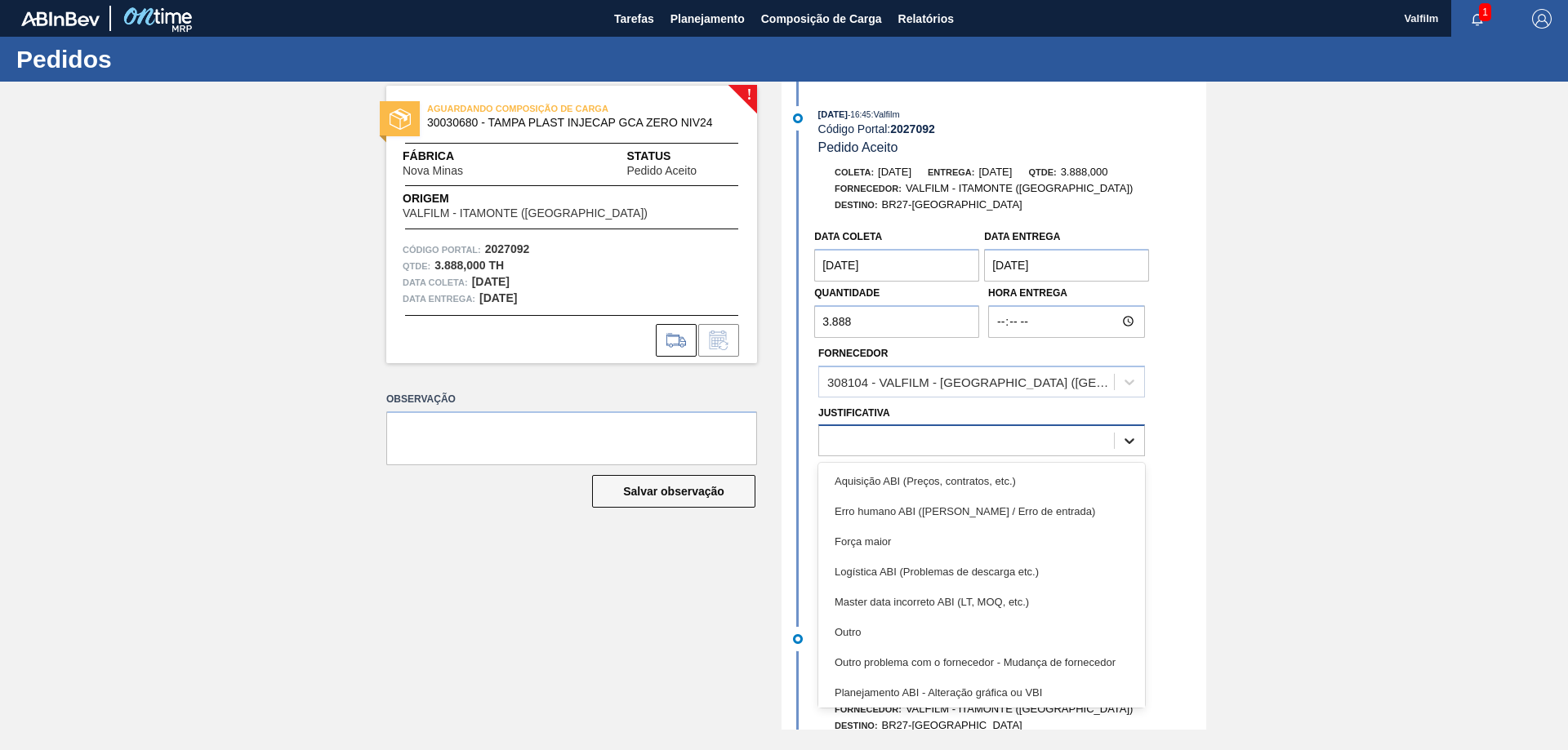
click at [1131, 433] on icon at bounding box center [1129, 441] width 16 height 16
click at [1108, 442] on div at bounding box center [967, 441] width 295 height 24
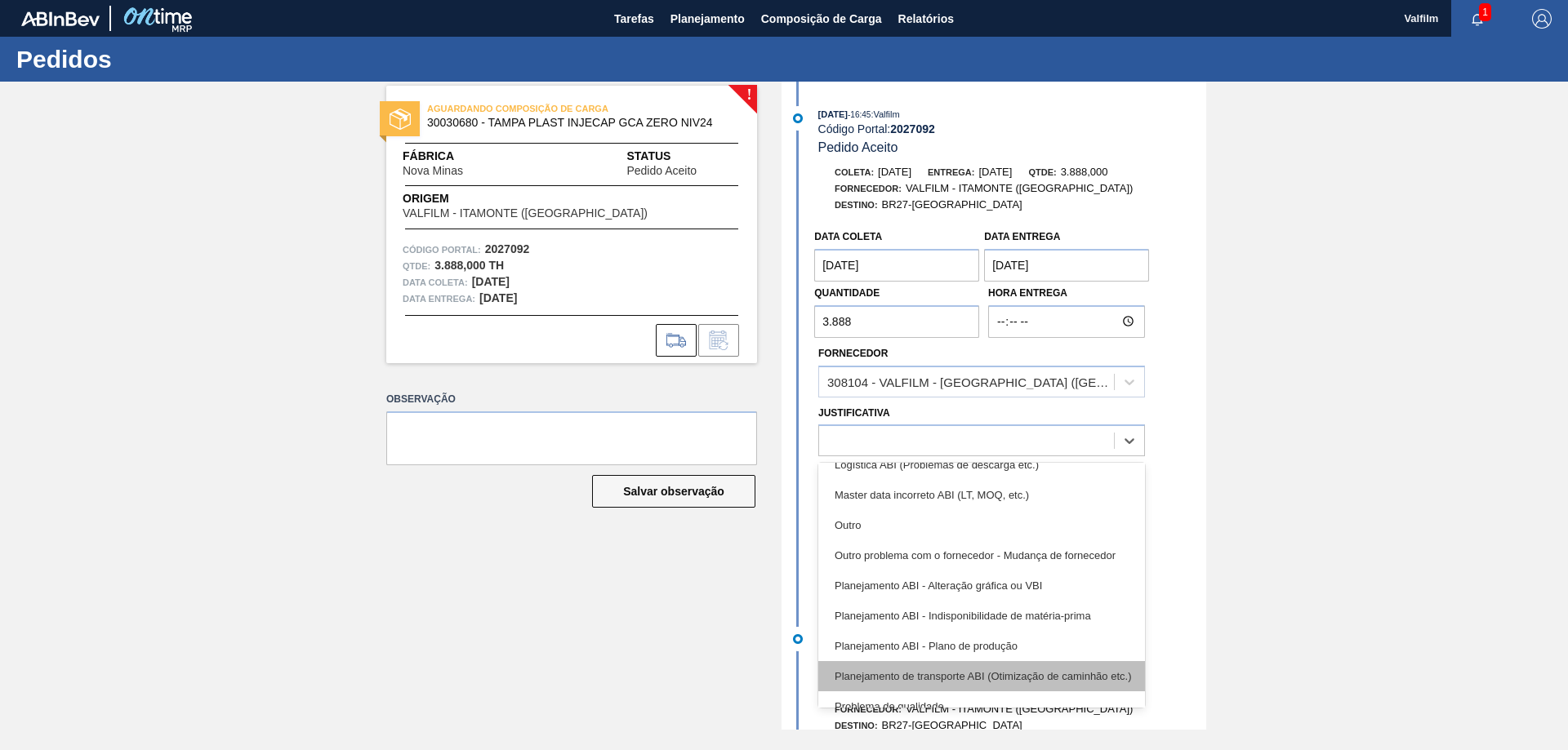
scroll to position [82, 0]
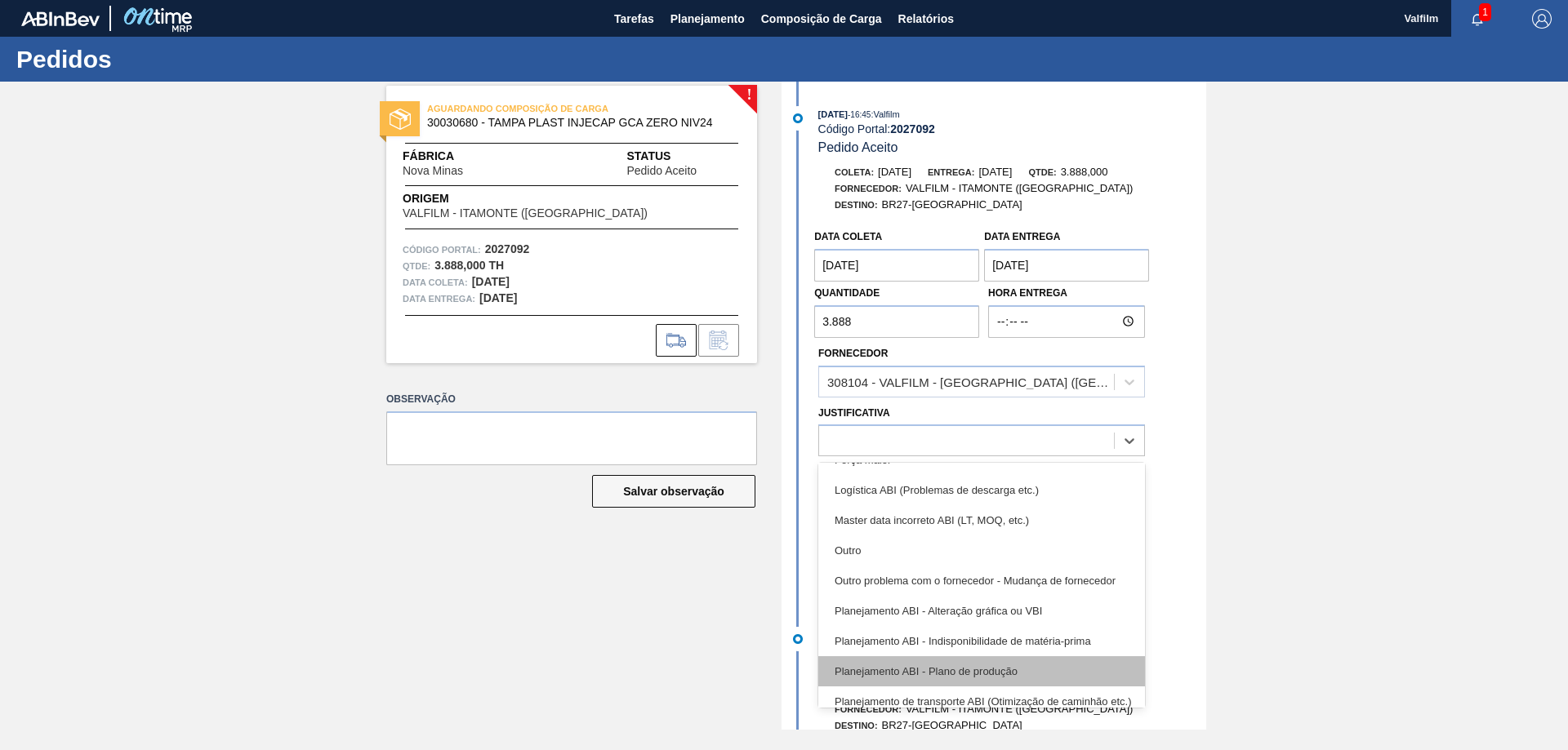
click at [1020, 670] on div "Planejamento ABI - Plano de produção" at bounding box center [982, 672] width 327 height 30
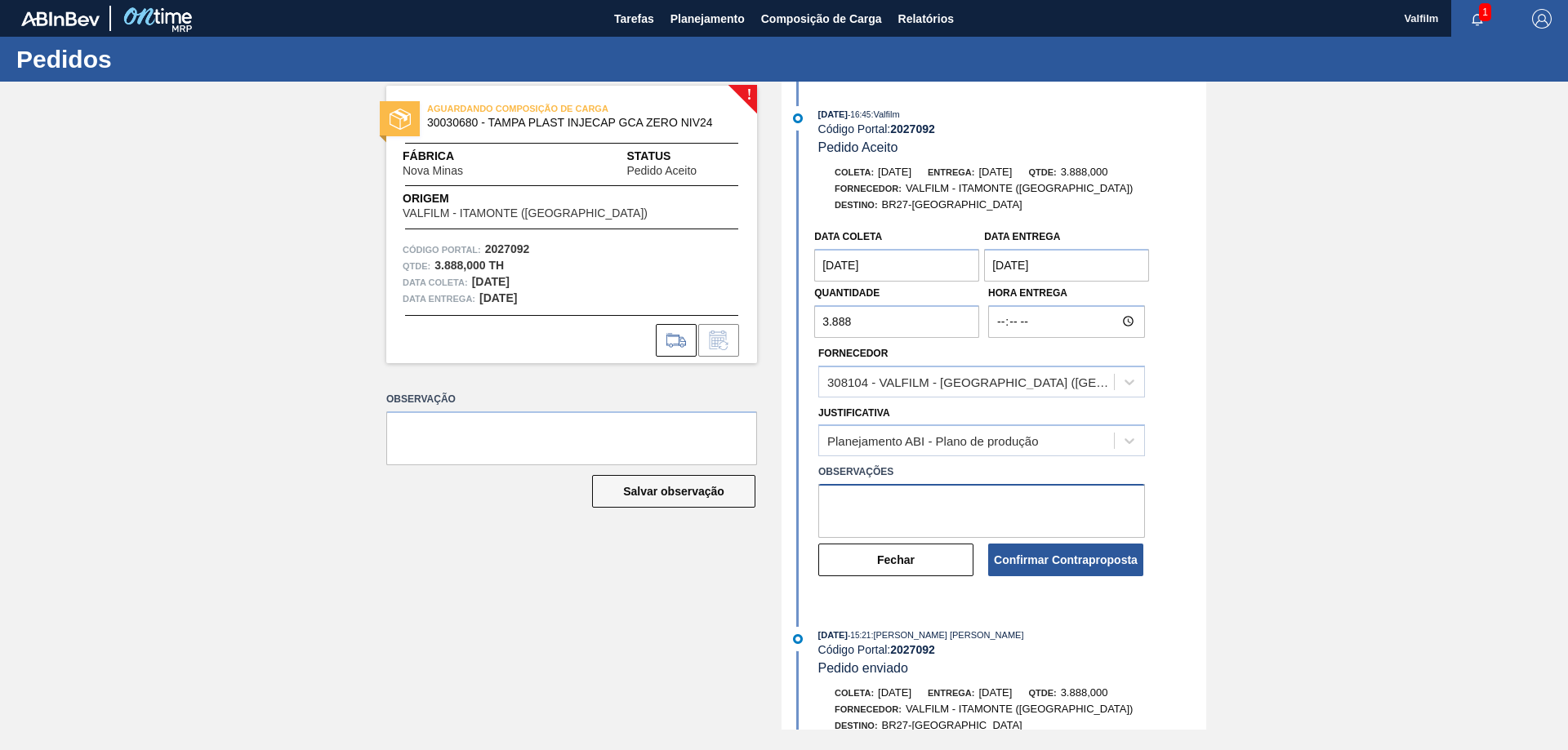
click at [947, 493] on textarea at bounding box center [982, 510] width 327 height 54
drag, startPoint x: 1064, startPoint y: 504, endPoint x: 805, endPoint y: 511, distance: 259.1
click at [805, 511] on div "Data [PERSON_NAME] [DATE] Data entrega [DATE] Quantidade 3.888 Hora Entrega For…" at bounding box center [996, 399] width 421 height 357
type textarea "Melhor condição de data para atendimento."
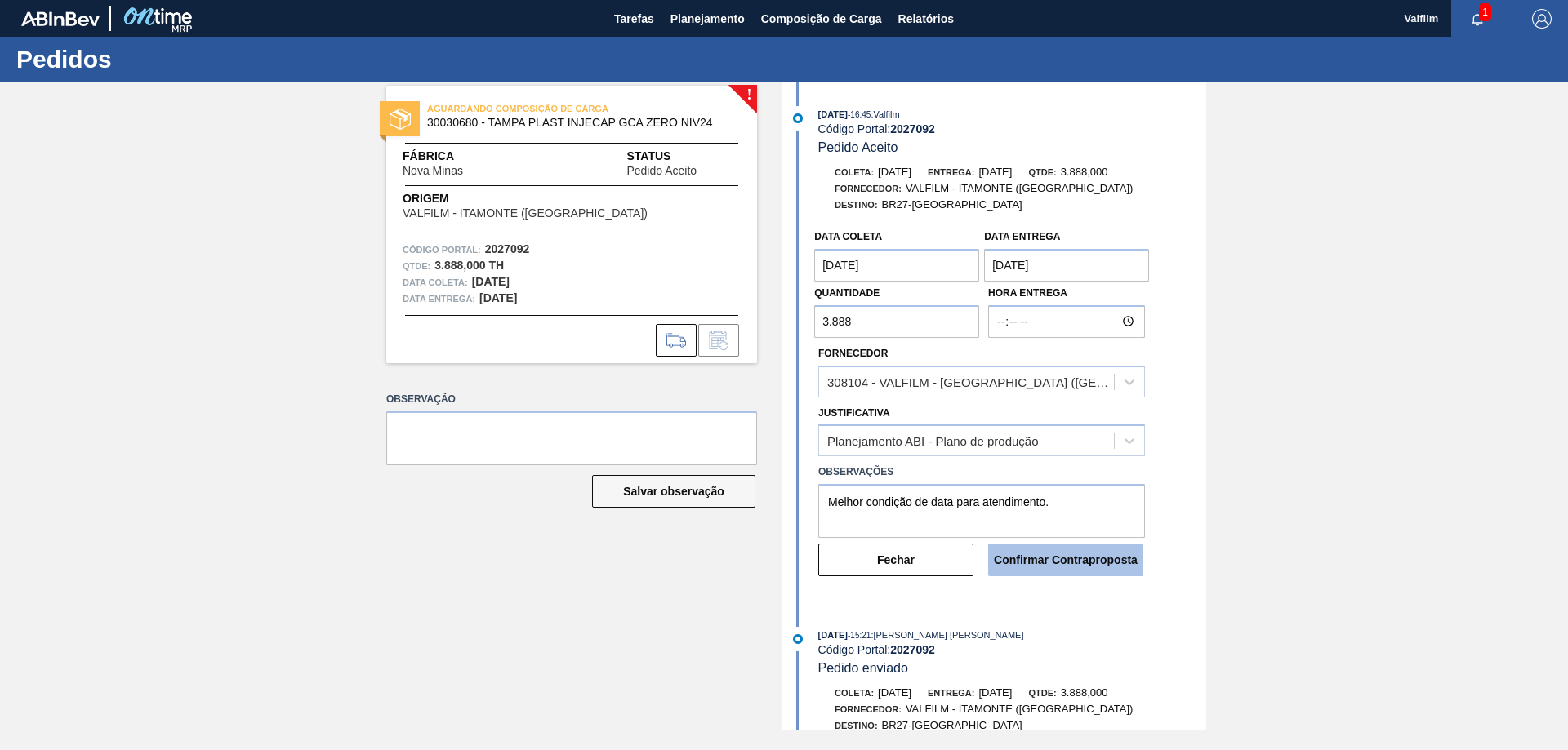
click at [1082, 559] on button "Confirmar Contraproposta" at bounding box center [1066, 559] width 155 height 33
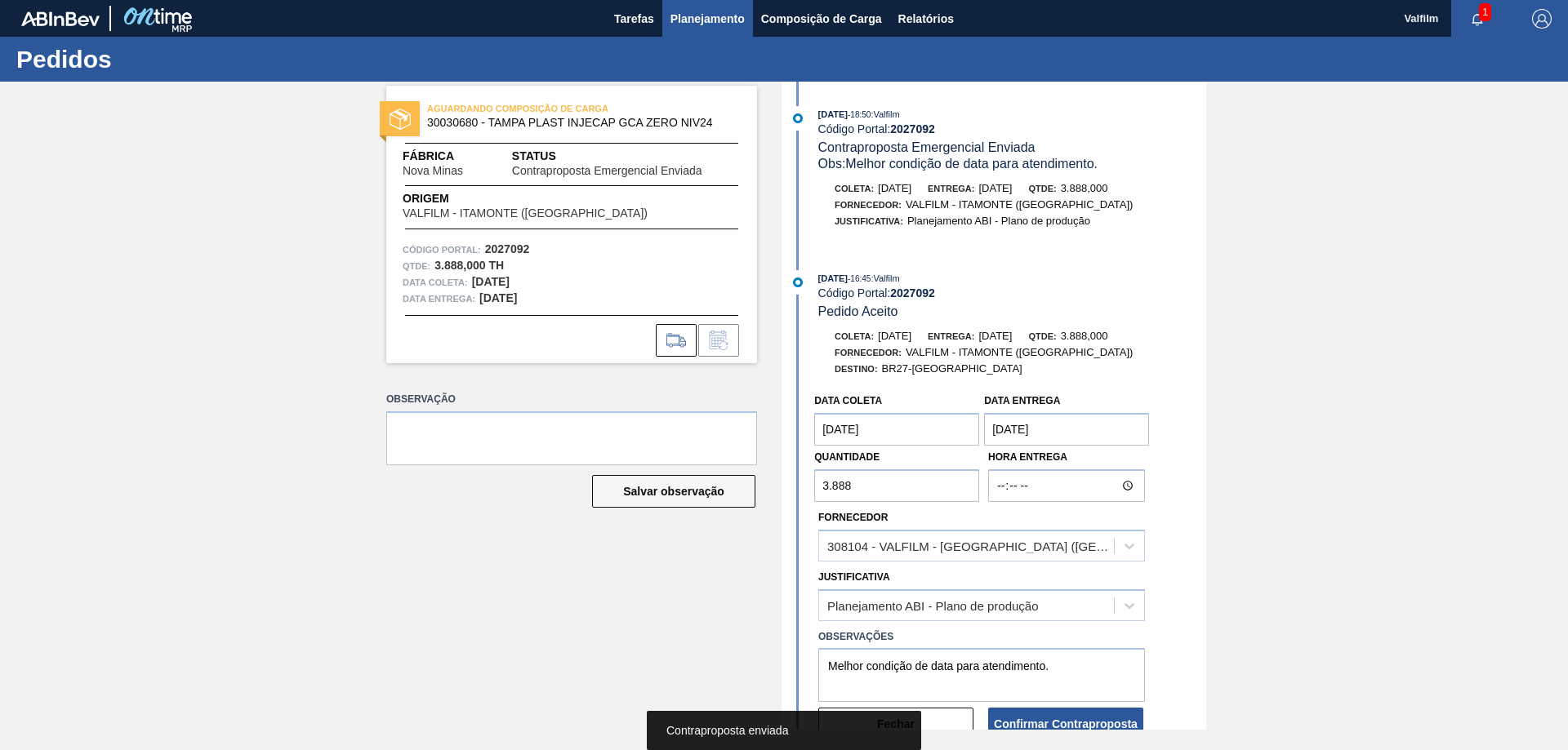
click at [698, 15] on span "Planejamento" at bounding box center [707, 19] width 75 height 20
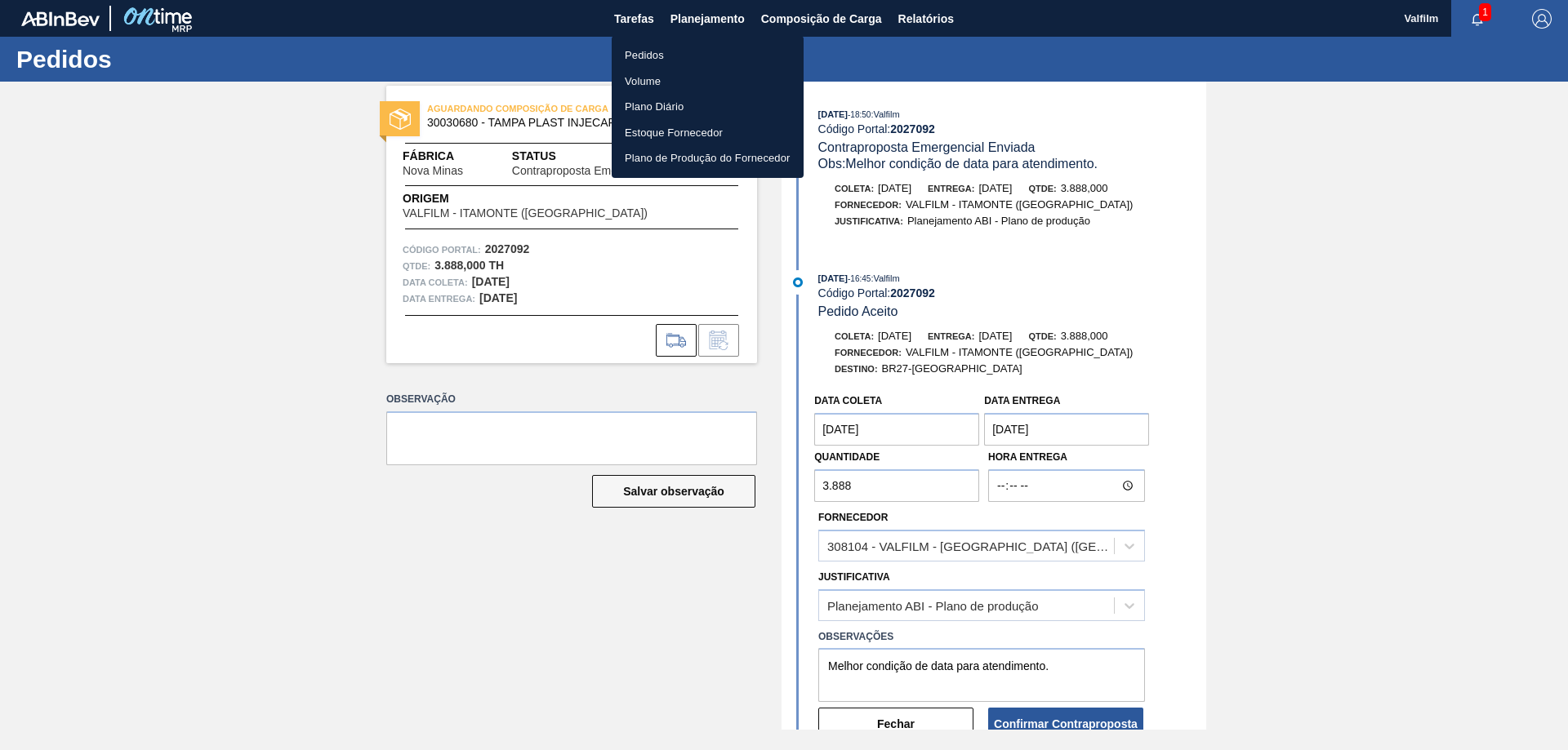
click at [661, 51] on li "Pedidos" at bounding box center [707, 56] width 192 height 26
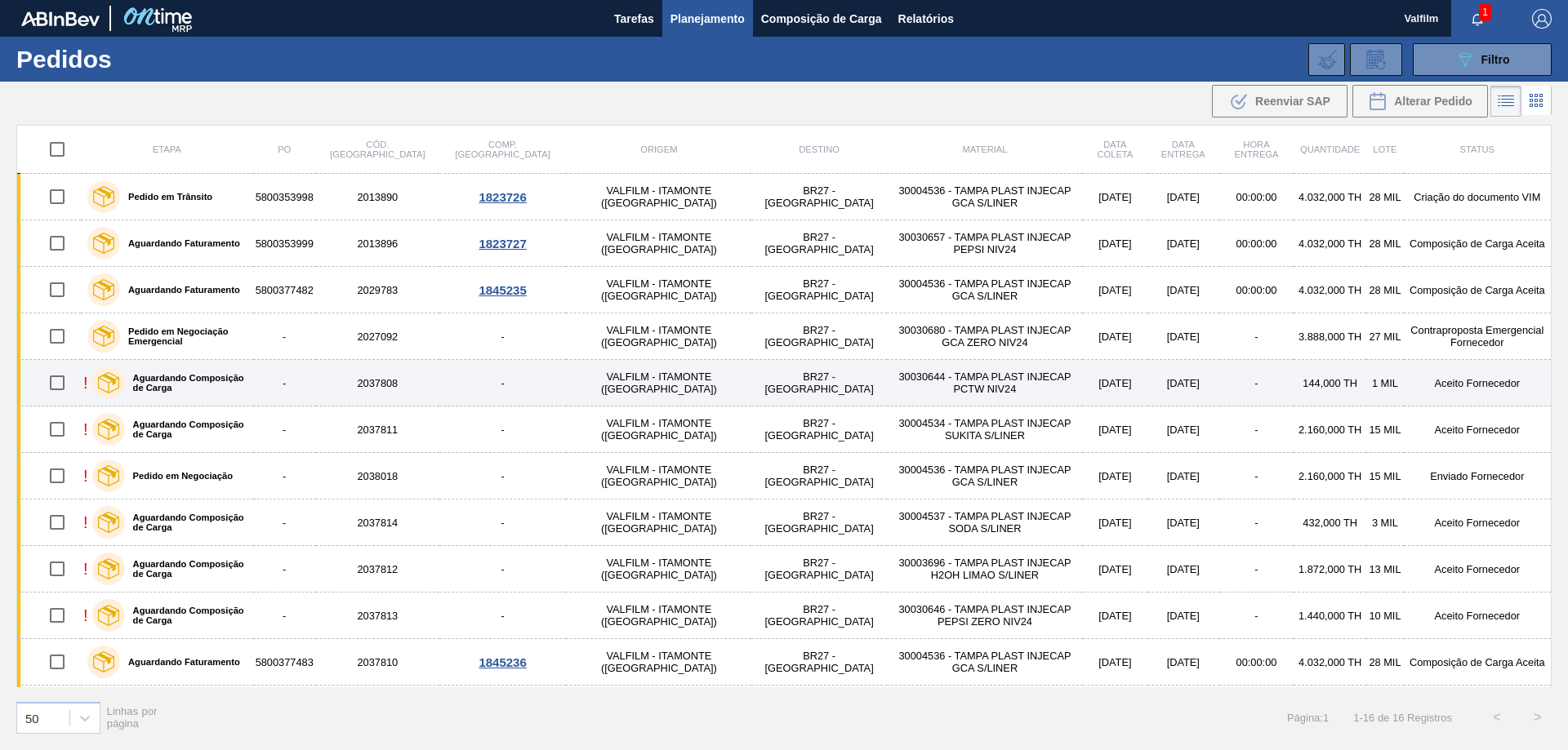
click at [1222, 385] on td "-" at bounding box center [1256, 383] width 75 height 46
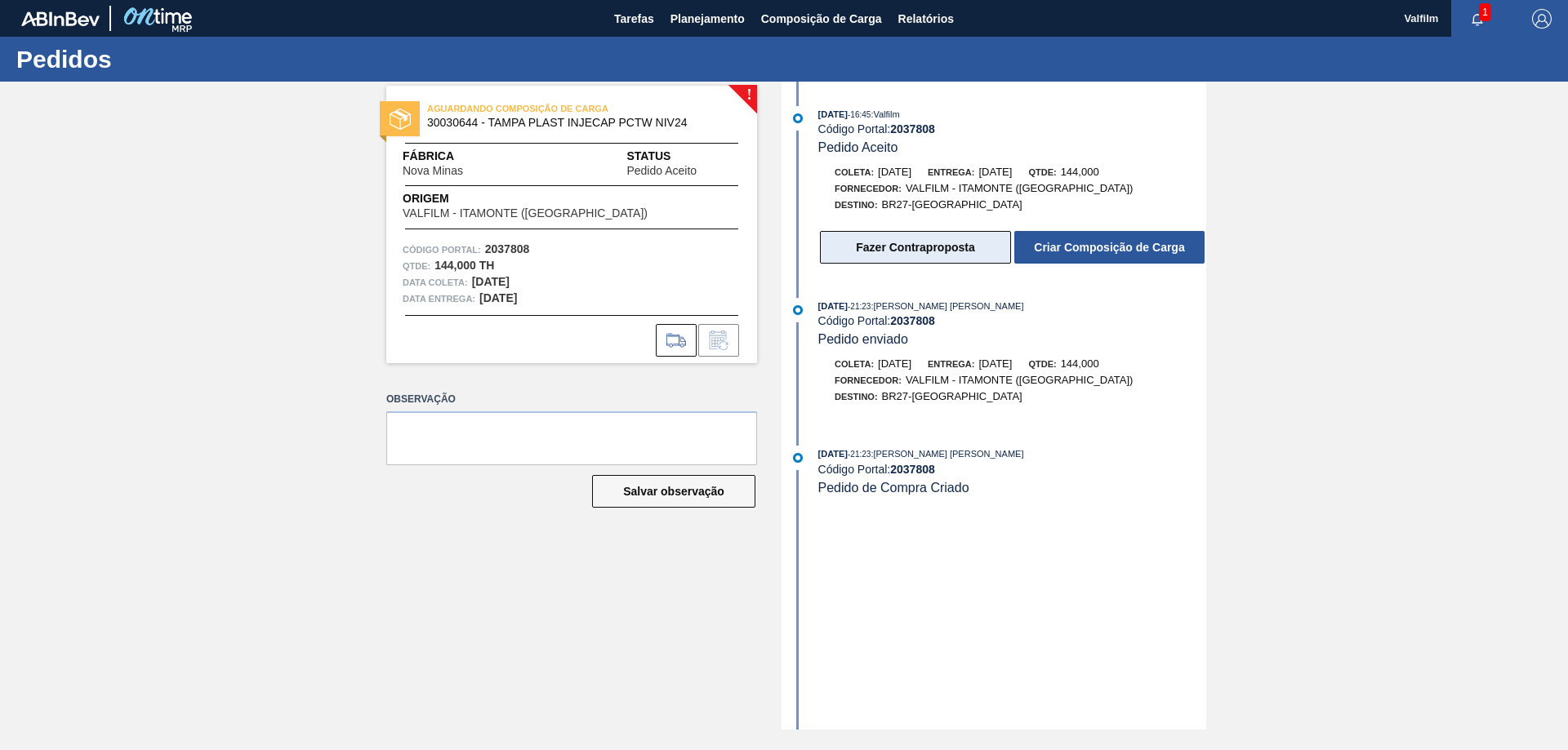
click at [918, 250] on button "Fazer Contraproposta" at bounding box center [916, 247] width 191 height 33
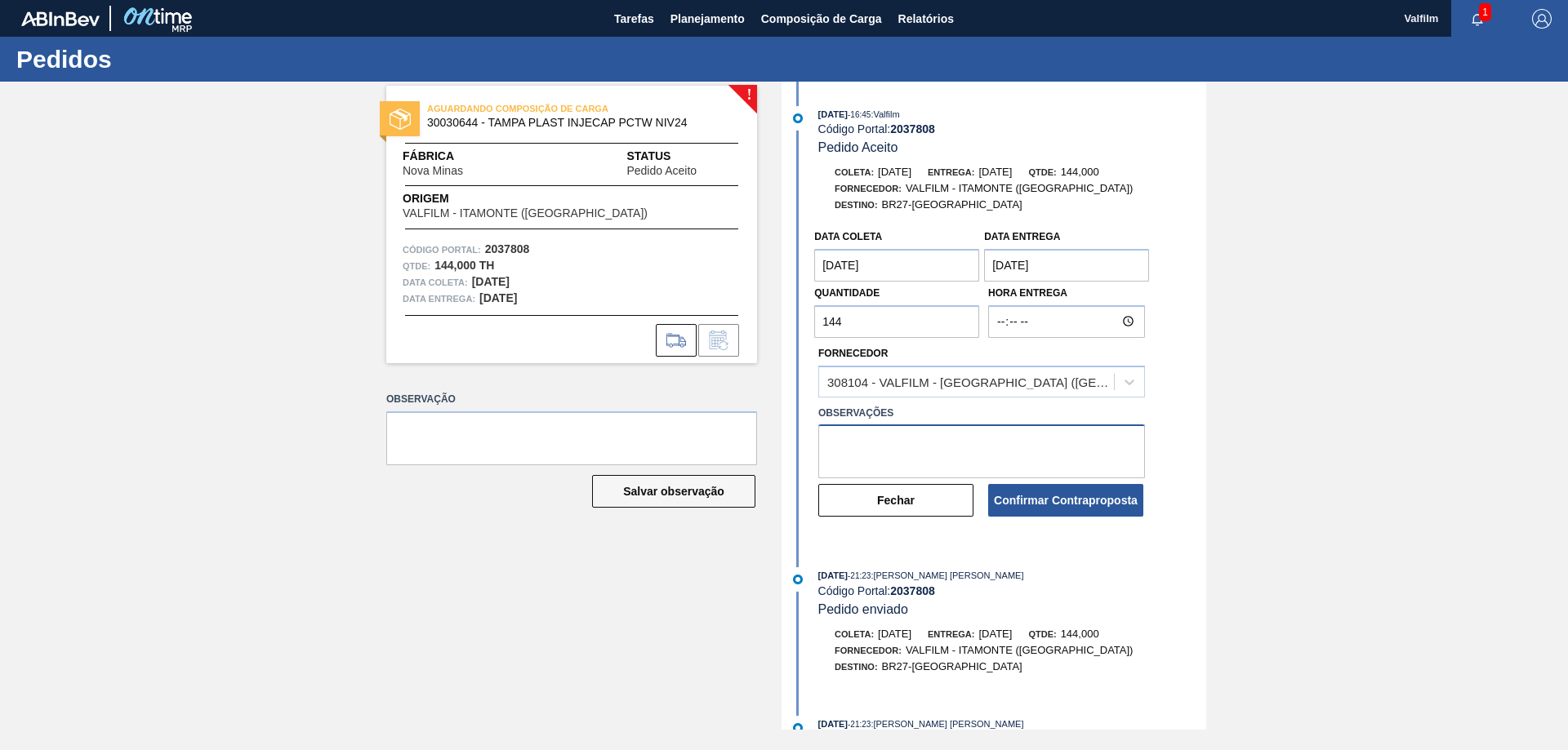
click at [906, 446] on textarea at bounding box center [982, 451] width 327 height 54
paste textarea "Melhor condição de data para atendimento."
type textarea "Melhor condição de data para atendimento."
click at [936, 380] on div "308104 - VALFILM - [GEOGRAPHIC_DATA] ([GEOGRAPHIC_DATA])" at bounding box center [970, 381] width 288 height 14
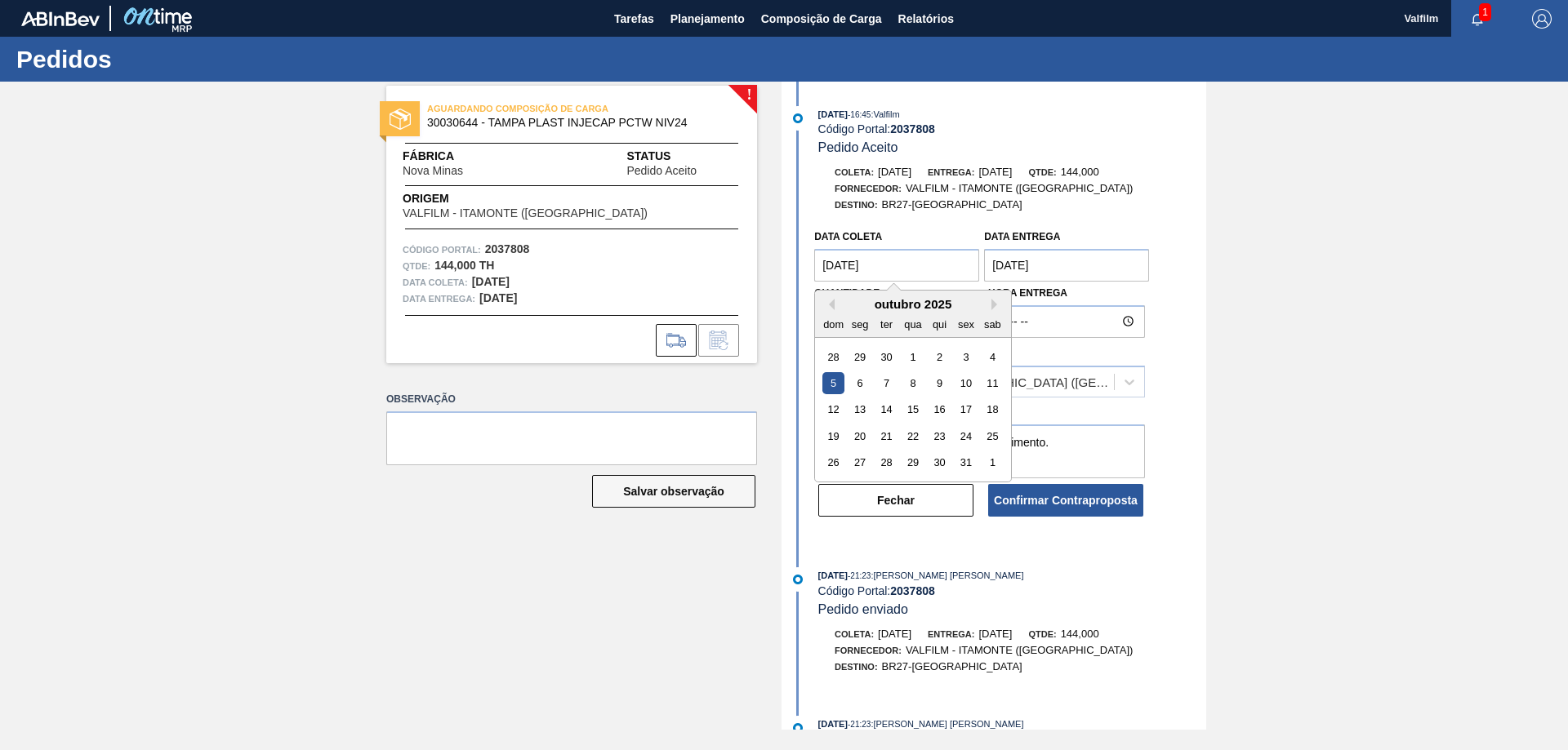
click at [906, 263] on coleta "[DATE]" at bounding box center [897, 265] width 165 height 33
click at [860, 382] on div "6" at bounding box center [860, 383] width 22 height 22
type coleta "[DATE]"
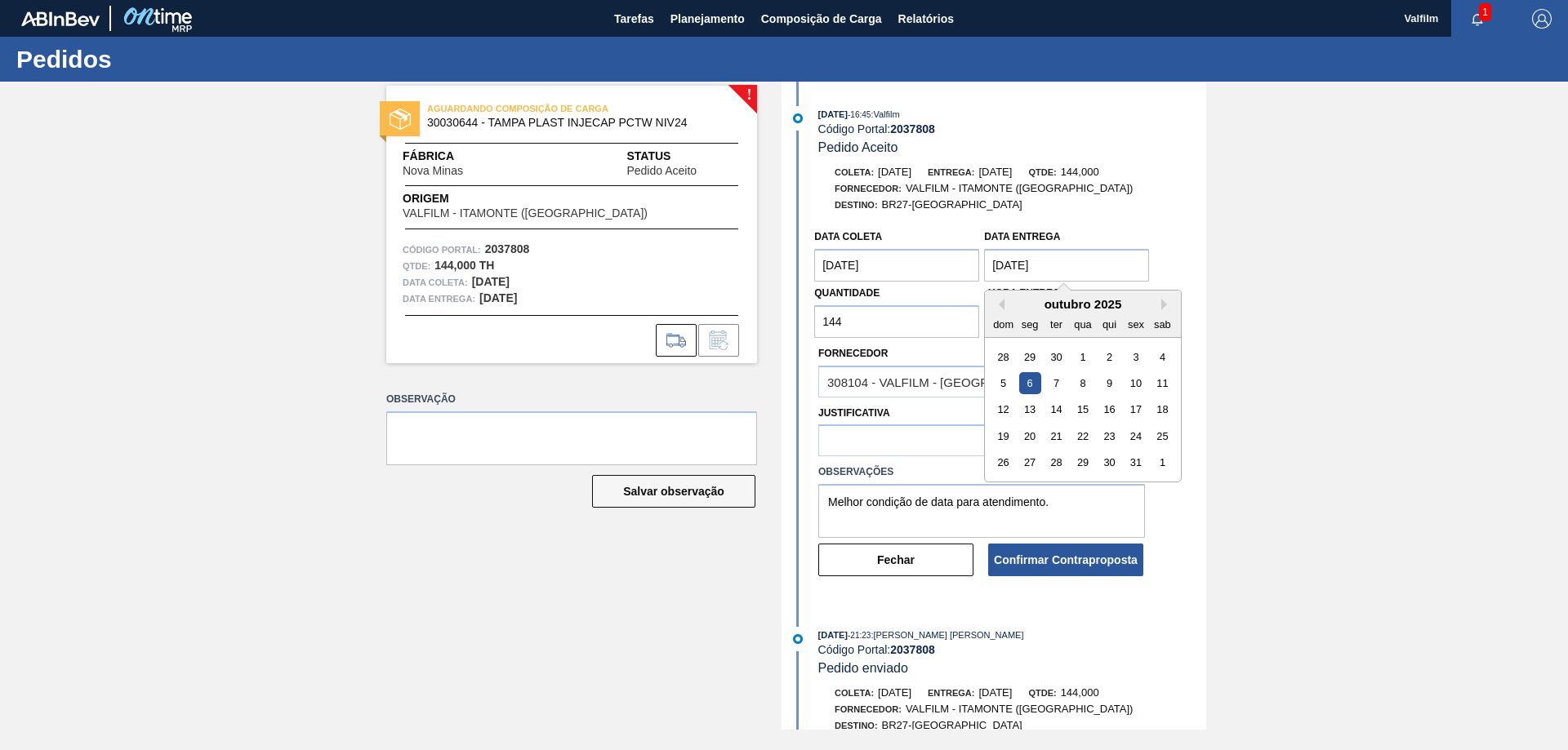
click at [1022, 263] on entrega "[DATE]" at bounding box center [1067, 265] width 165 height 33
click at [1056, 387] on div "7" at bounding box center [1055, 383] width 22 height 22
type entrega "[DATE]"
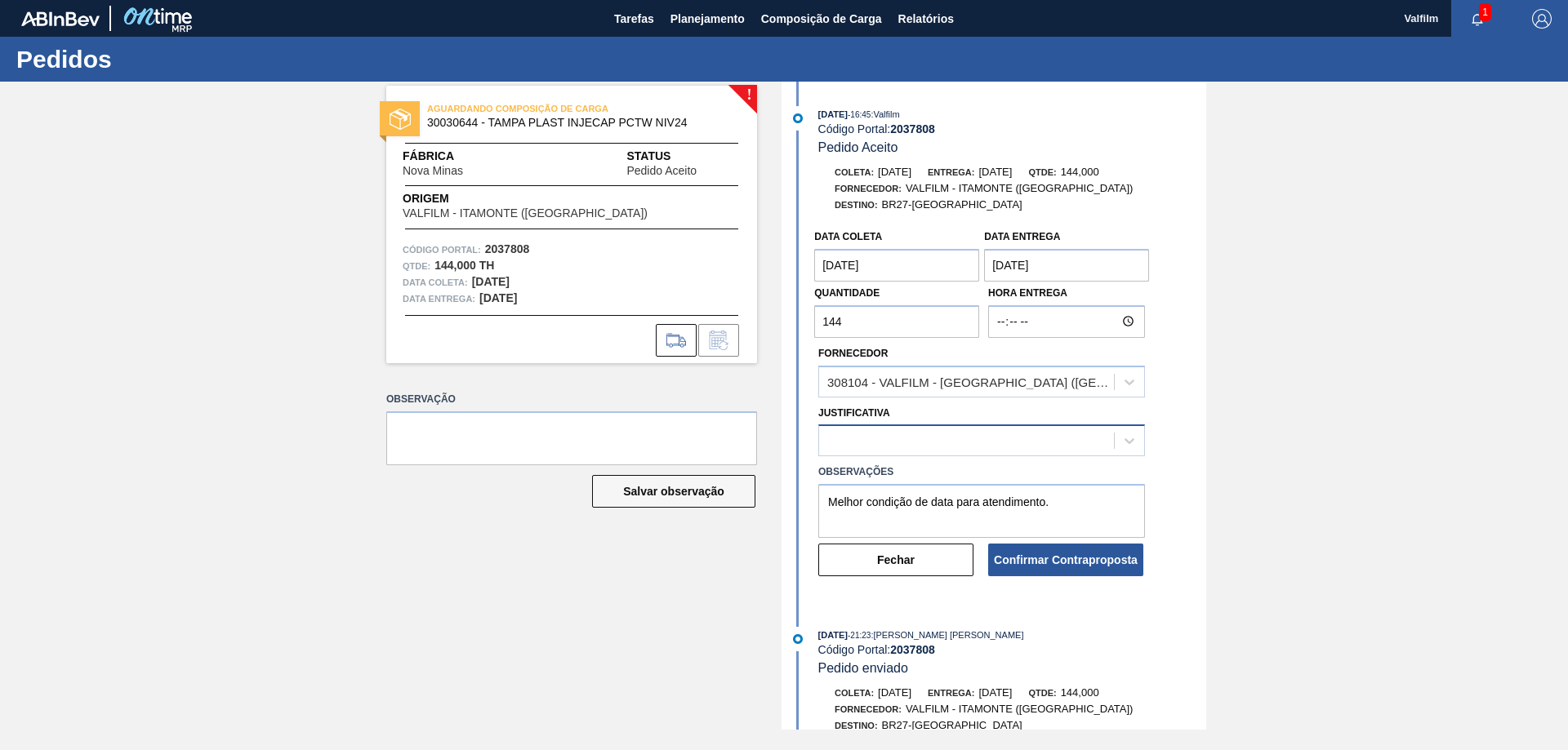
click at [924, 435] on div at bounding box center [967, 441] width 295 height 24
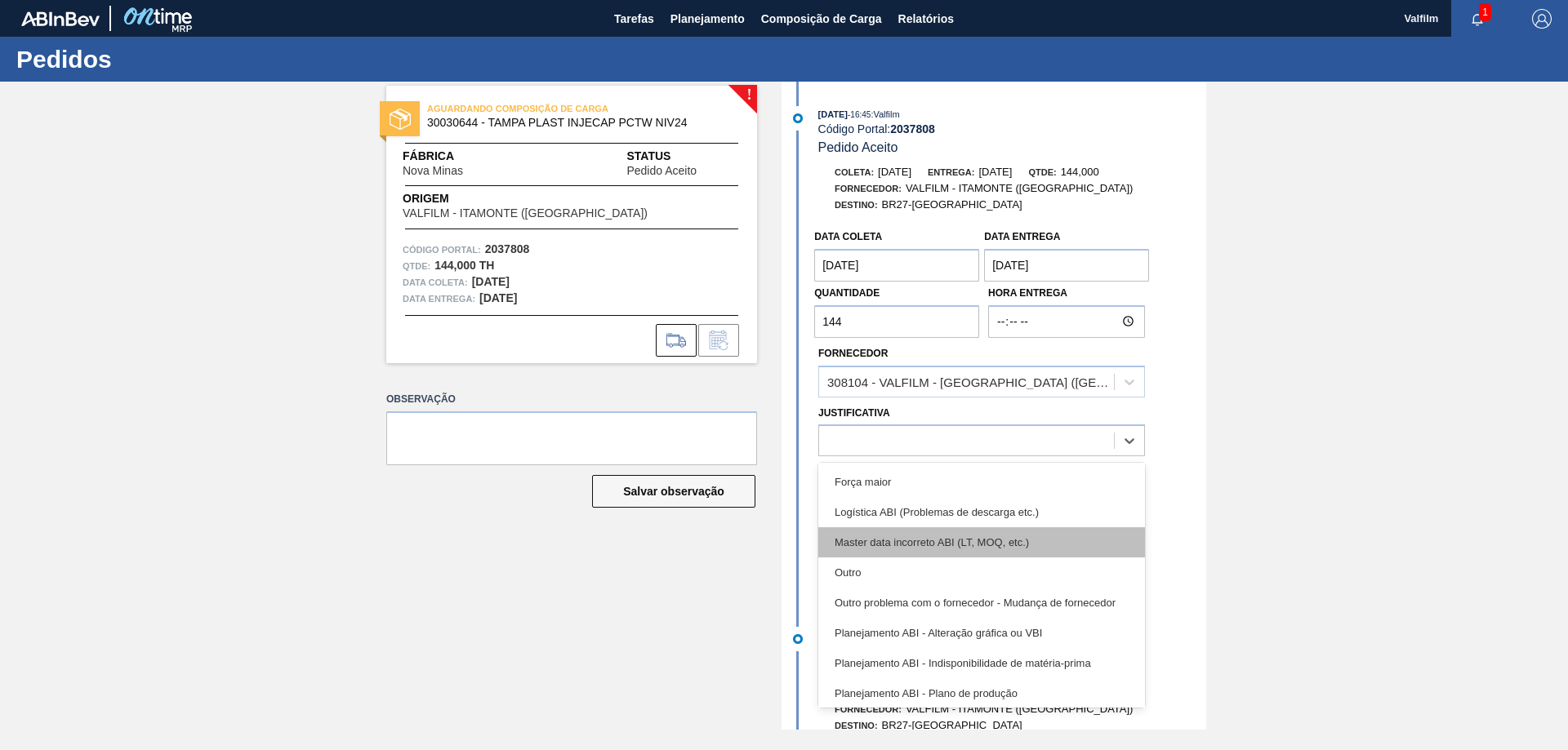
scroll to position [82, 0]
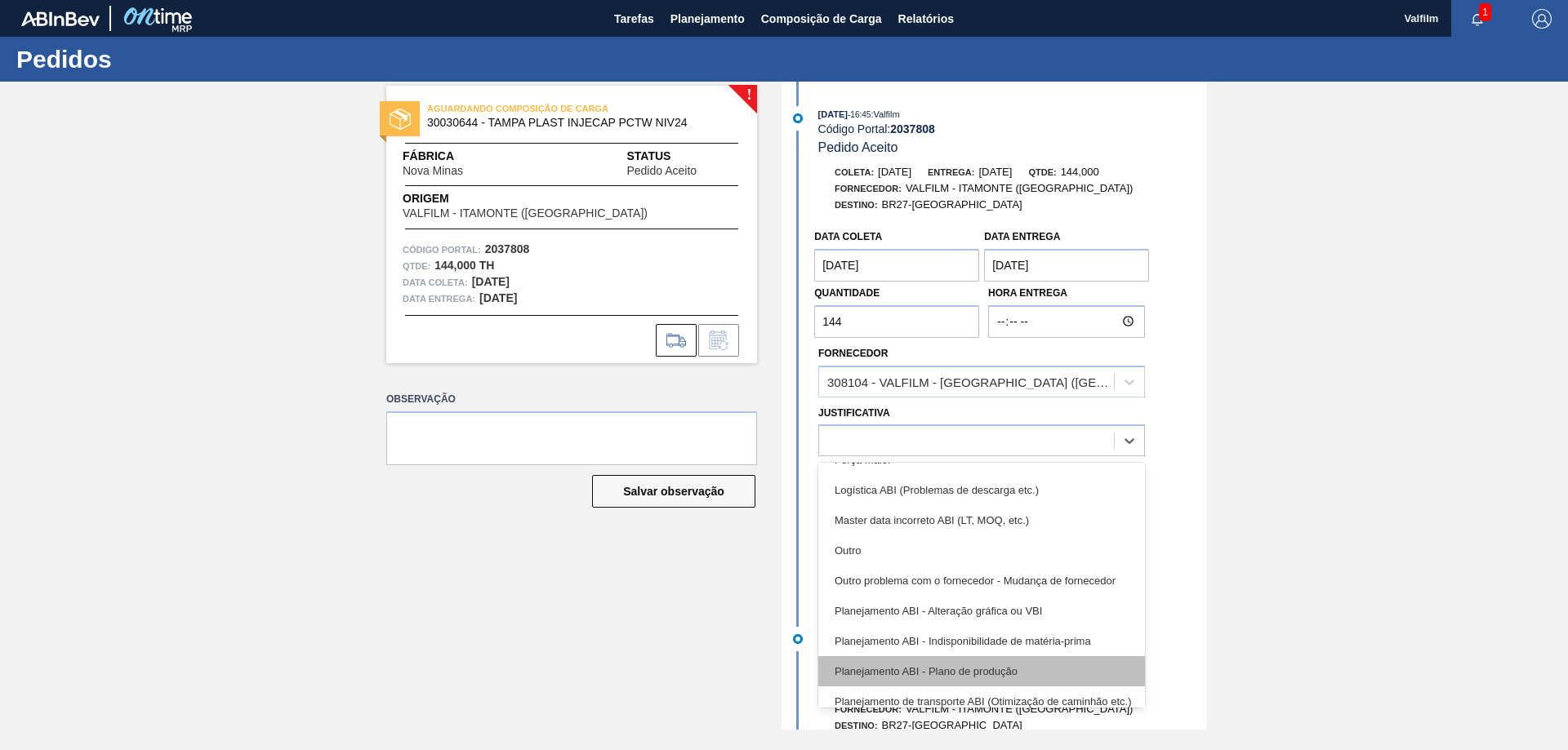
click at [1030, 668] on div "Planejamento ABI - Plano de produção" at bounding box center [982, 672] width 327 height 30
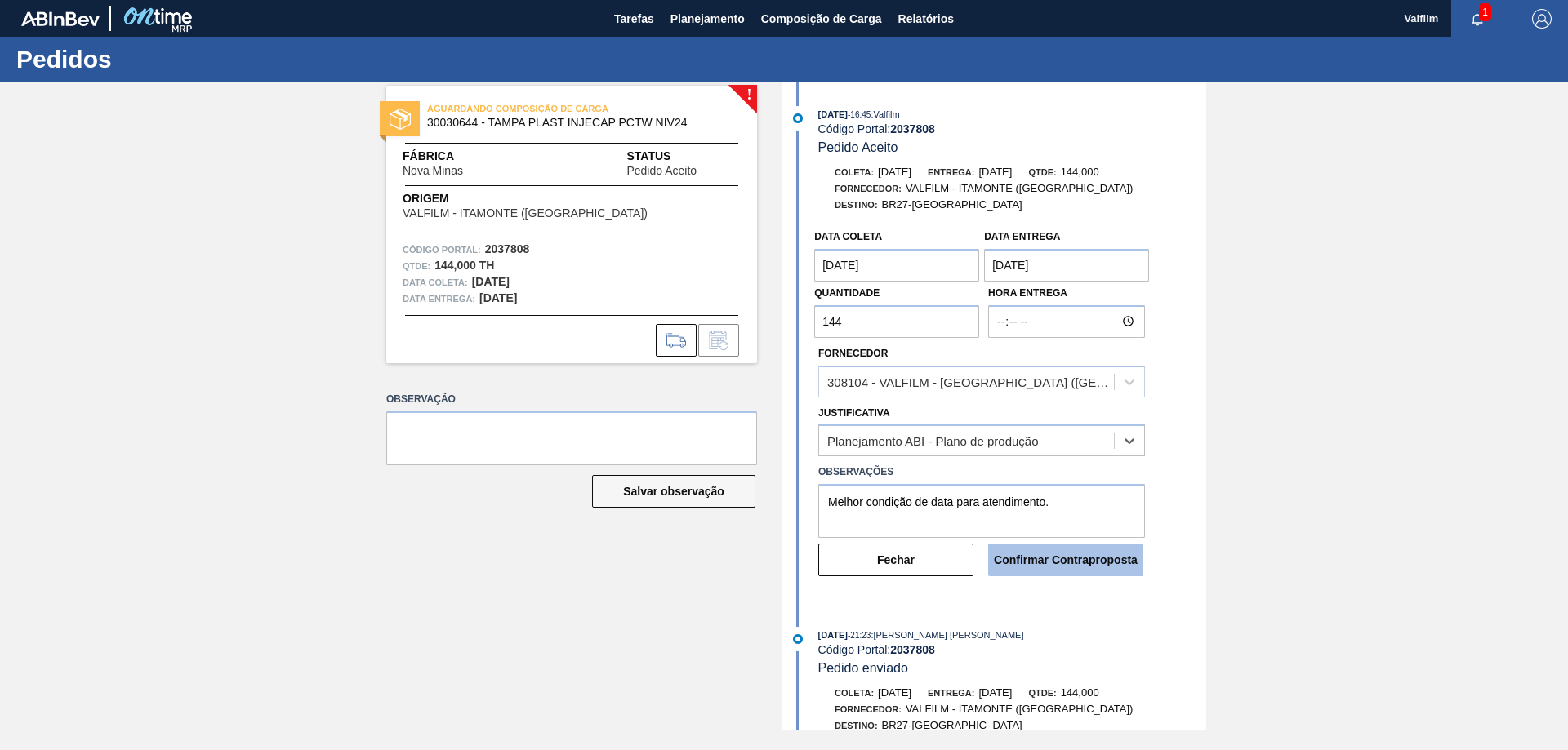
click at [1071, 561] on button "Confirmar Contraproposta" at bounding box center [1066, 559] width 155 height 33
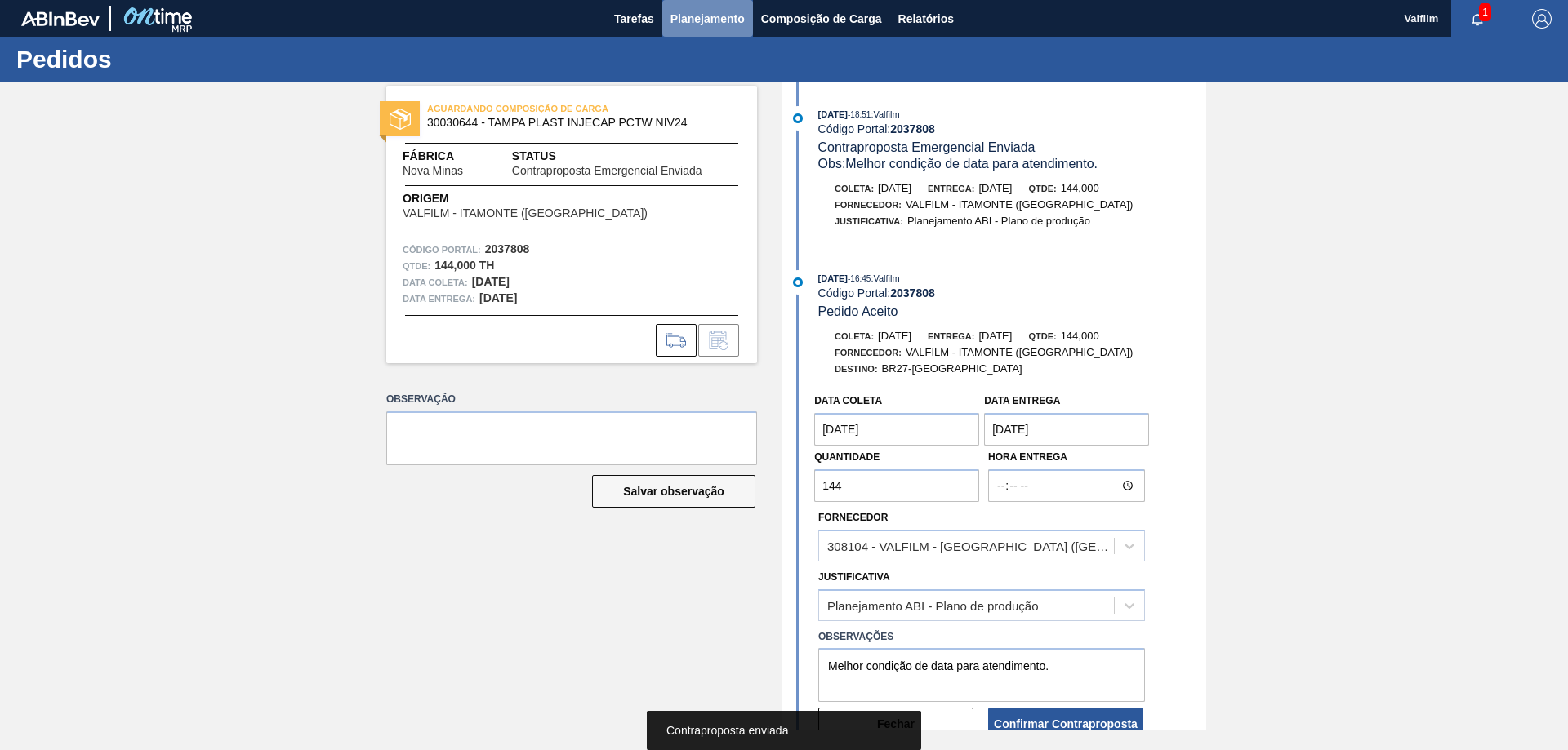
click at [715, 19] on span "Planejamento" at bounding box center [707, 19] width 75 height 20
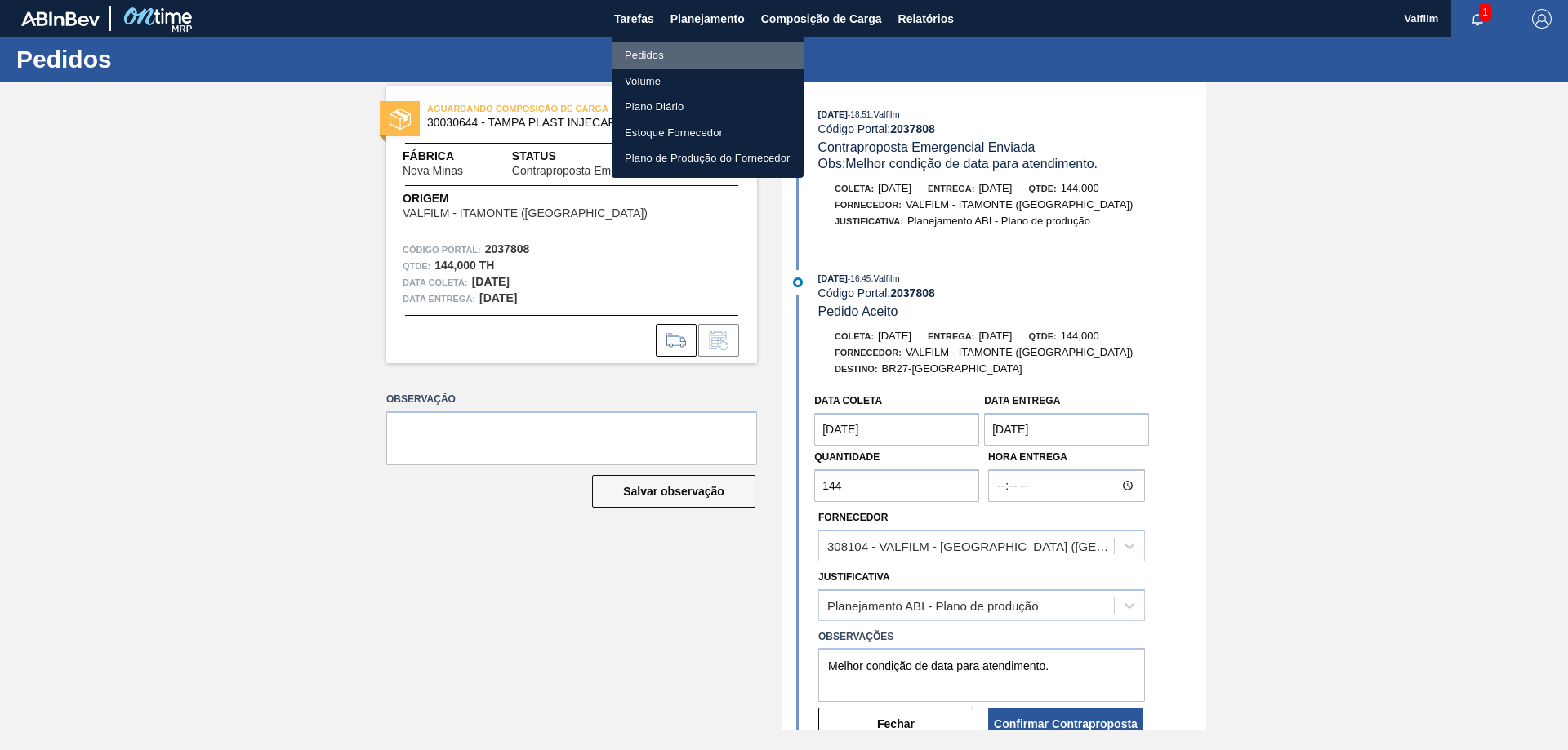
click at [648, 52] on li "Pedidos" at bounding box center [707, 56] width 192 height 26
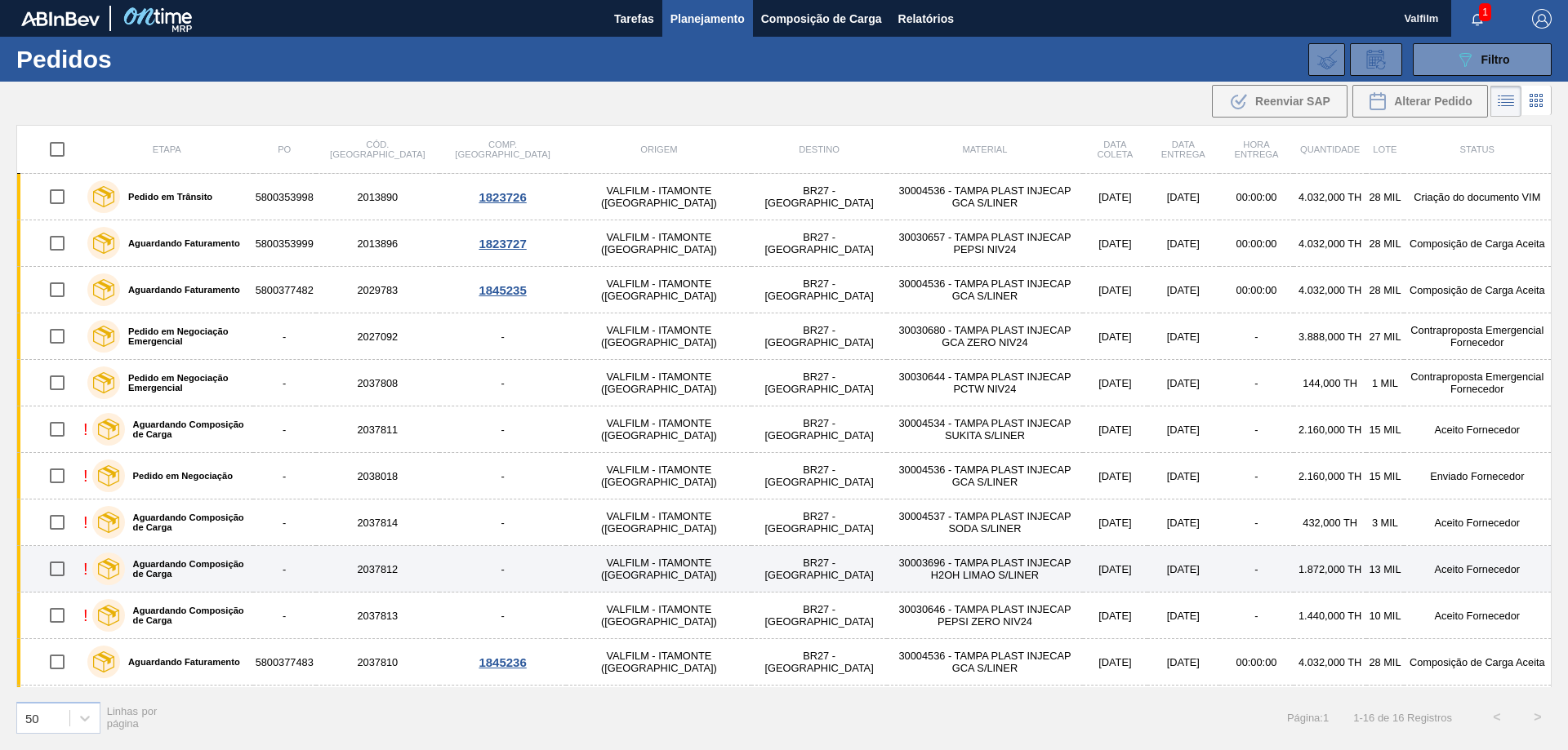
click at [1296, 567] on td "1.872,000 TH" at bounding box center [1329, 569] width 73 height 46
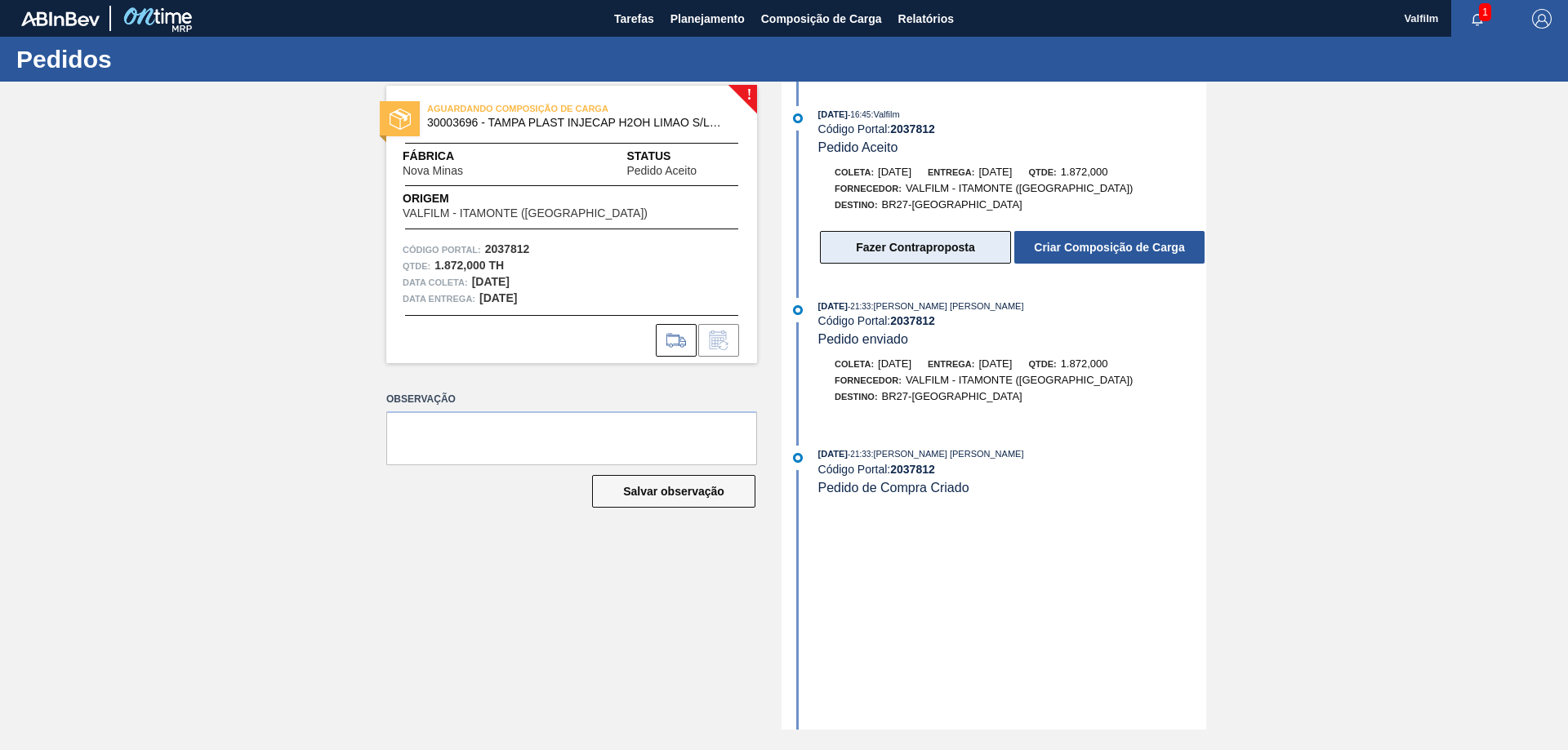
click at [916, 247] on button "Fazer Contraproposta" at bounding box center [916, 247] width 191 height 33
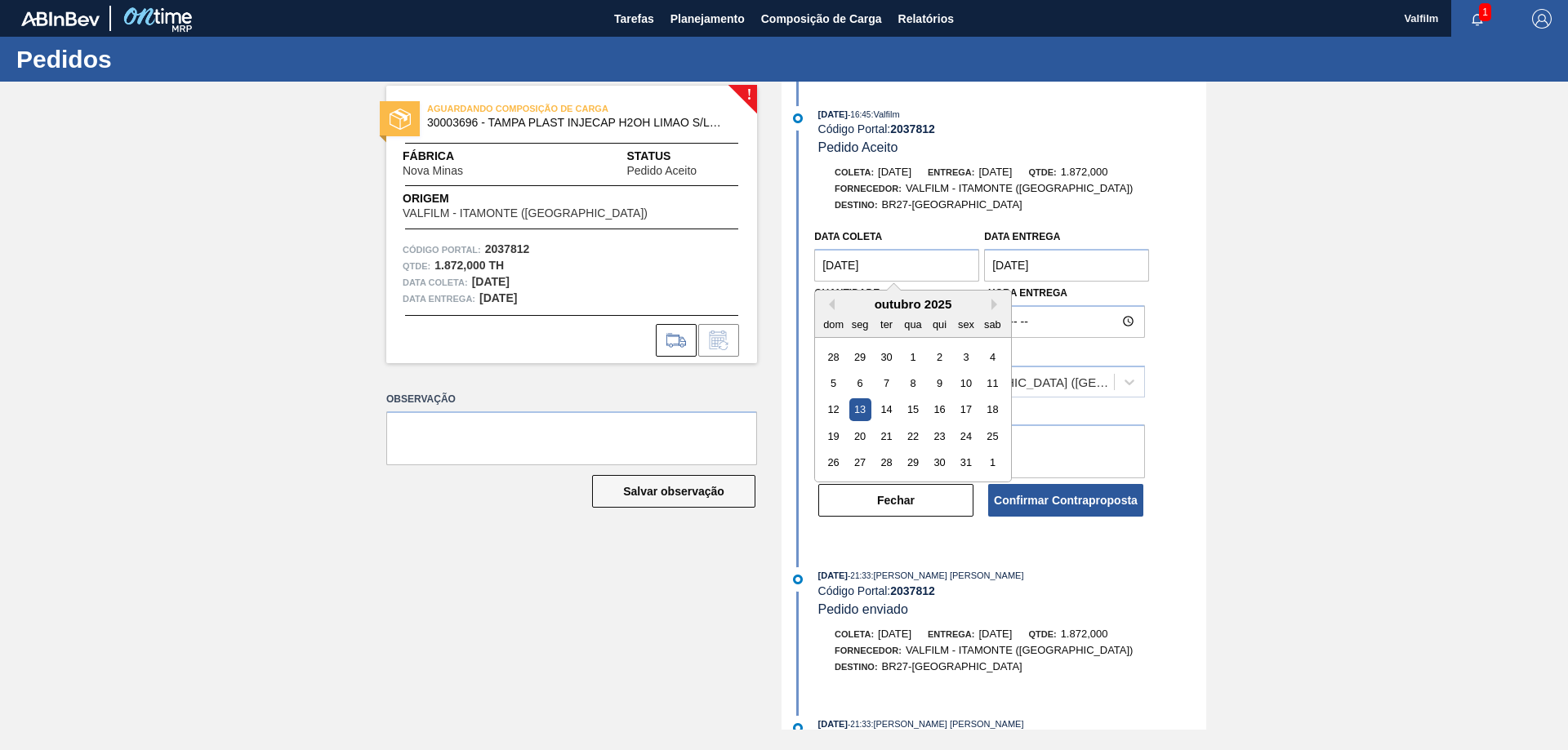
click at [901, 271] on coleta "[DATE]" at bounding box center [897, 265] width 165 height 33
click at [942, 383] on div "9" at bounding box center [939, 383] width 22 height 22
type coleta "[DATE]"
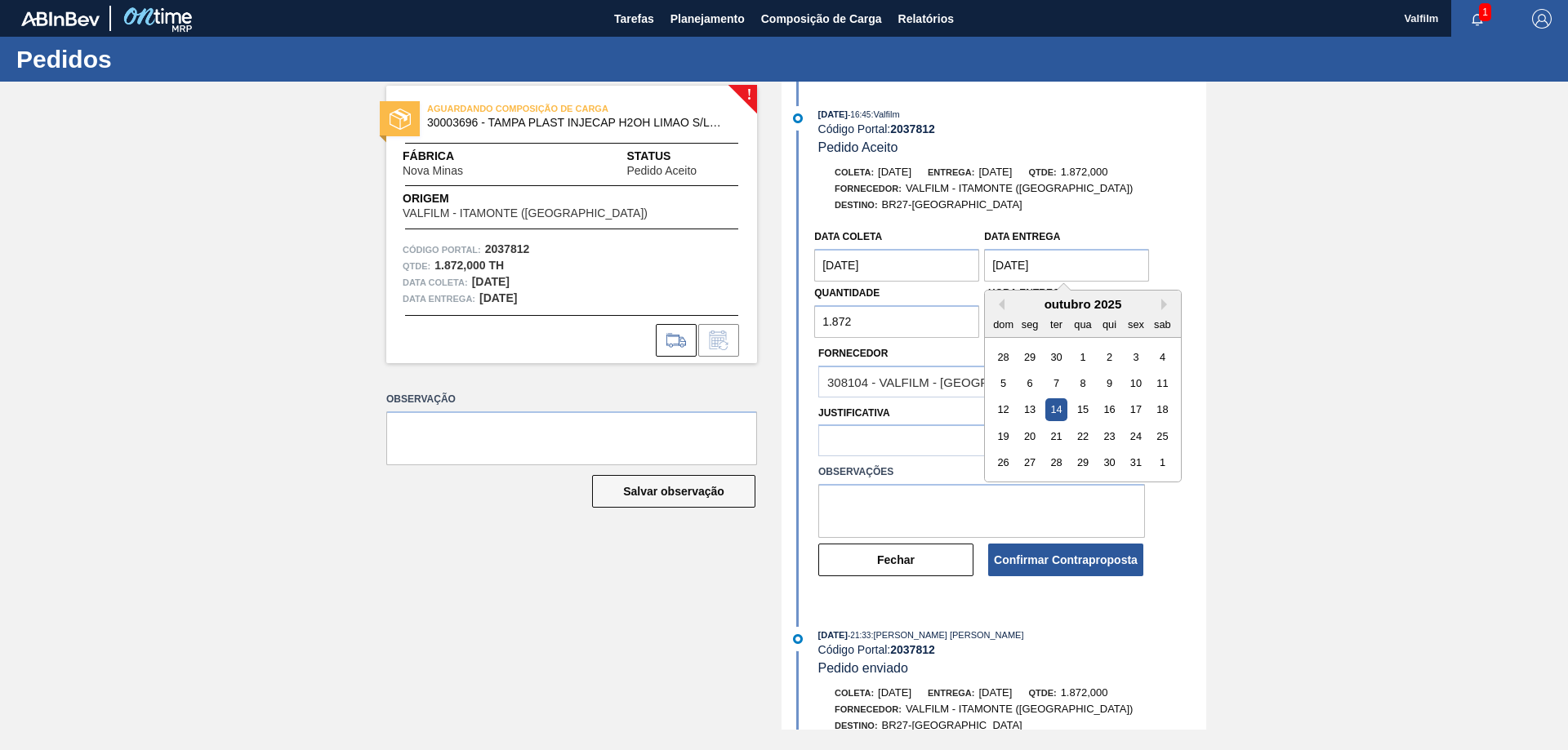
click at [1037, 267] on entrega "[DATE]" at bounding box center [1067, 265] width 165 height 33
click at [1138, 388] on div "10" at bounding box center [1136, 383] width 22 height 22
type entrega "[DATE]"
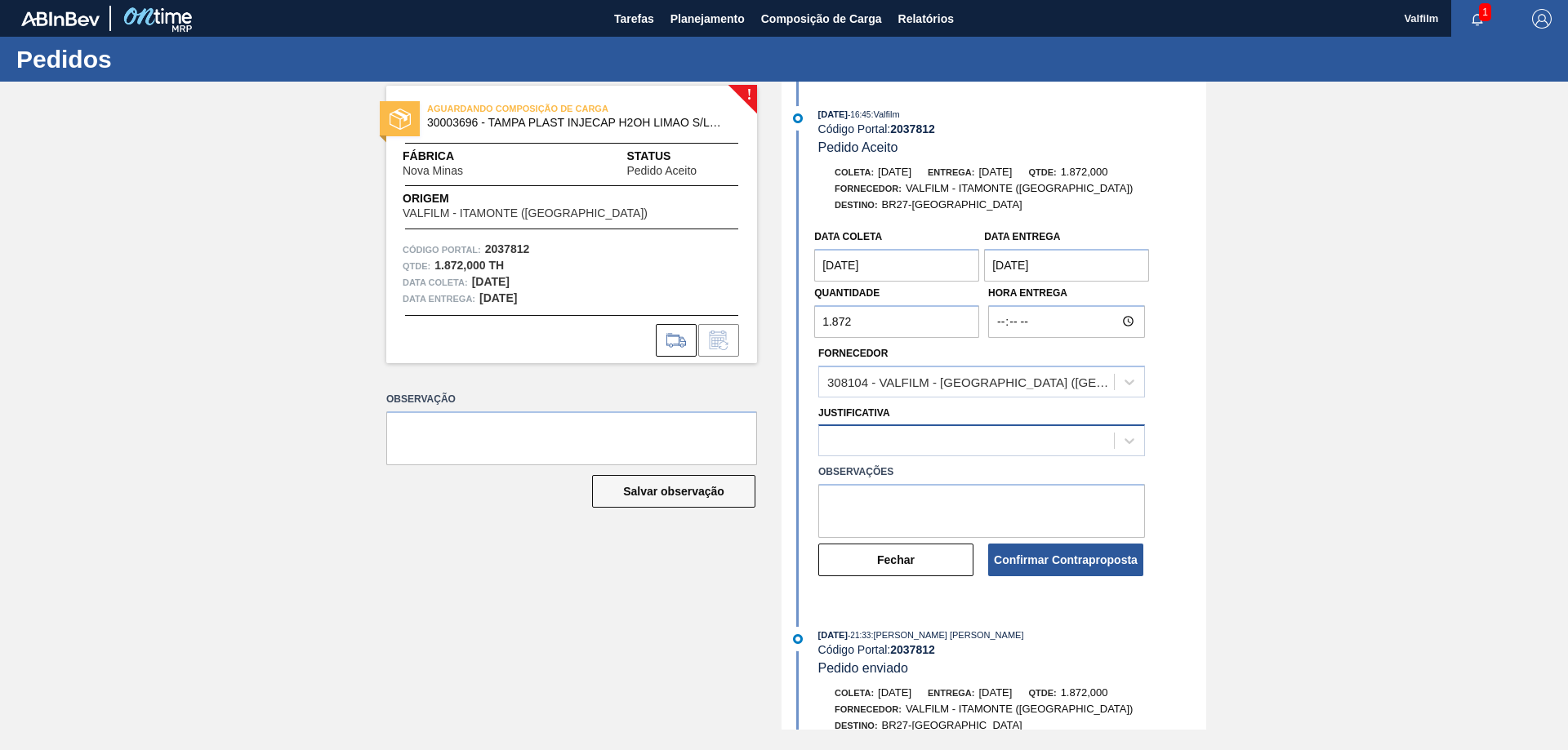
click at [999, 433] on div at bounding box center [967, 441] width 295 height 24
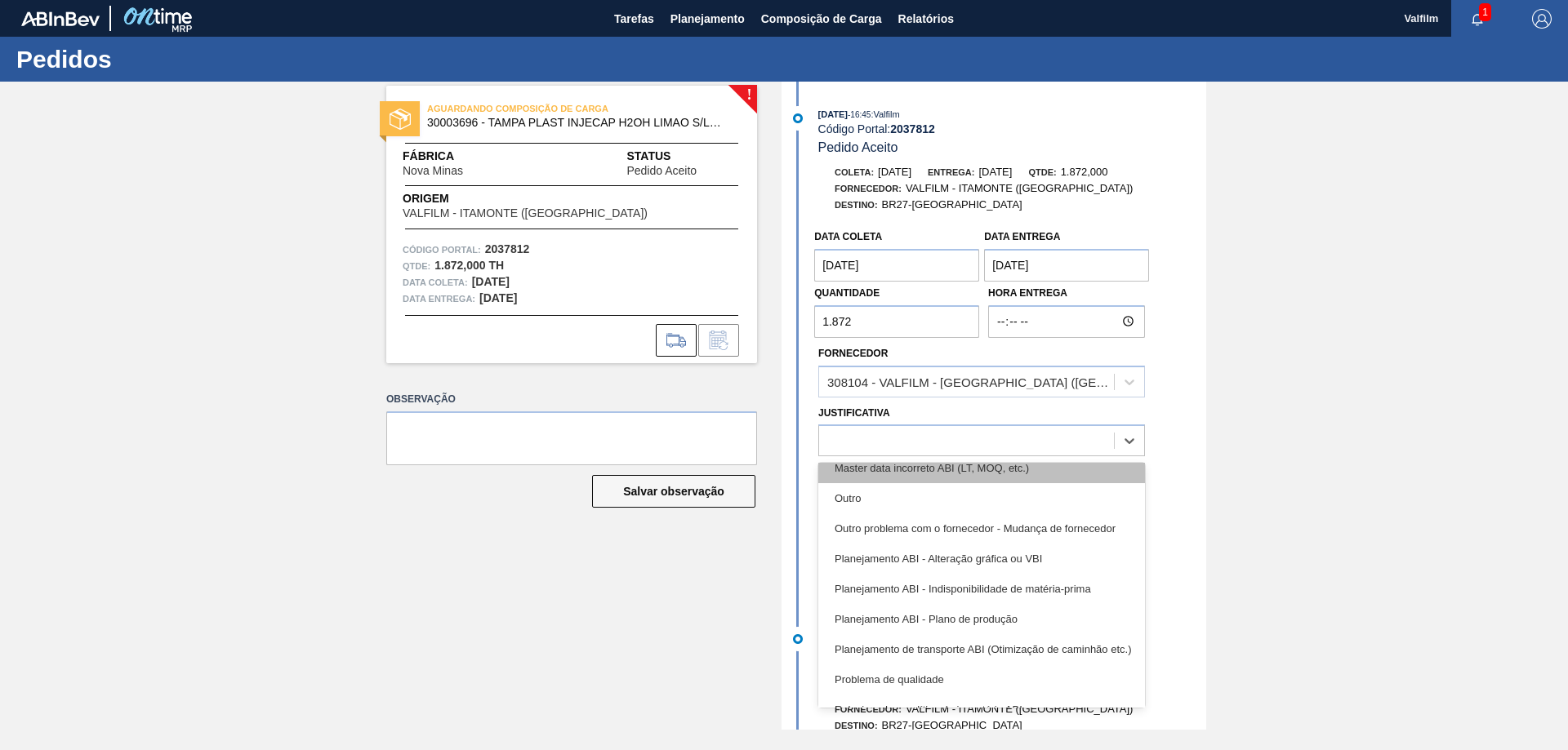
scroll to position [306, 0]
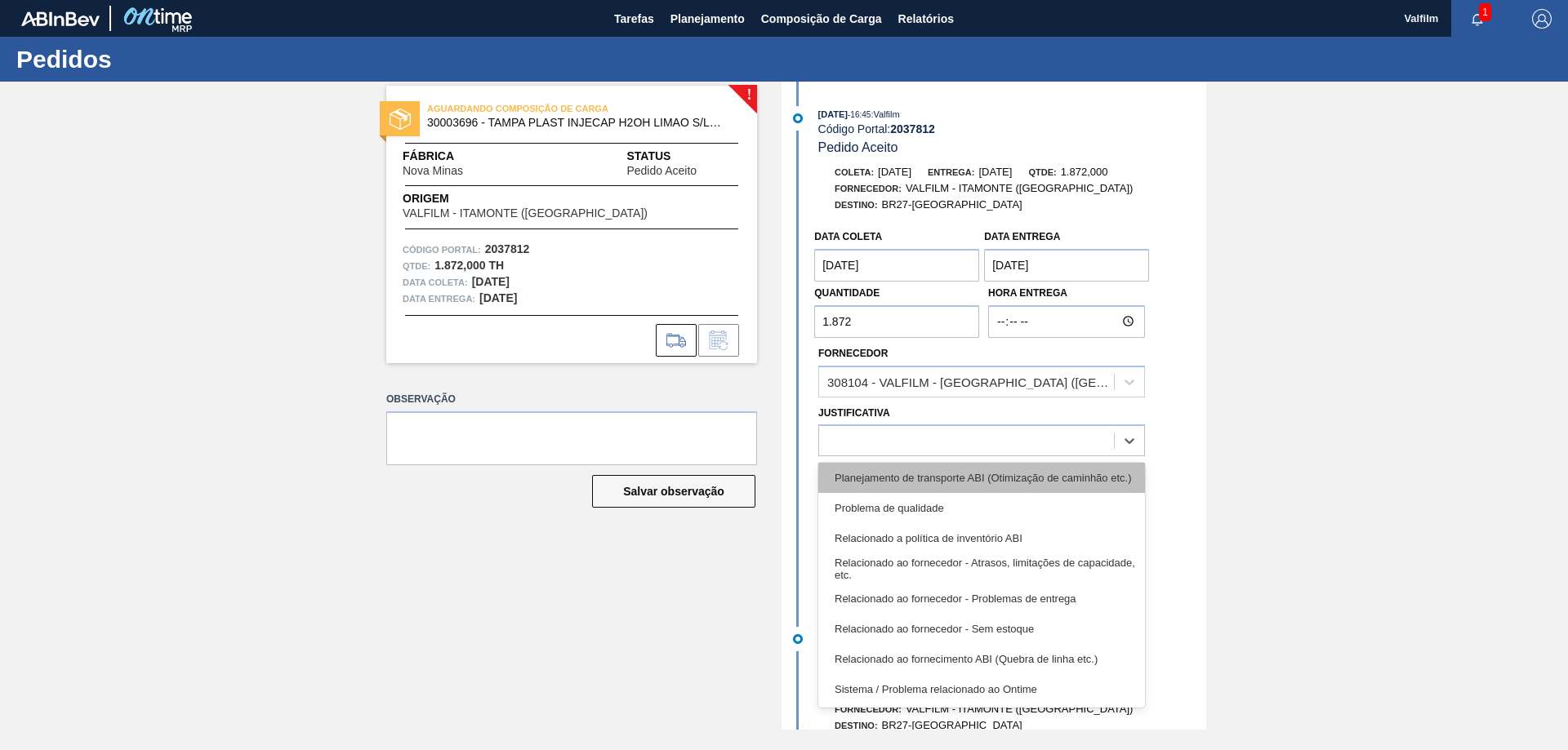
click at [1010, 478] on div "Planejamento de transporte ABI (Otimização de caminhão etc.)" at bounding box center [982, 478] width 327 height 30
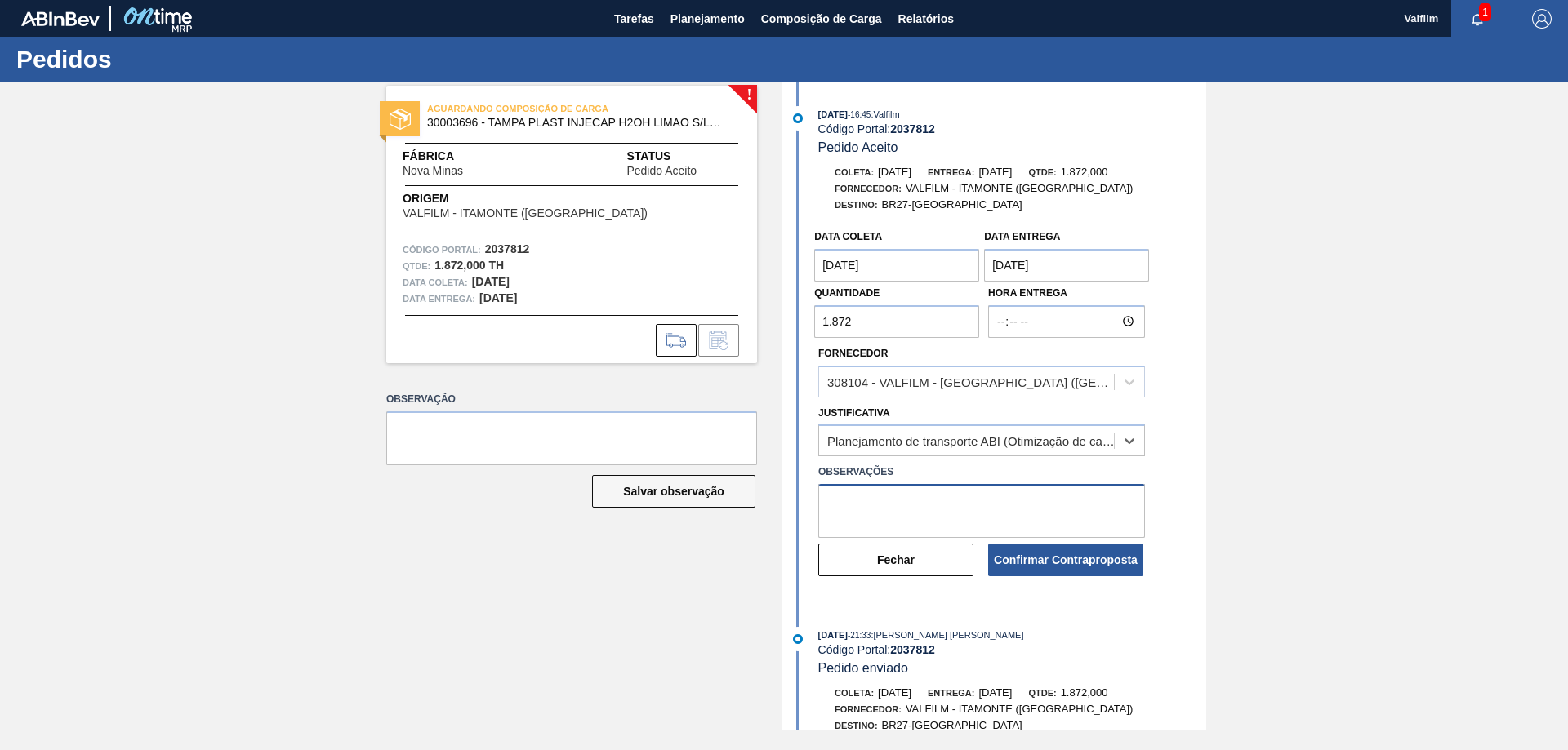
click at [941, 497] on textarea at bounding box center [982, 510] width 327 height 54
click at [1079, 502] on textarea "Ajuste de data para melhora do fluxo logístico." at bounding box center [982, 510] width 327 height 54
type textarea "Ajuste de data para melhora do fluxo logístico."
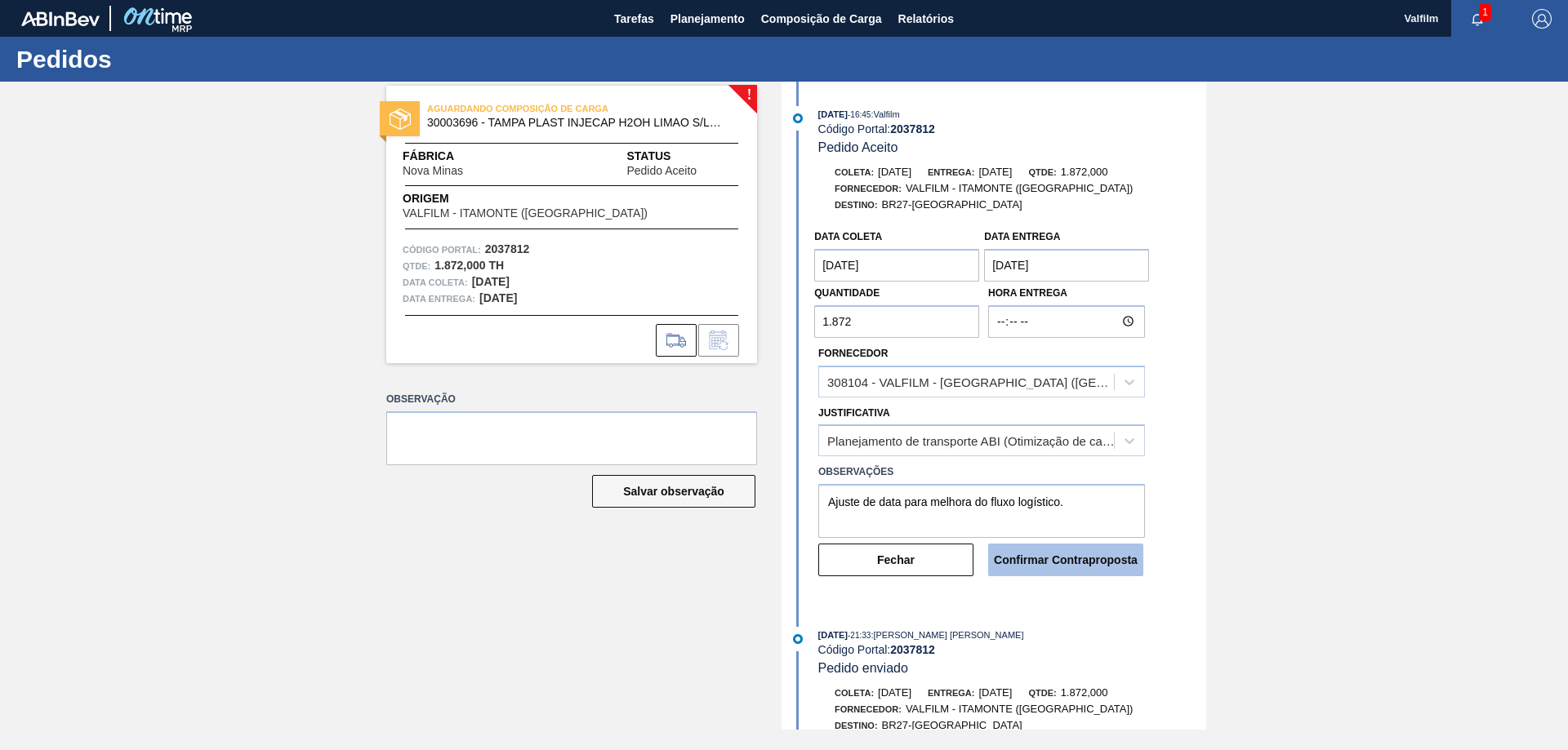
click at [1074, 563] on button "Confirmar Contraproposta" at bounding box center [1066, 559] width 155 height 33
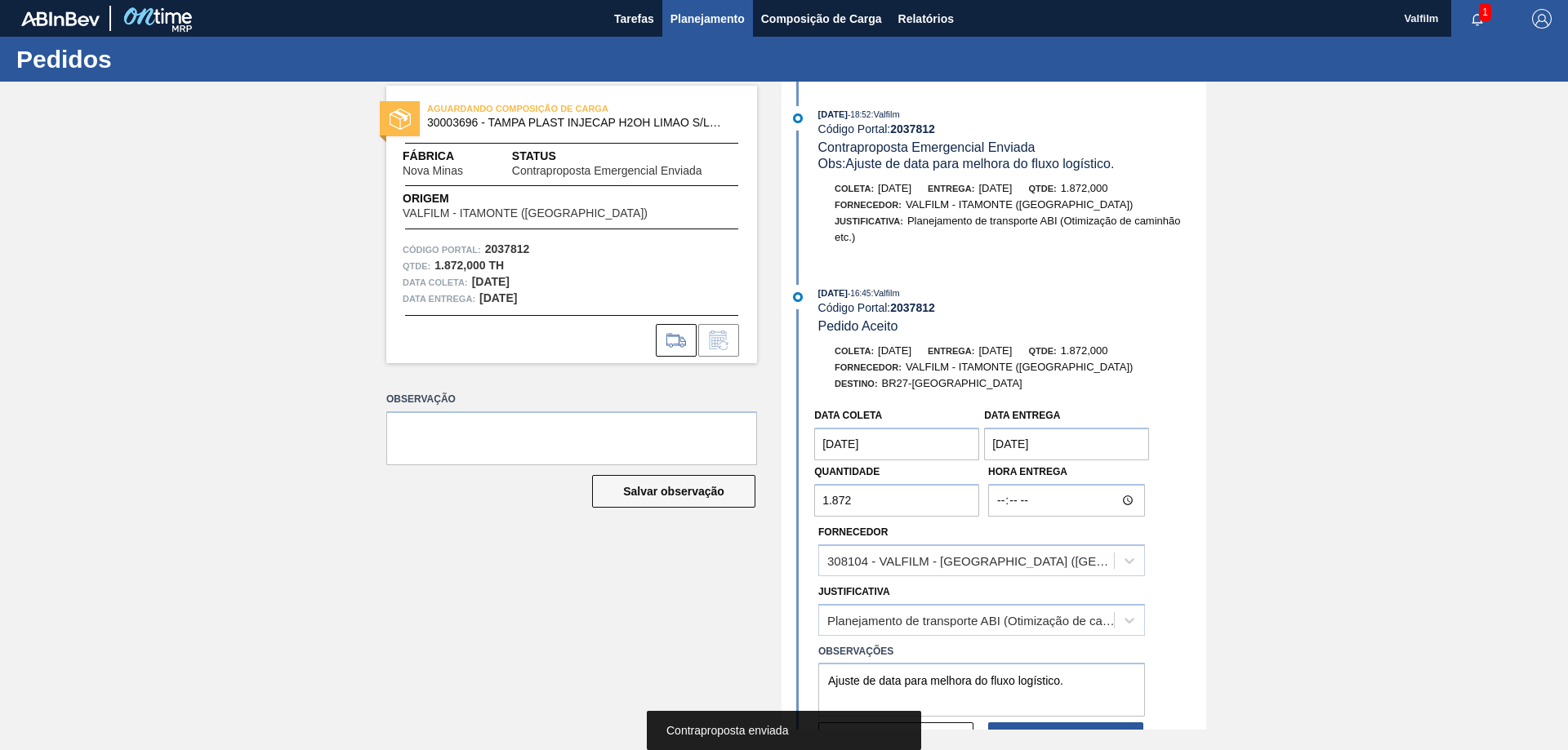
click at [697, 15] on span "Planejamento" at bounding box center [707, 19] width 75 height 20
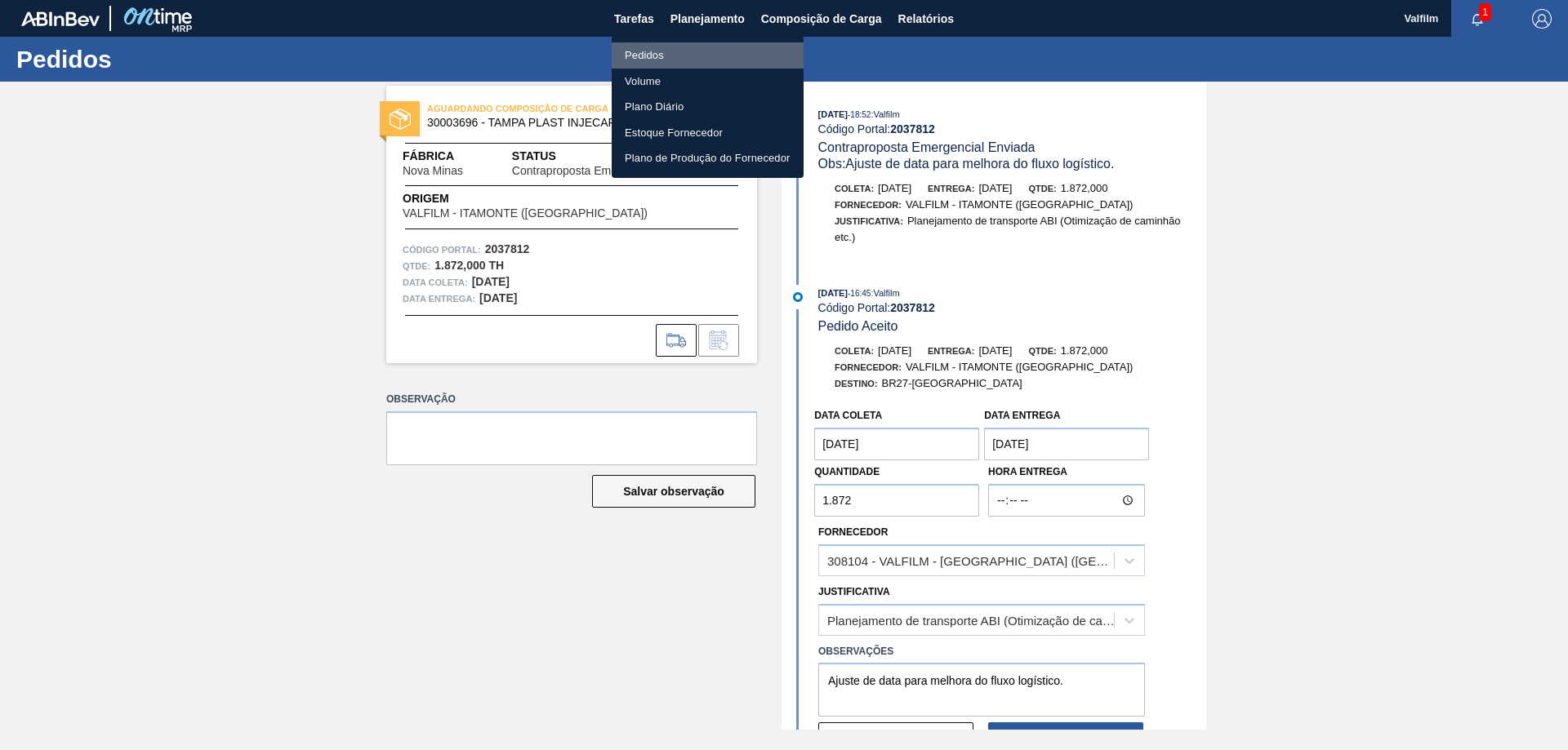
click at [669, 52] on li "Pedidos" at bounding box center [707, 56] width 192 height 26
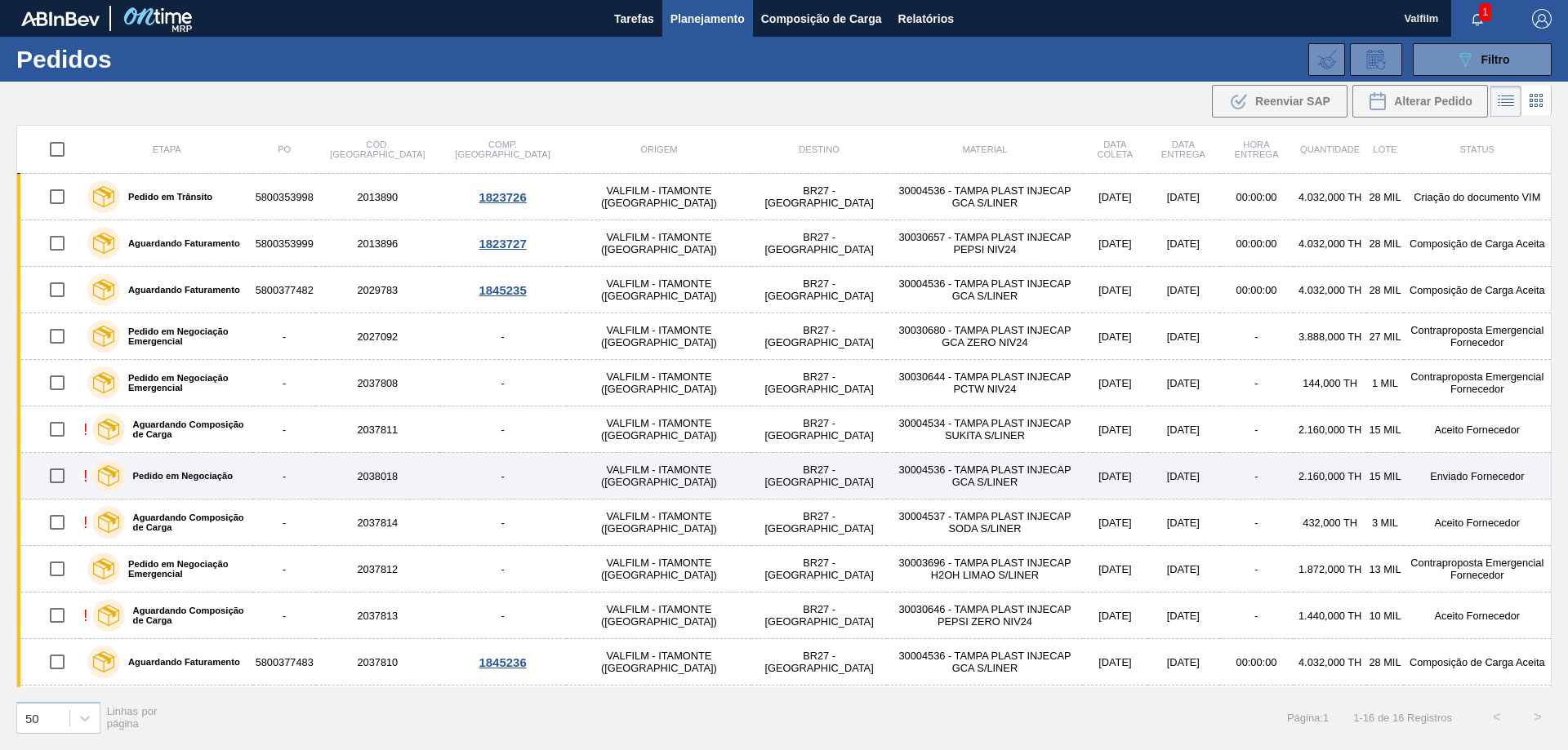
click at [1161, 475] on td "[DATE]" at bounding box center [1184, 475] width 72 height 46
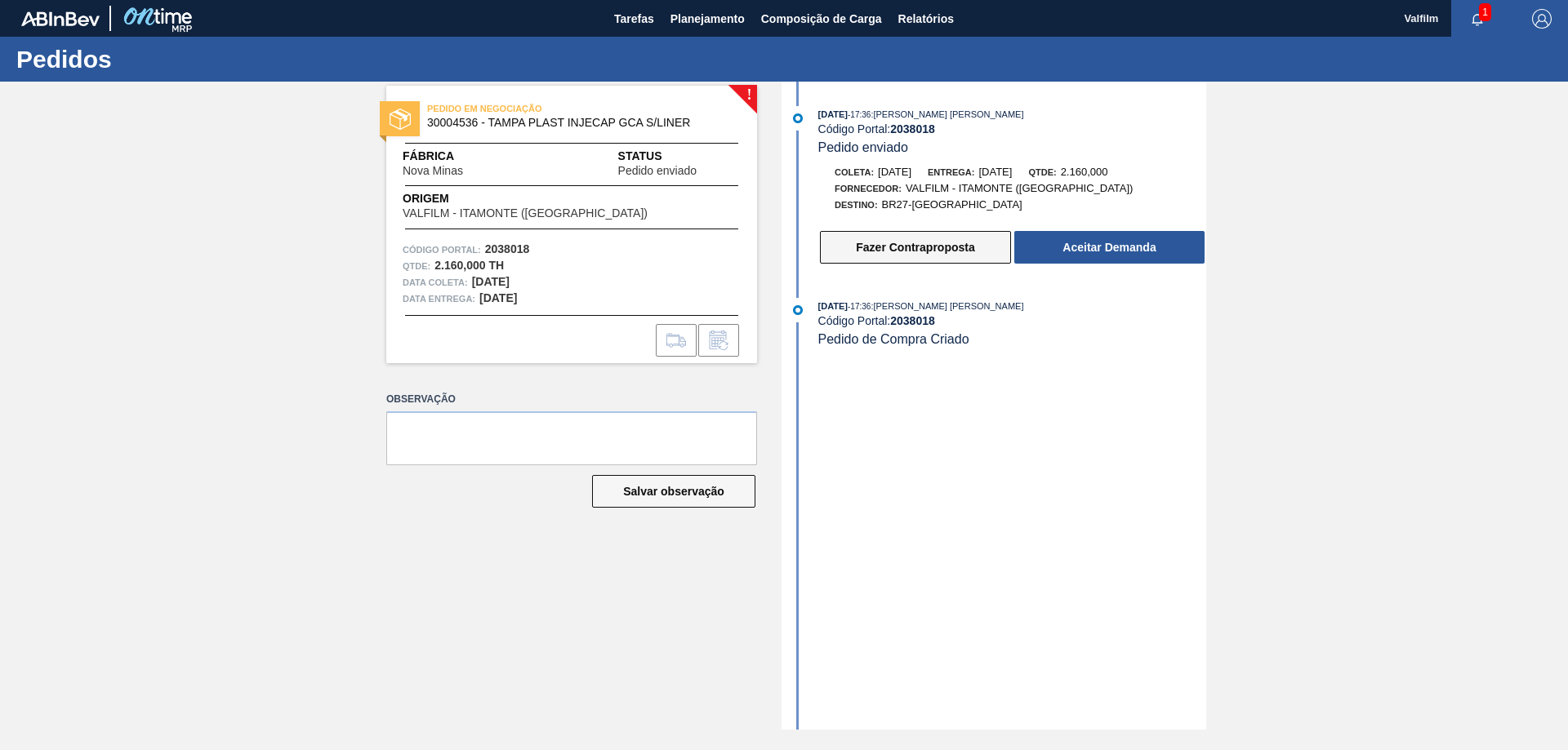
click at [908, 253] on button "Fazer Contraproposta" at bounding box center [916, 247] width 191 height 33
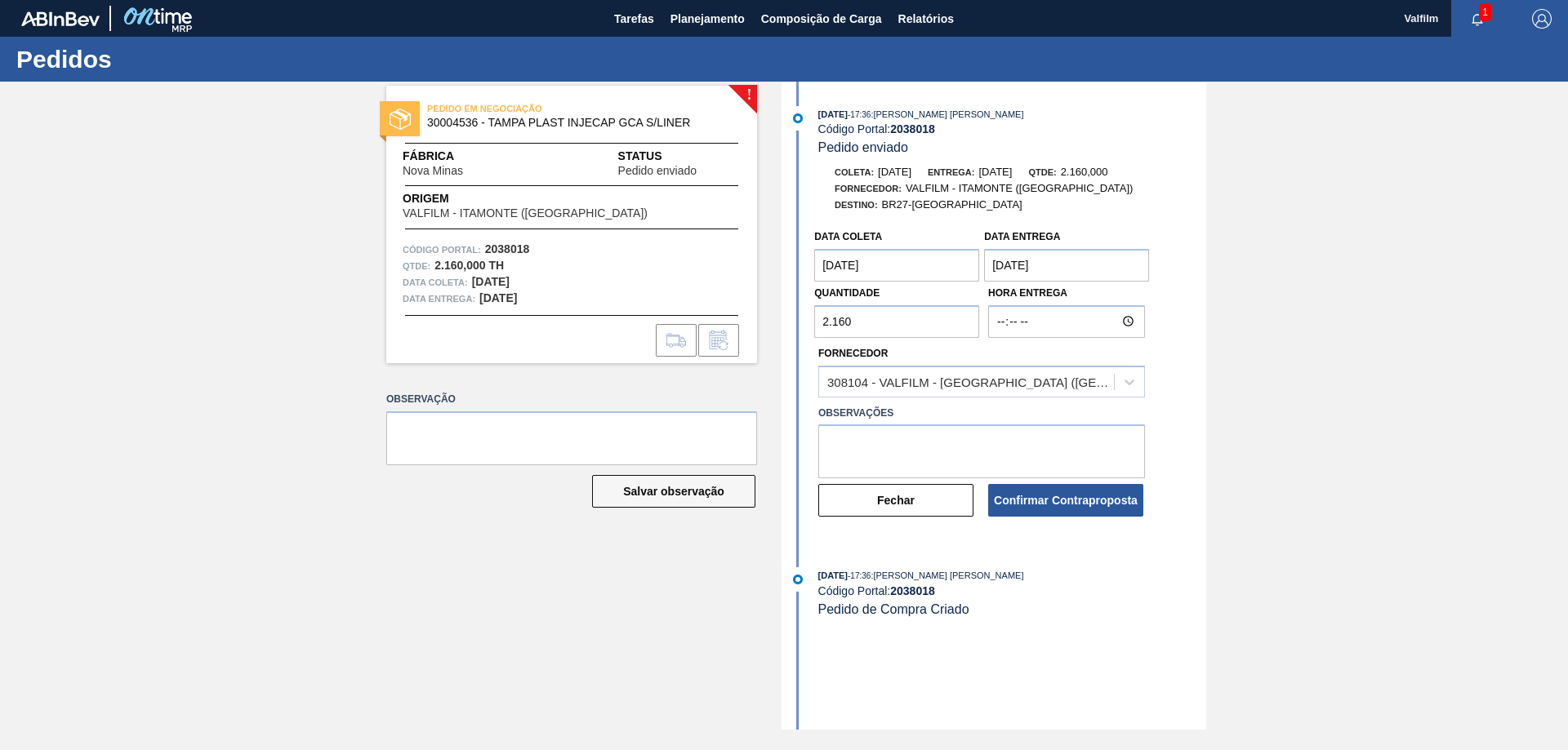
click at [892, 265] on coleta "[DATE]" at bounding box center [897, 265] width 165 height 33
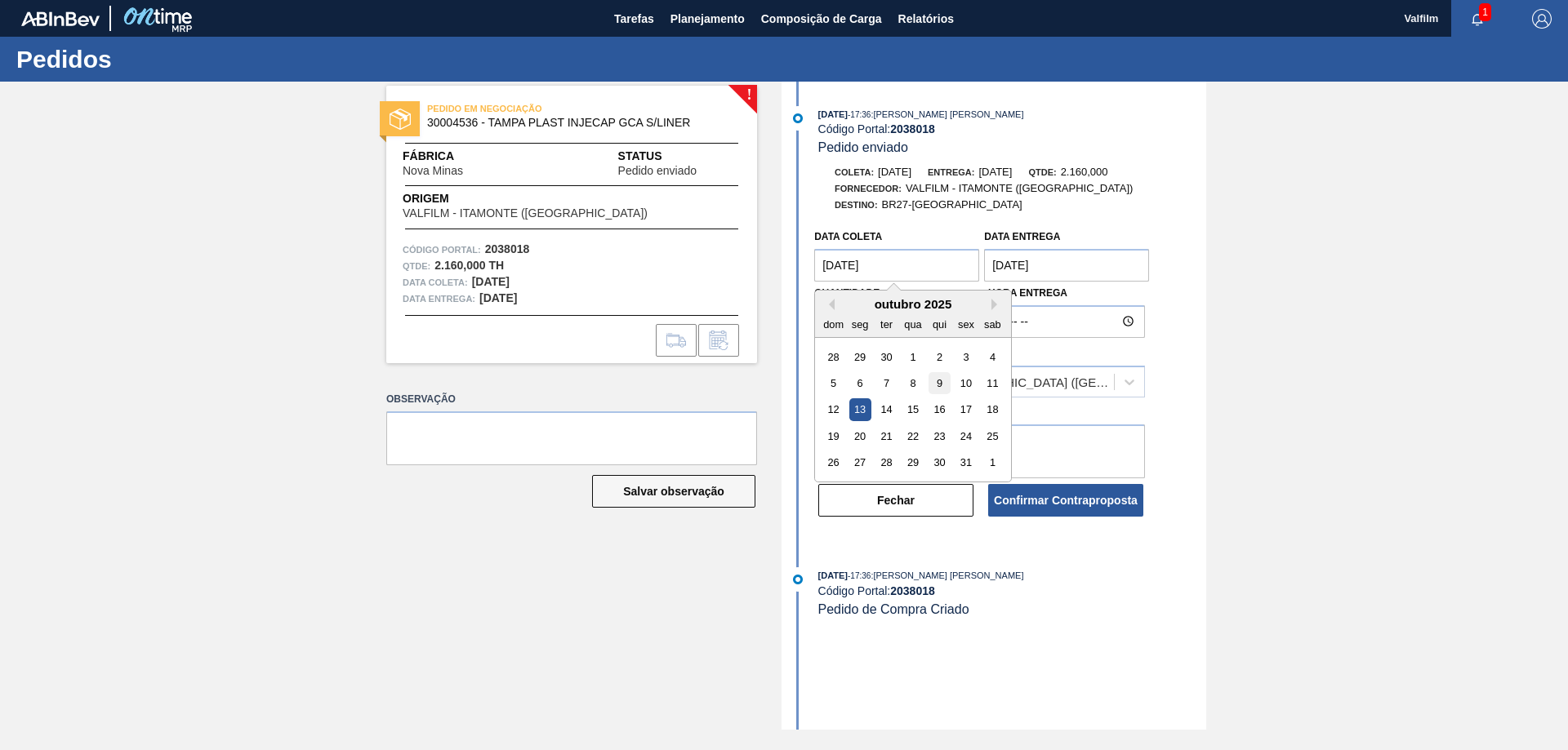
click at [942, 387] on div "9" at bounding box center [939, 383] width 22 height 22
type coleta "[DATE]"
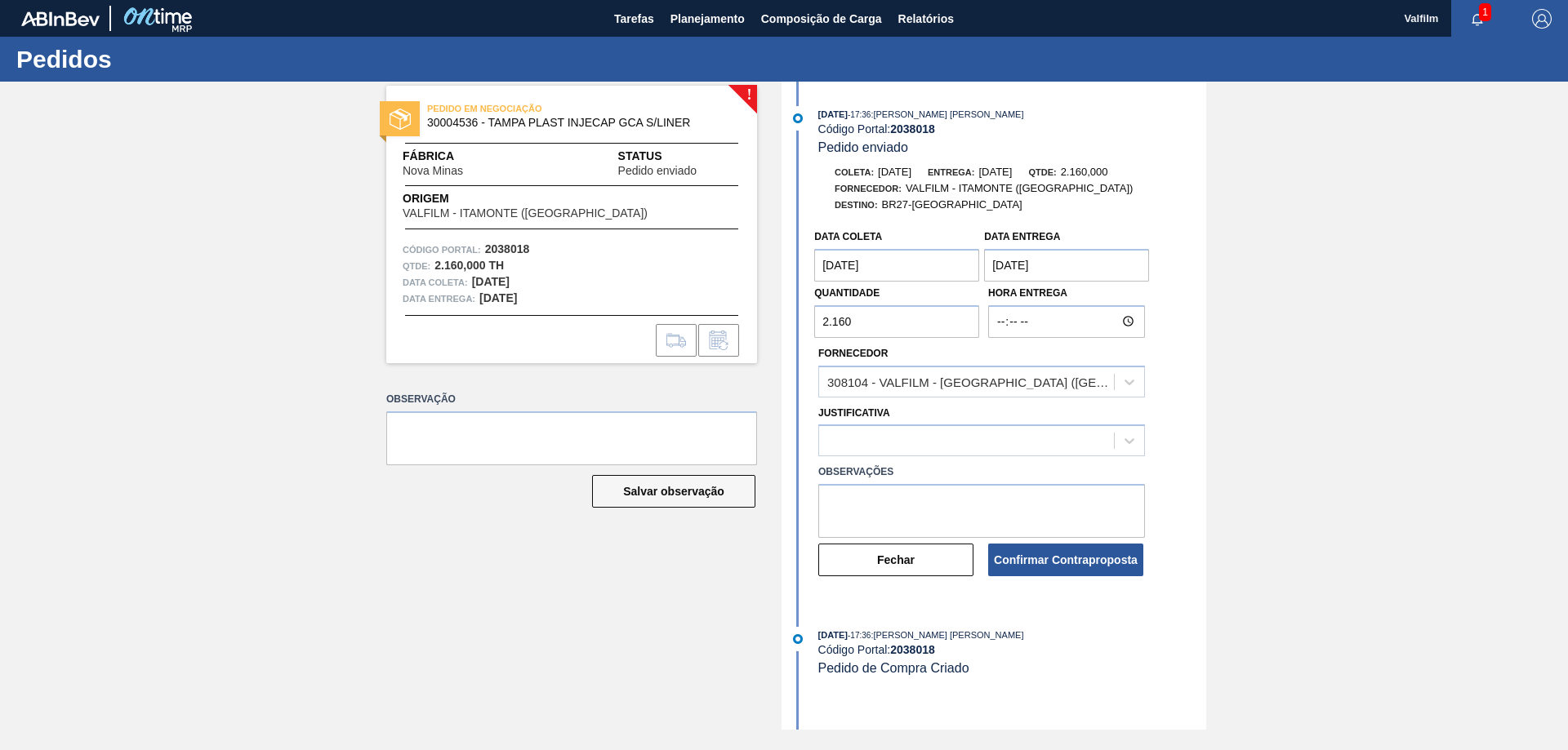
click at [1014, 266] on entrega "[DATE]" at bounding box center [1067, 265] width 165 height 33
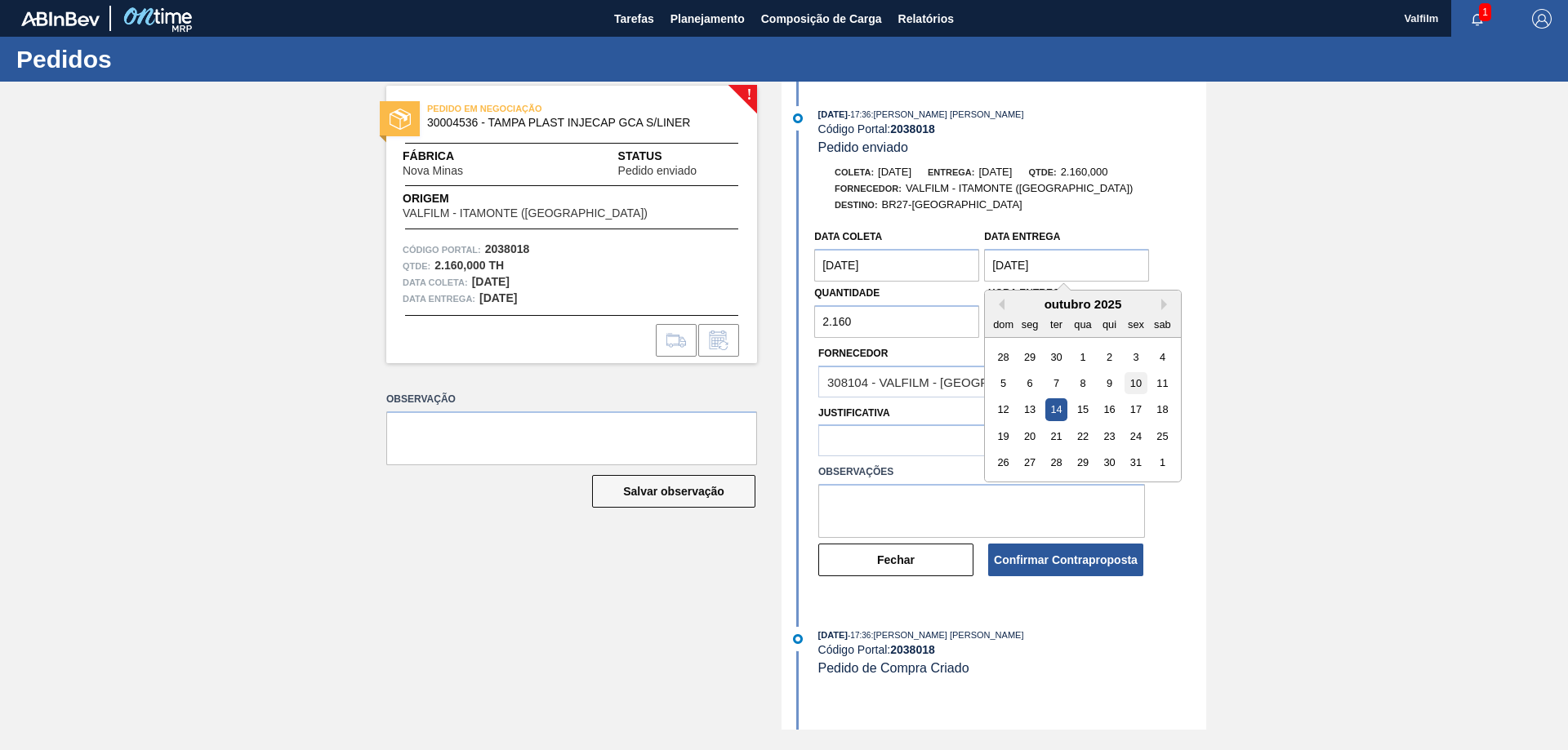
click at [1130, 382] on div "10" at bounding box center [1136, 383] width 22 height 22
type entrega "[DATE]"
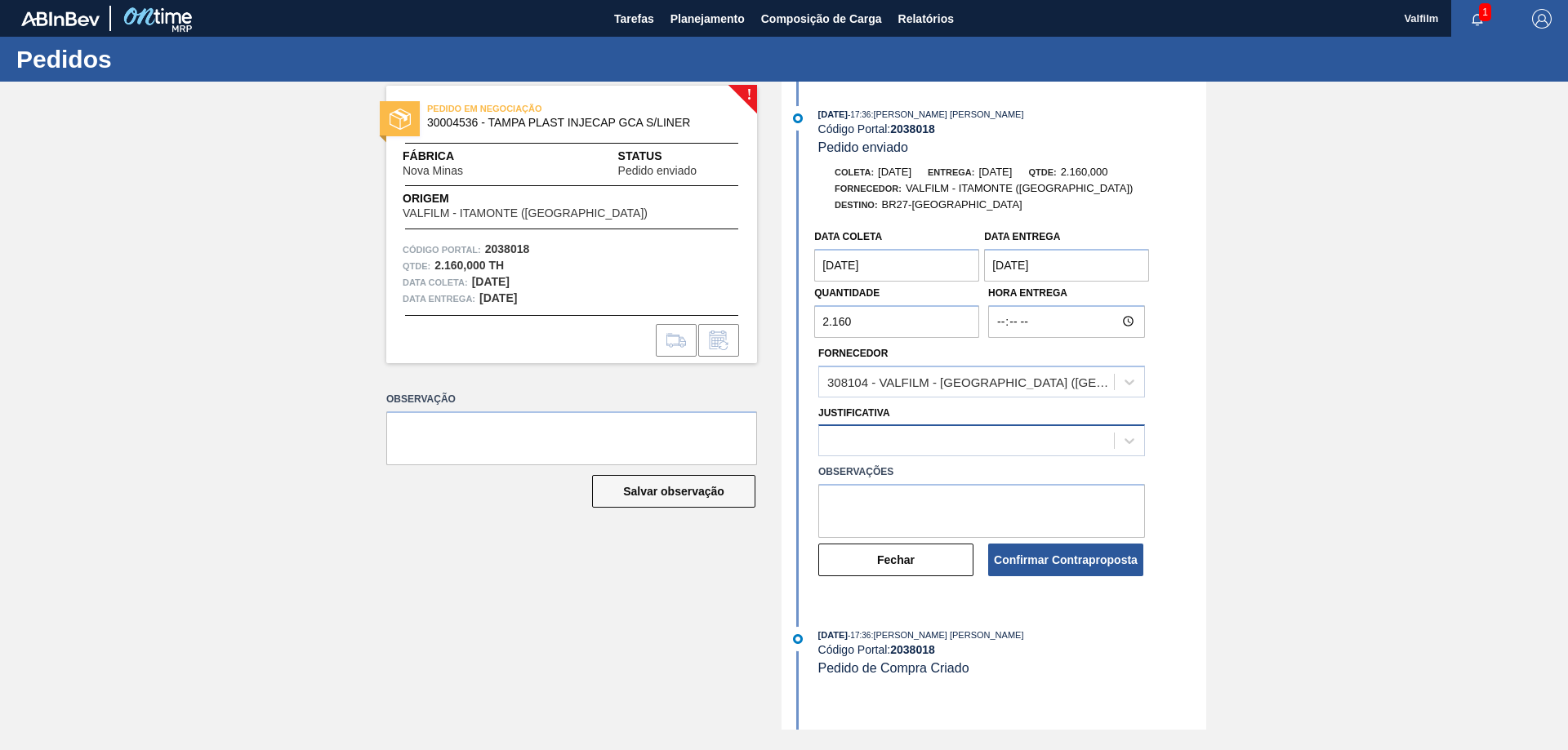
click at [921, 439] on div at bounding box center [967, 441] width 295 height 24
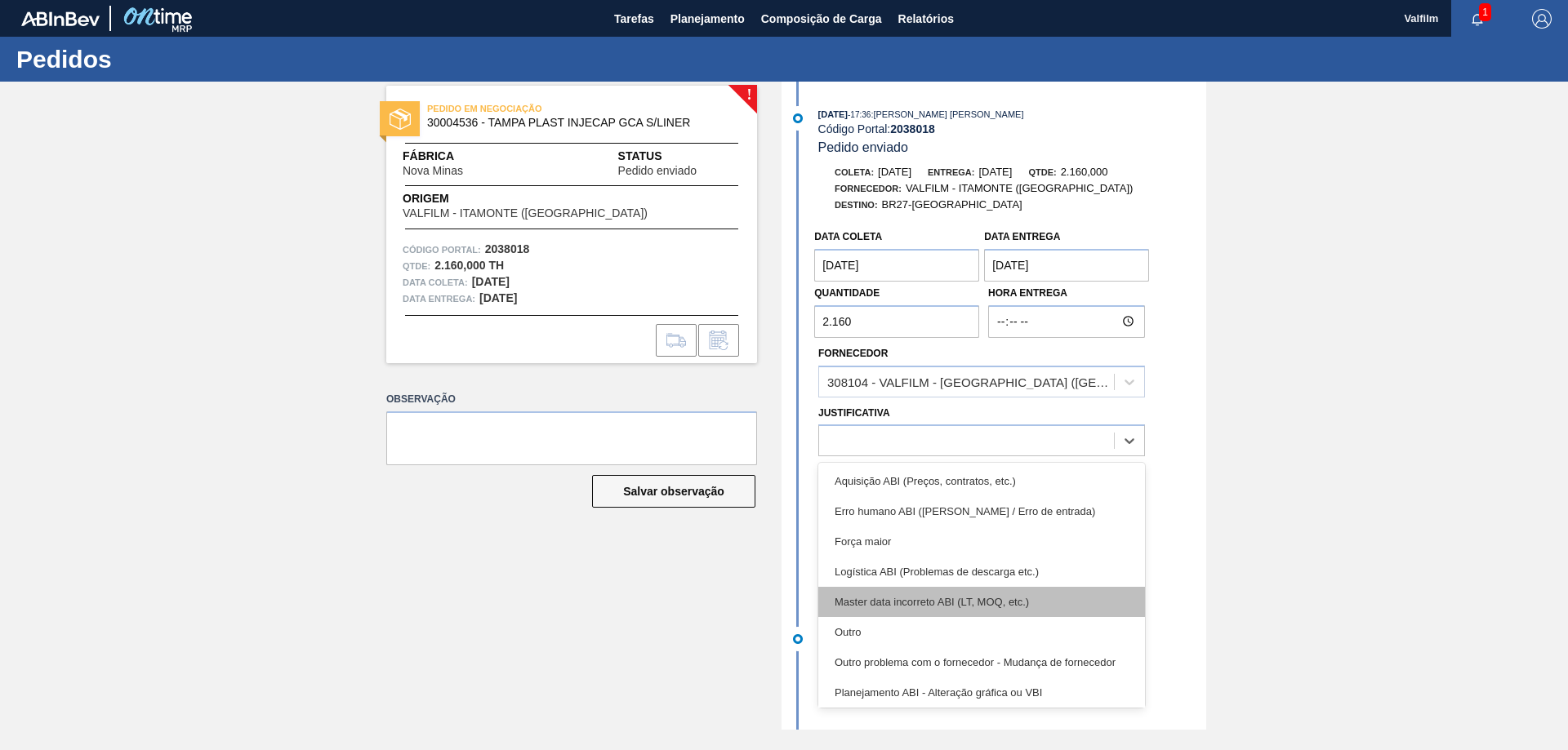
scroll to position [306, 0]
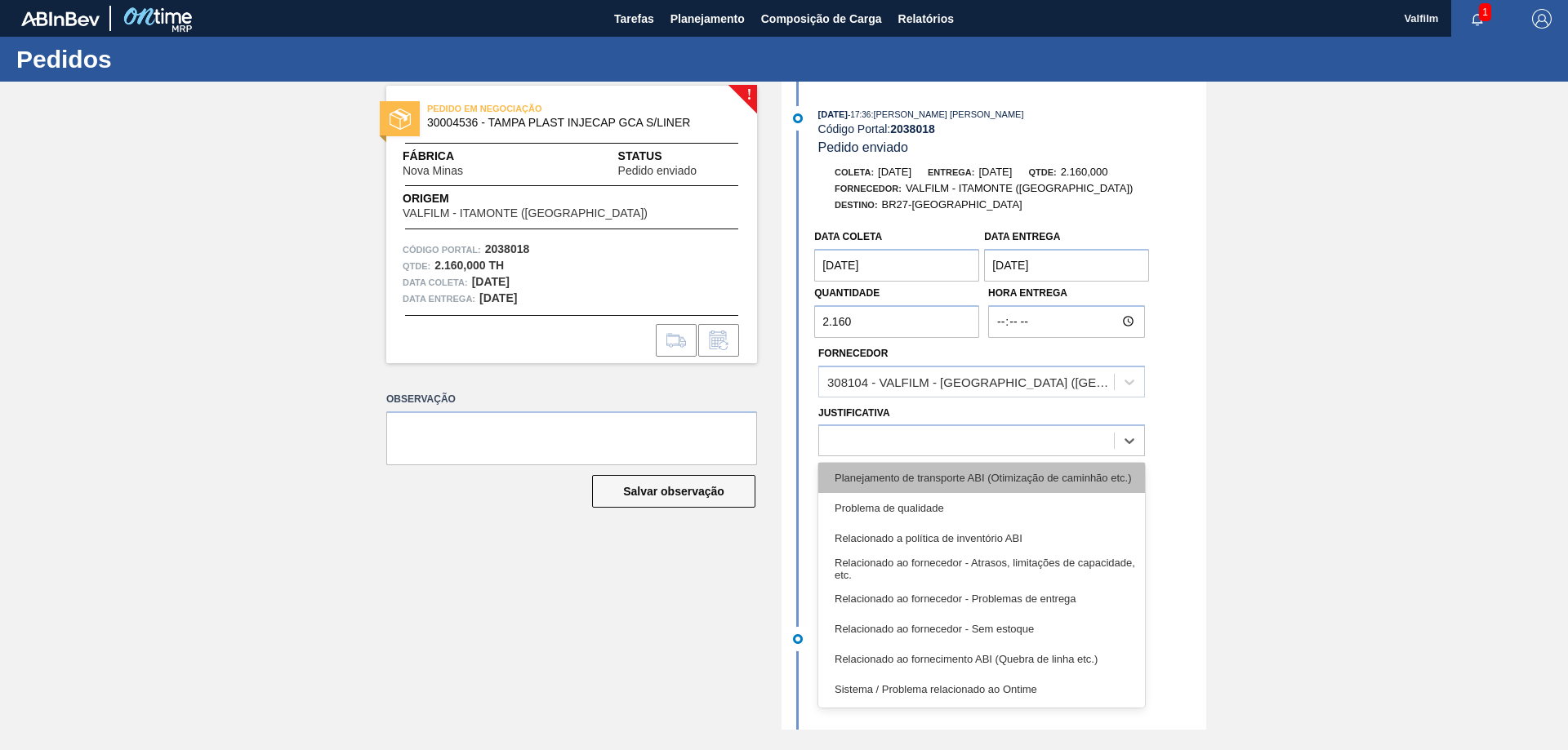
click at [1032, 478] on div "Planejamento de transporte ABI (Otimização de caminhão etc.)" at bounding box center [982, 478] width 327 height 30
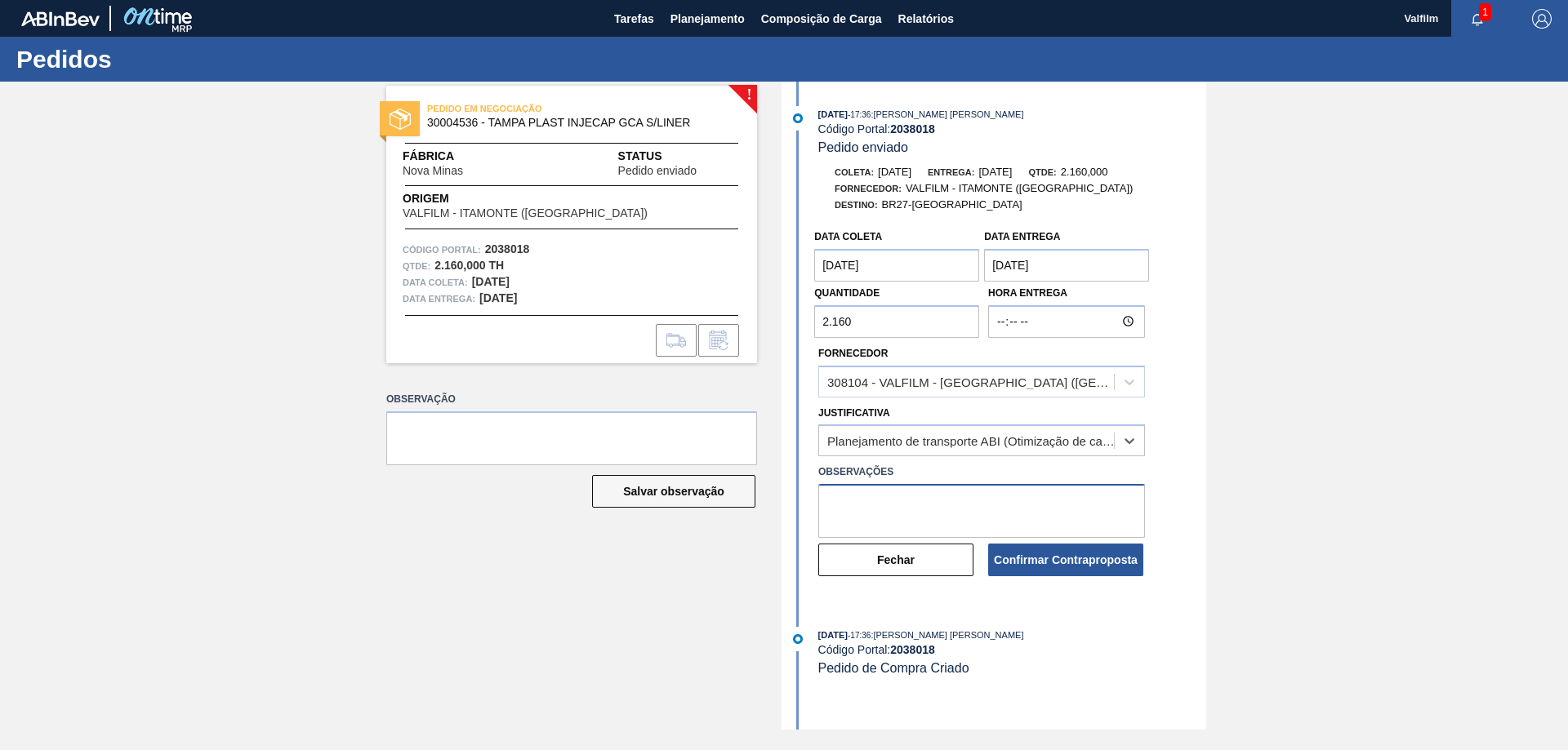
click at [917, 490] on textarea at bounding box center [982, 510] width 327 height 54
paste textarea "Ajuste de data para melhora do fluxo logístico."
type textarea "Ajuste de data para melhora do fluxo logístico."
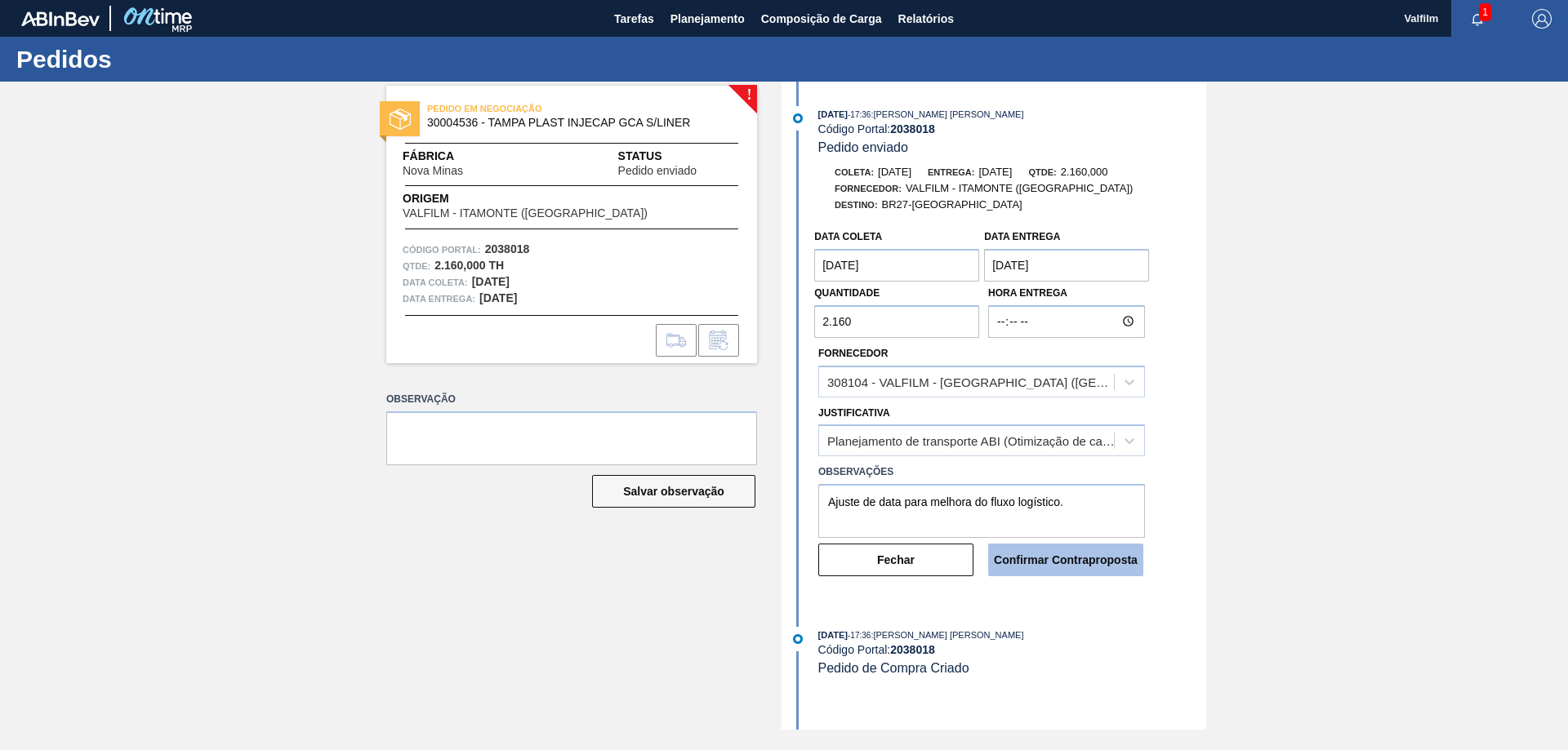
click at [1091, 555] on button "Confirmar Contraproposta" at bounding box center [1066, 559] width 155 height 33
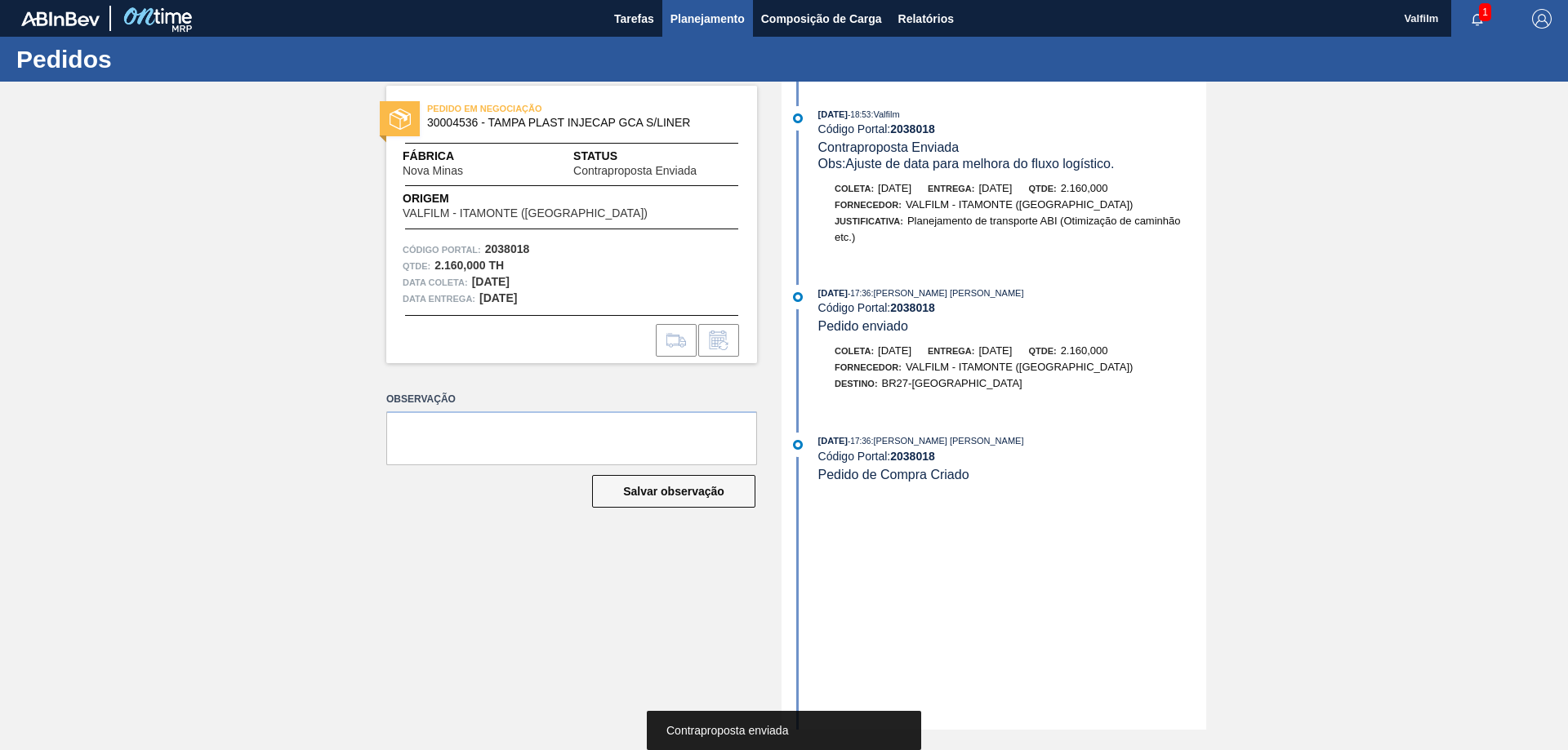
click at [700, 19] on span "Planejamento" at bounding box center [707, 19] width 75 height 20
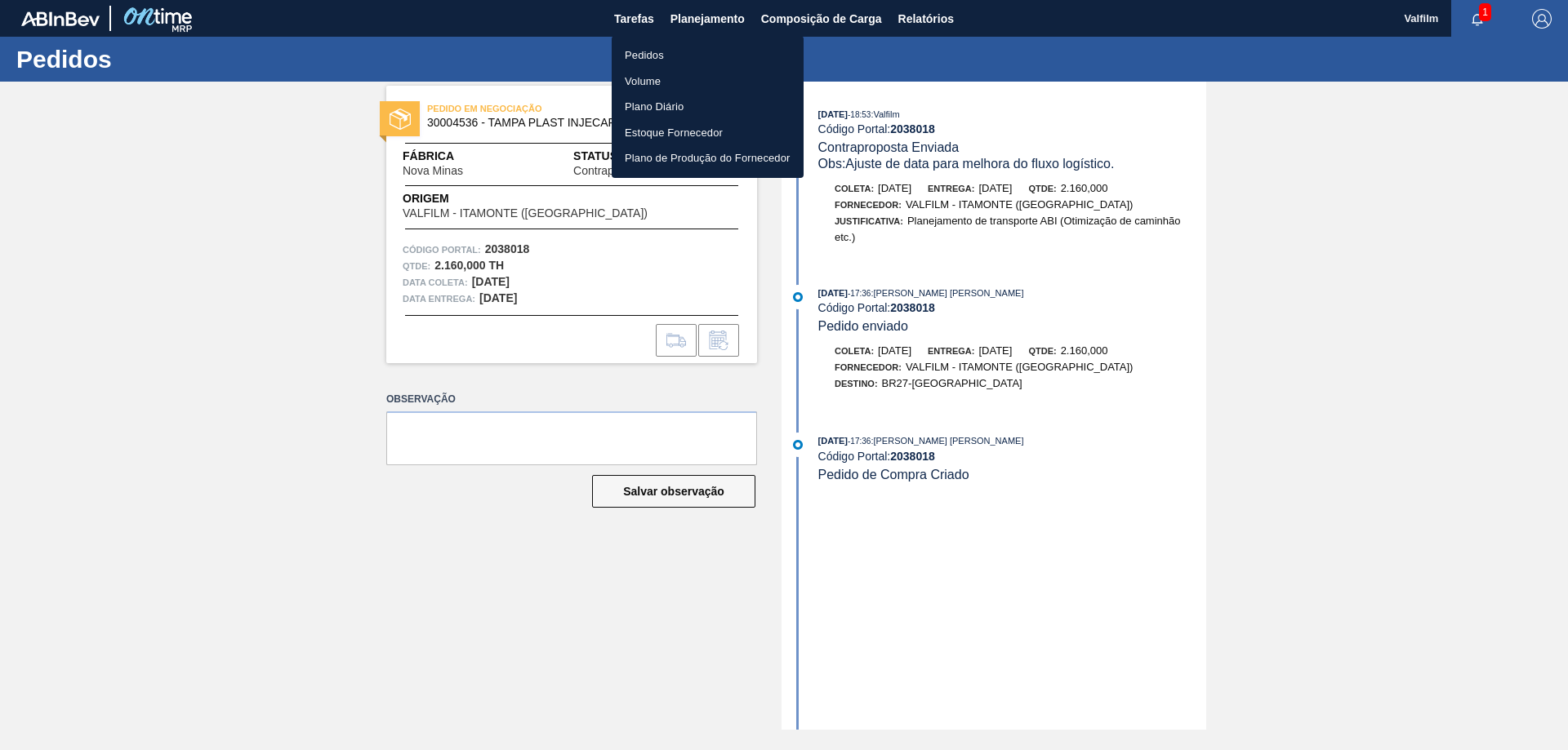
click at [632, 59] on li "Pedidos" at bounding box center [707, 56] width 192 height 26
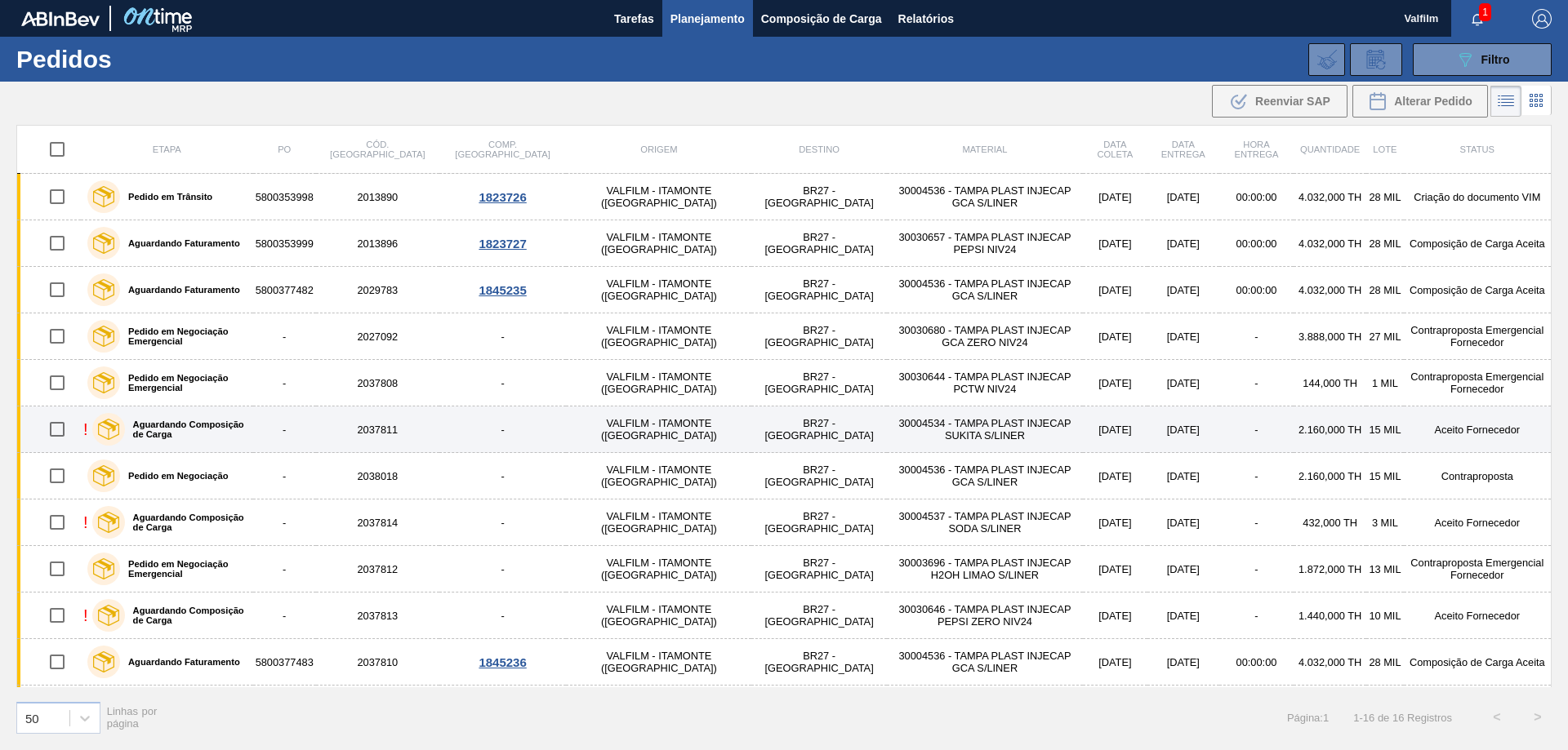
click at [1457, 432] on td "Aceito Fornecedor" at bounding box center [1477, 429] width 148 height 46
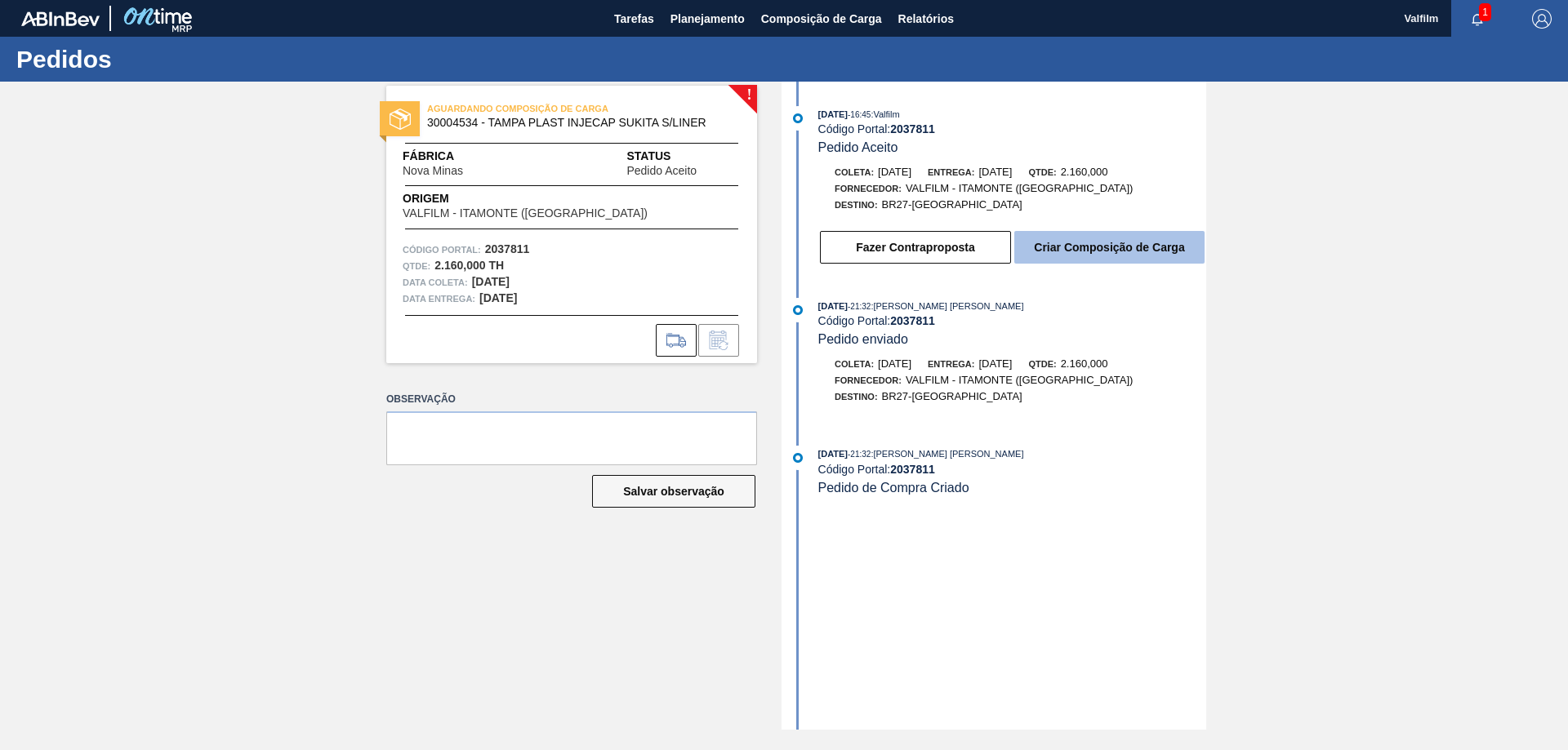
click at [1139, 251] on button "Criar Composição de Carga" at bounding box center [1110, 247] width 191 height 33
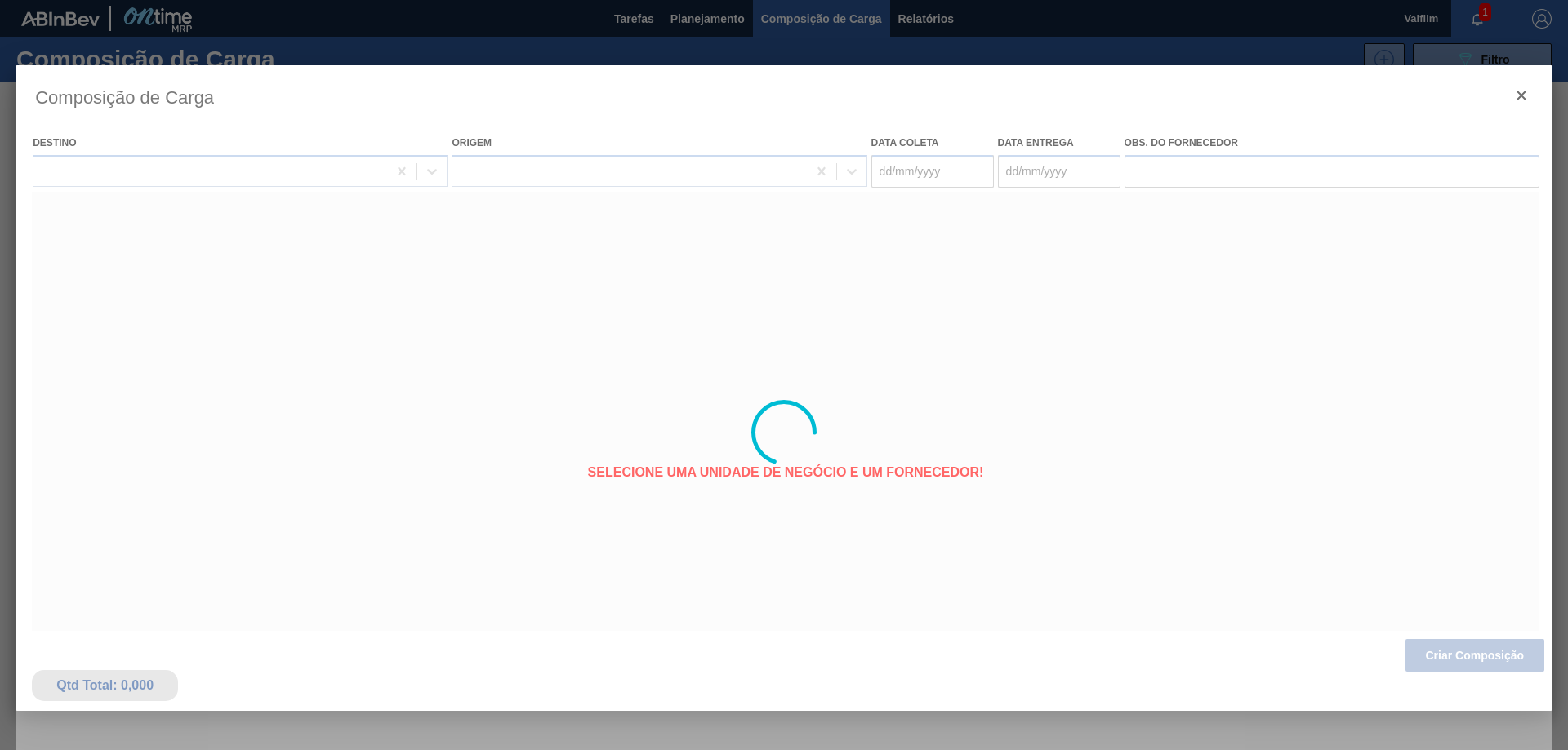
type coleta "[DATE]"
type entrega "[DATE]"
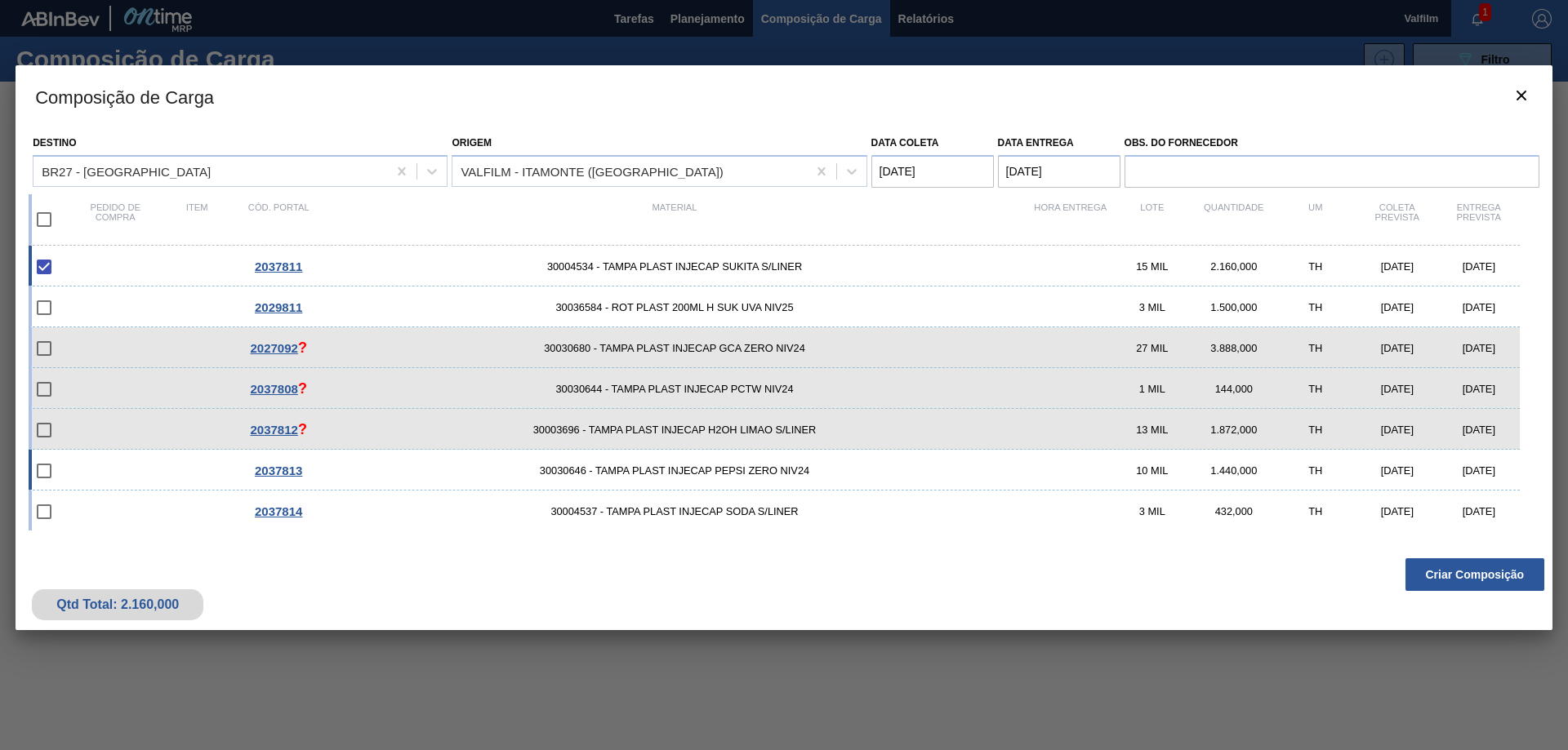
click at [1476, 478] on div "2037813 30030646 - TAMPA PLAST INJECAP PEPSI ZERO NIV24 10 MIL 1.440,000 TH [DA…" at bounding box center [774, 470] width 1492 height 41
checkbox input "true"
click at [1482, 502] on div "2037814 30004537 - TAMPA PLAST INJECAP SODA S/LINER 3 MIL 432,000 TH [DATE] [DA…" at bounding box center [774, 510] width 1492 height 41
checkbox input "true"
click at [1501, 578] on button "Criar Composição" at bounding box center [1475, 575] width 139 height 33
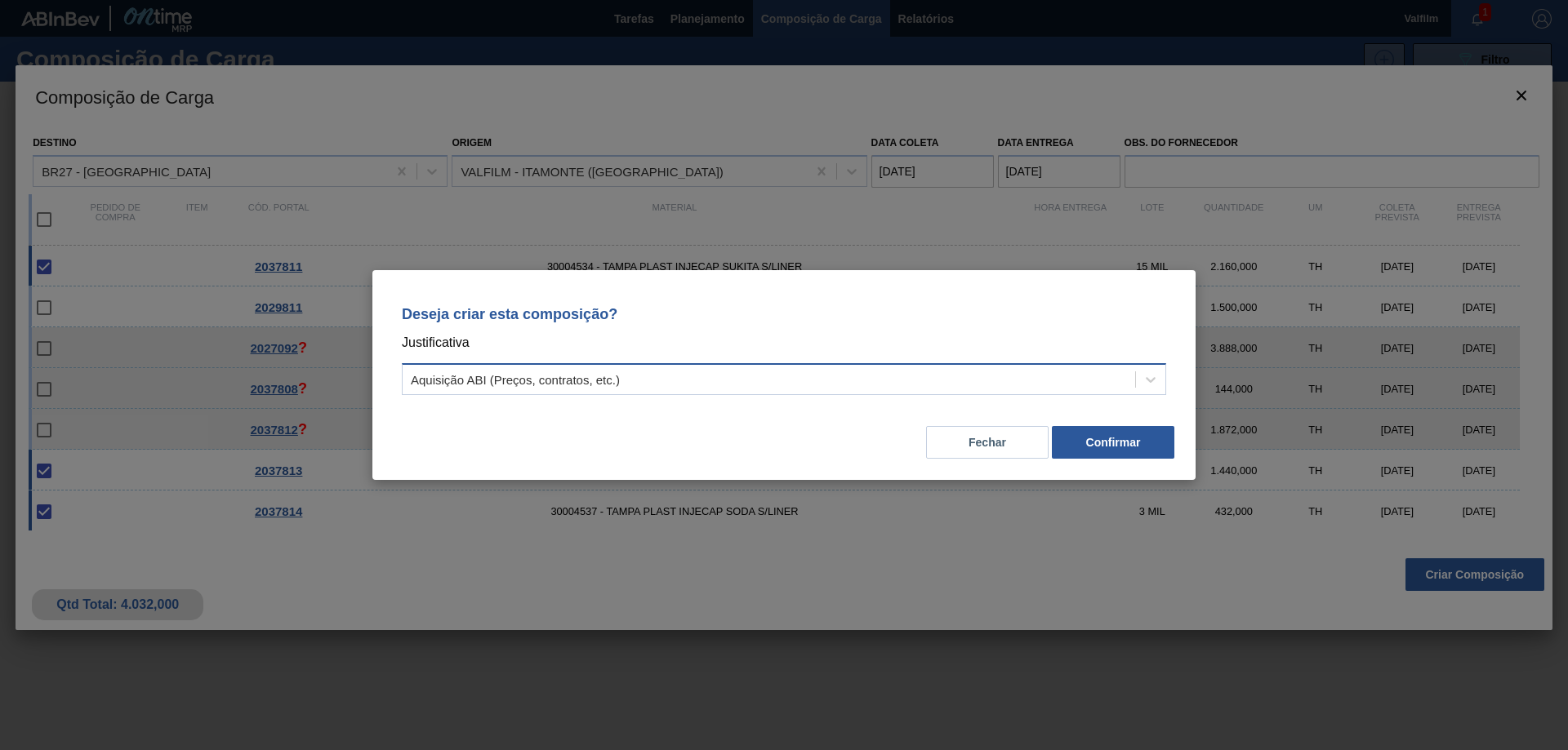
click at [808, 388] on div "Aquisição ABI (Preços, contratos, etc.)" at bounding box center [769, 379] width 733 height 24
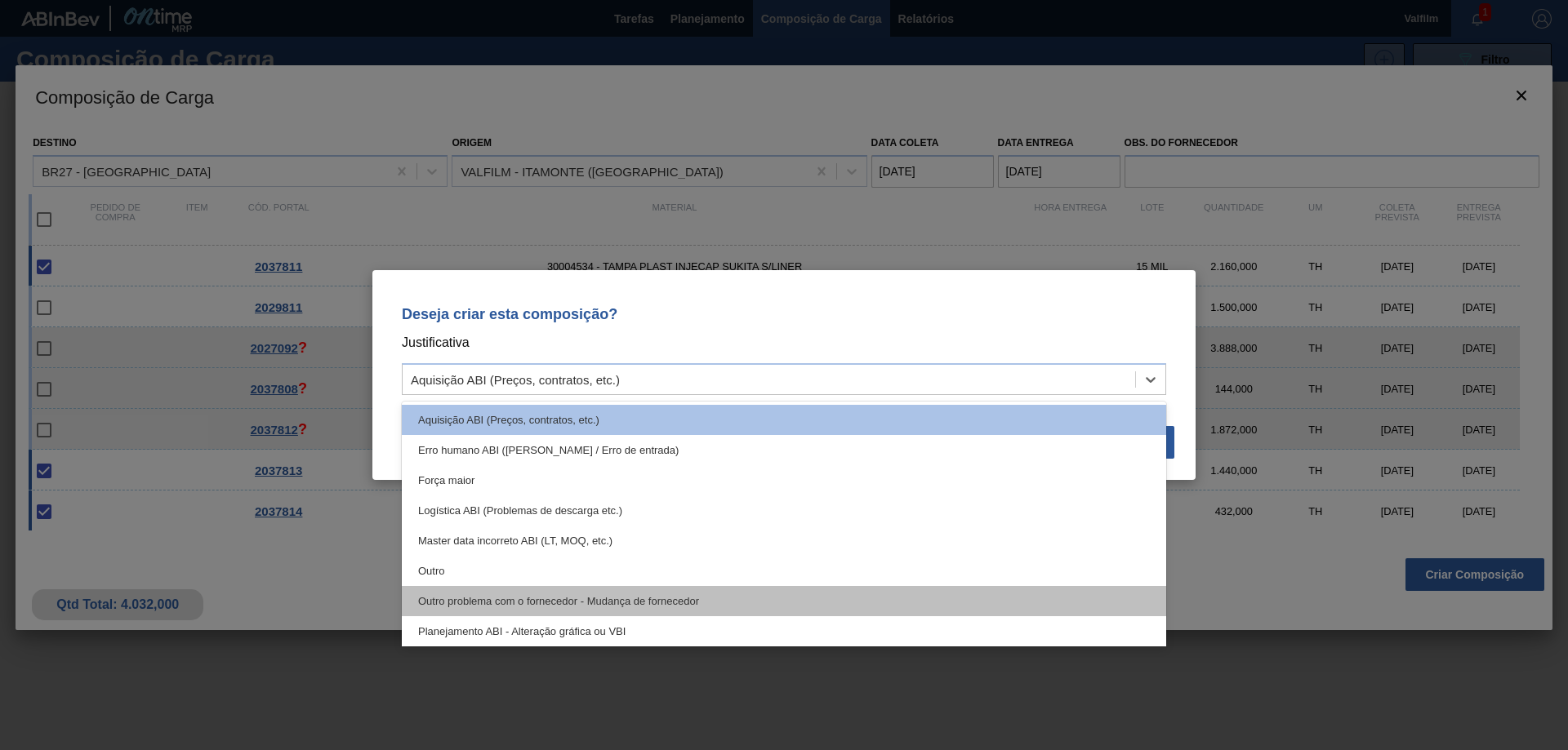
scroll to position [306, 0]
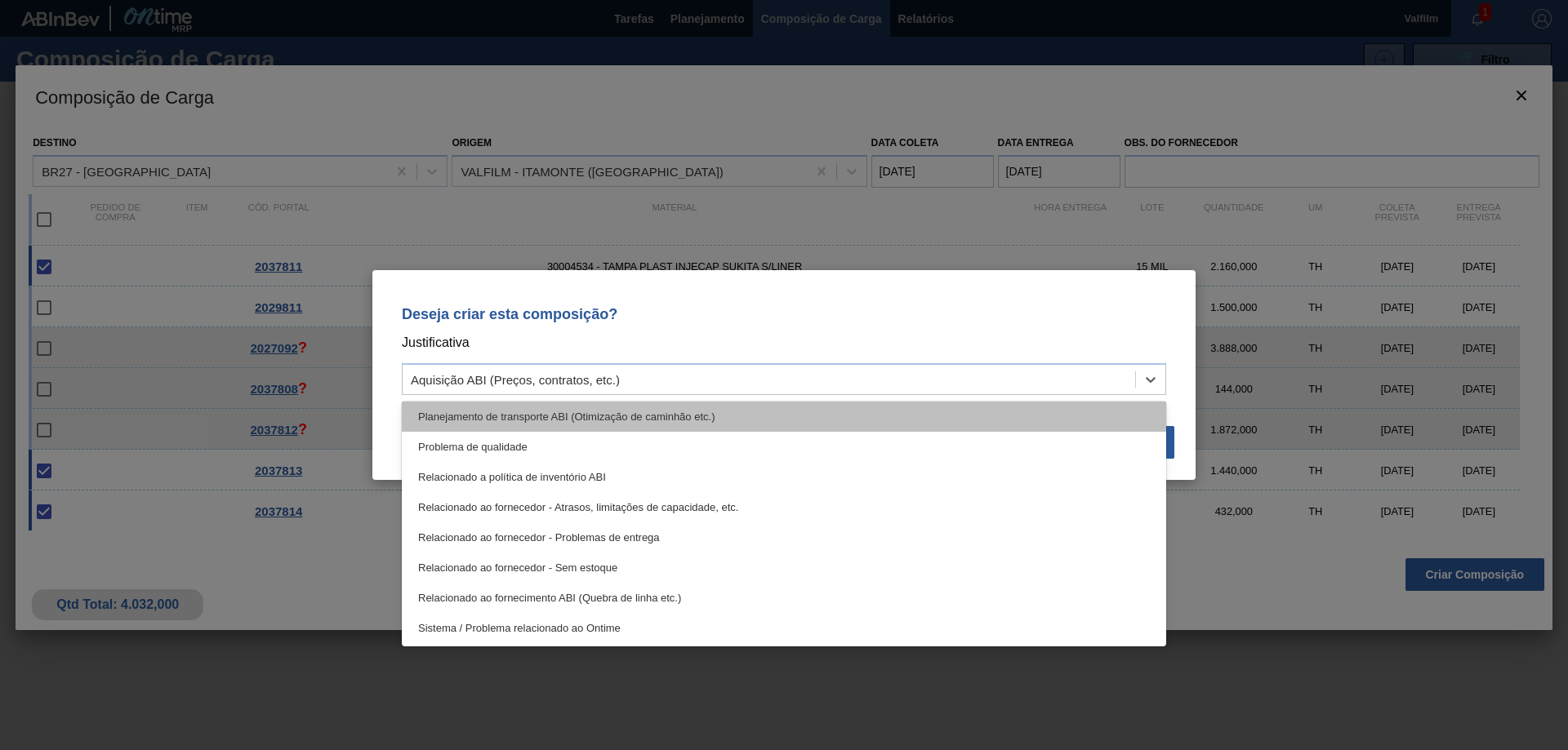
click at [727, 408] on div "Planejamento de transporte ABI (Otimização de caminhão etc.)" at bounding box center [784, 417] width 765 height 30
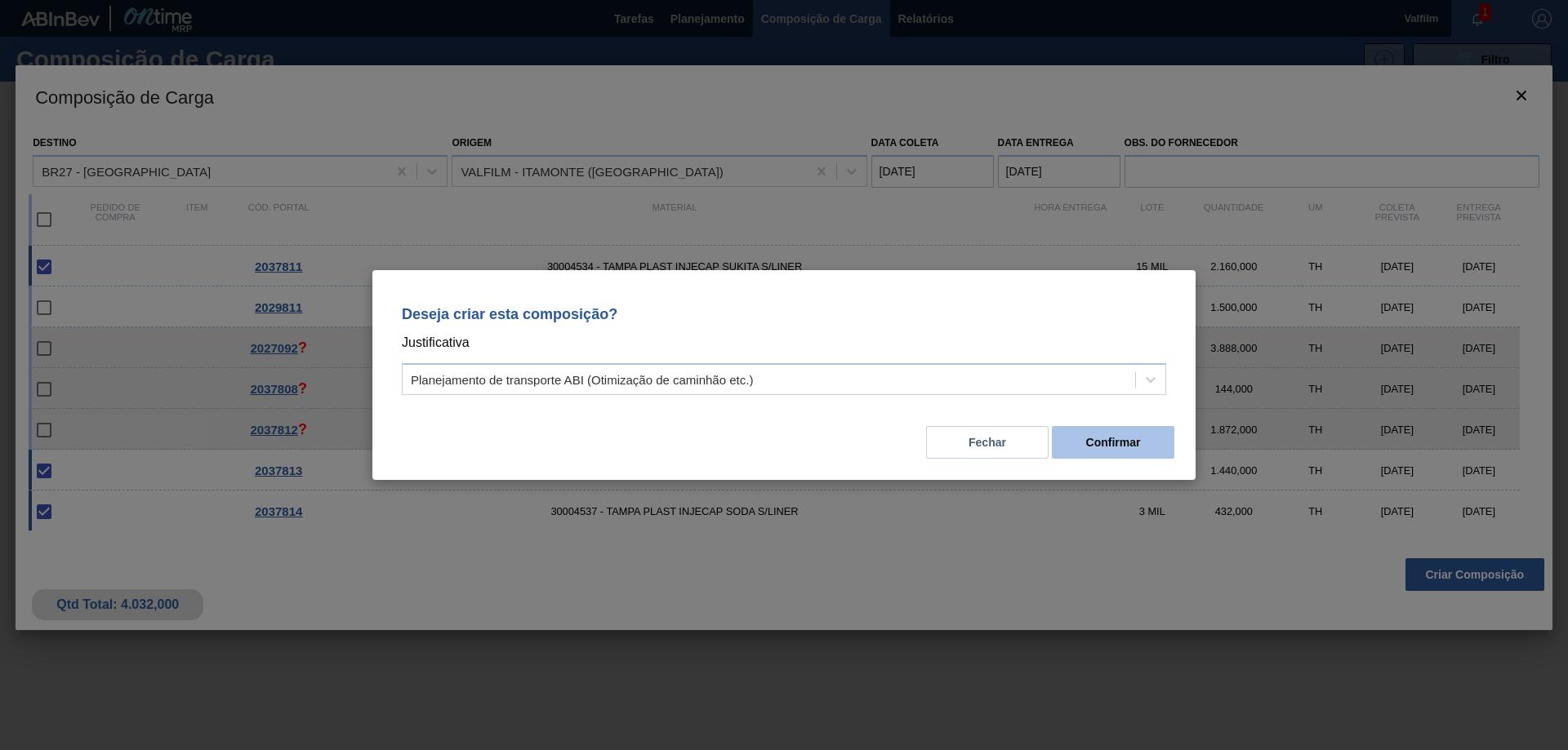
click at [1130, 442] on button "Confirmar" at bounding box center [1113, 442] width 123 height 33
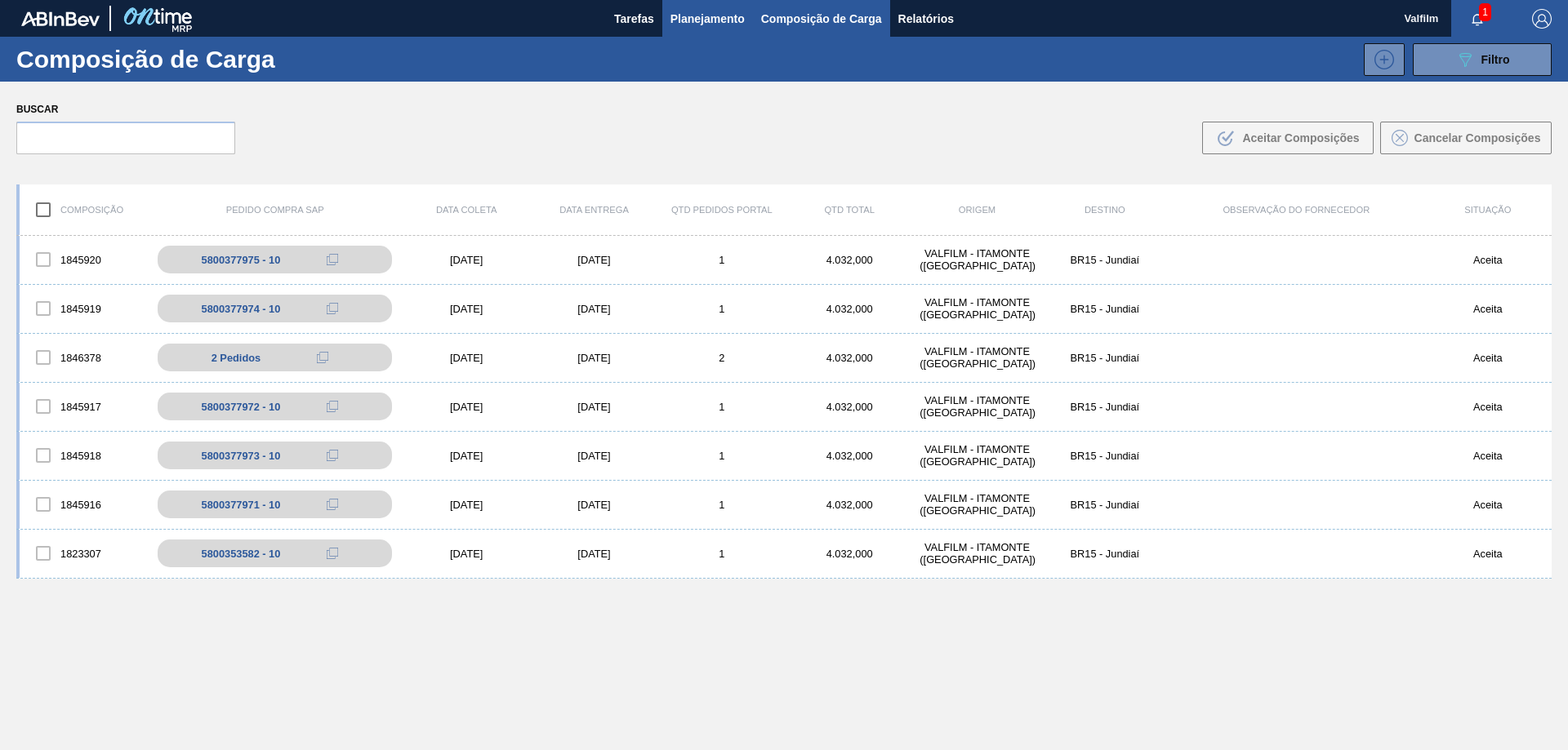
click at [695, 15] on span "Planejamento" at bounding box center [707, 19] width 75 height 20
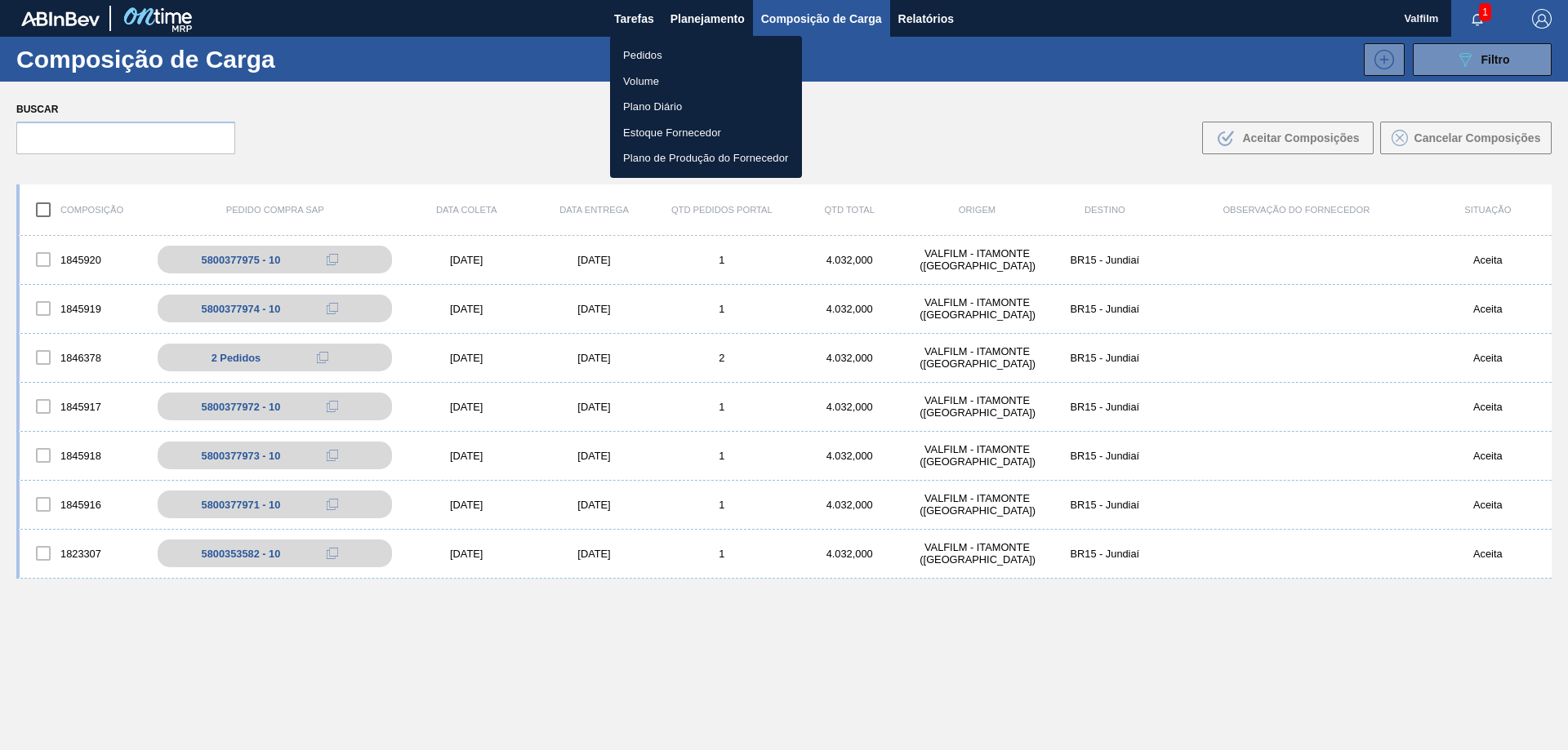
click at [642, 57] on li "Pedidos" at bounding box center [705, 56] width 192 height 26
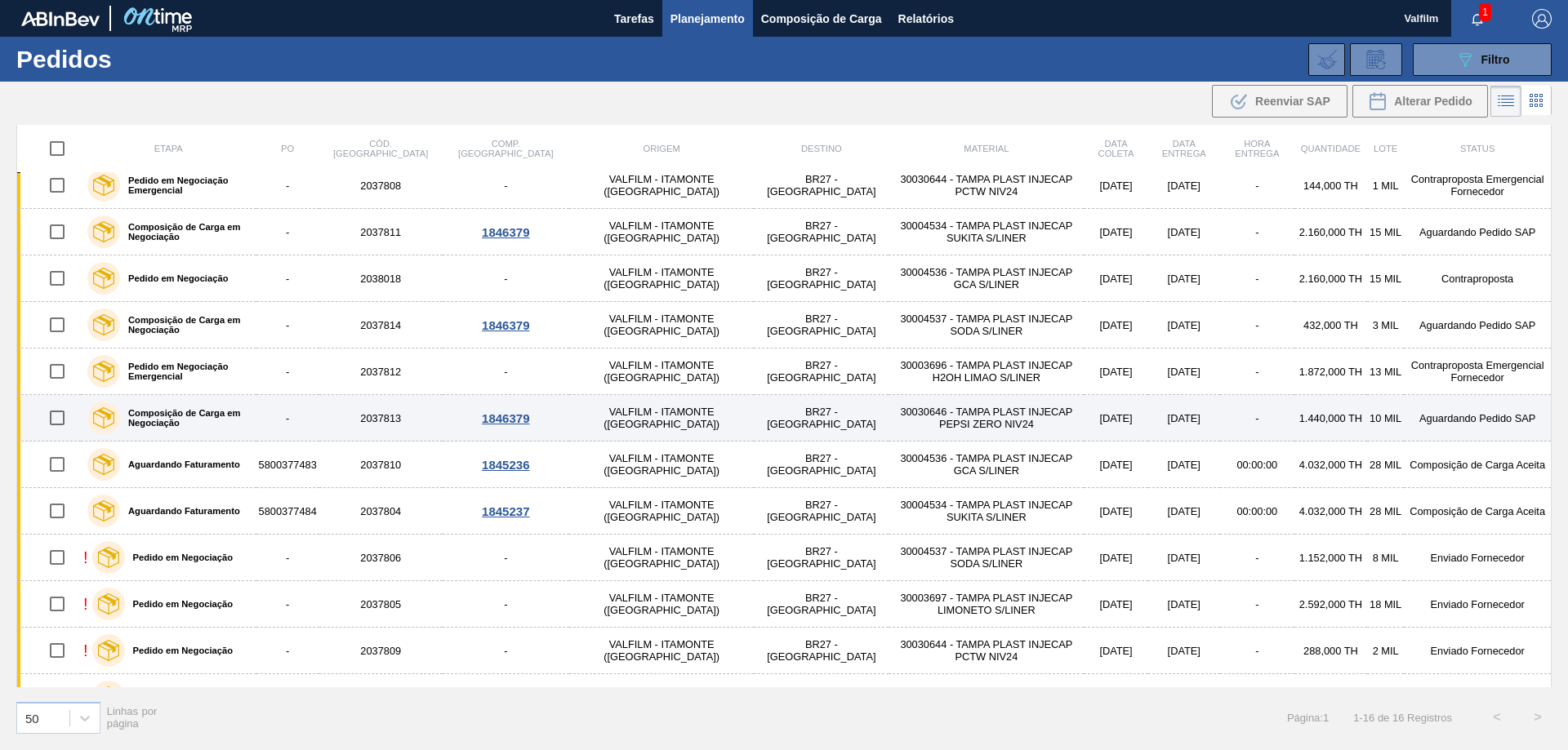
scroll to position [231, 0]
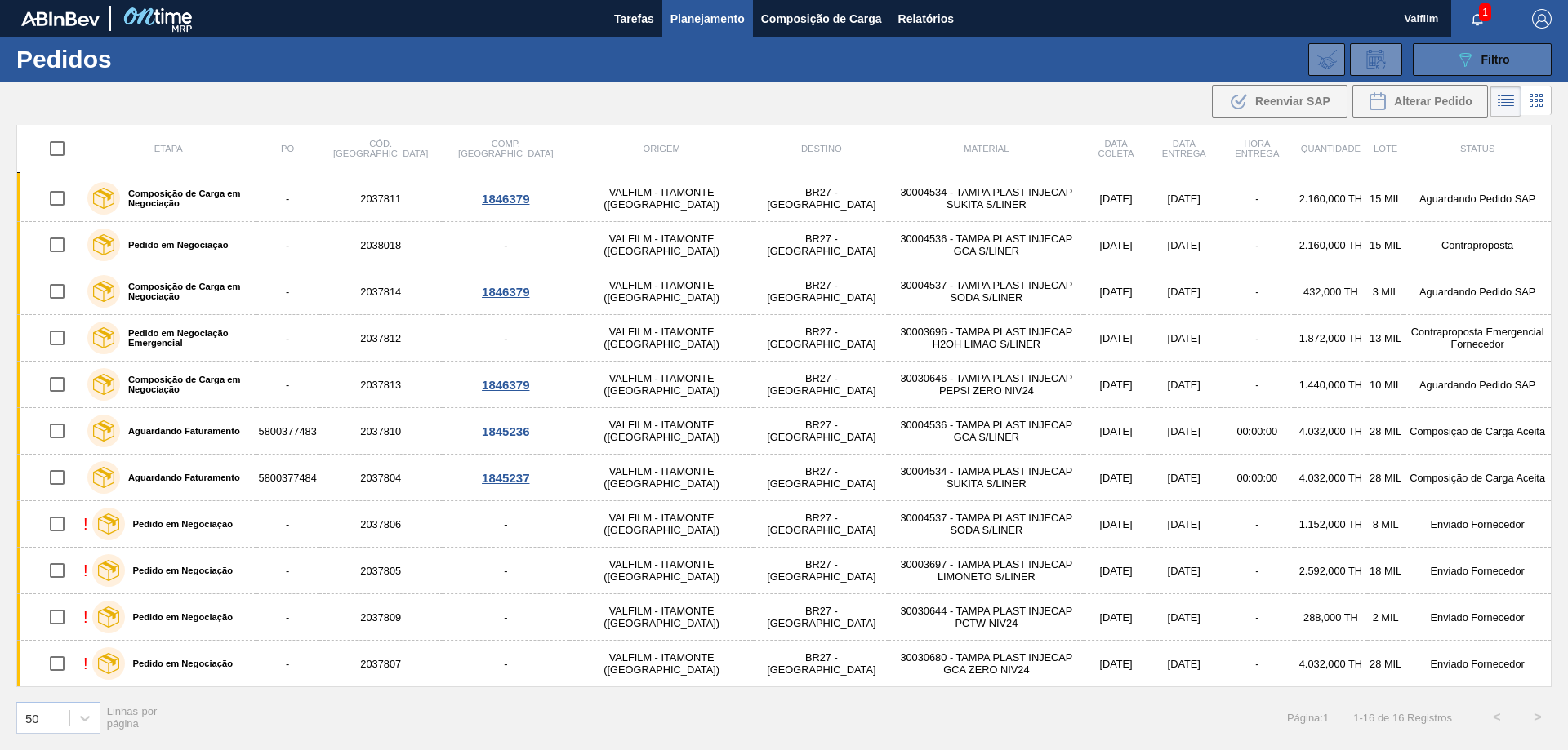
click at [1450, 56] on button "089F7B8B-B2A5-4AFE-B5C0-19BA573D28AC Filtro" at bounding box center [1482, 59] width 139 height 33
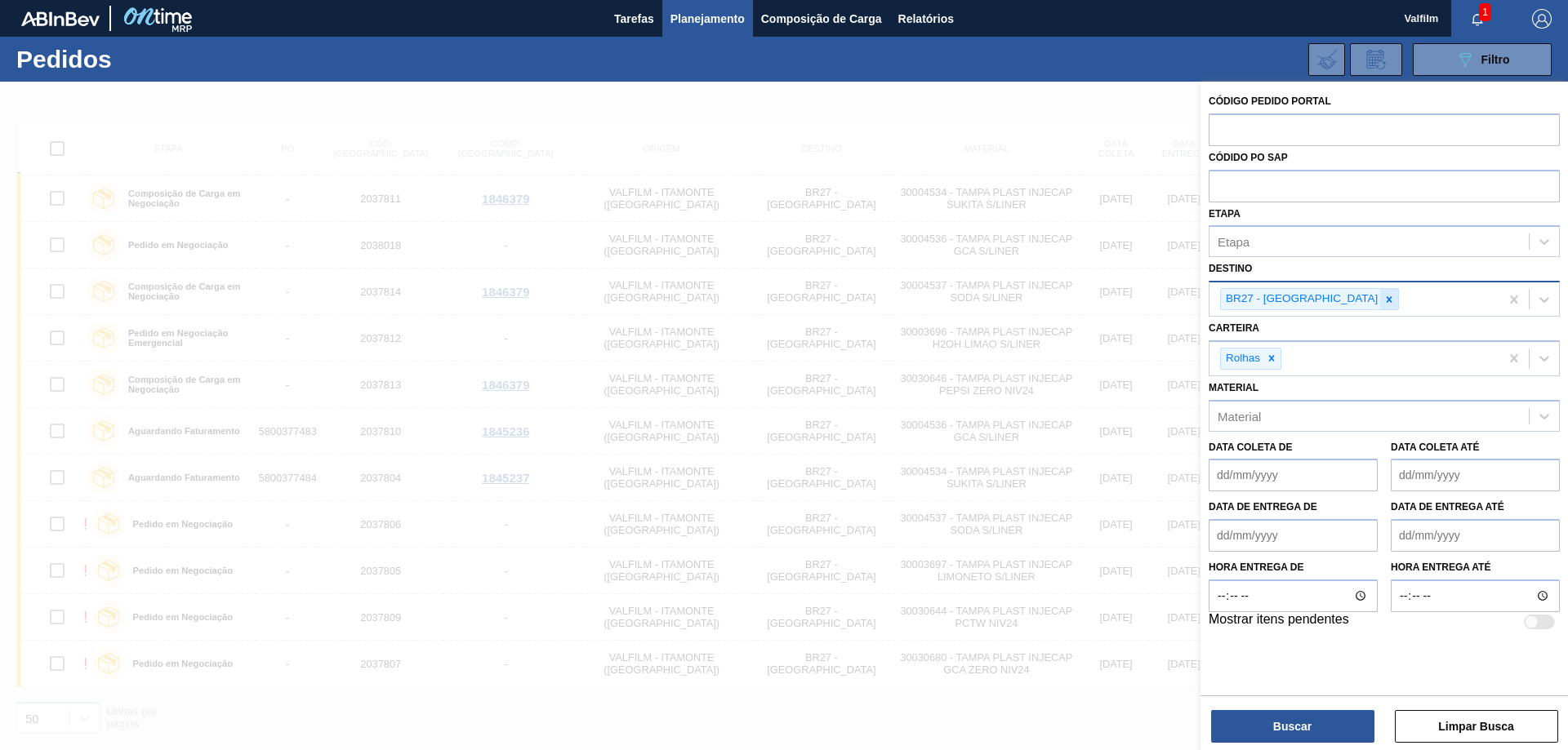
click at [1384, 295] on icon at bounding box center [1390, 299] width 11 height 11
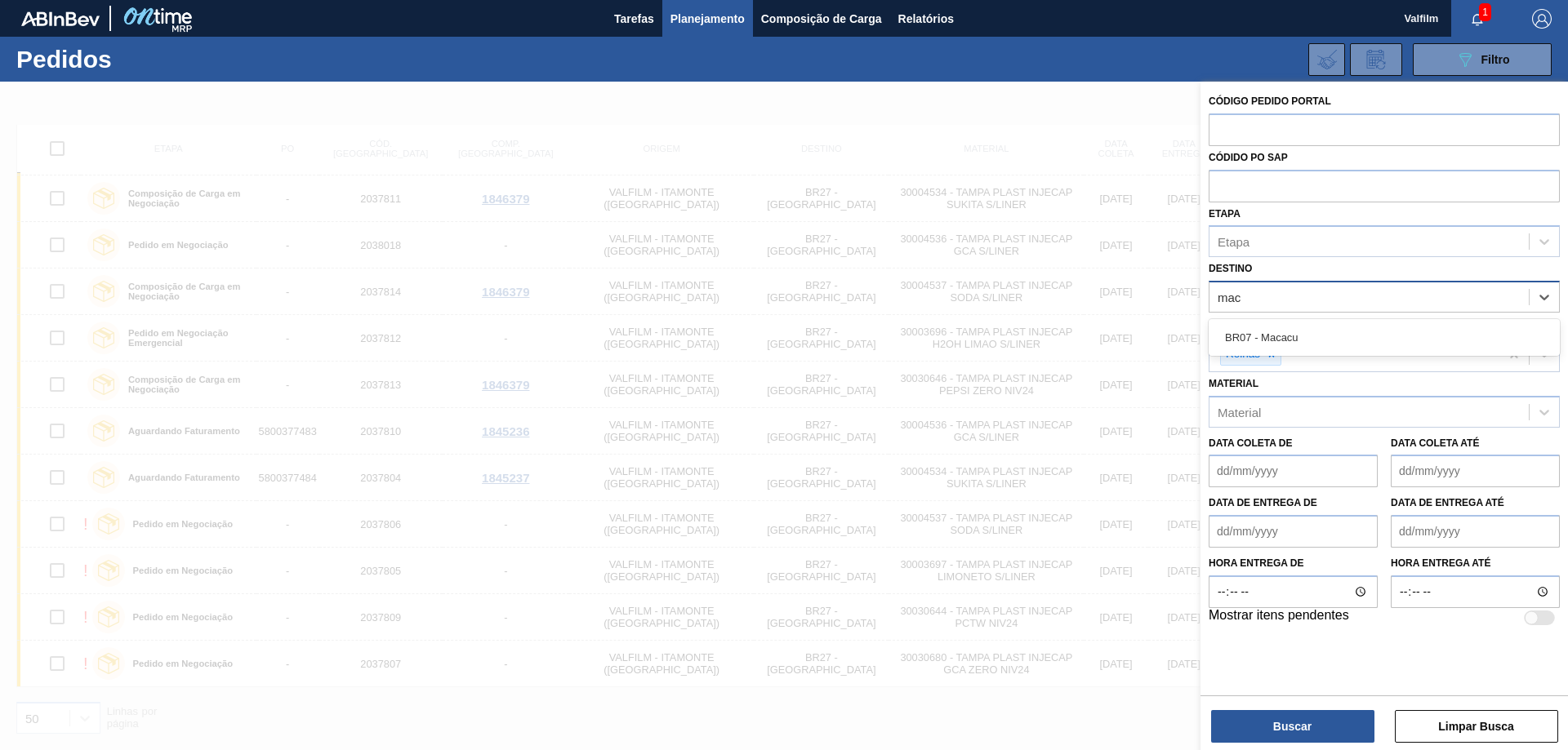
type input "maca"
click at [1301, 329] on div "BR07 - Macacu" at bounding box center [1385, 338] width 351 height 30
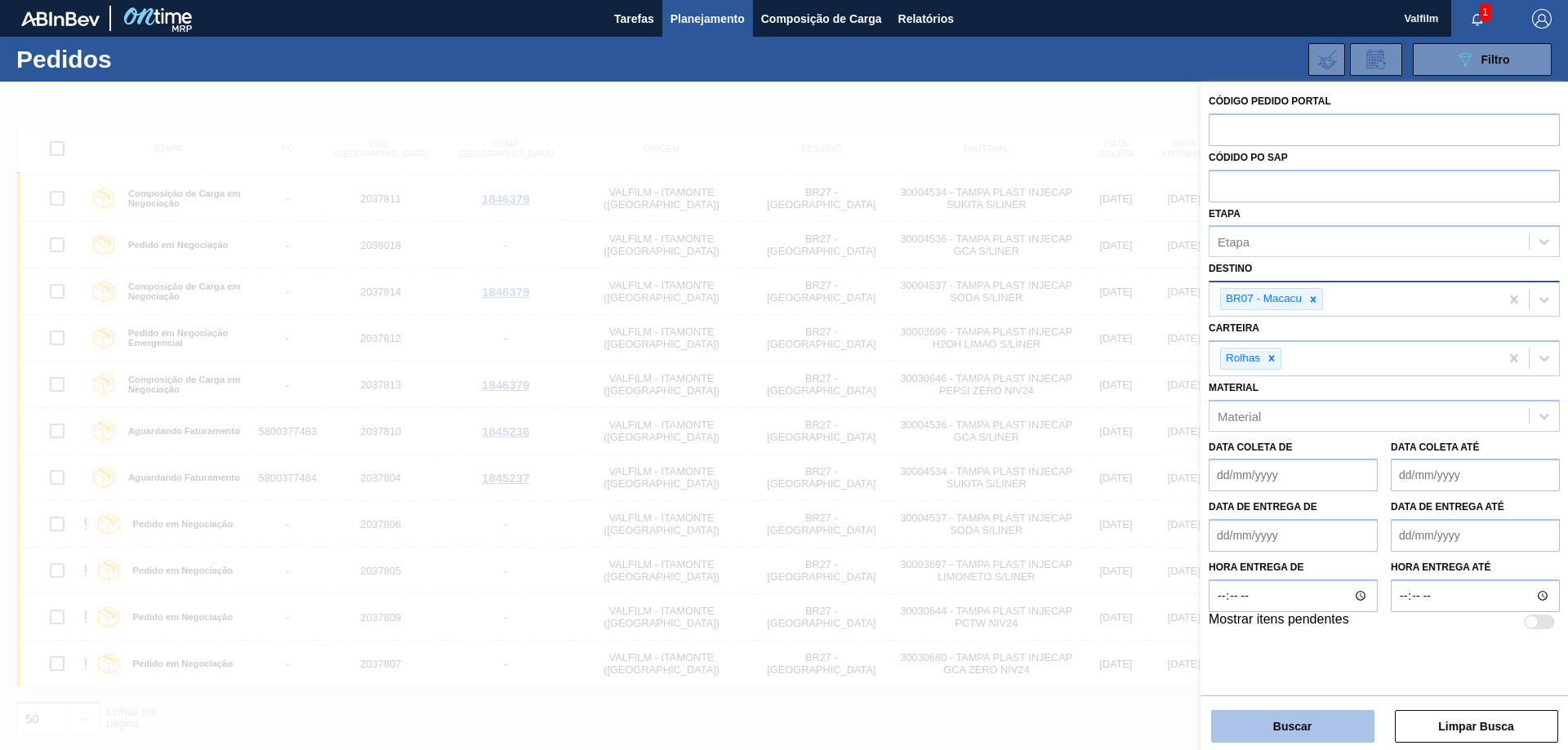
click at [1309, 729] on button "Buscar" at bounding box center [1292, 726] width 163 height 33
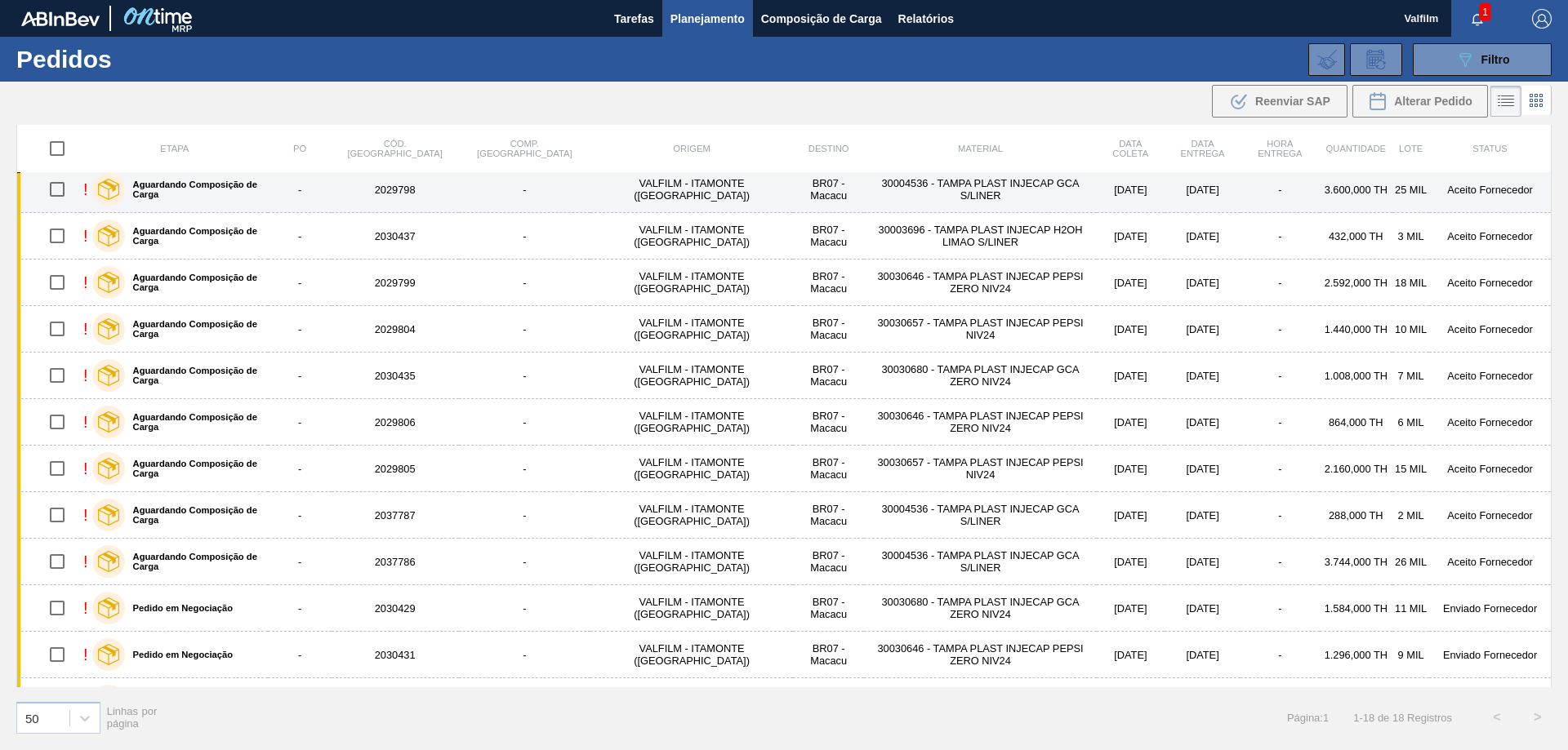
scroll to position [0, 0]
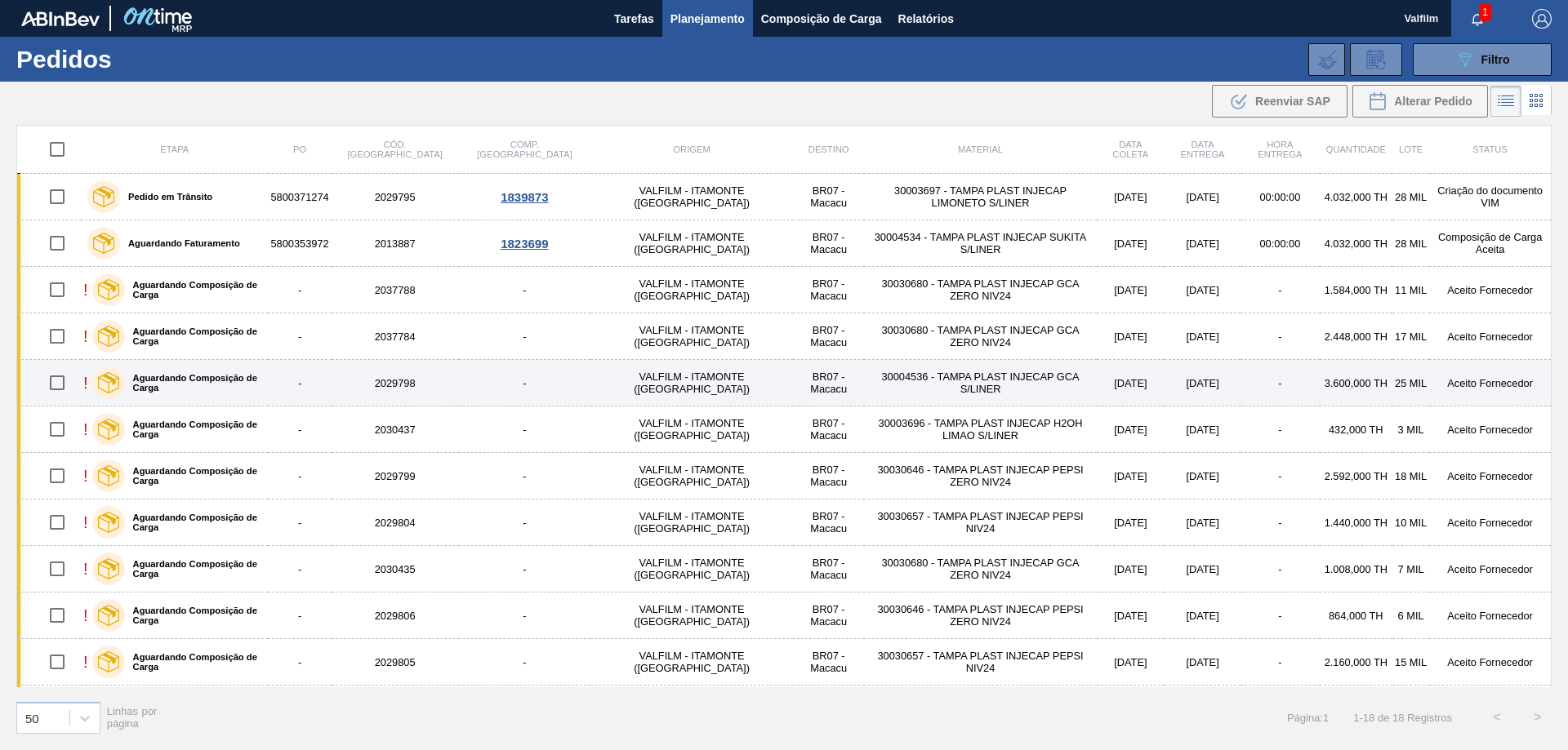
click at [1165, 384] on td "[DATE]" at bounding box center [1203, 383] width 76 height 46
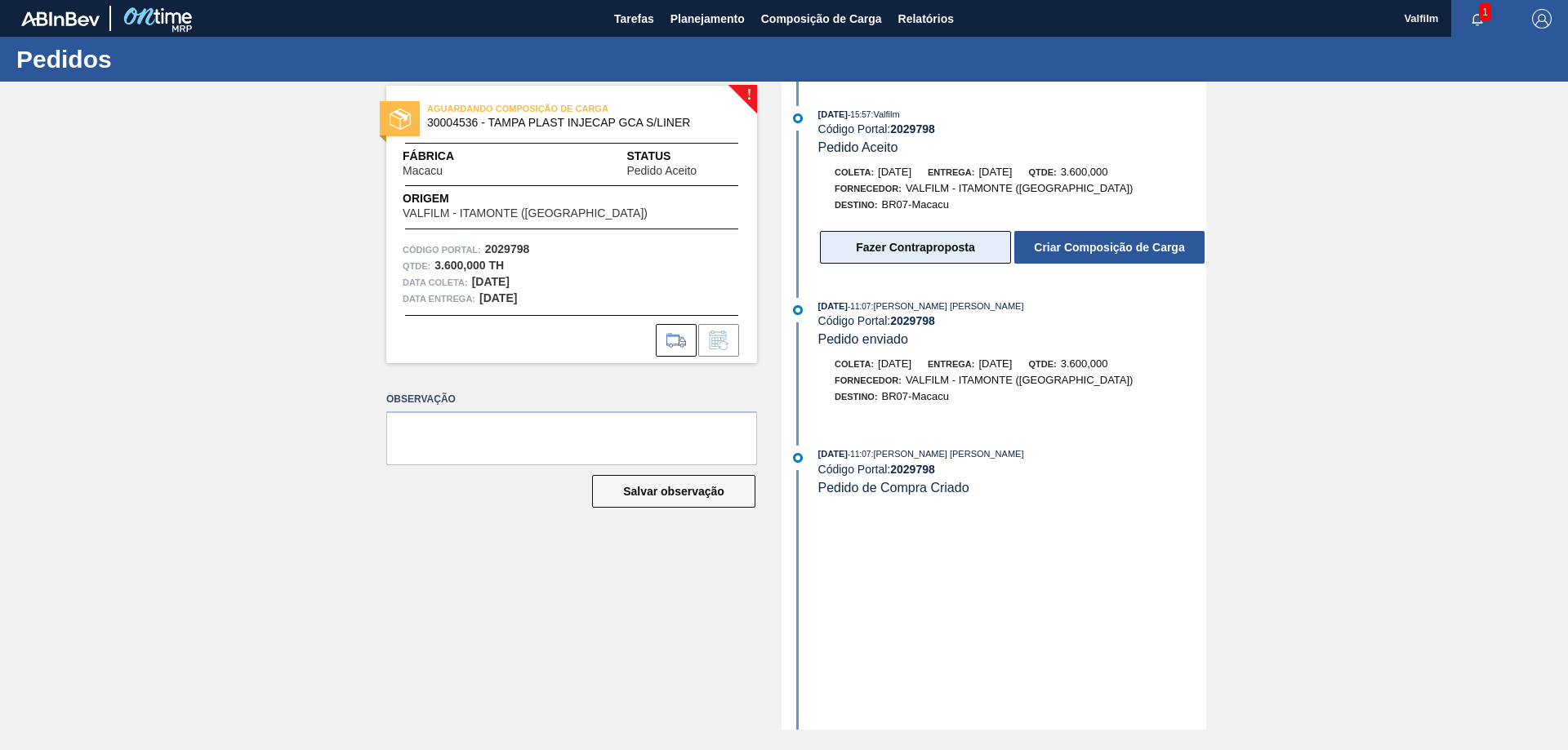
click at [869, 251] on button "Fazer Contraproposta" at bounding box center [916, 247] width 191 height 33
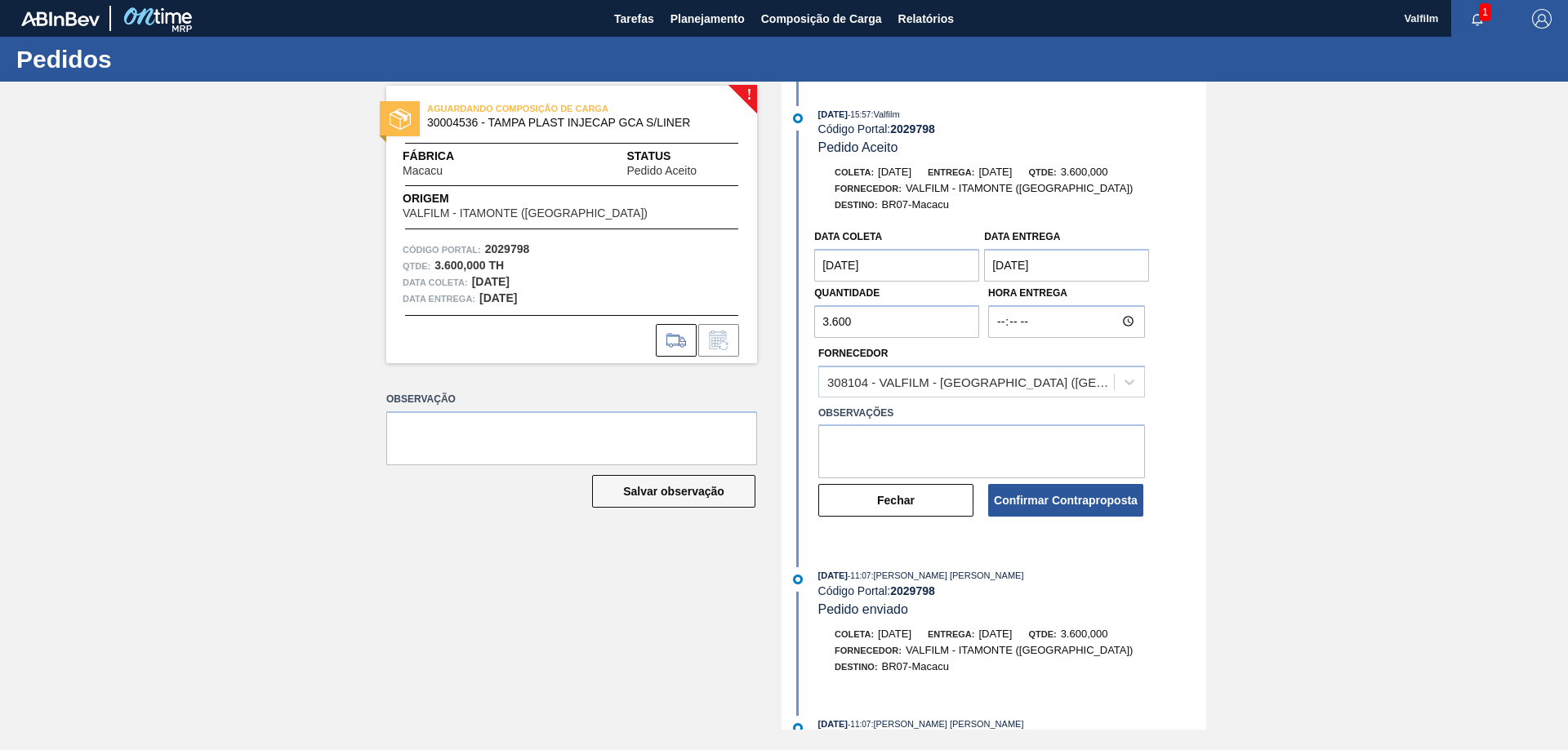
click at [931, 264] on coleta "[DATE]" at bounding box center [897, 265] width 165 height 33
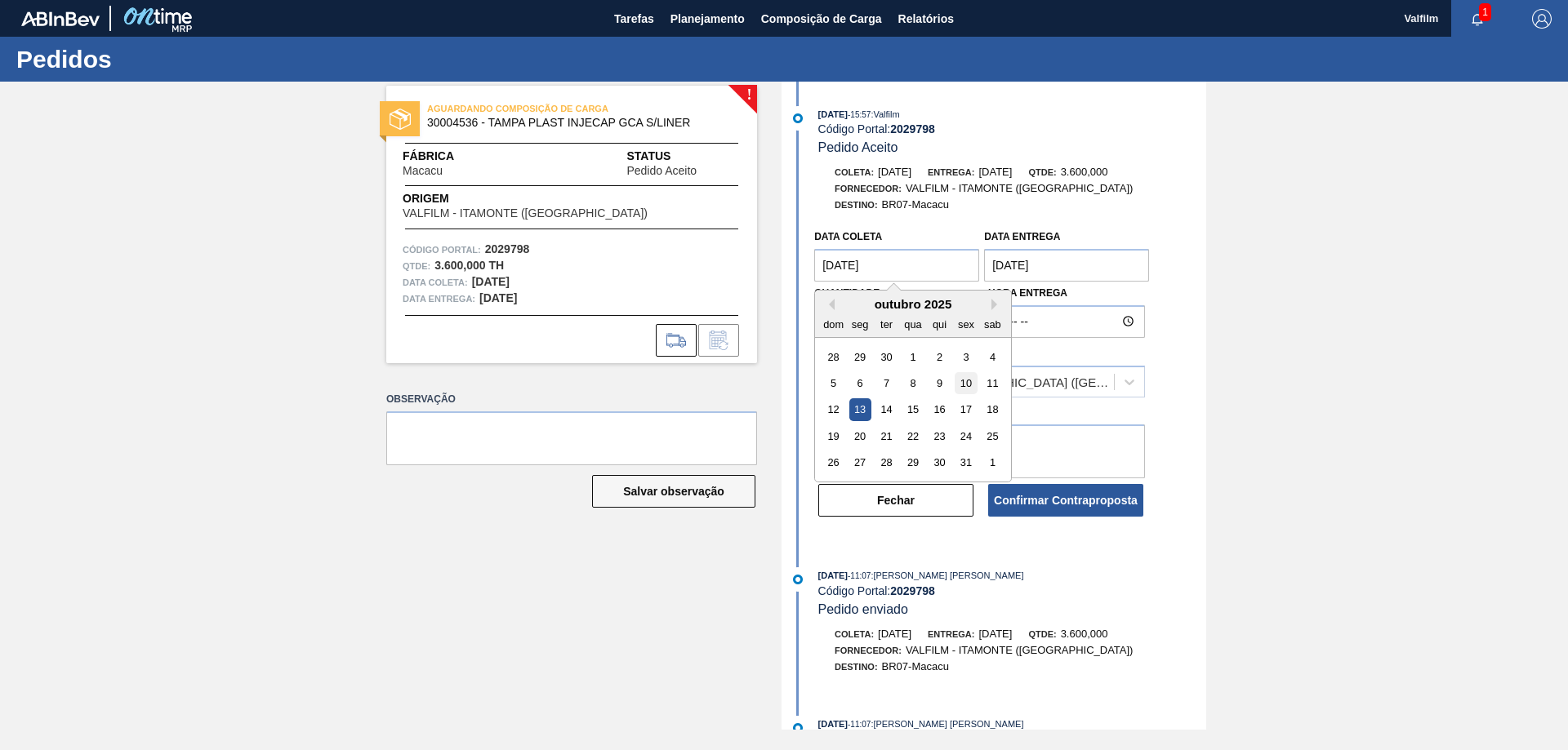
click at [965, 385] on div "10" at bounding box center [966, 383] width 22 height 22
type coleta "[DATE]"
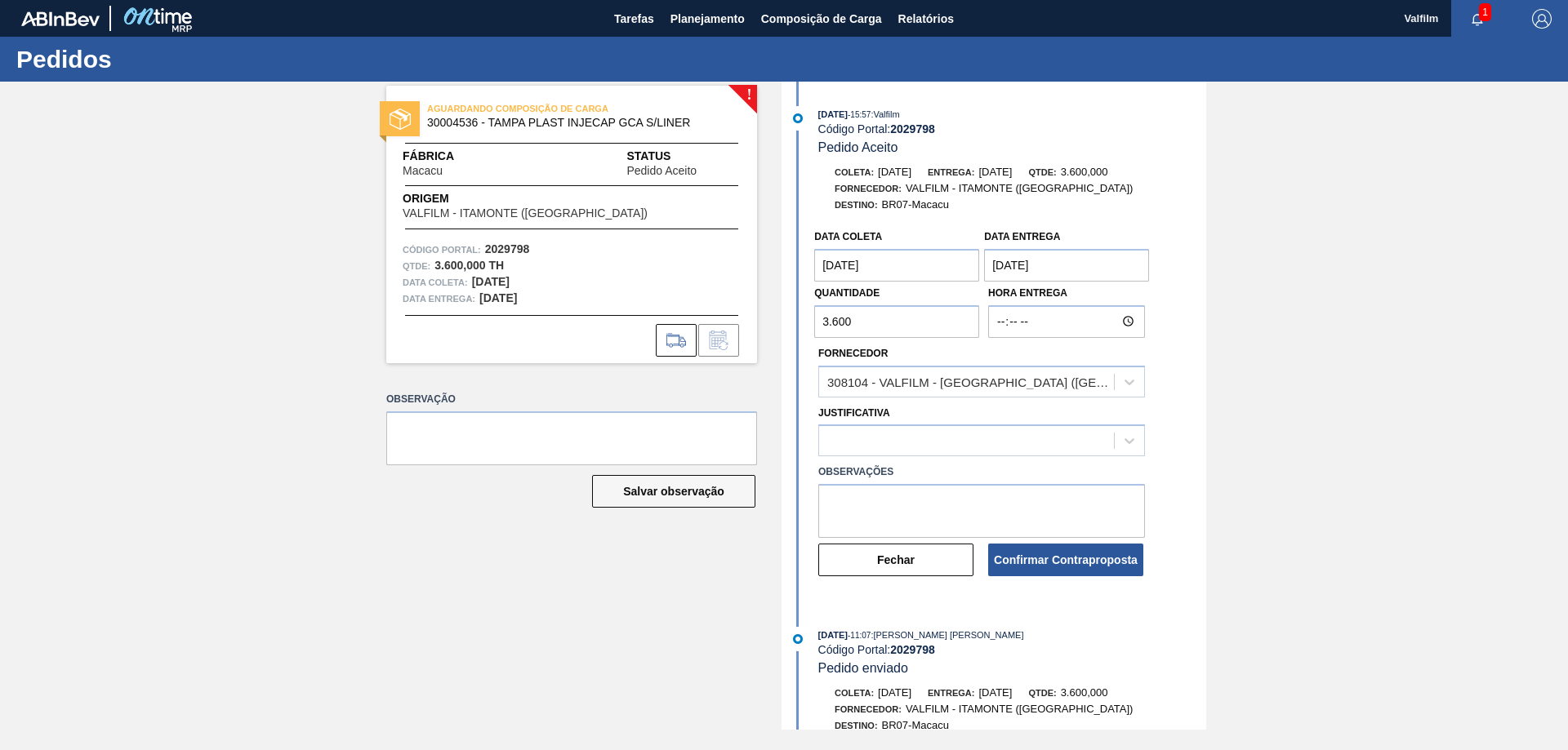
click at [1021, 267] on entrega "[DATE]" at bounding box center [1067, 265] width 165 height 33
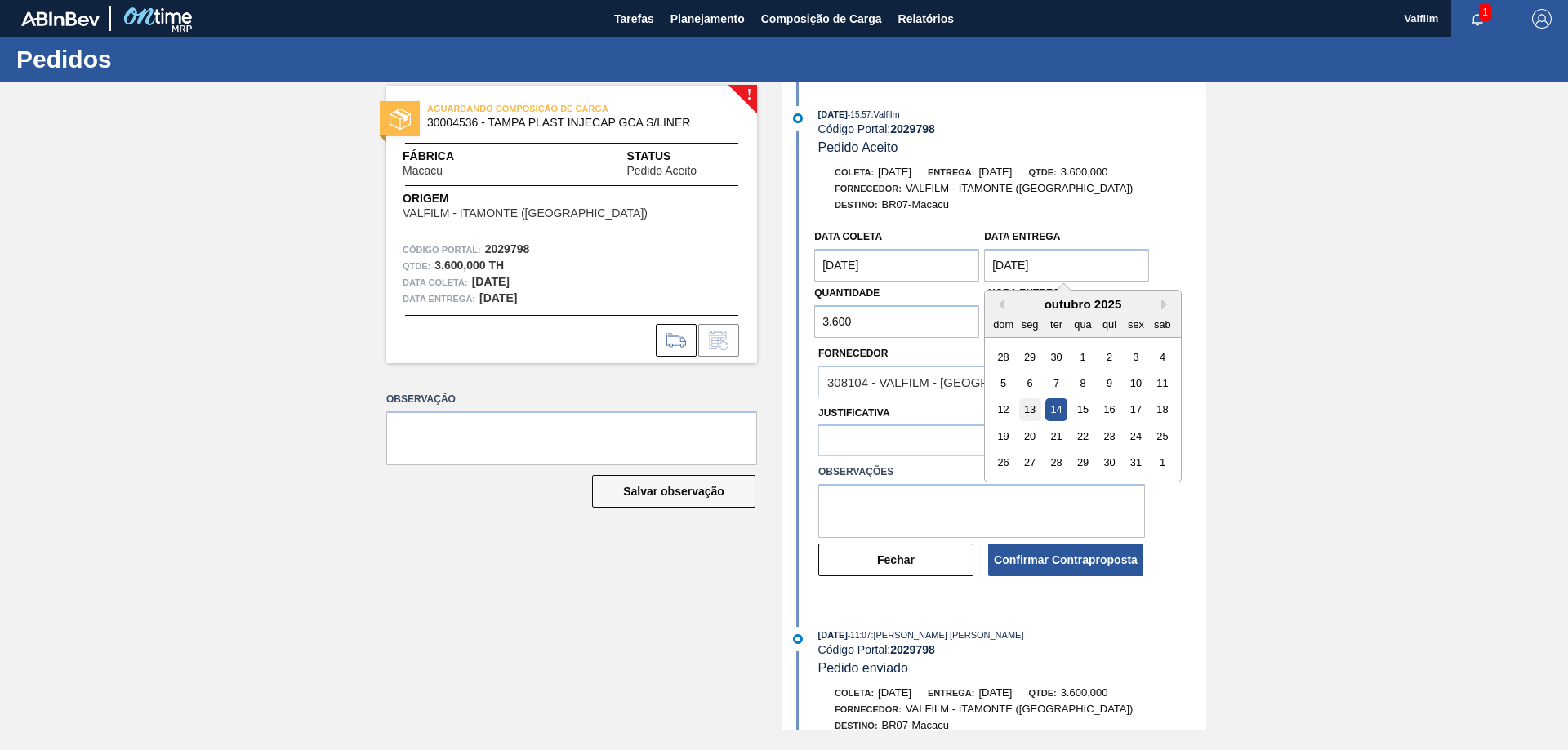
click at [1033, 405] on div "13" at bounding box center [1030, 409] width 22 height 22
type entrega "[DATE]"
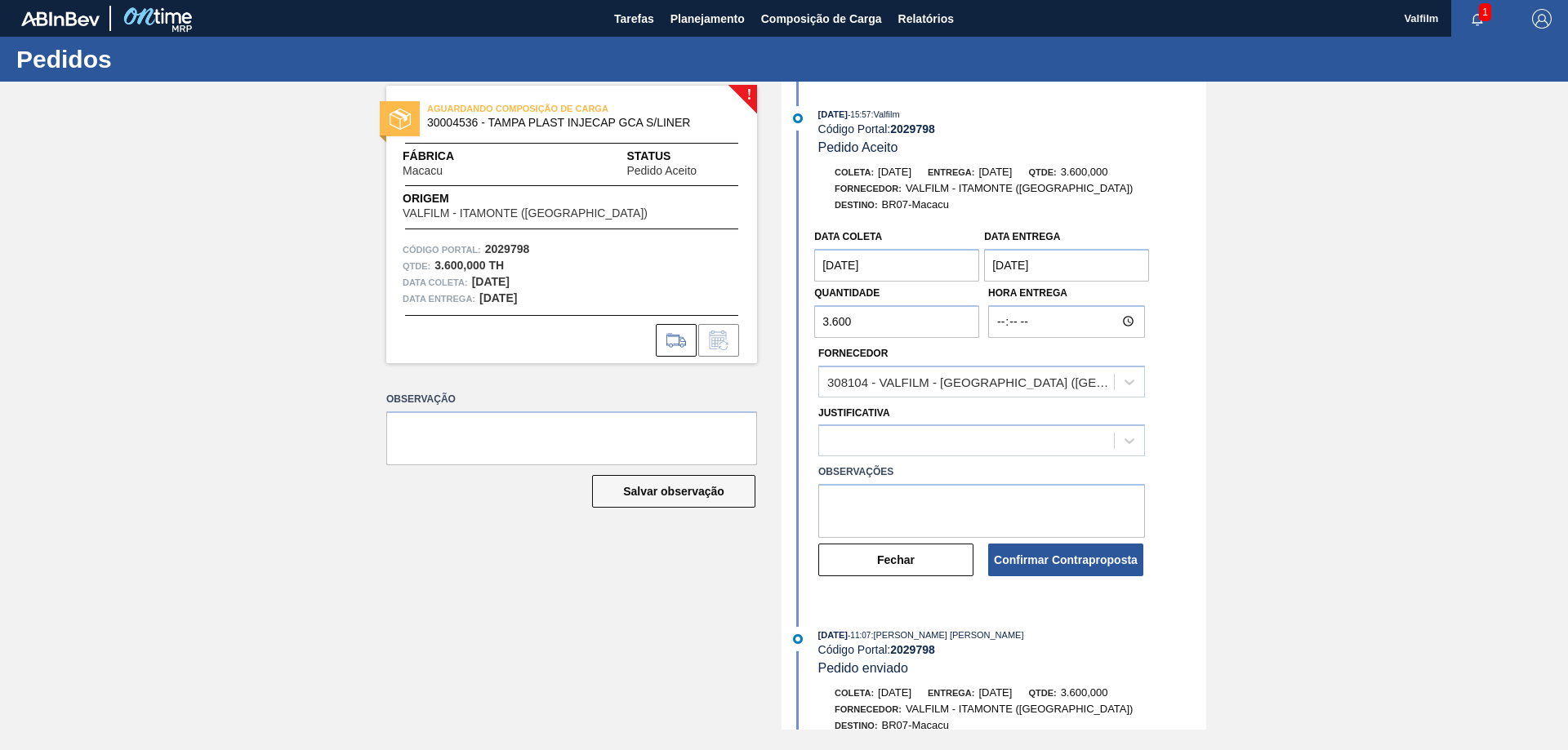
click at [1048, 270] on entrega "[DATE]" at bounding box center [1067, 265] width 165 height 33
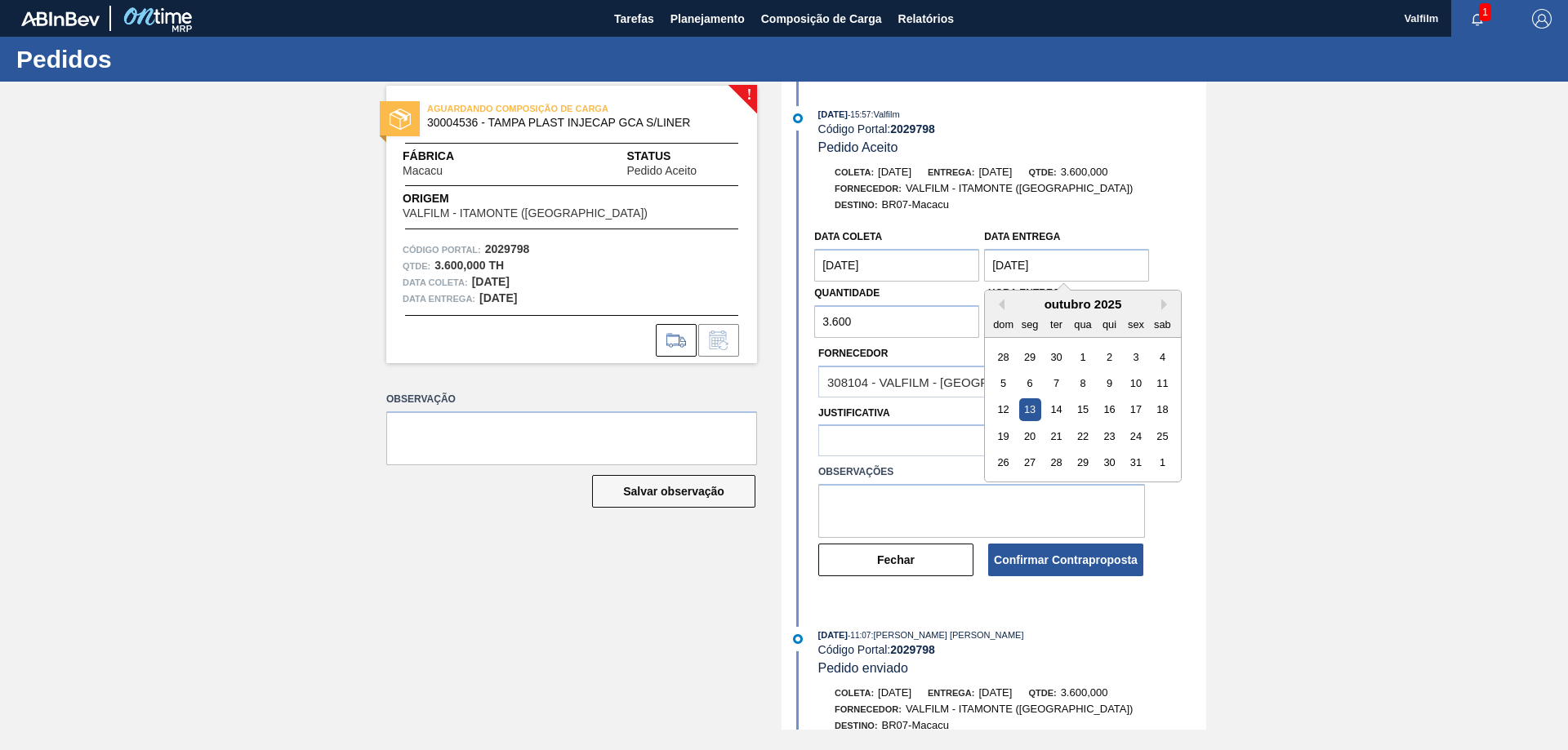
click at [1048, 270] on entrega "[DATE]" at bounding box center [1067, 265] width 165 height 33
click at [1147, 204] on div "Destino: BR07-Macacu" at bounding box center [1012, 205] width 388 height 16
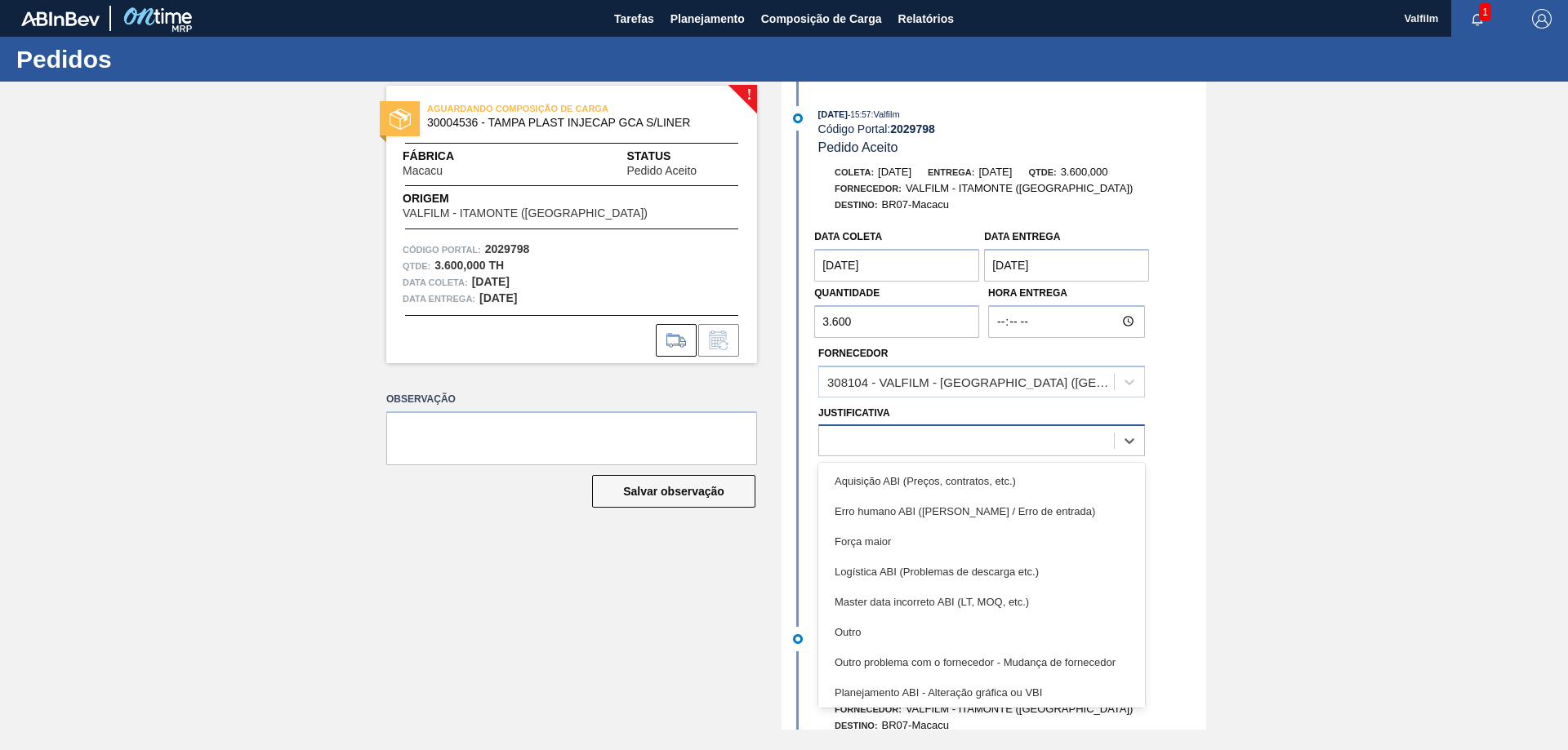
click at [910, 441] on div at bounding box center [967, 441] width 295 height 24
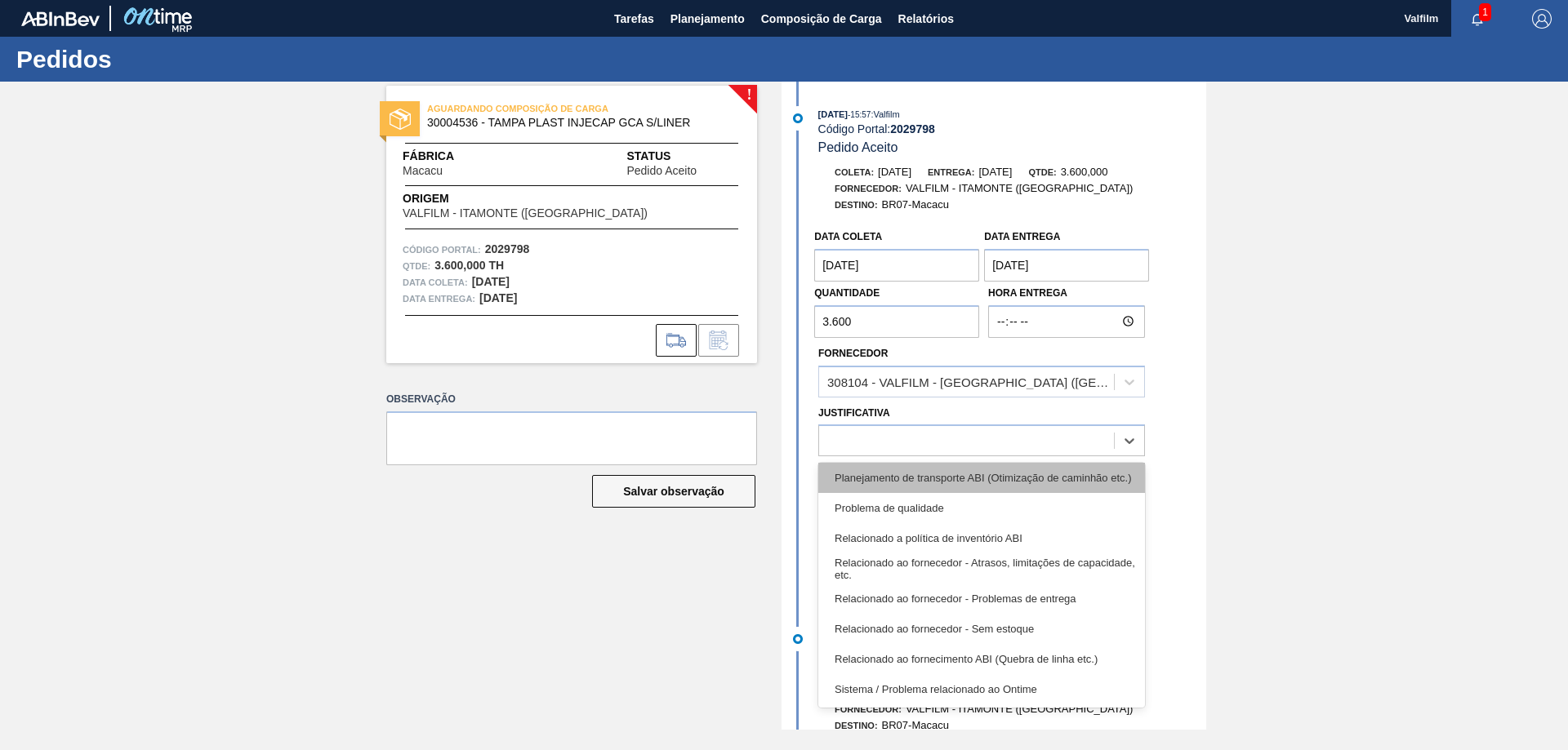
click at [1038, 477] on div "Planejamento de transporte ABI (Otimização de caminhão etc.)" at bounding box center [982, 478] width 327 height 30
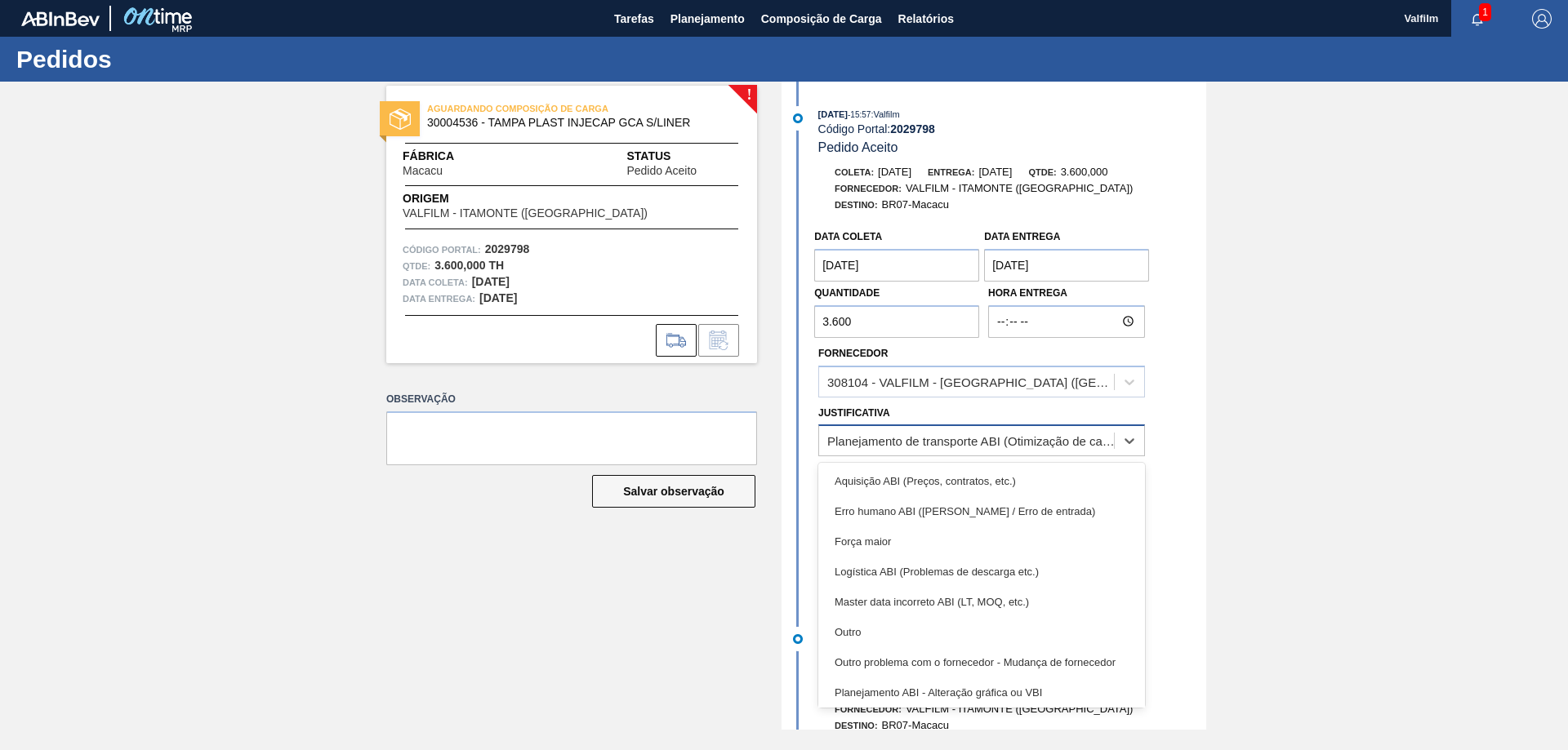
click at [1052, 442] on div "Planejamento de transporte ABI (Otimização de caminhão etc.)" at bounding box center [970, 441] width 288 height 14
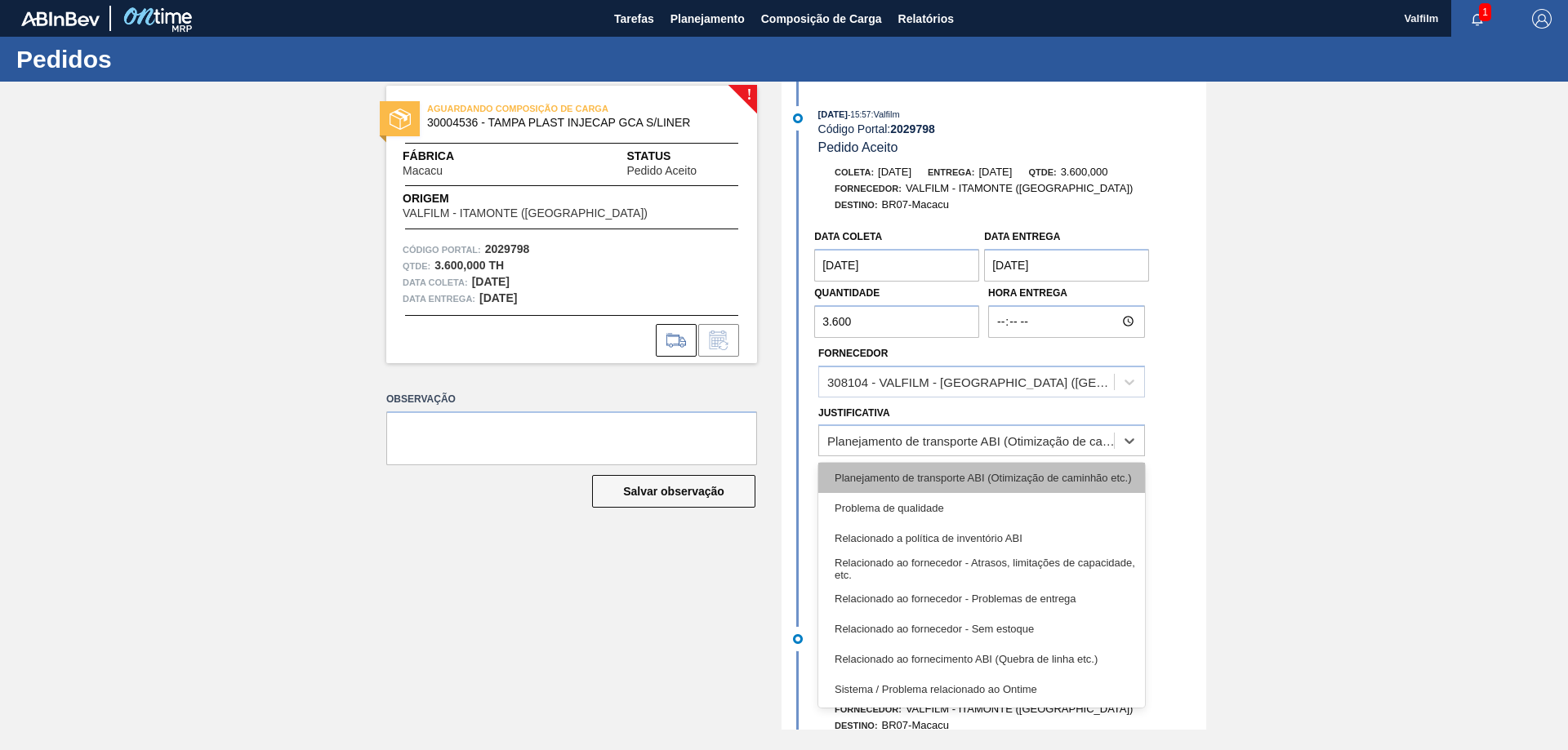
click at [996, 475] on div "Planejamento de transporte ABI (Otimização de caminhão etc.)" at bounding box center [982, 478] width 327 height 30
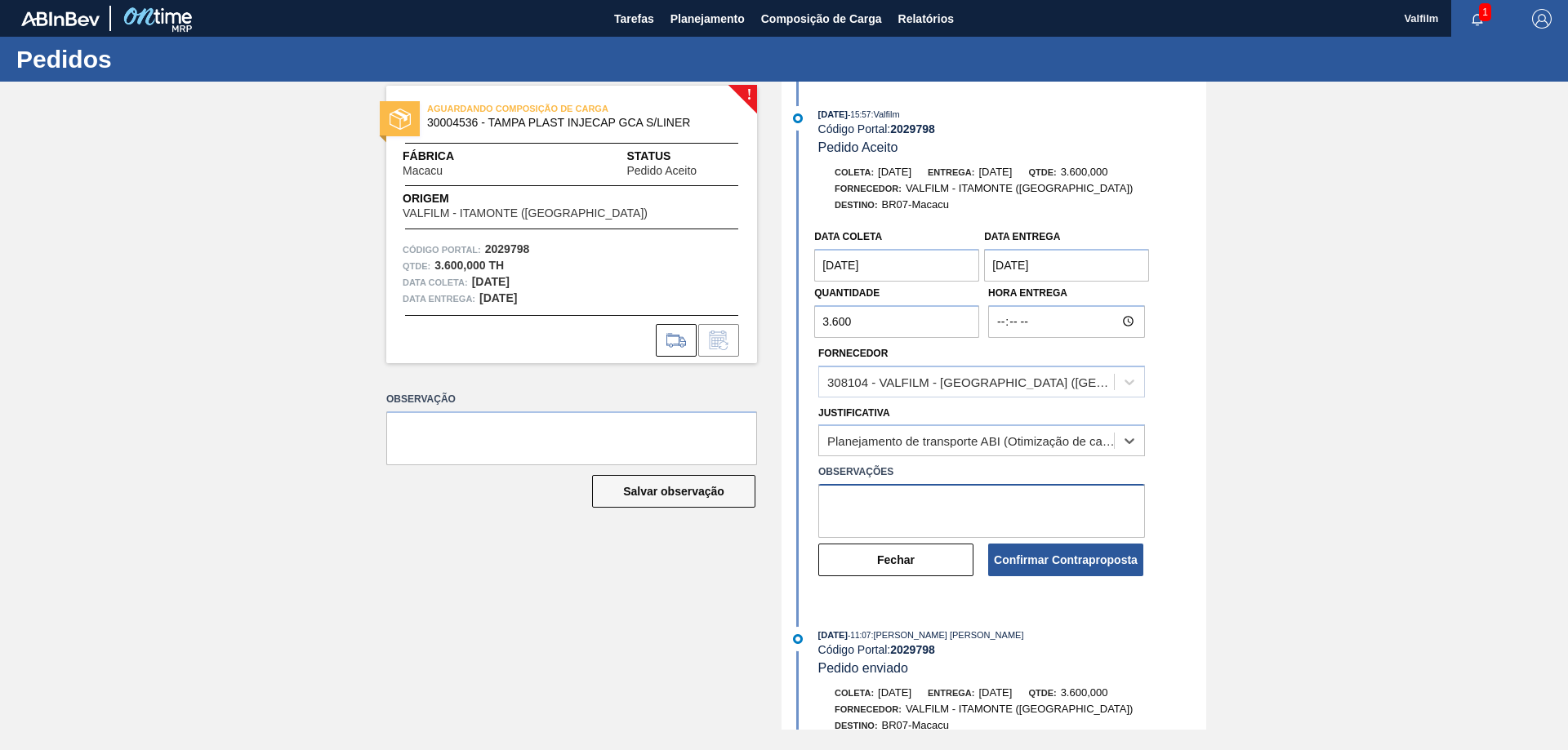
click at [895, 493] on textarea at bounding box center [982, 510] width 327 height 54
paste textarea "Ajuste de data para melhora do fluxo logístico."
type textarea "Ajuste de data para melhora do fluxo logístico."
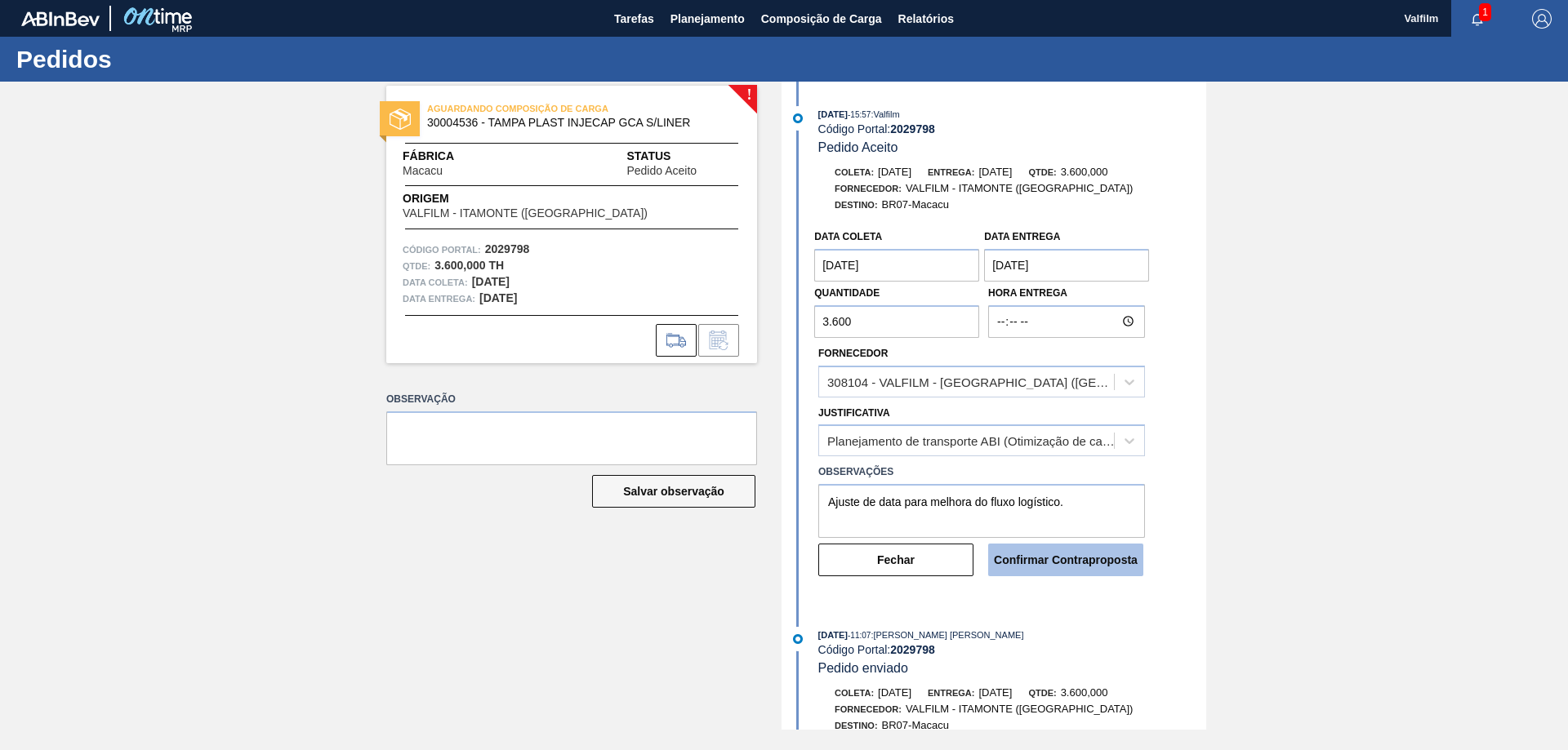
click at [1076, 561] on button "Confirmar Contraproposta" at bounding box center [1066, 559] width 155 height 33
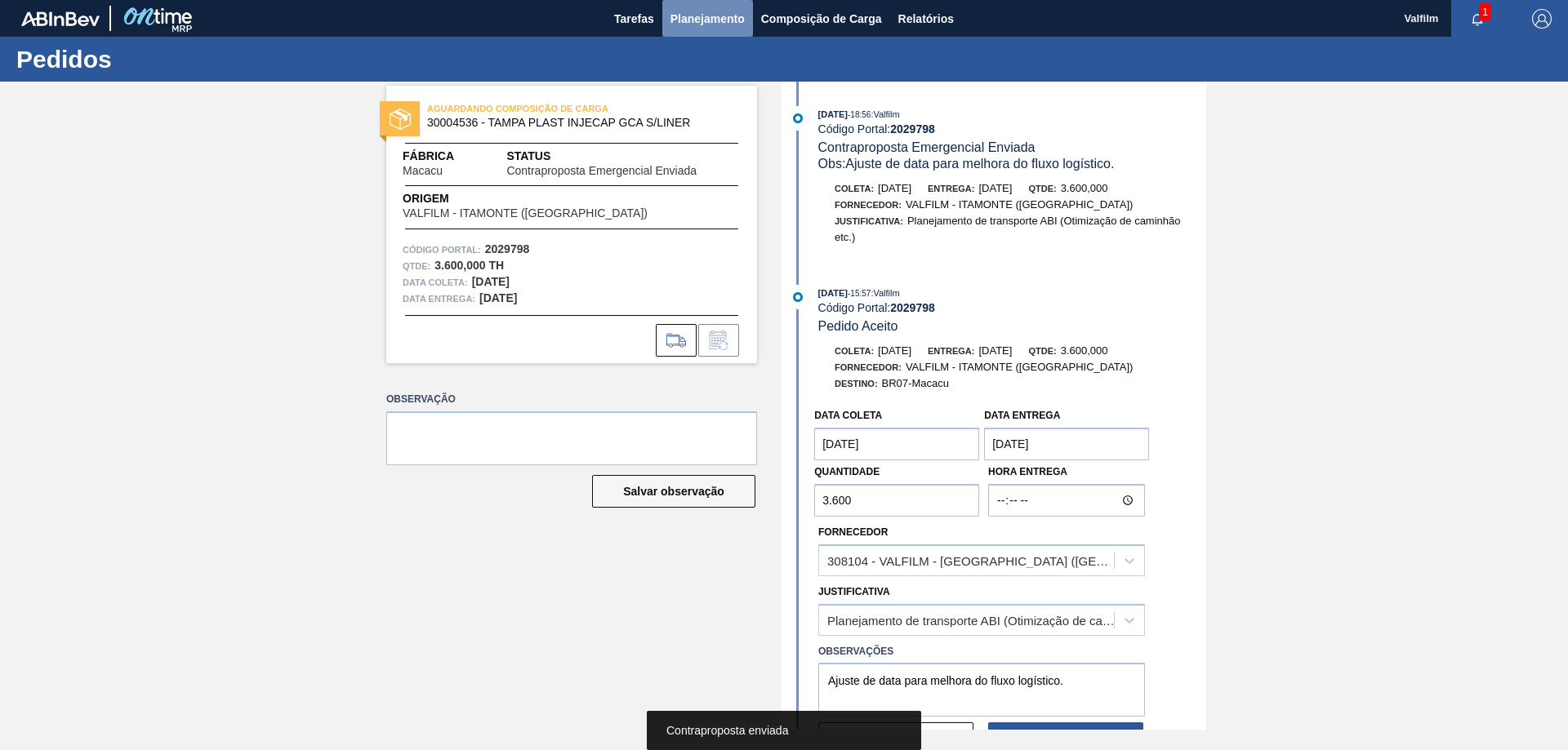
click at [688, 15] on span "Planejamento" at bounding box center [707, 19] width 75 height 20
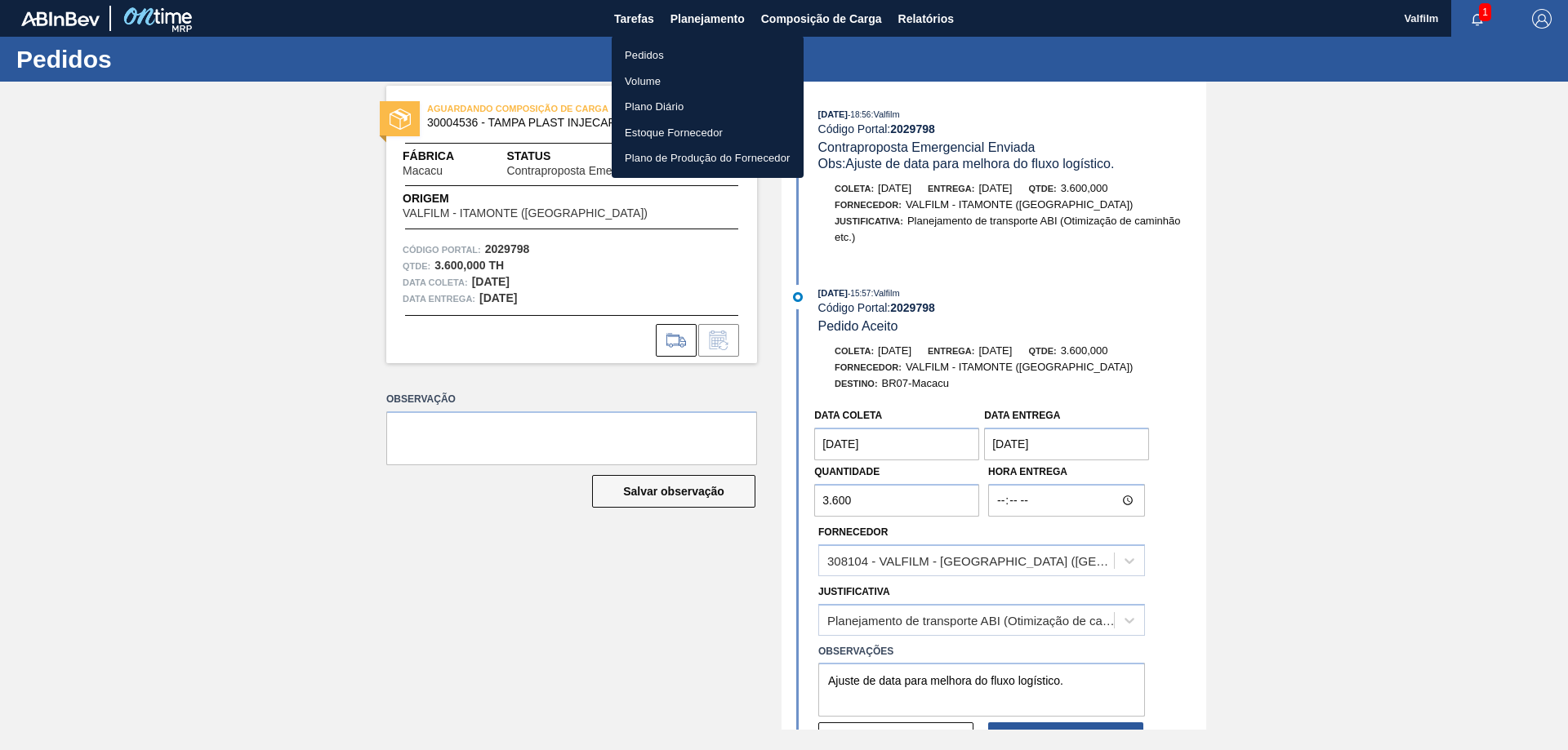
click at [636, 52] on li "Pedidos" at bounding box center [707, 56] width 192 height 26
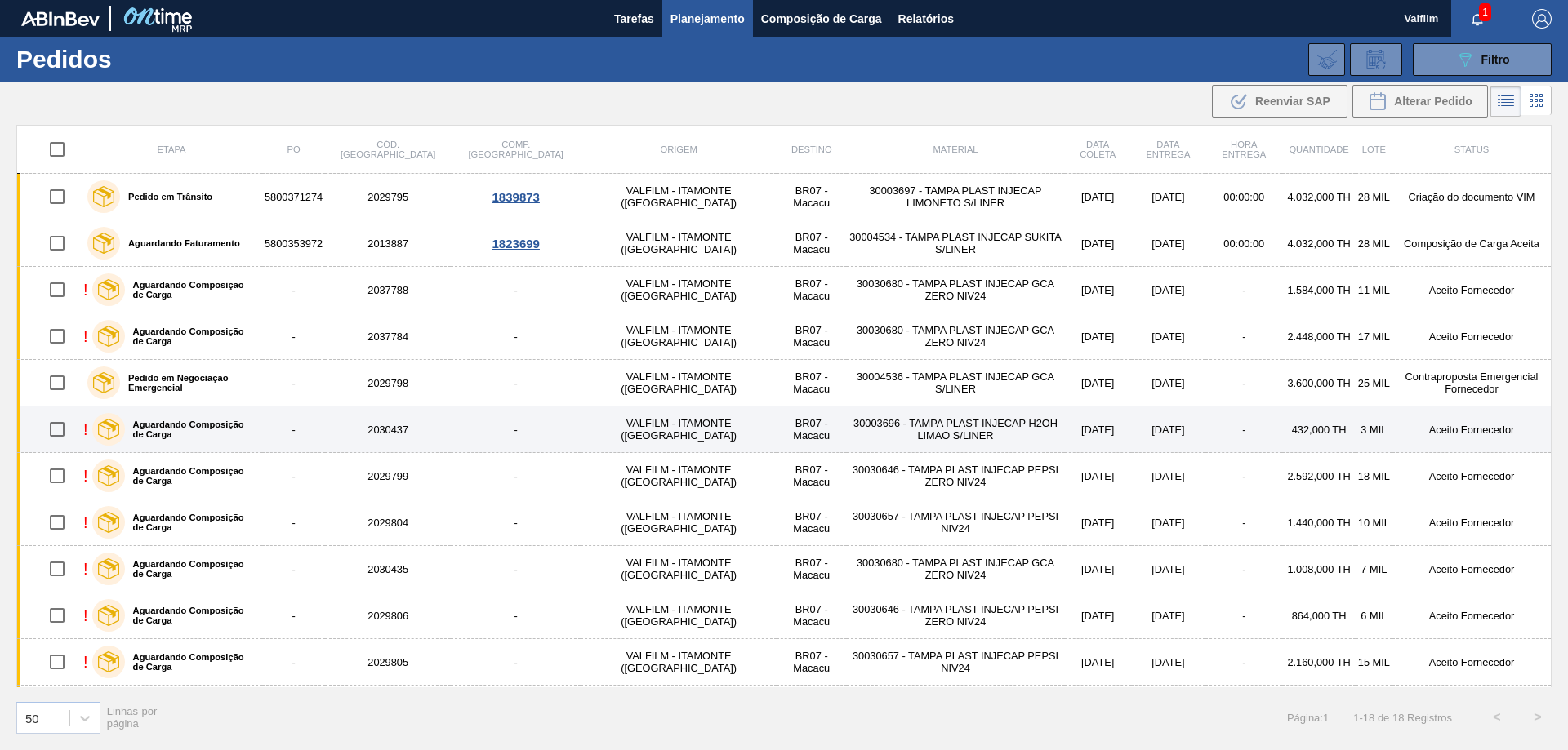
click at [1283, 427] on td "432,000 TH" at bounding box center [1318, 429] width 73 height 46
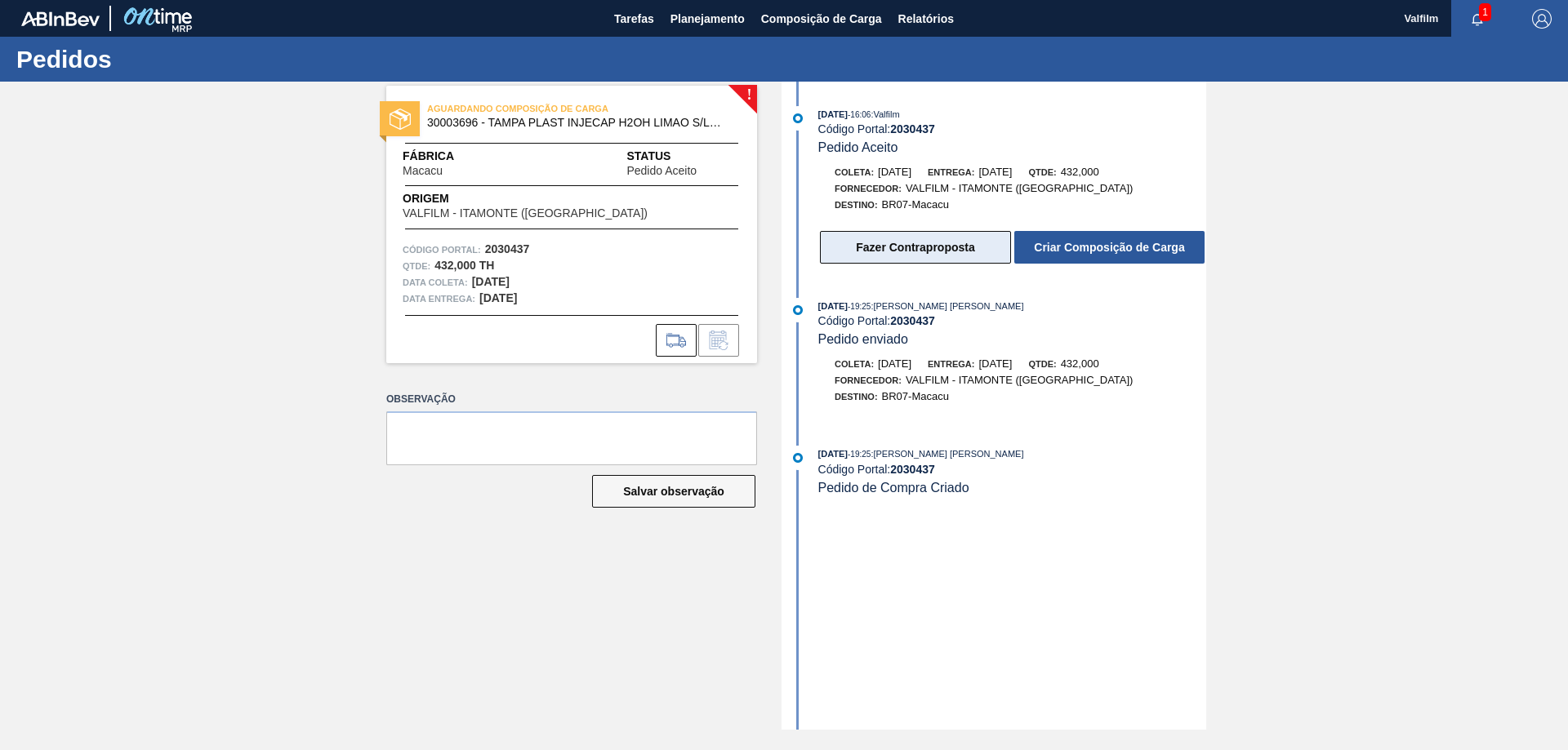
click at [878, 246] on button "Fazer Contraproposta" at bounding box center [916, 247] width 191 height 33
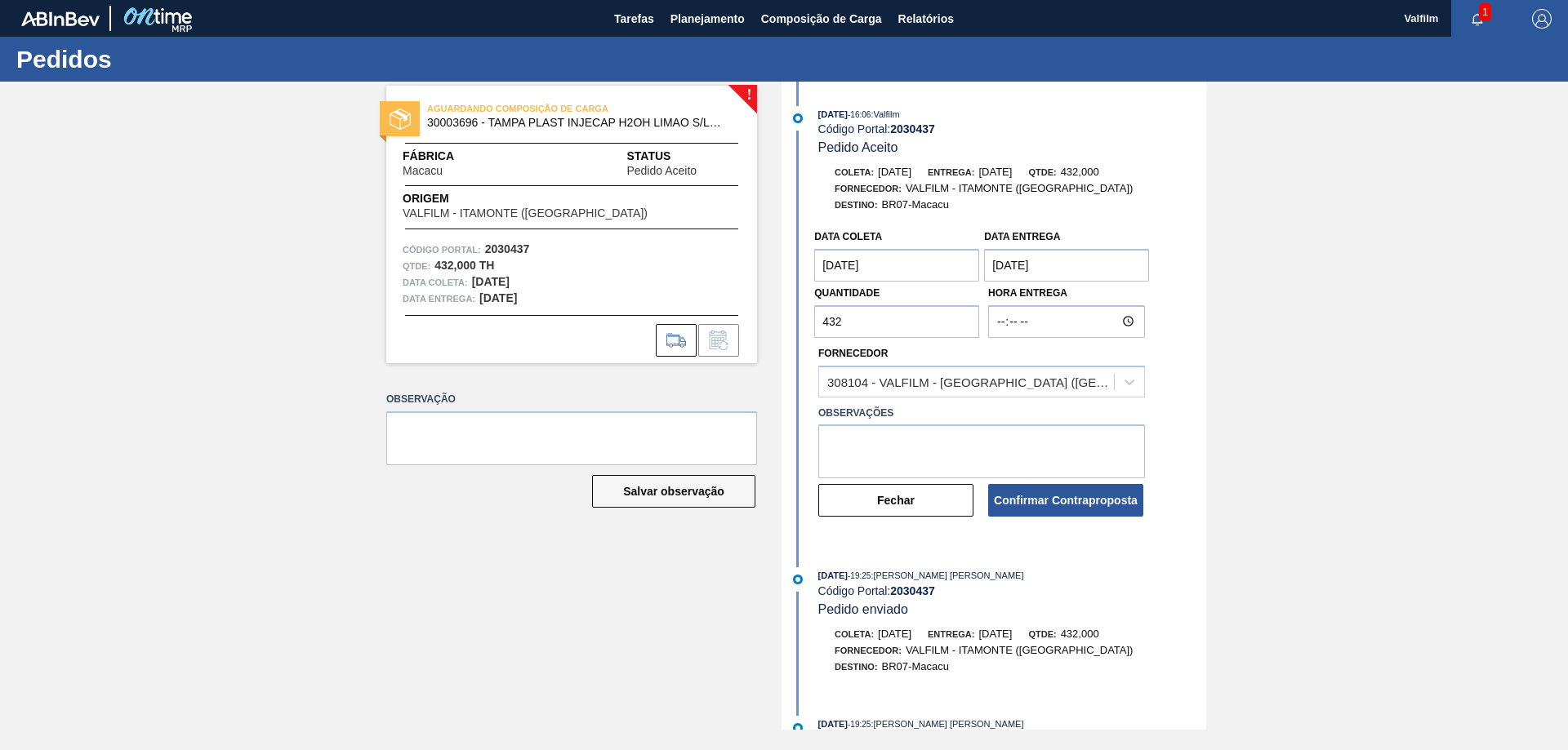
click at [891, 258] on coleta "[DATE]" at bounding box center [897, 265] width 165 height 33
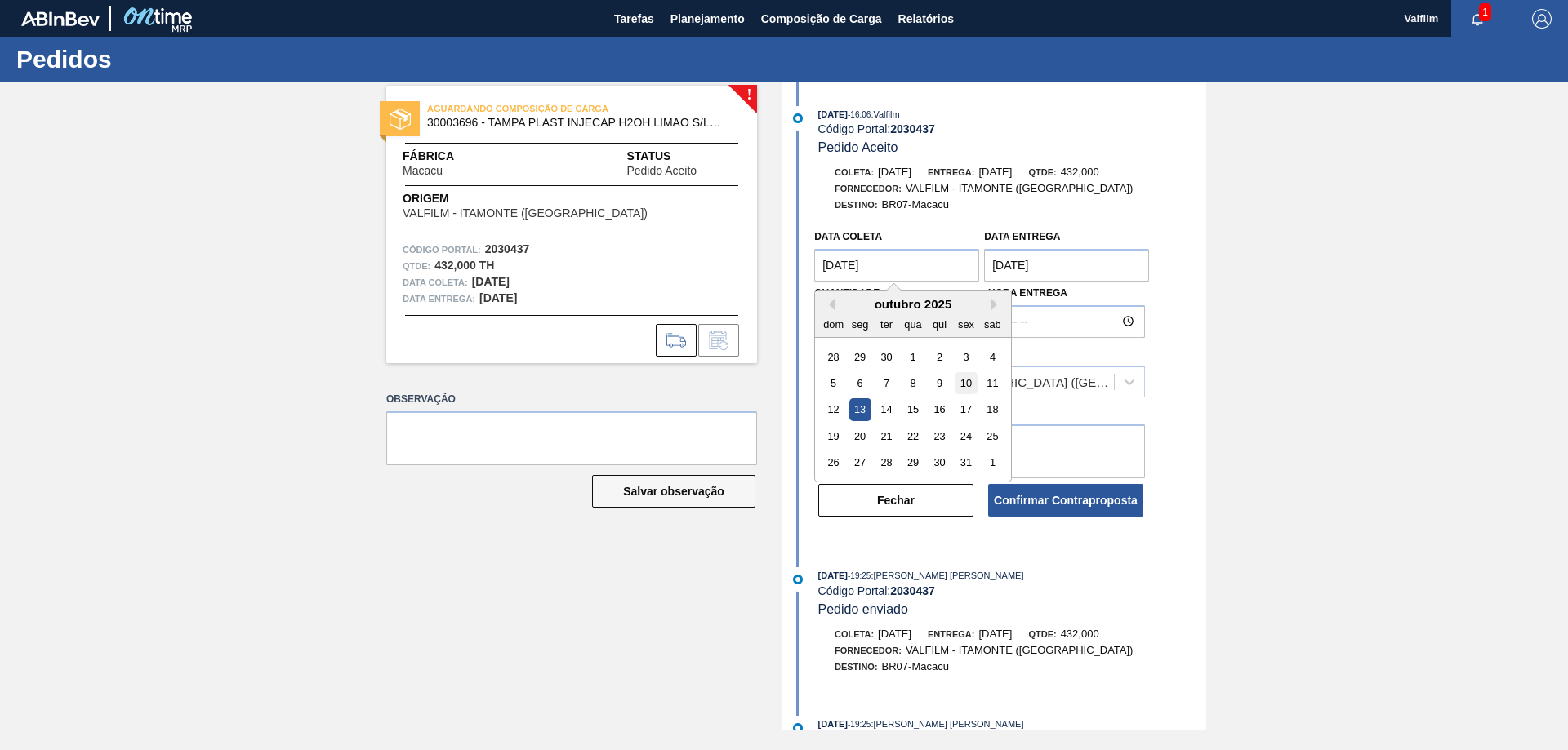
click at [963, 383] on div "10" at bounding box center [966, 383] width 22 height 22
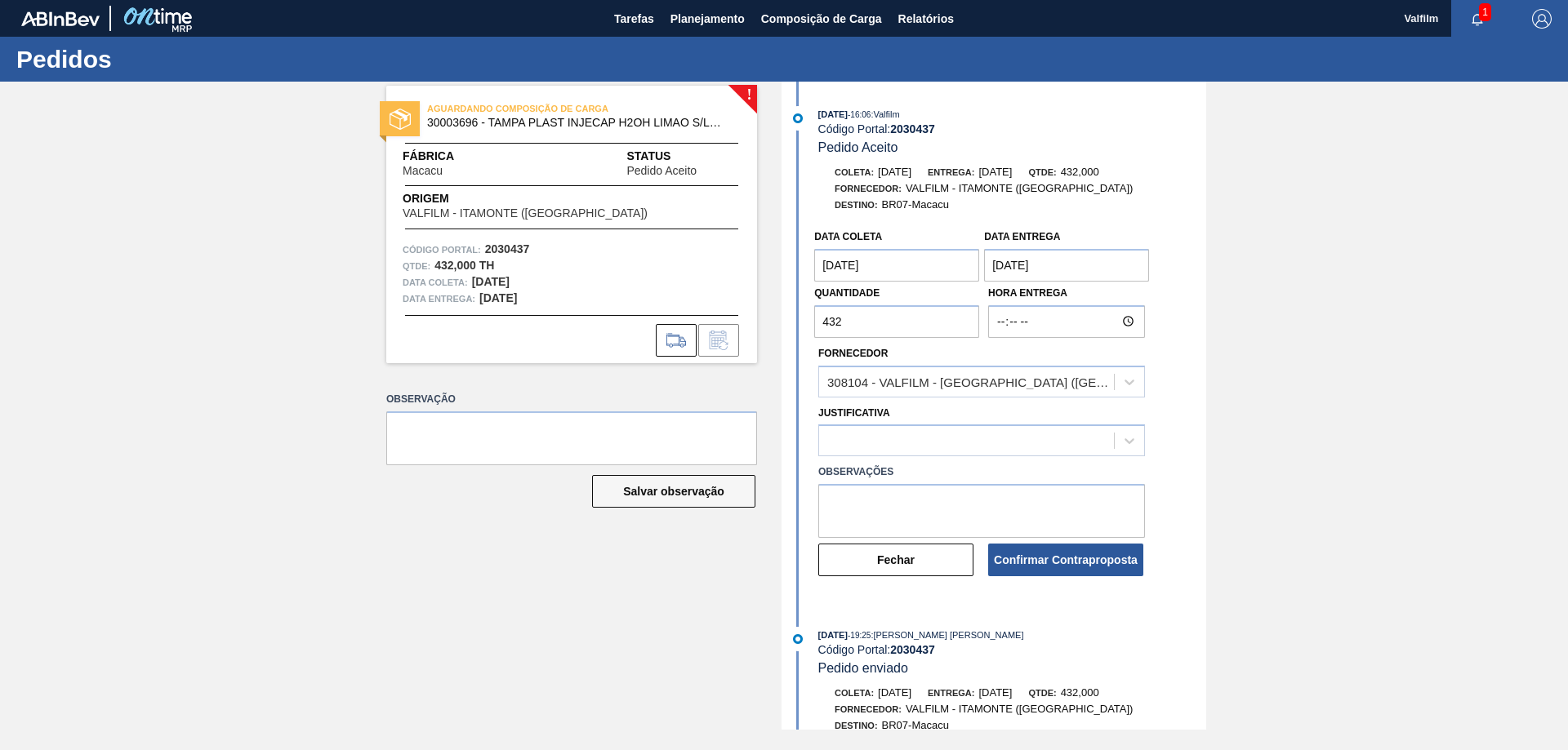
type coleta "[DATE]"
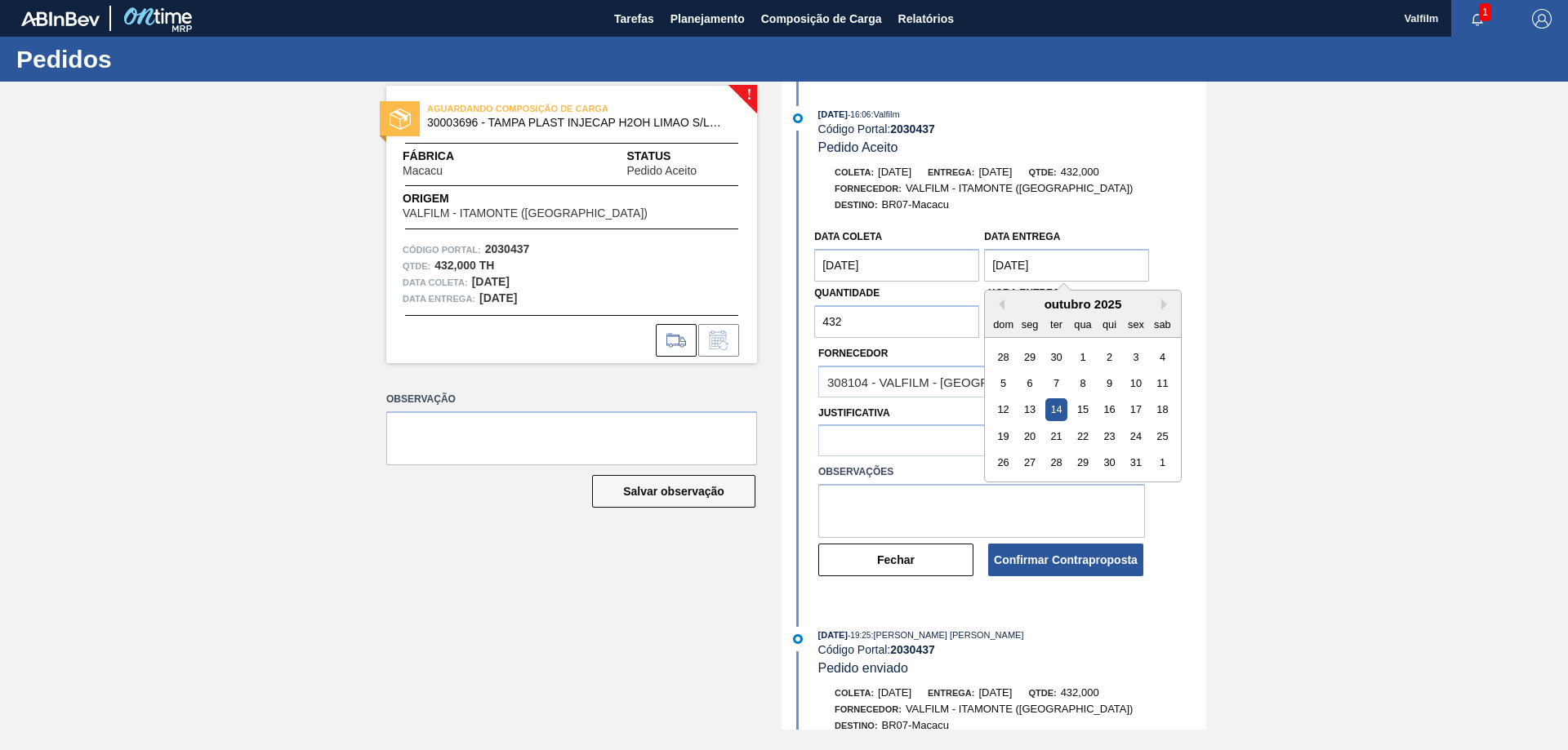
click at [1025, 258] on entrega "[DATE]" at bounding box center [1067, 265] width 165 height 33
click at [1032, 408] on div "13" at bounding box center [1030, 409] width 22 height 22
type entrega "[DATE]"
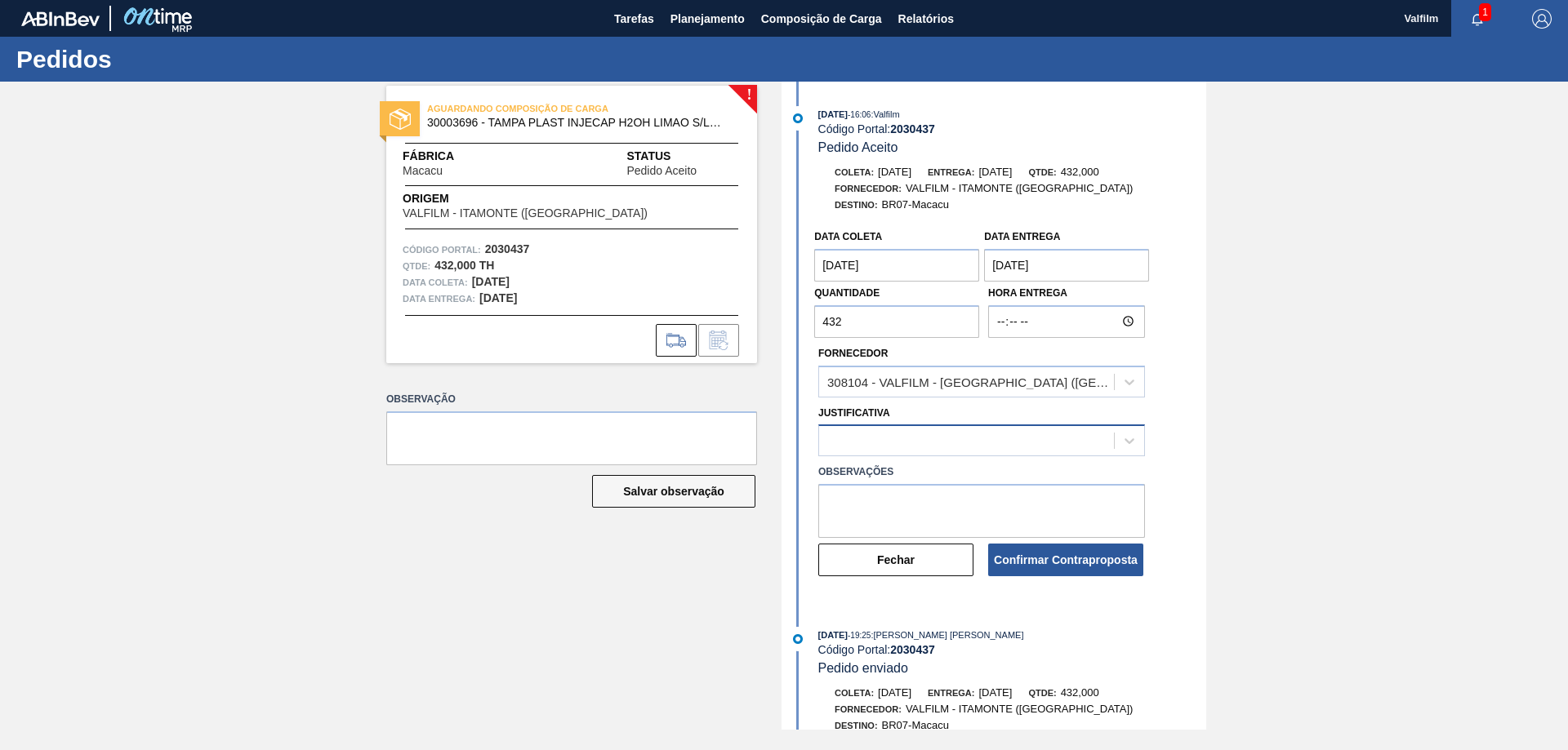
click at [918, 435] on div at bounding box center [967, 441] width 295 height 24
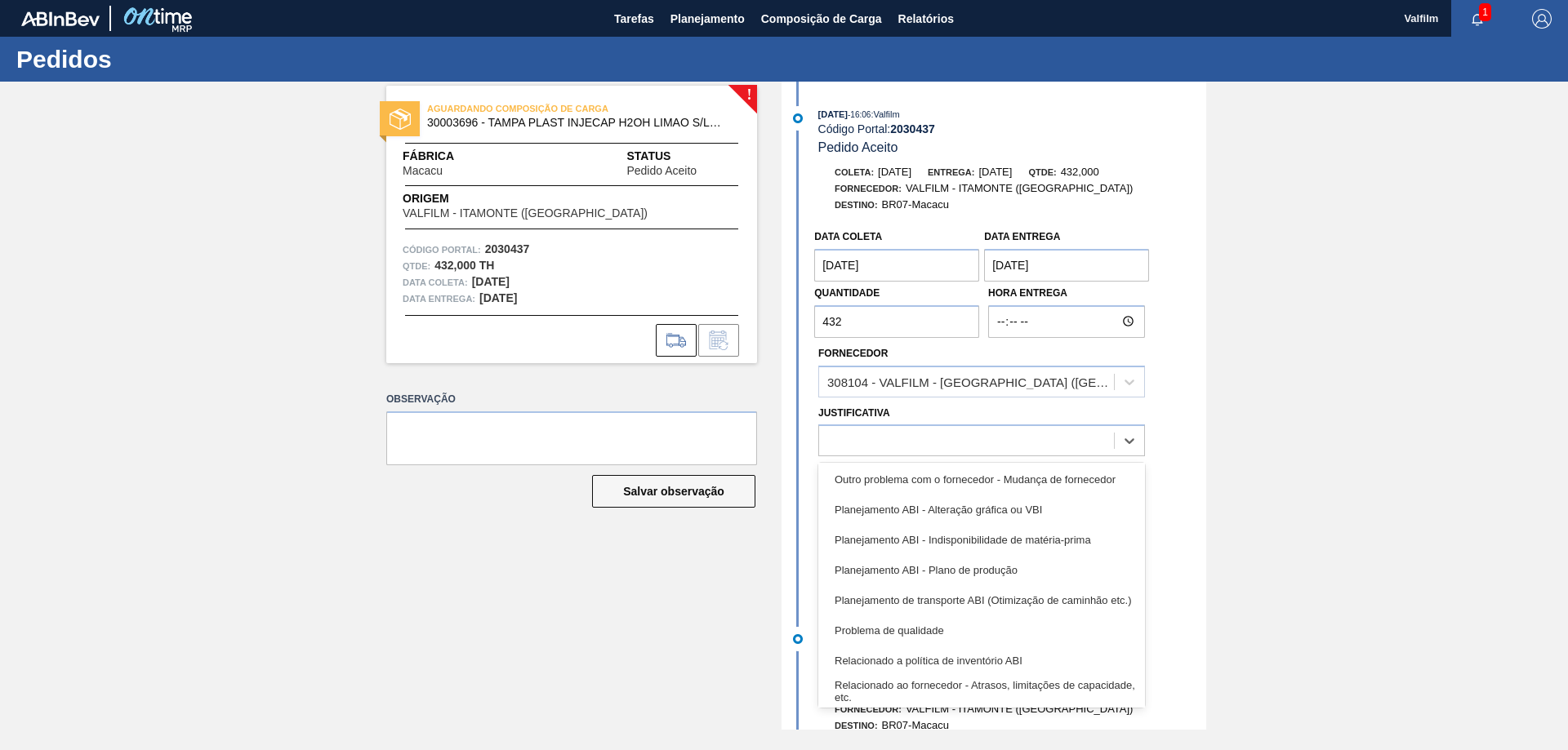
scroll to position [306, 0]
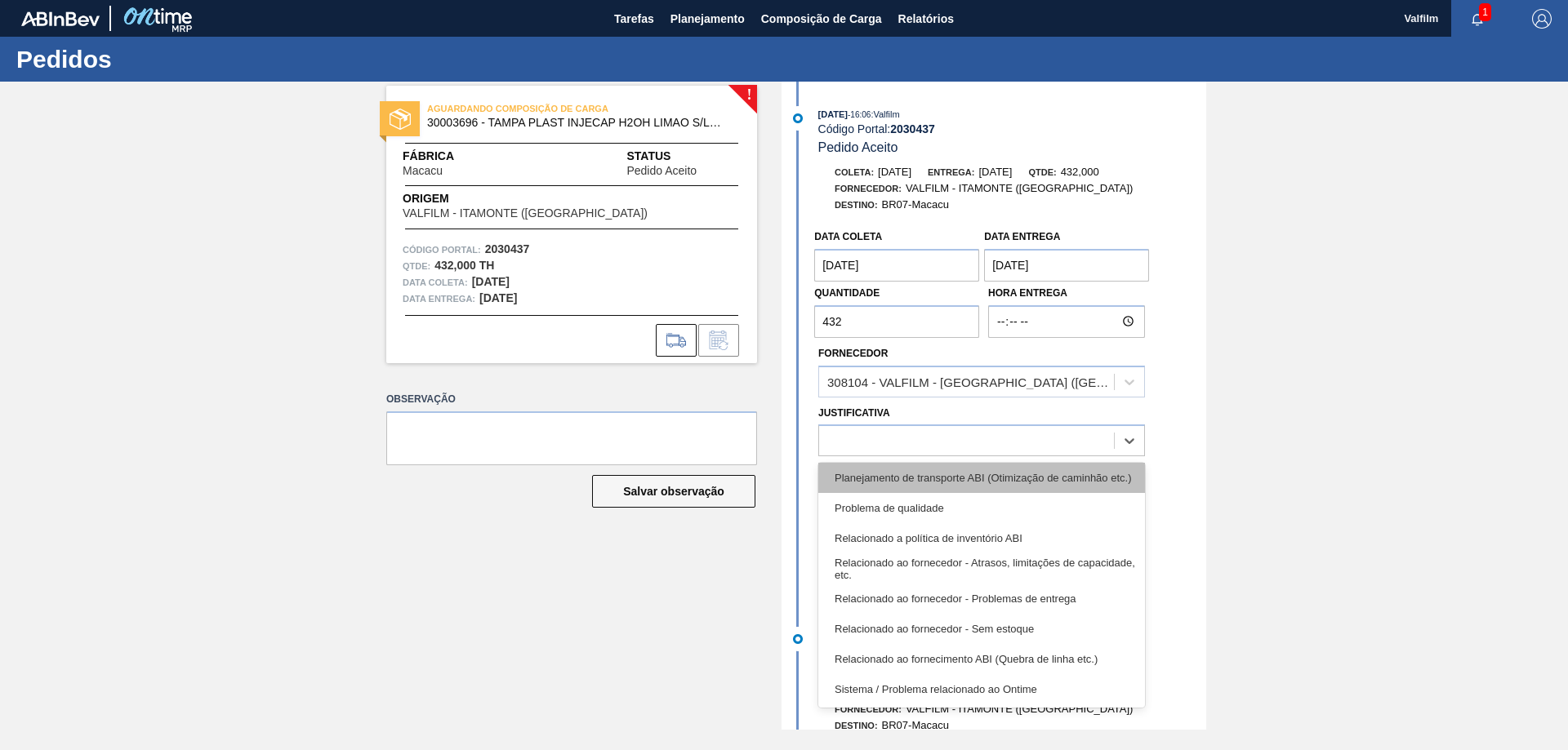
click at [1003, 480] on div "Planejamento de transporte ABI (Otimização de caminhão etc.)" at bounding box center [982, 478] width 327 height 30
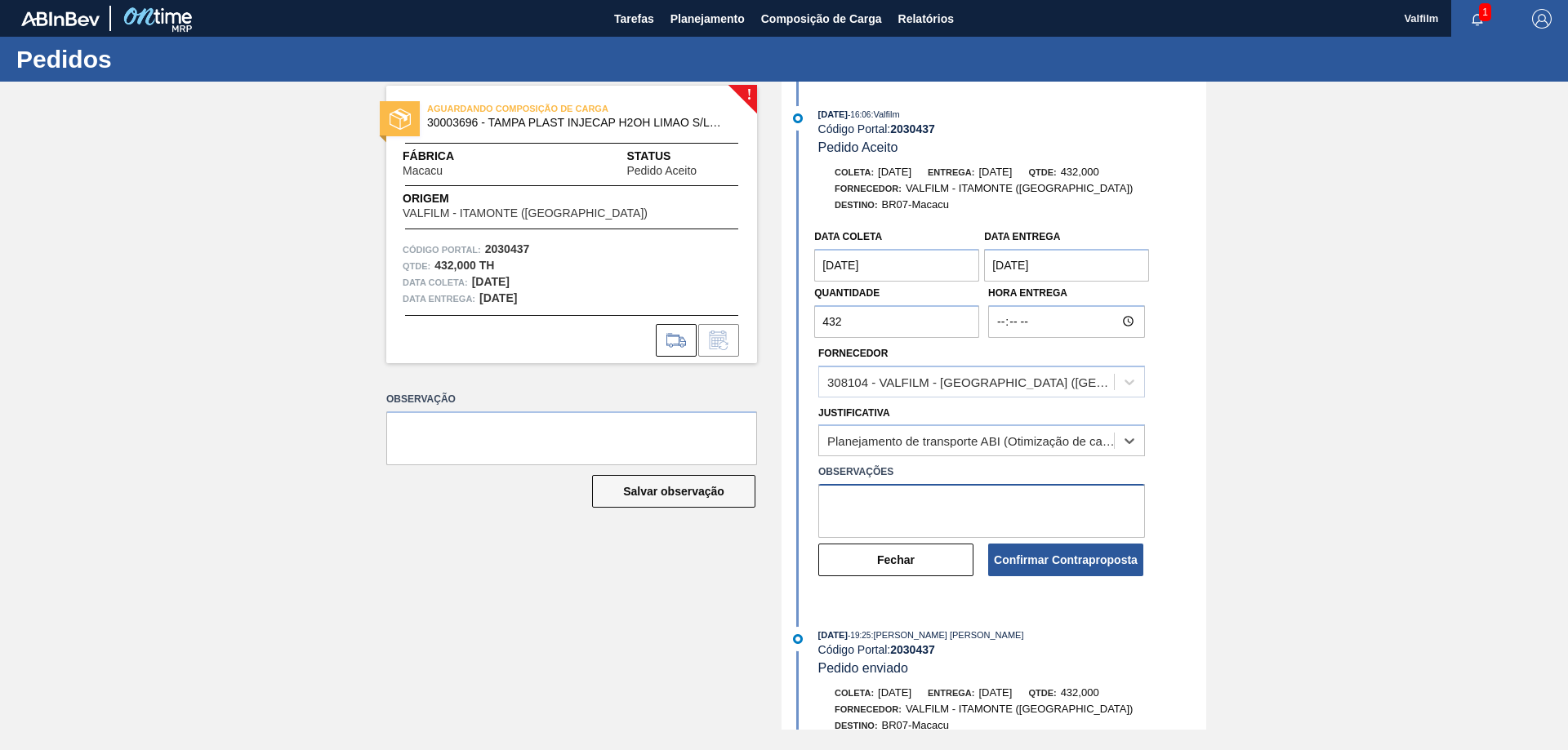
click at [906, 492] on textarea at bounding box center [982, 510] width 327 height 54
paste textarea "Ajuste de data para melhora do fluxo logístico."
type textarea "Ajuste de data para melhora do fluxo logístico."
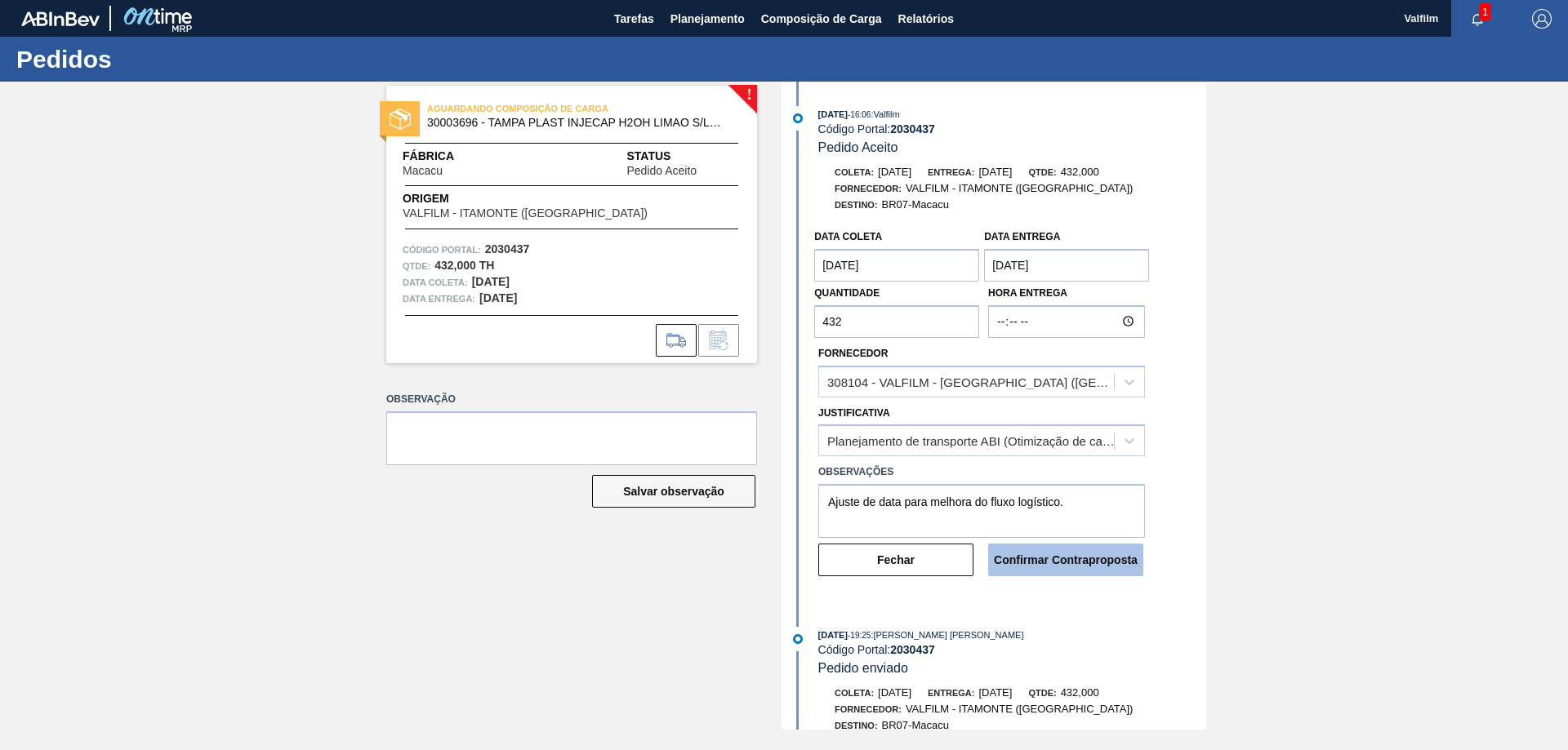
click at [1082, 566] on button "Confirmar Contraproposta" at bounding box center [1066, 559] width 155 height 33
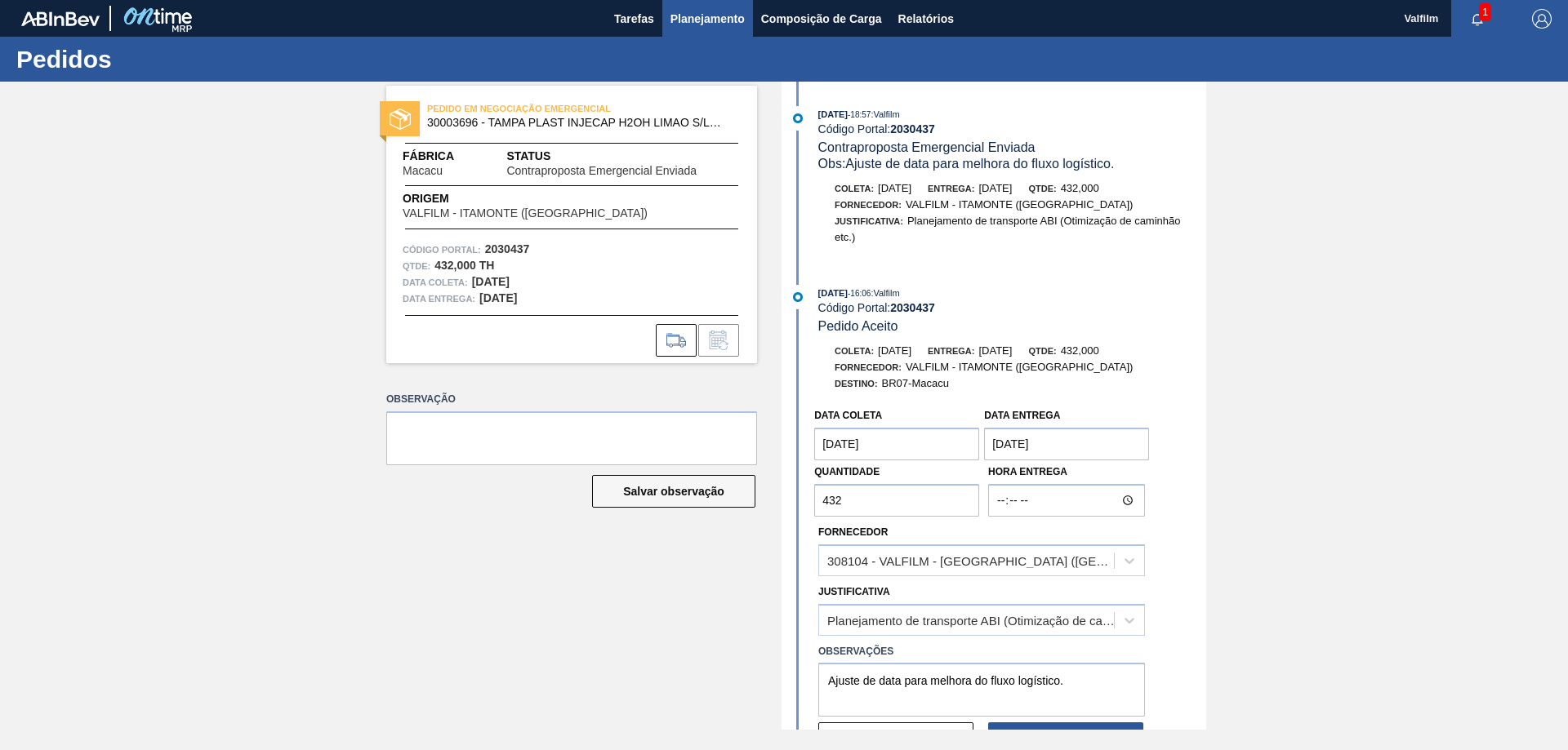
click at [718, 21] on span "Planejamento" at bounding box center [707, 19] width 75 height 20
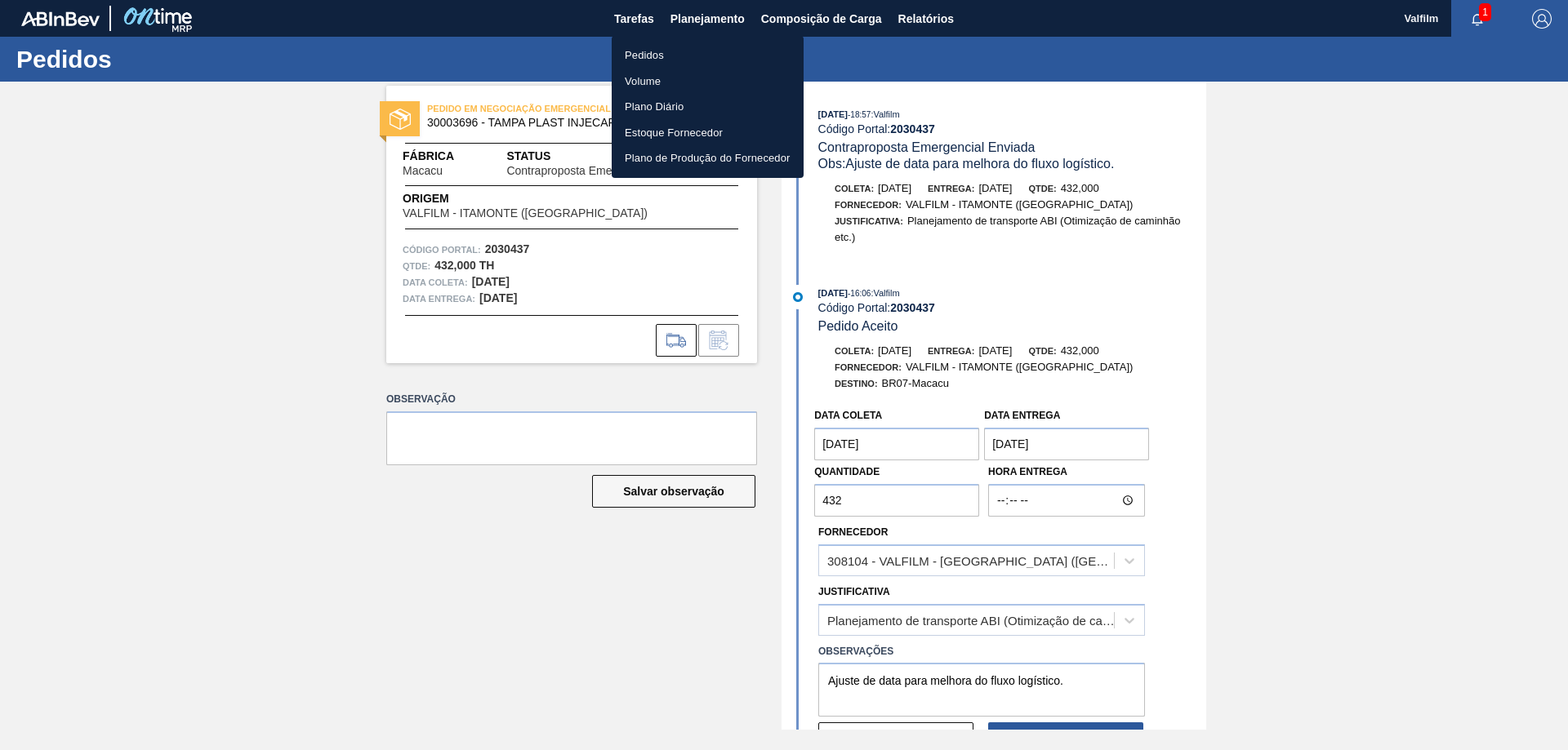
click at [641, 51] on li "Pedidos" at bounding box center [707, 56] width 192 height 26
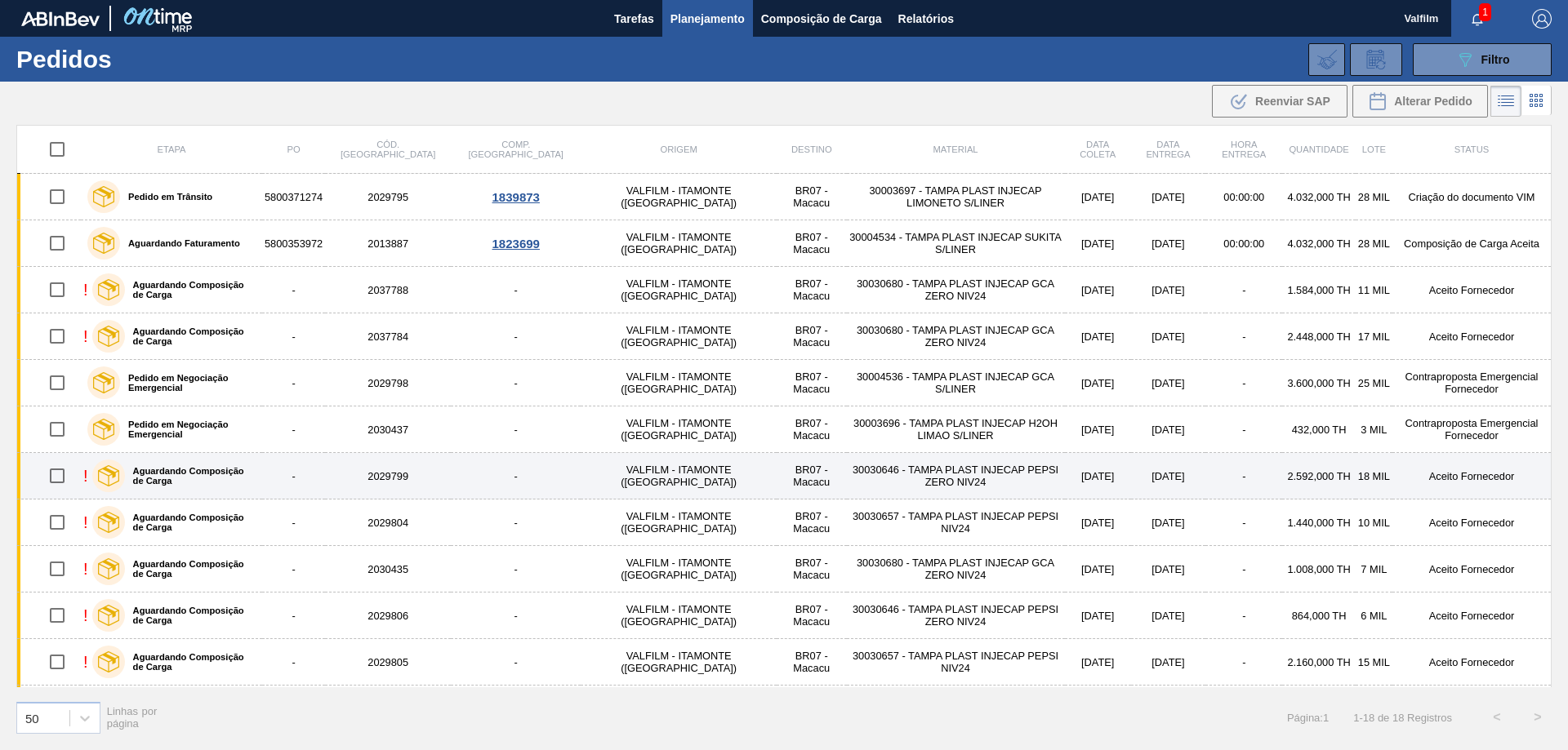
click at [1282, 474] on td "2.592,000 TH" at bounding box center [1318, 475] width 73 height 46
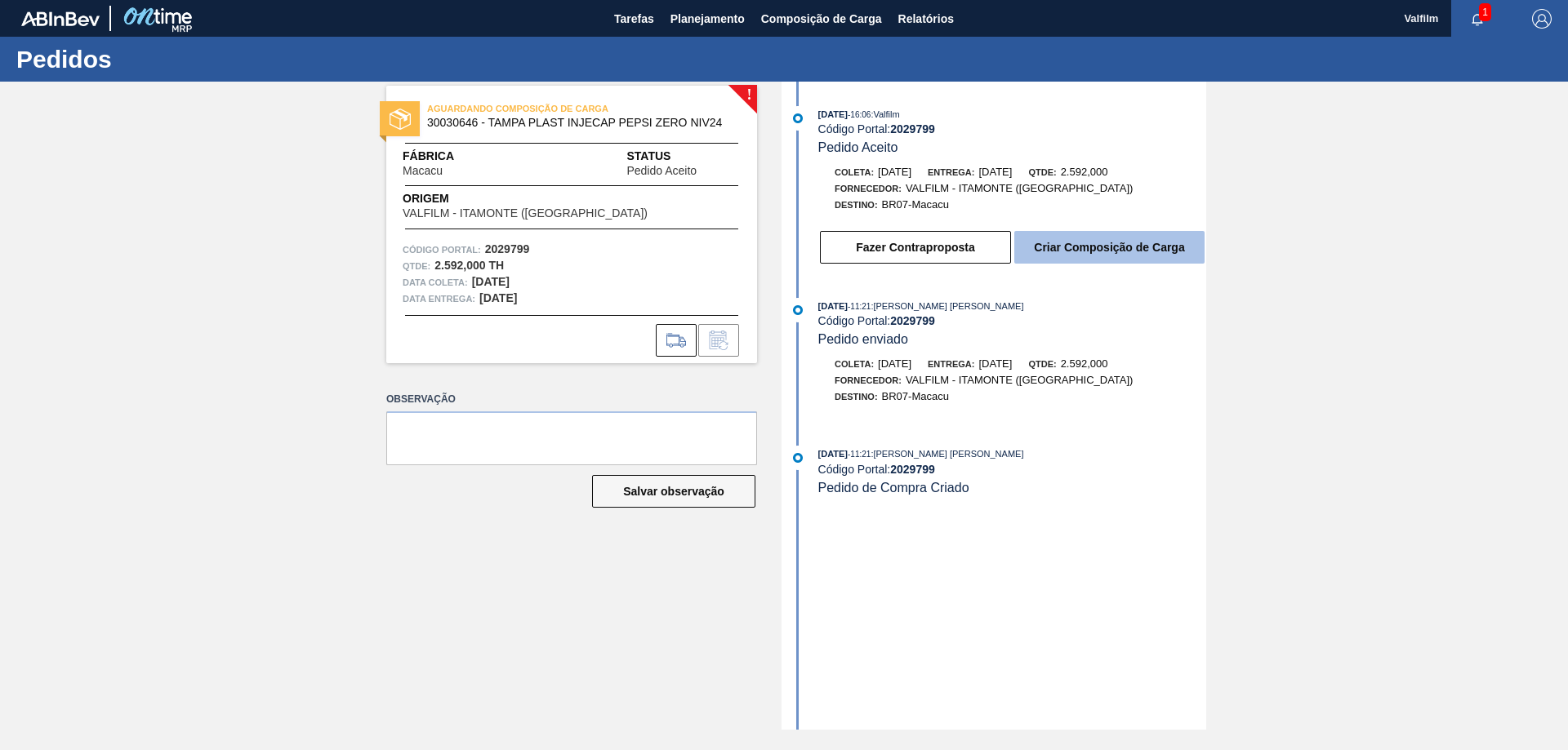
click at [1087, 255] on button "Criar Composição de Carga" at bounding box center [1110, 247] width 191 height 33
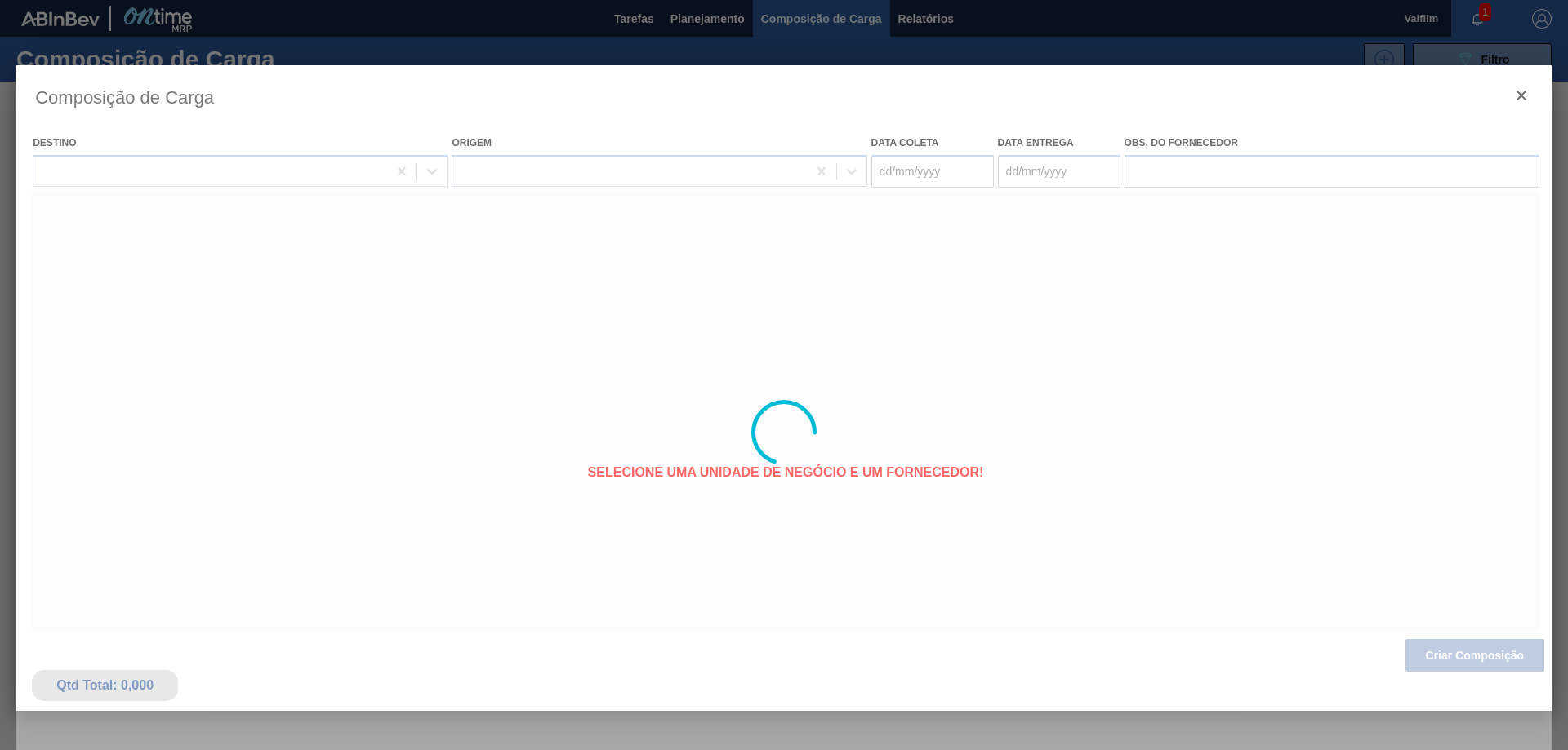
type coleta "[DATE]"
type entrega "[DATE]"
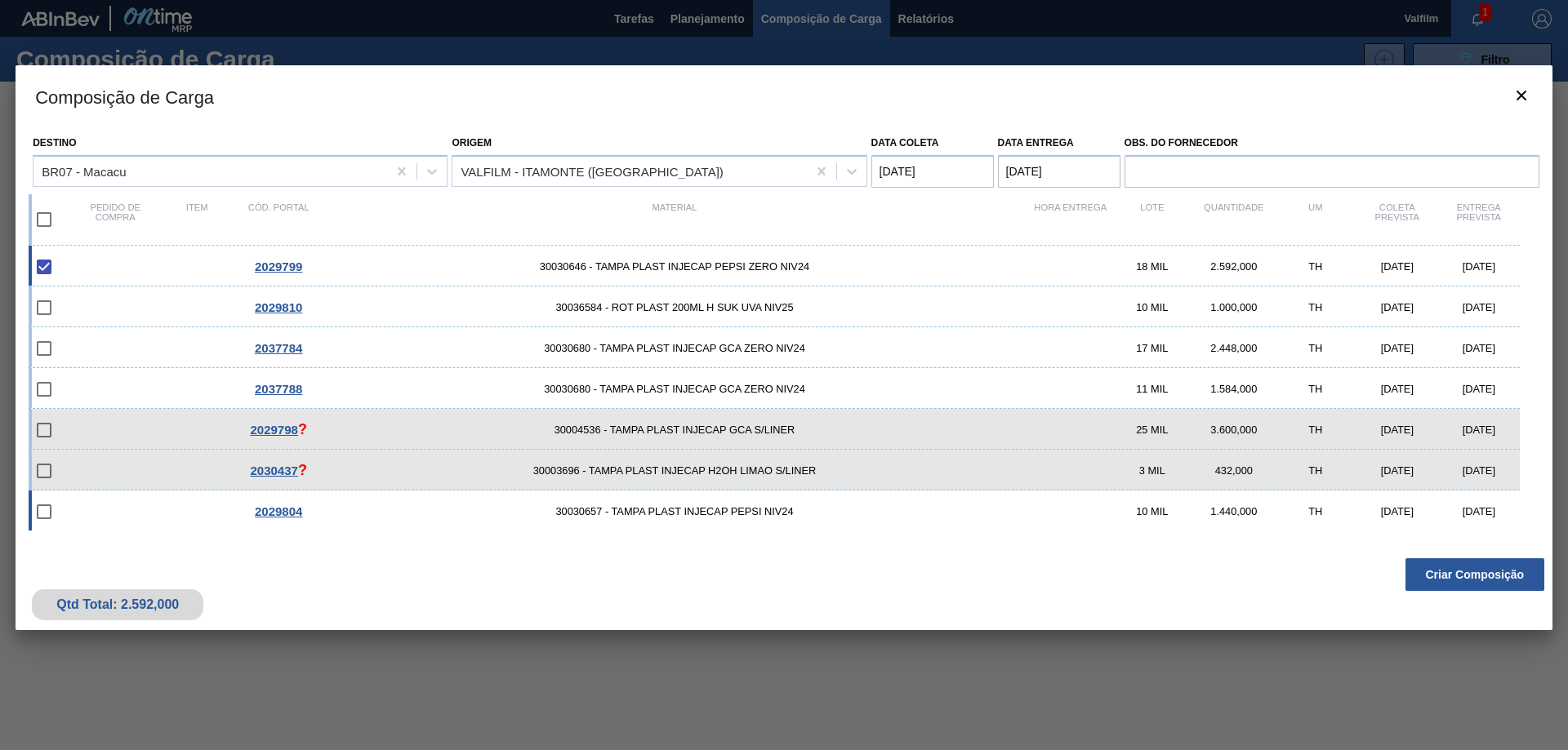
click at [1466, 507] on div "[DATE]" at bounding box center [1479, 511] width 82 height 12
checkbox input "true"
click at [1501, 575] on button "Criar Composição" at bounding box center [1475, 575] width 139 height 33
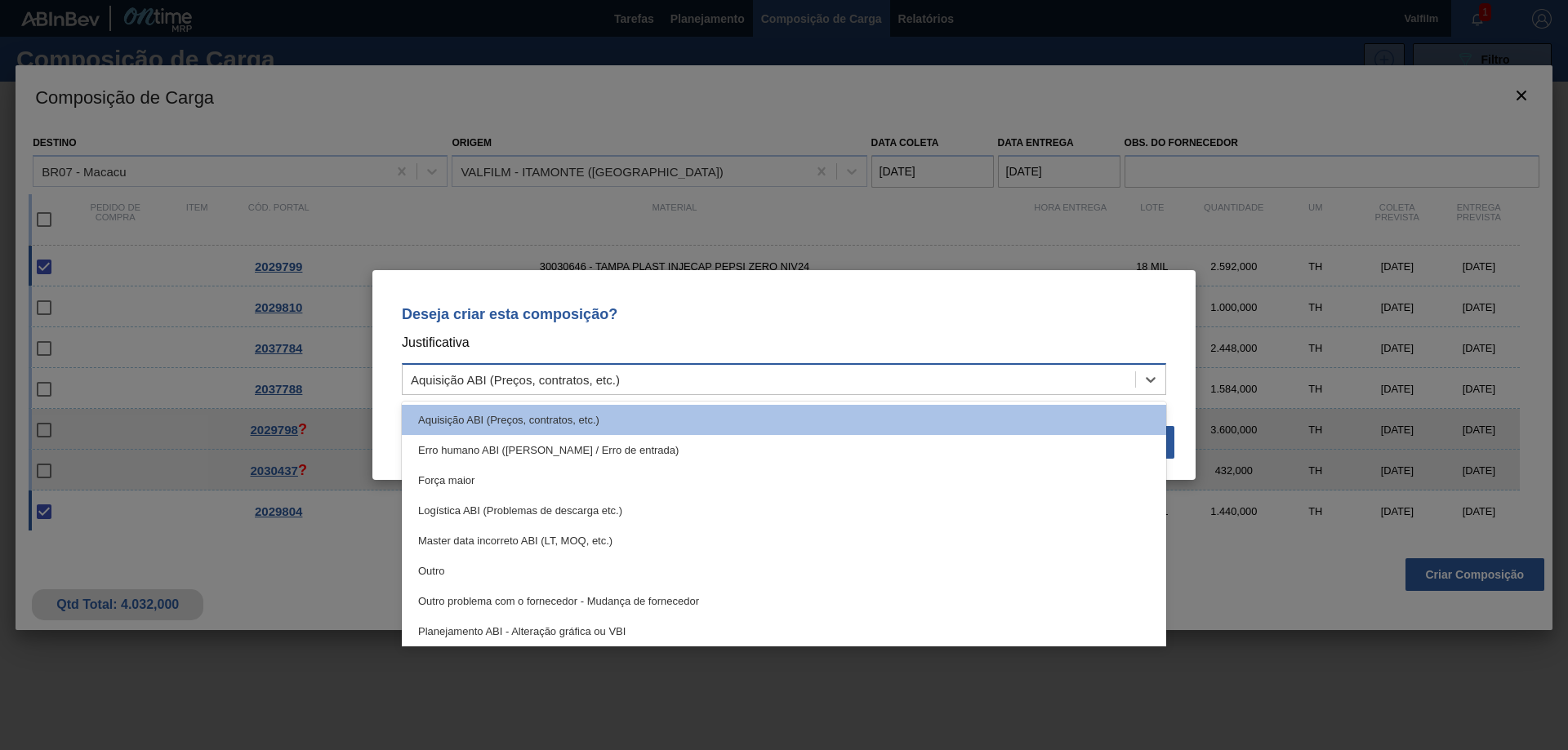
click at [1075, 382] on div "Aquisição ABI (Preços, contratos, etc.)" at bounding box center [769, 379] width 733 height 24
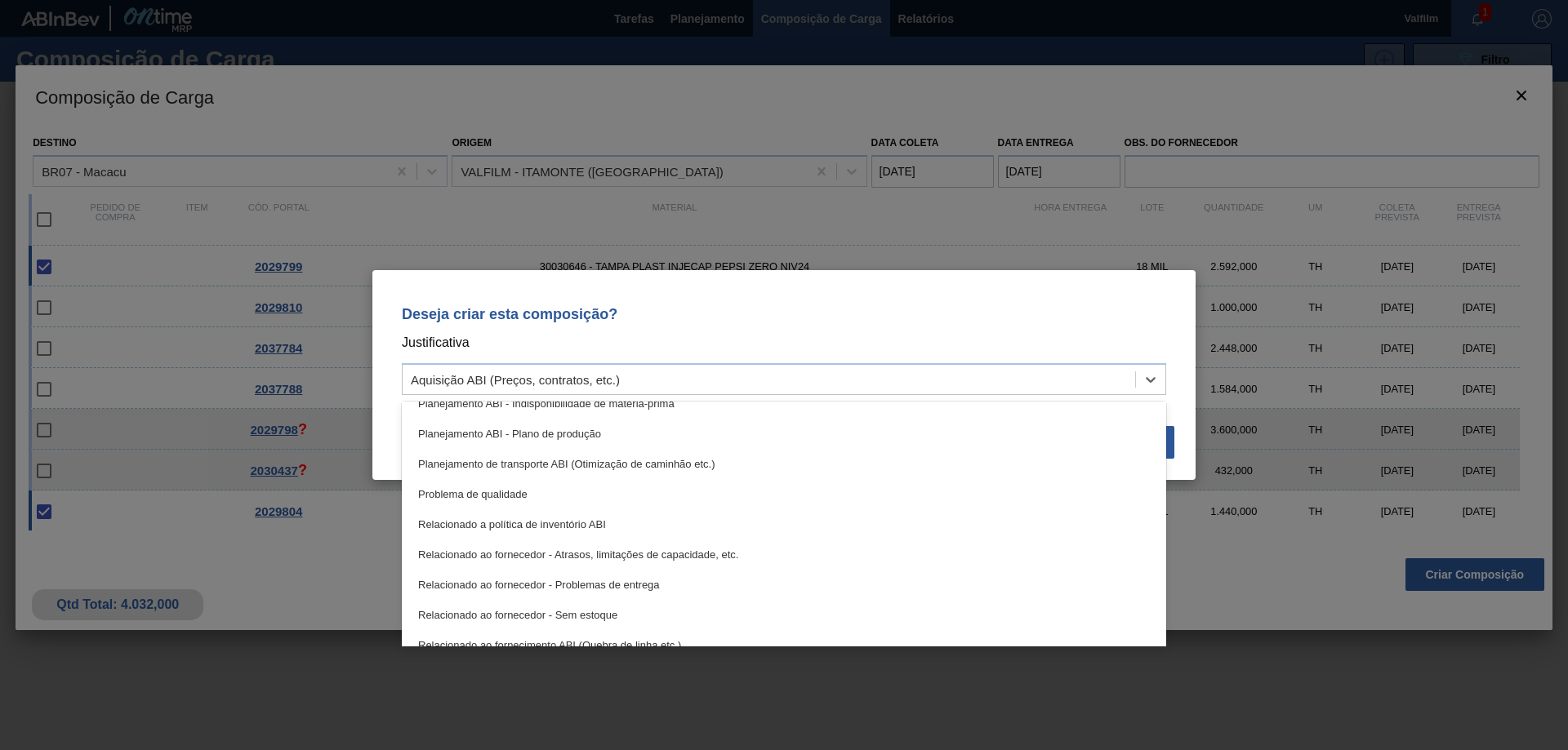
scroll to position [306, 0]
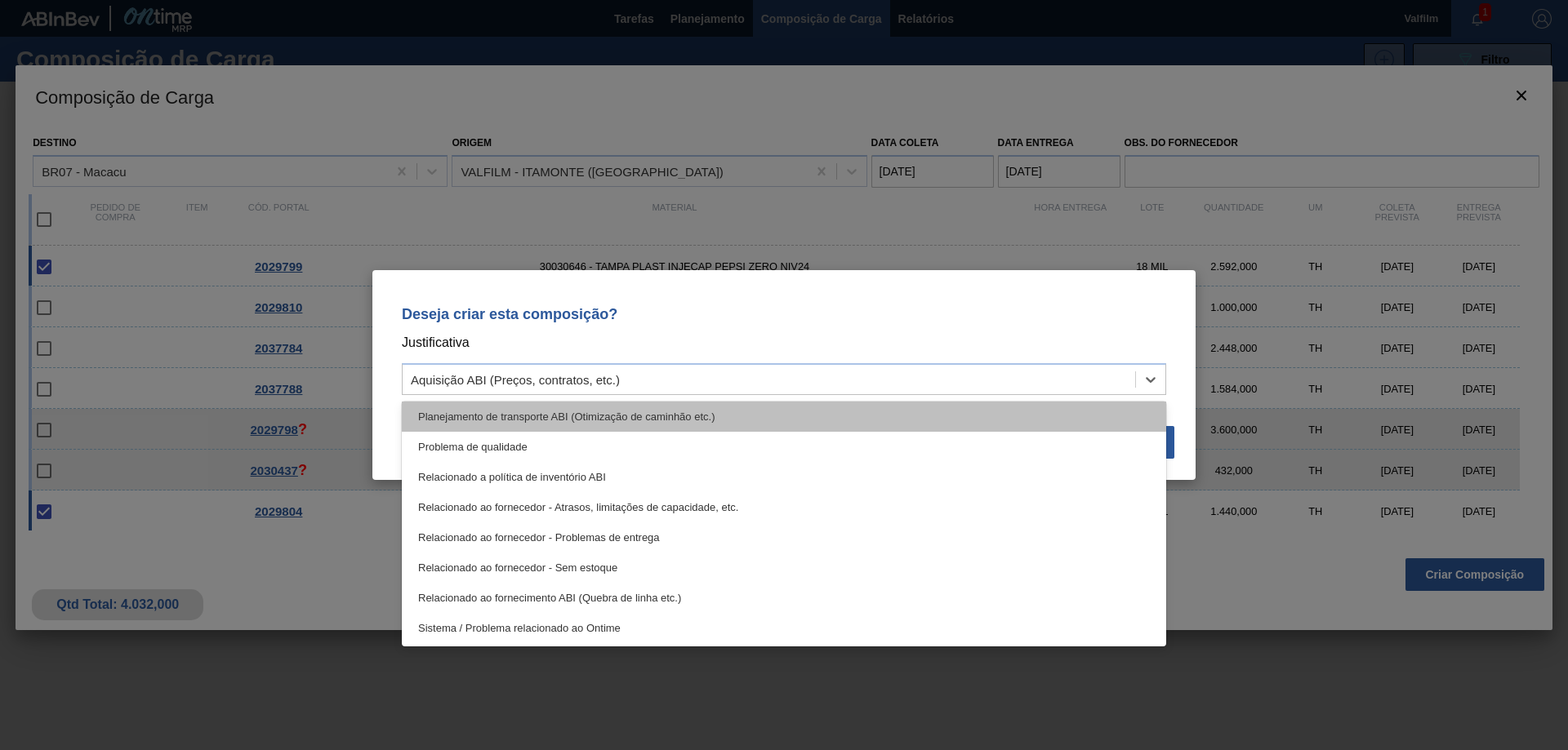
click at [929, 419] on div "Planejamento de transporte ABI (Otimização de caminhão etc.)" at bounding box center [784, 417] width 765 height 30
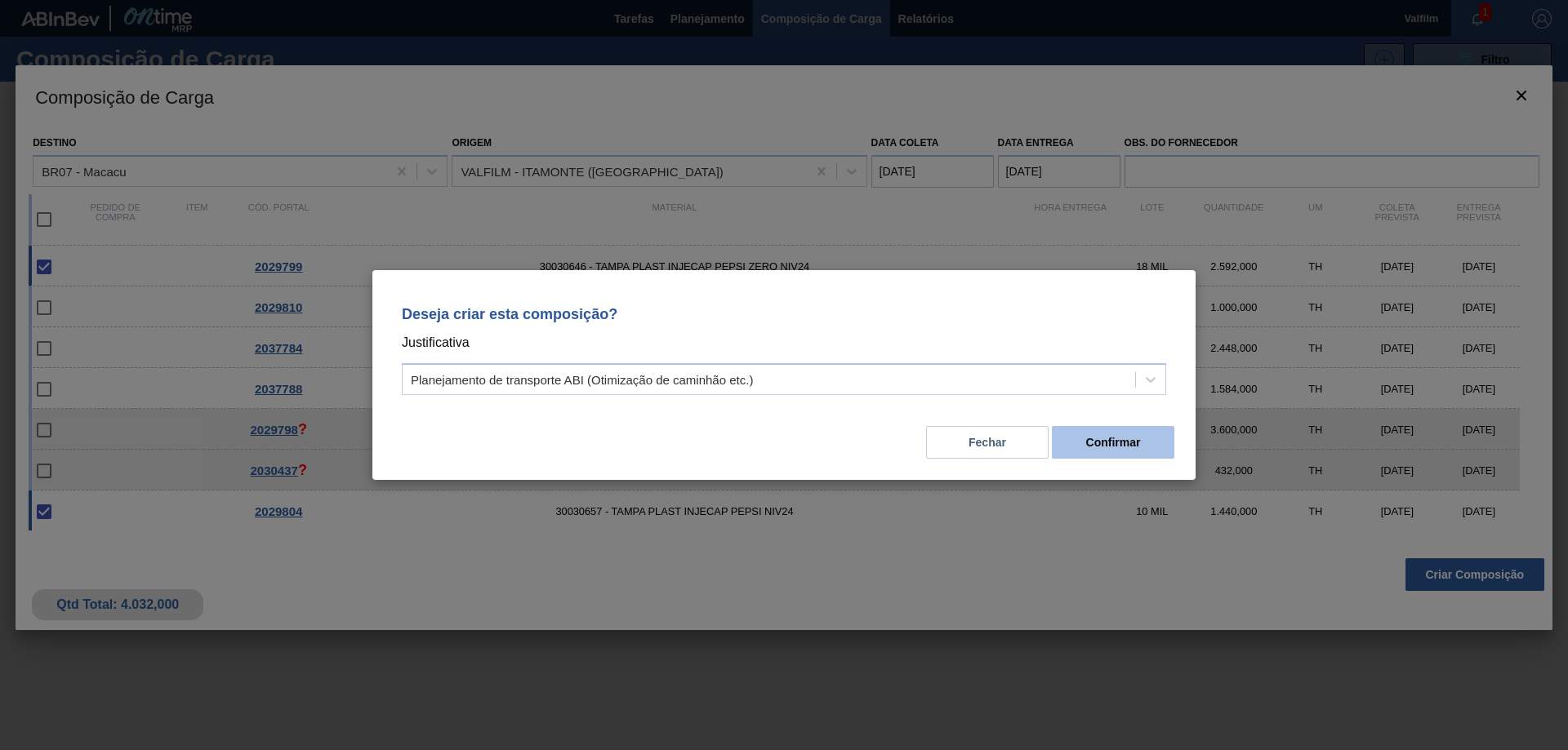
click at [1123, 443] on button "Confirmar" at bounding box center [1113, 442] width 123 height 33
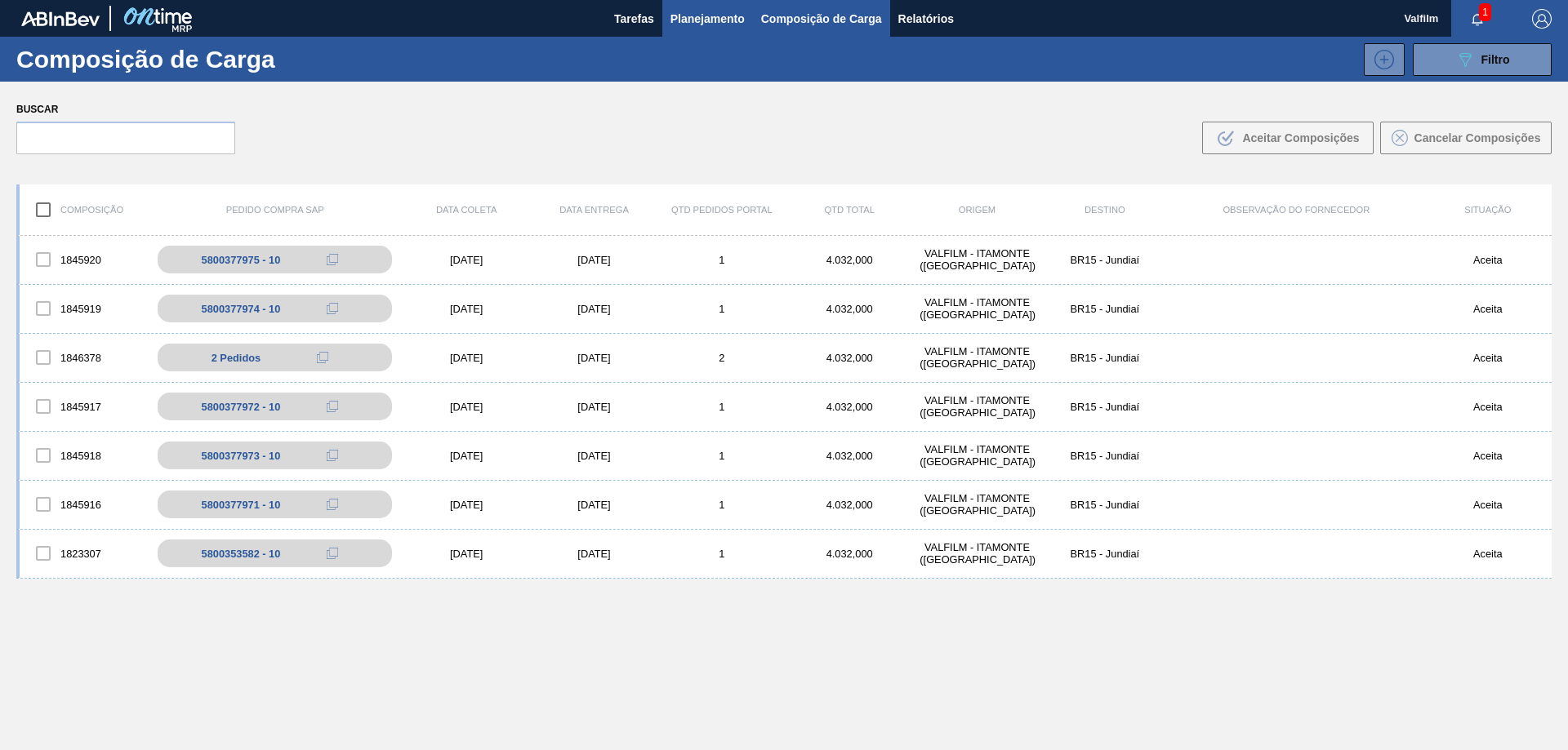
click at [683, 18] on span "Planejamento" at bounding box center [707, 19] width 75 height 20
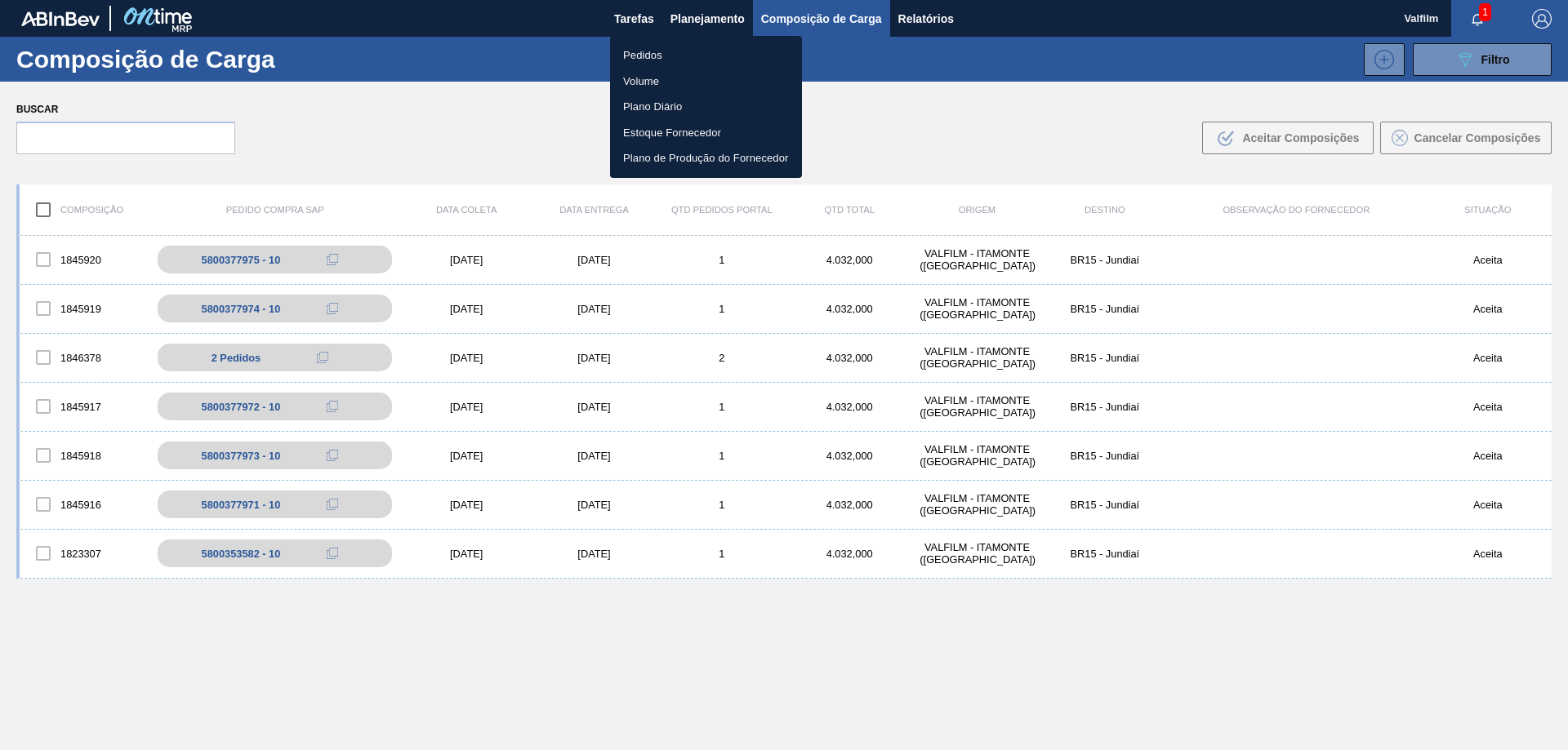
click at [658, 53] on li "Pedidos" at bounding box center [705, 56] width 192 height 26
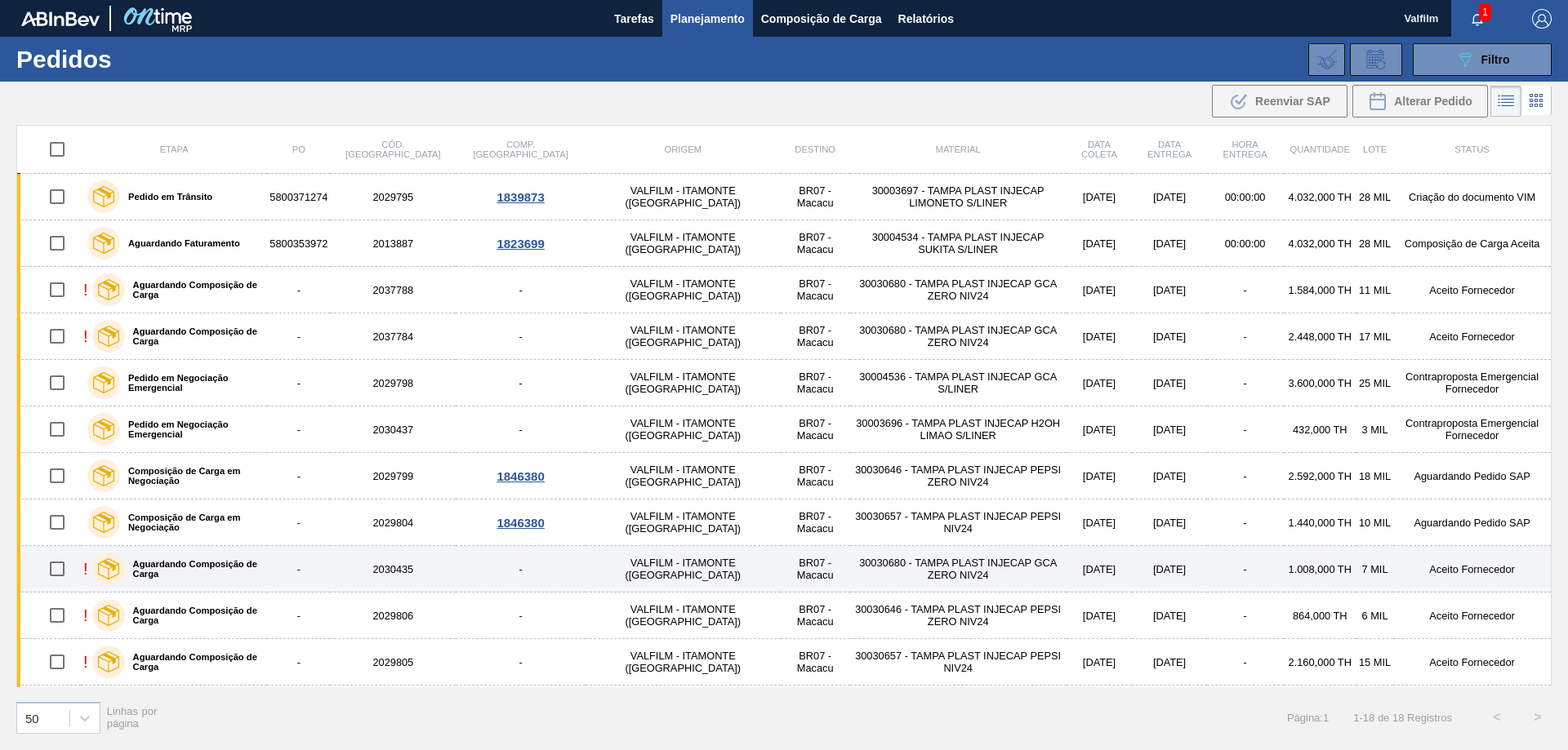
click at [1454, 560] on td "Aceito Fornecedor" at bounding box center [1472, 569] width 158 height 46
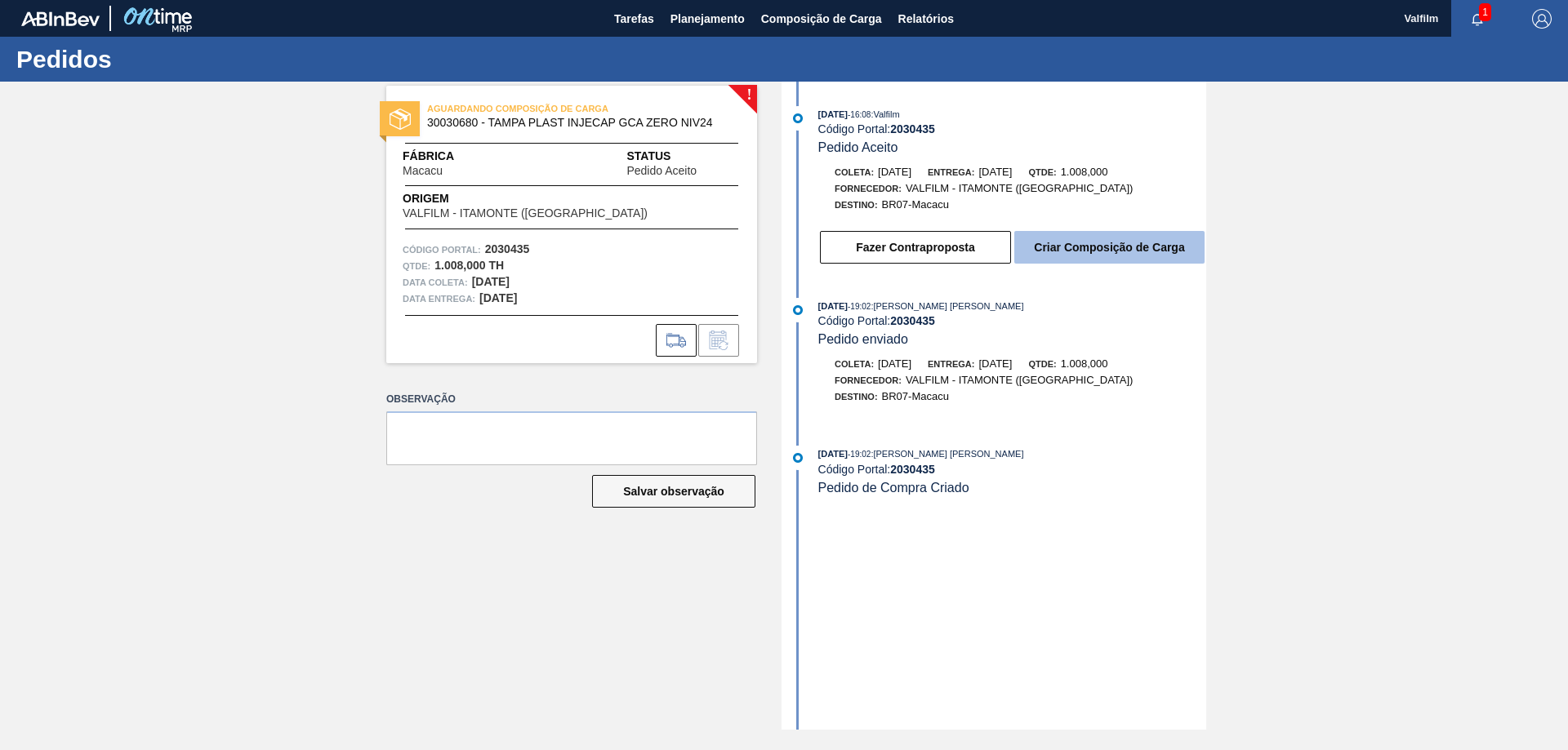
click at [1087, 252] on button "Criar Composição de Carga" at bounding box center [1110, 247] width 191 height 33
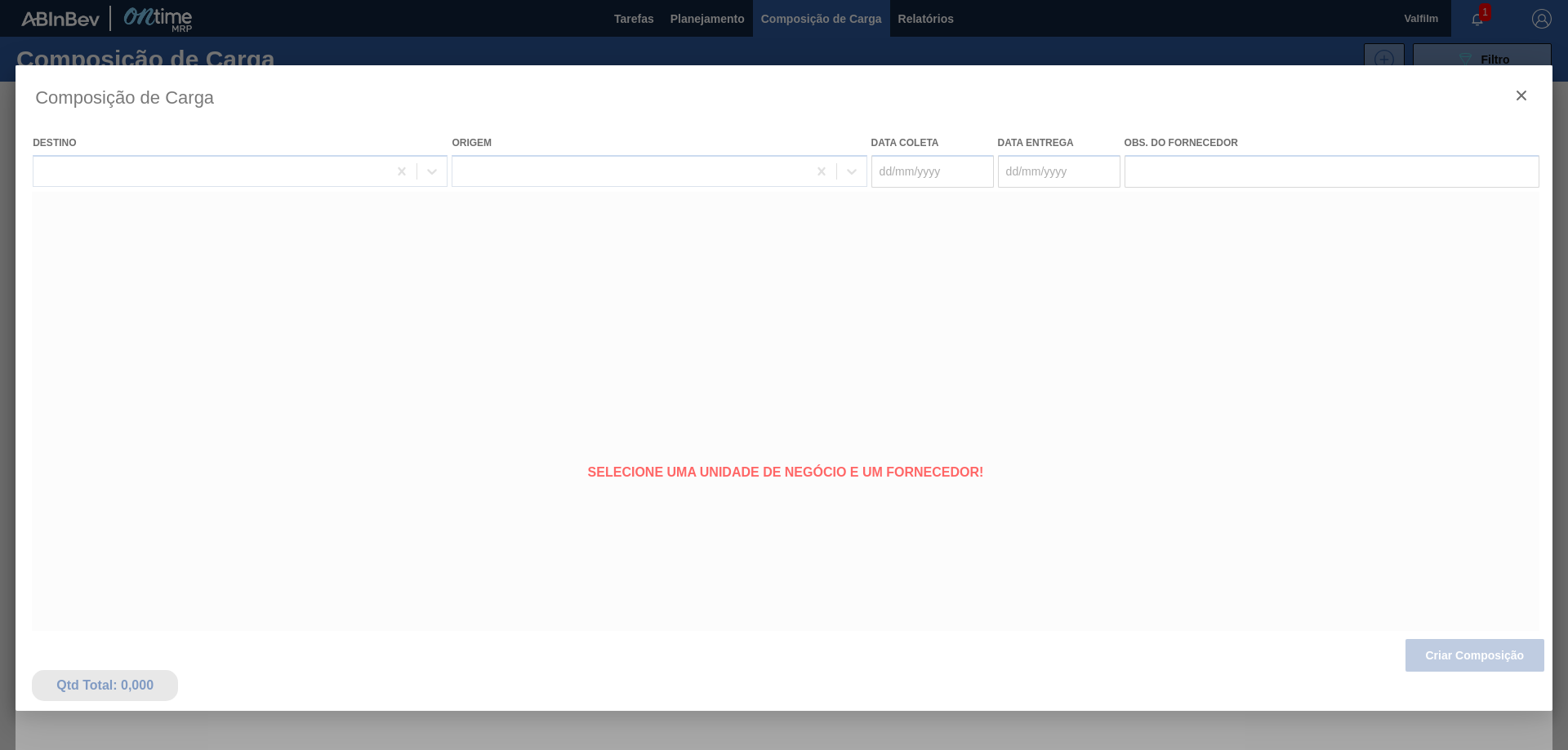
type coleta "[DATE]"
type entrega "[DATE]"
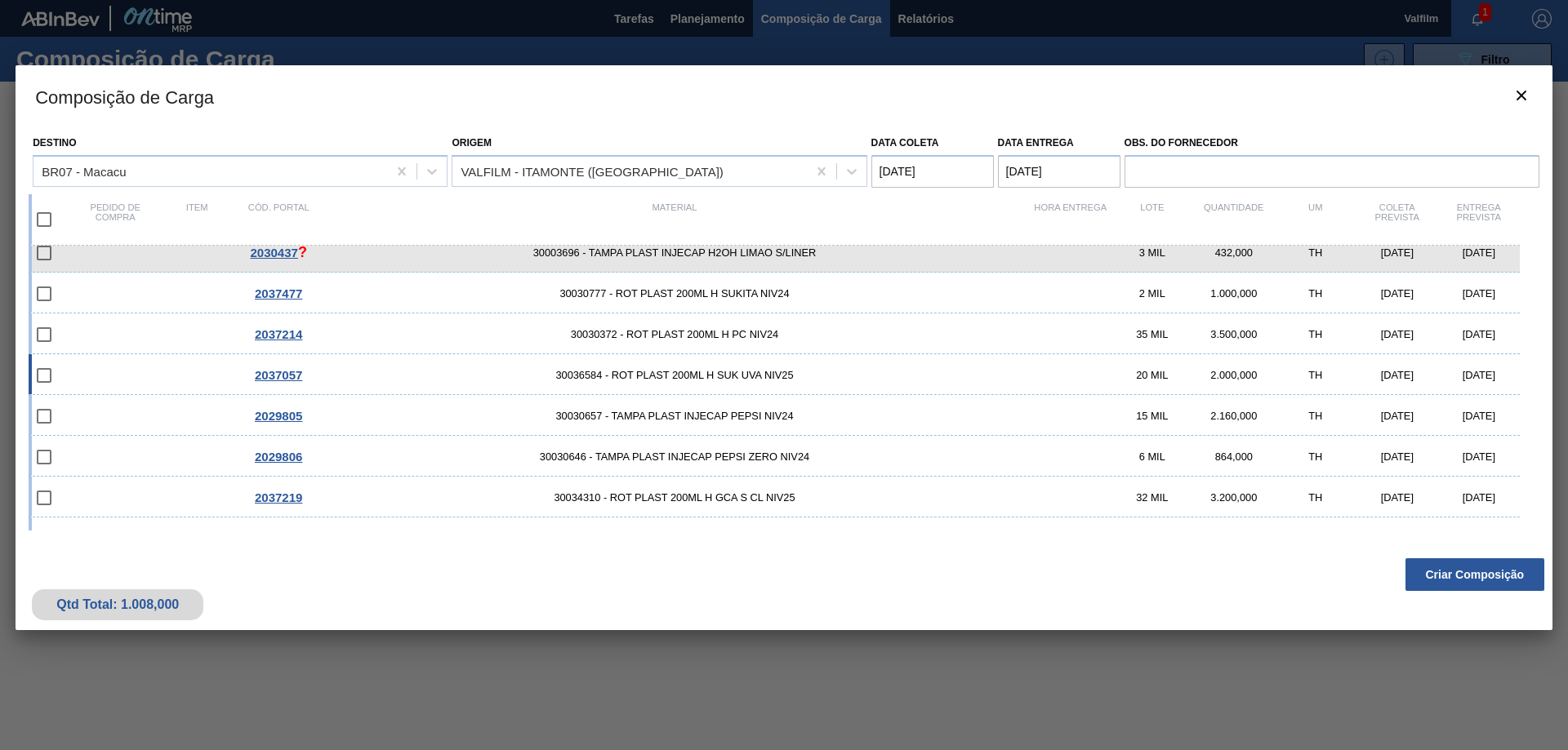
scroll to position [245, 0]
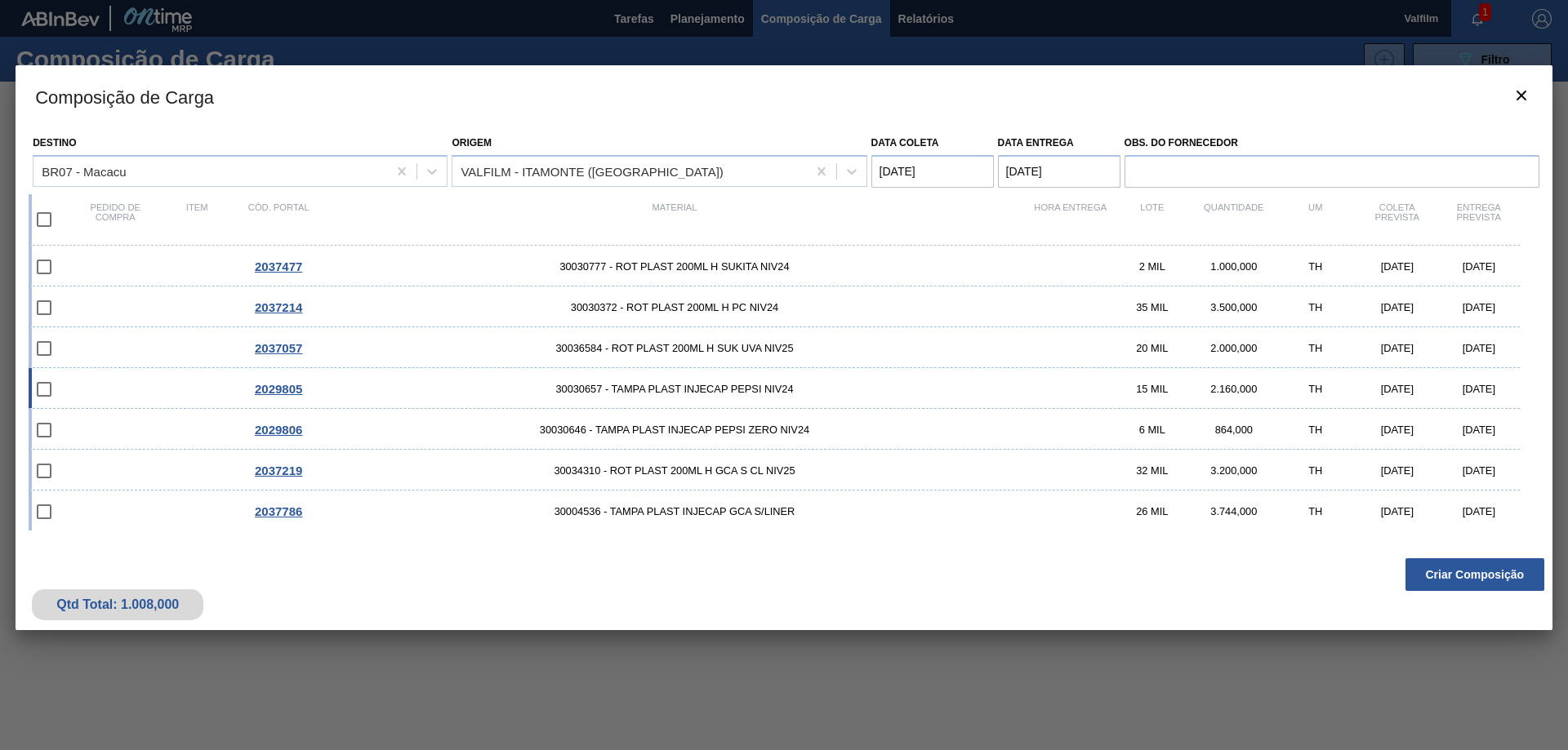
click at [1478, 386] on div "[DATE]" at bounding box center [1479, 389] width 82 height 12
checkbox input "true"
click at [1473, 429] on div "[DATE]" at bounding box center [1479, 429] width 82 height 12
checkbox input "true"
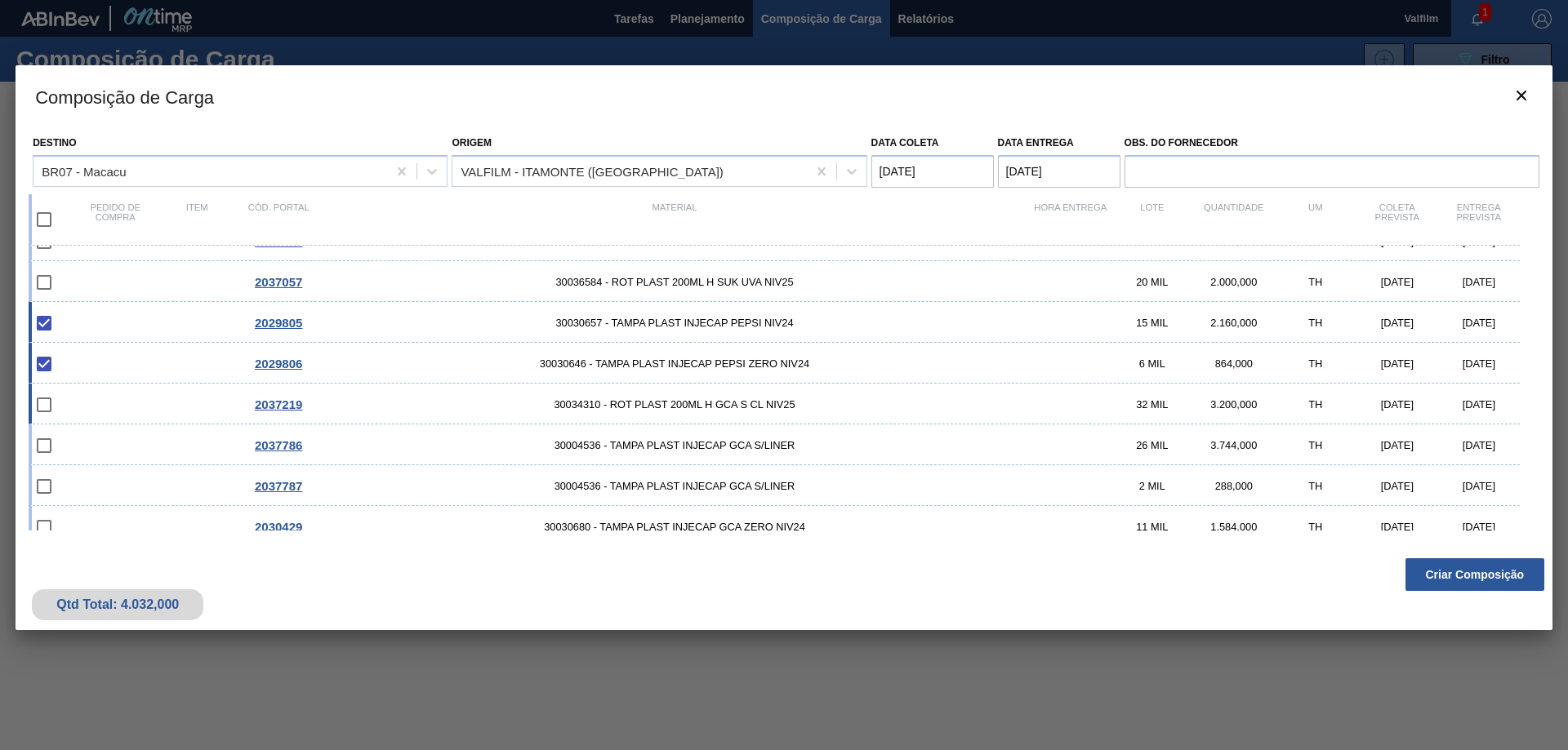
scroll to position [326, 0]
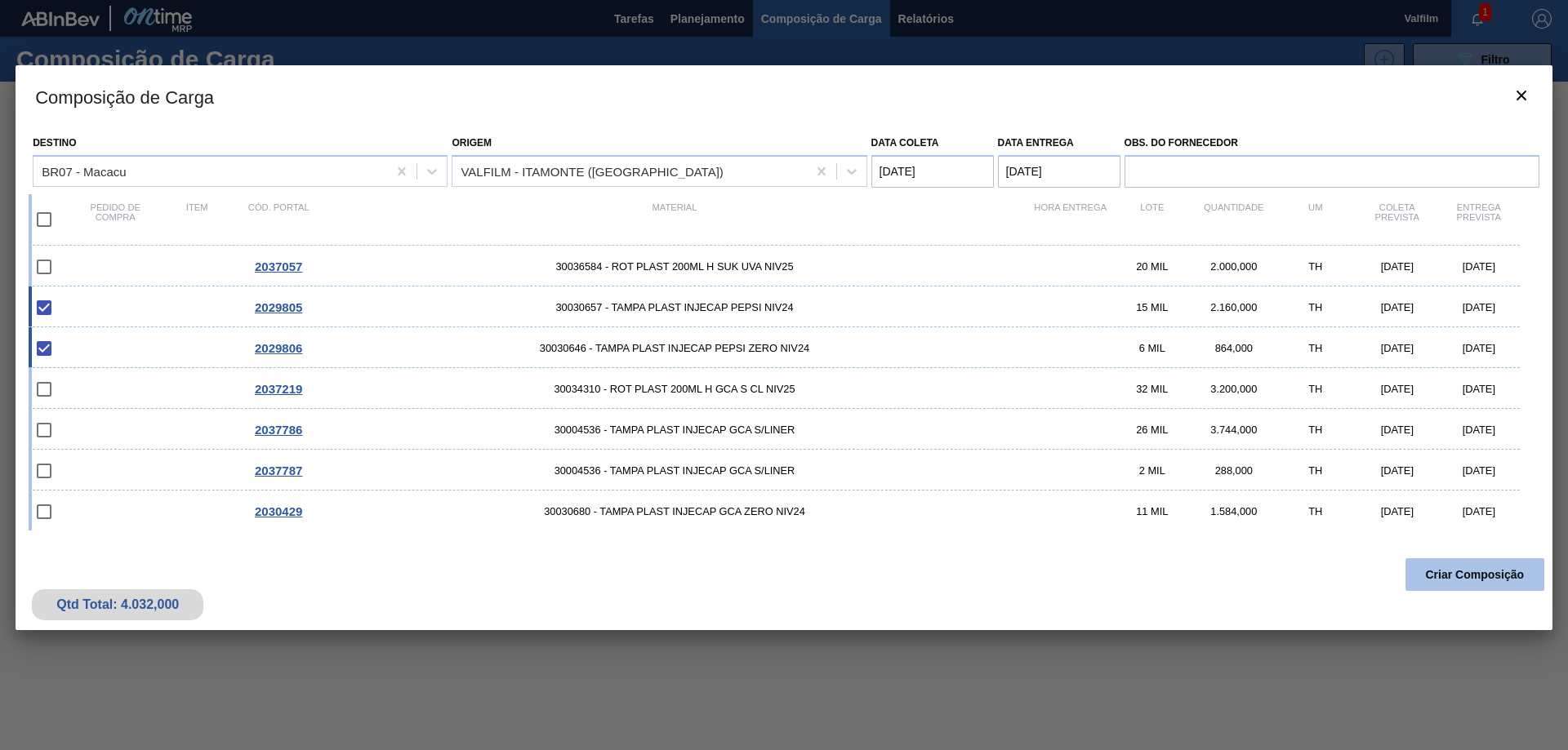
click at [1503, 575] on button "Criar Composição" at bounding box center [1475, 575] width 139 height 33
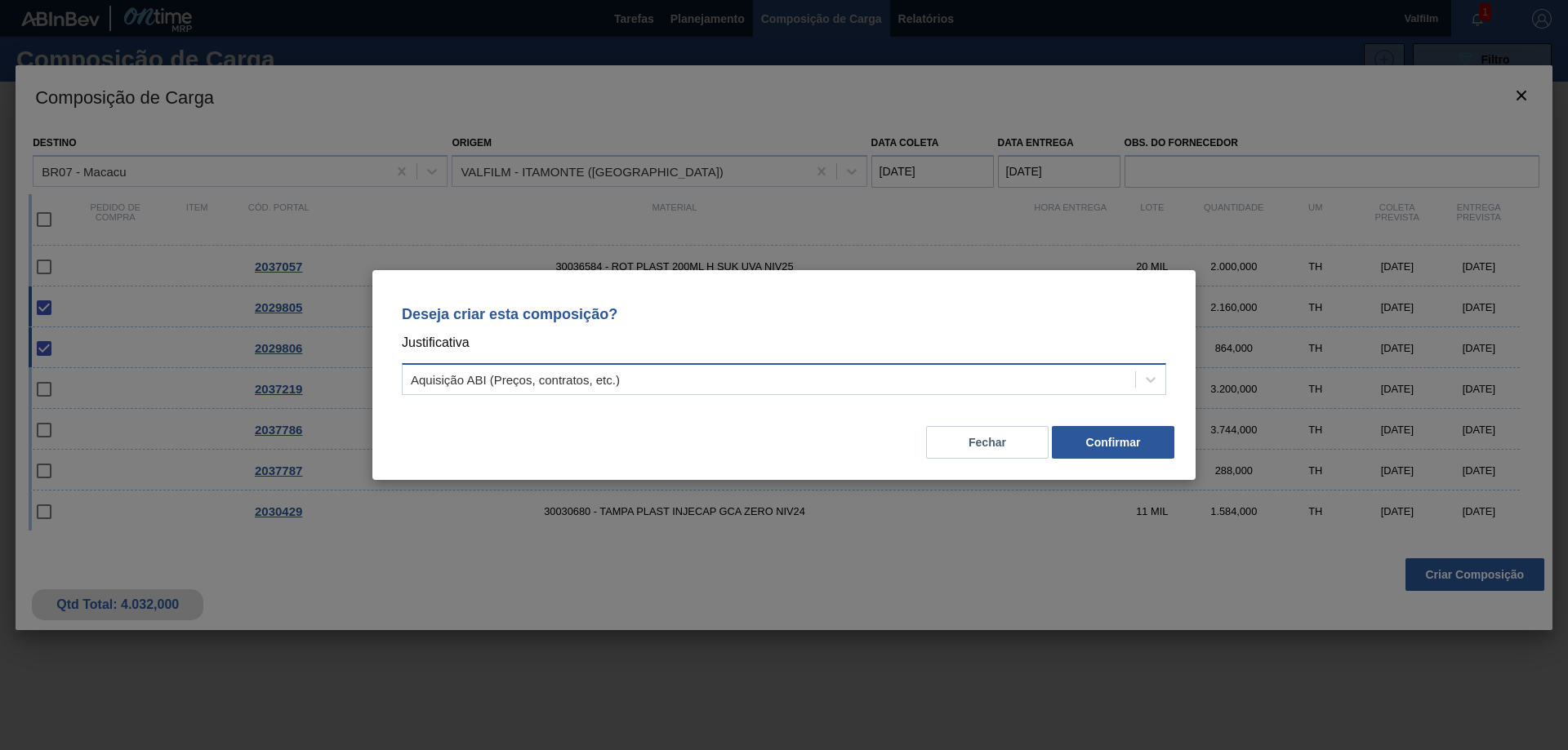
click at [1110, 392] on div "Aquisição ABI (Preços, contratos, etc.)" at bounding box center [784, 379] width 765 height 32
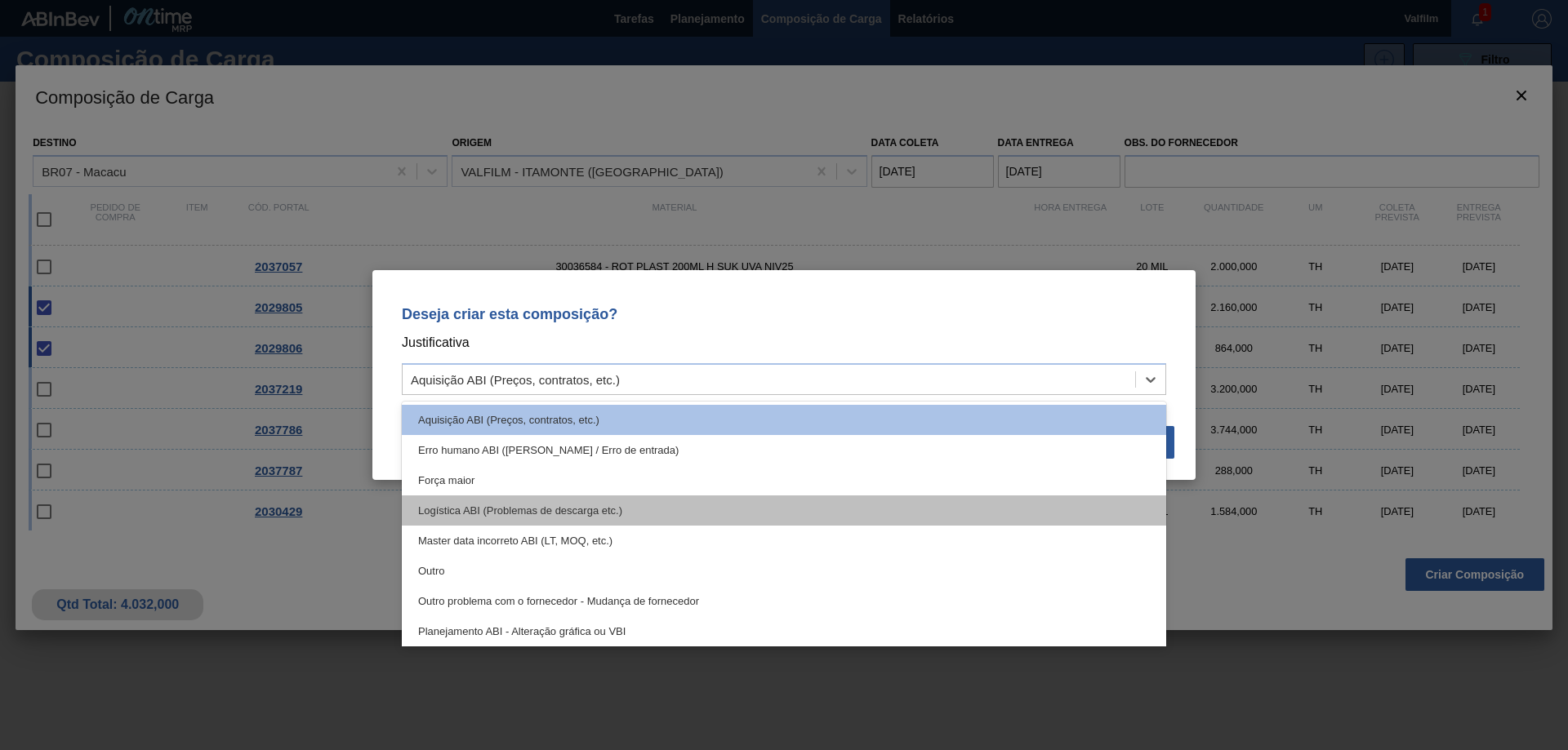
scroll to position [306, 0]
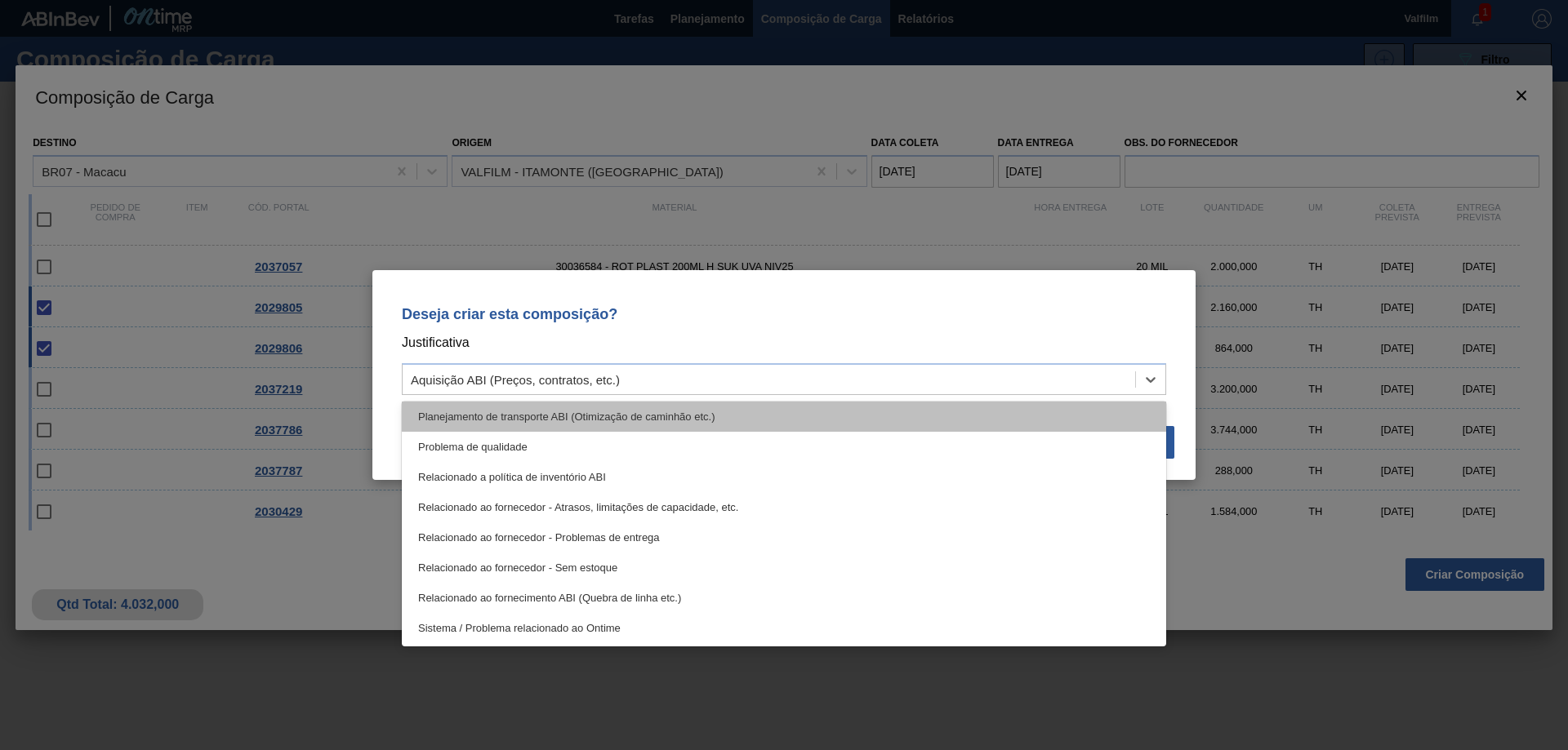
click at [779, 412] on div "Planejamento de transporte ABI (Otimização de caminhão etc.)" at bounding box center [784, 417] width 765 height 30
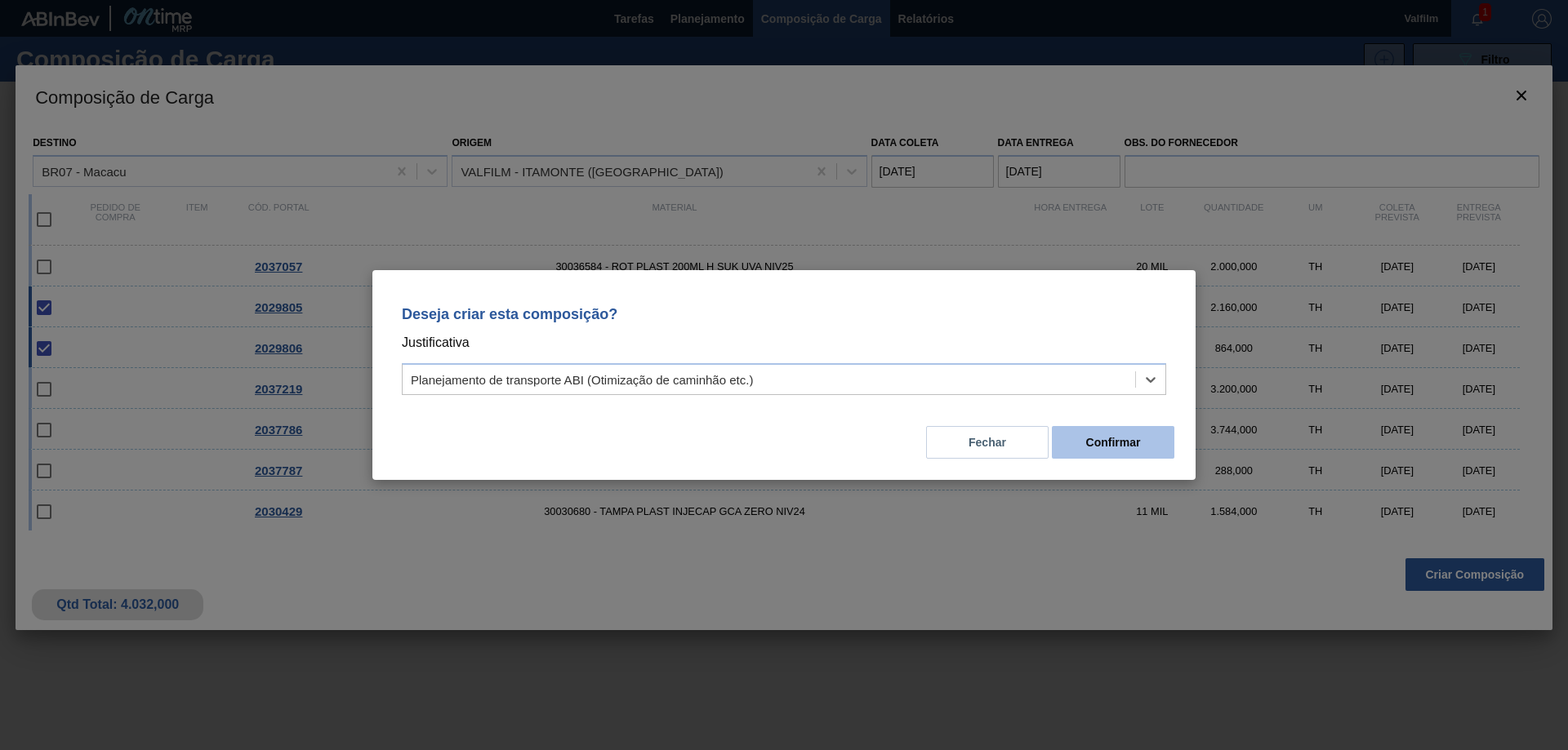
click at [1146, 439] on button "Confirmar" at bounding box center [1113, 442] width 123 height 33
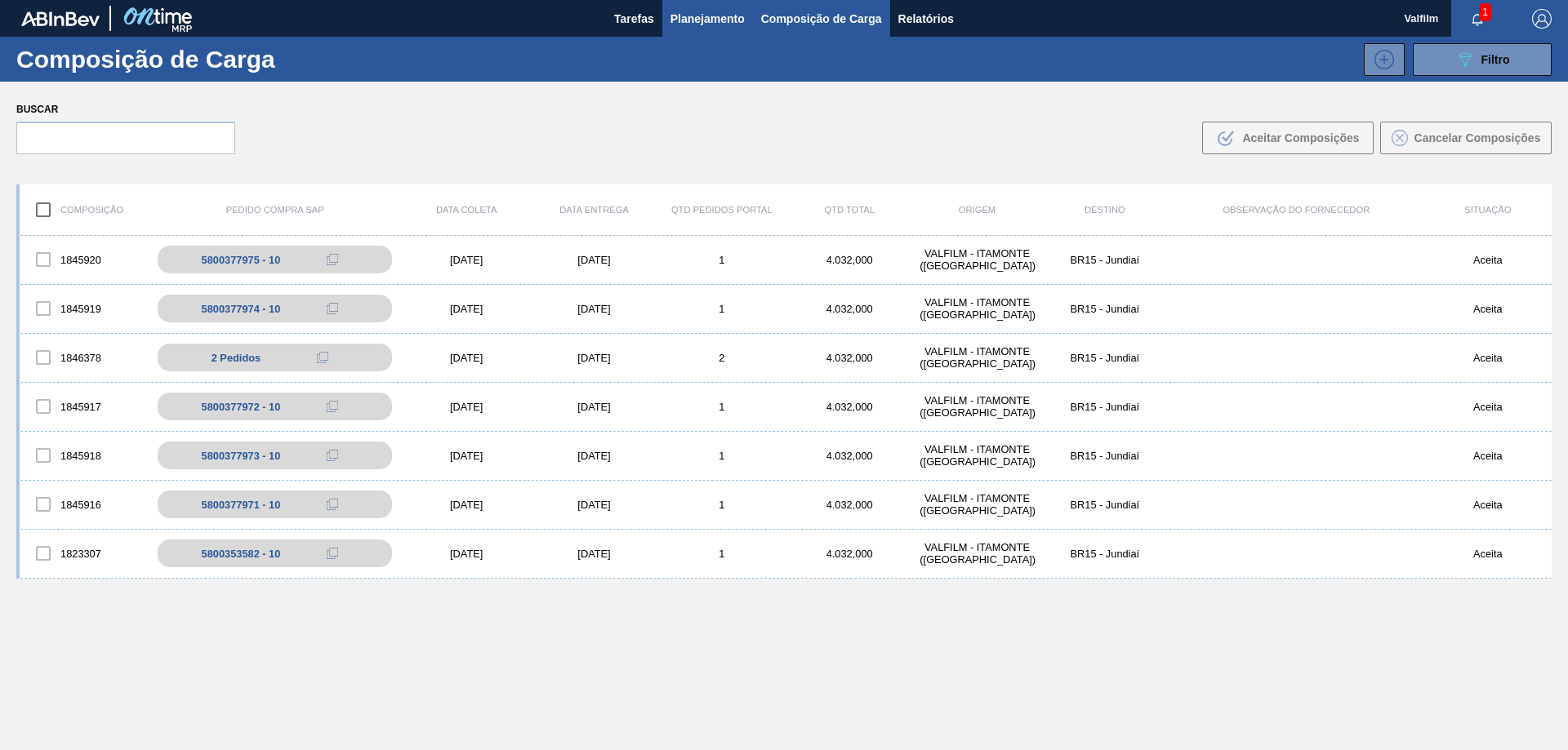
click at [670, 10] on span "Planejamento" at bounding box center [707, 19] width 75 height 20
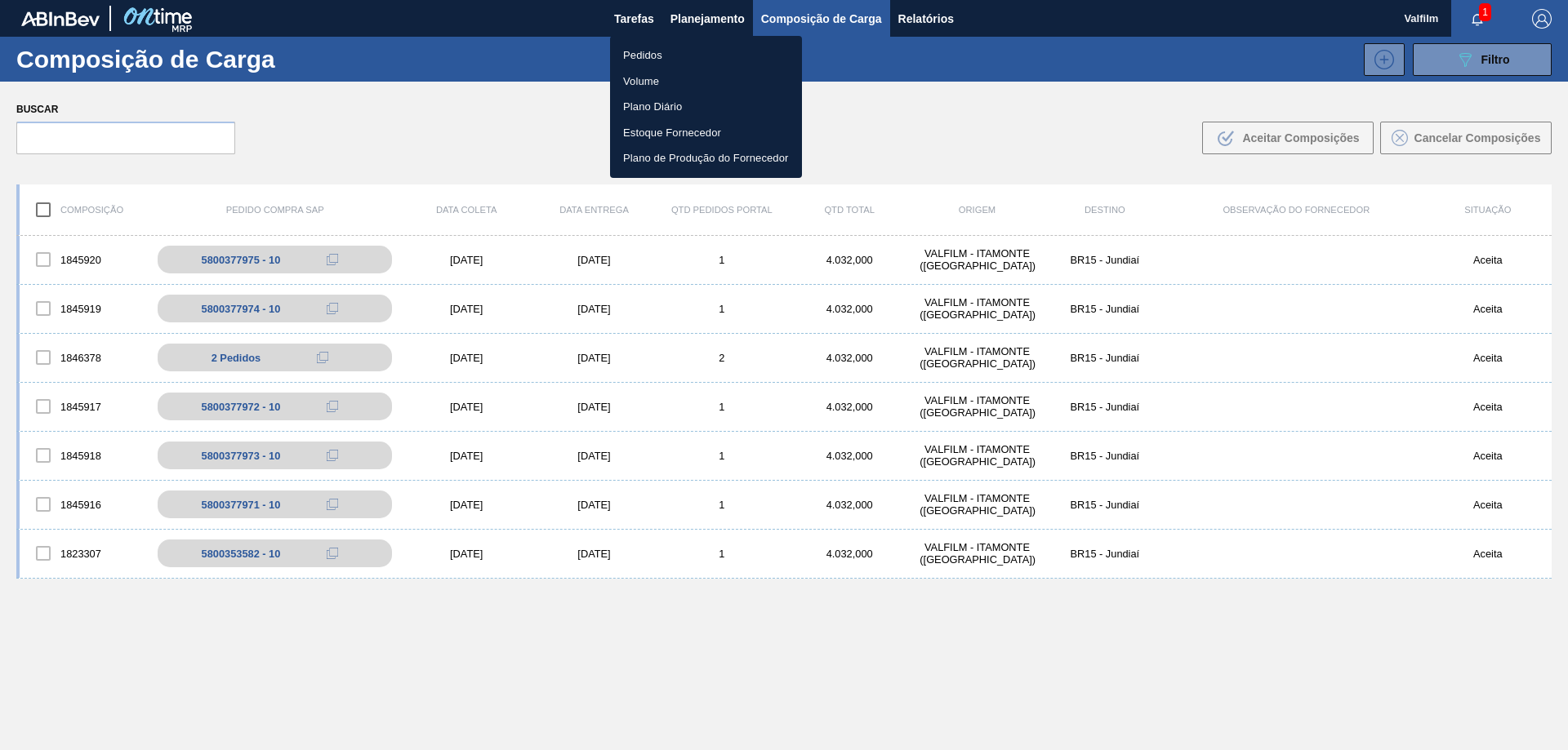
click at [682, 44] on li "Pedidos" at bounding box center [705, 56] width 192 height 26
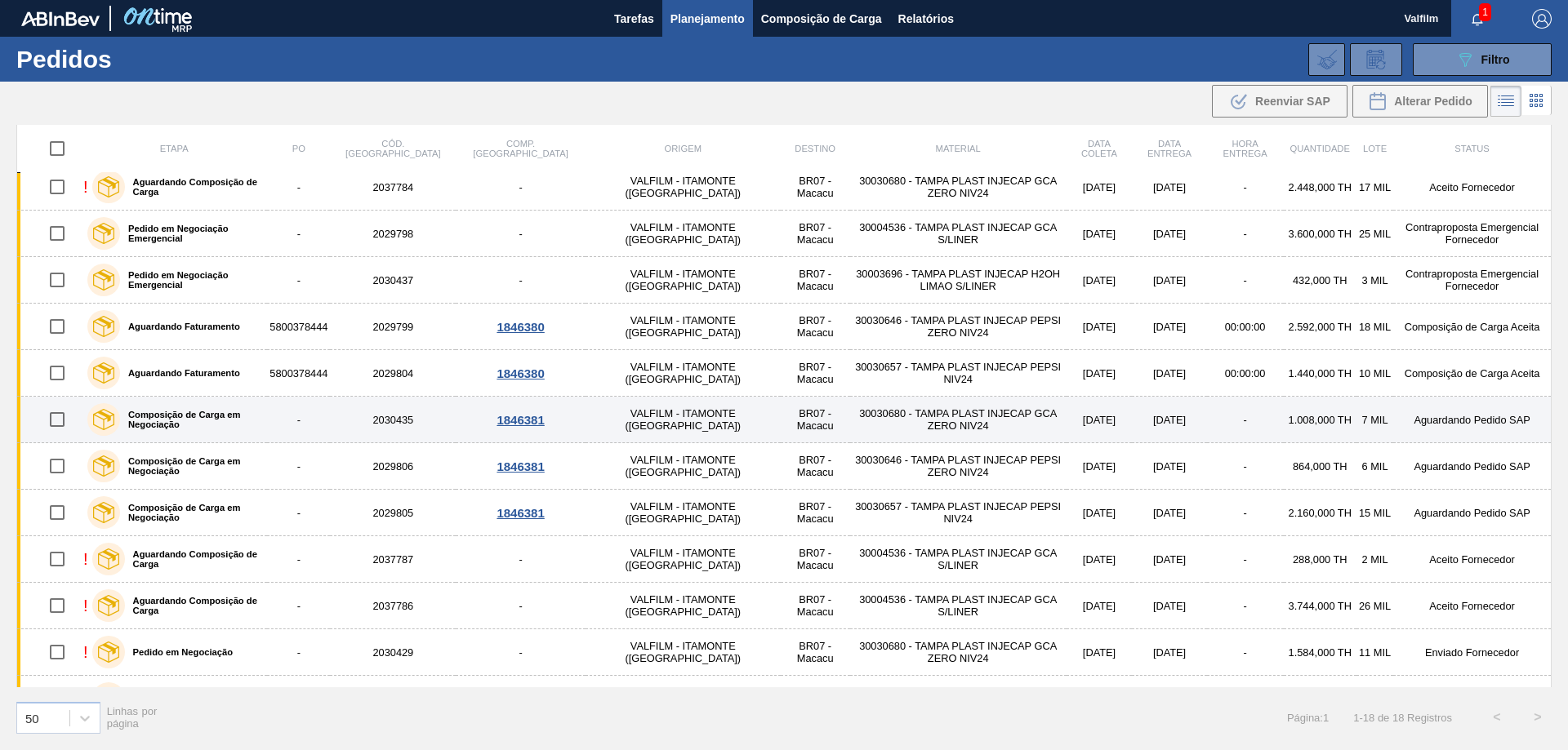
scroll to position [163, 0]
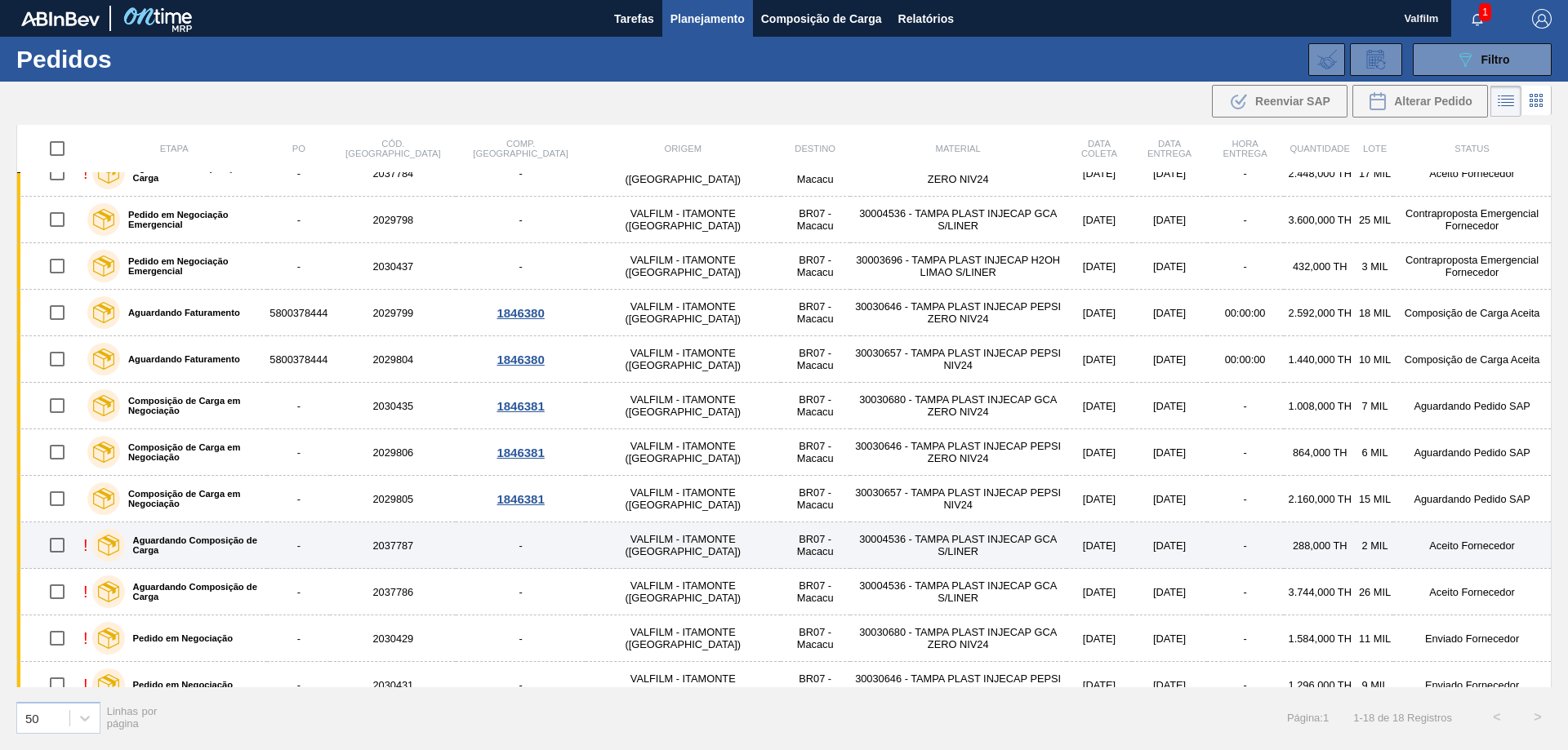
click at [1462, 548] on td "Aceito Fornecedor" at bounding box center [1472, 545] width 158 height 46
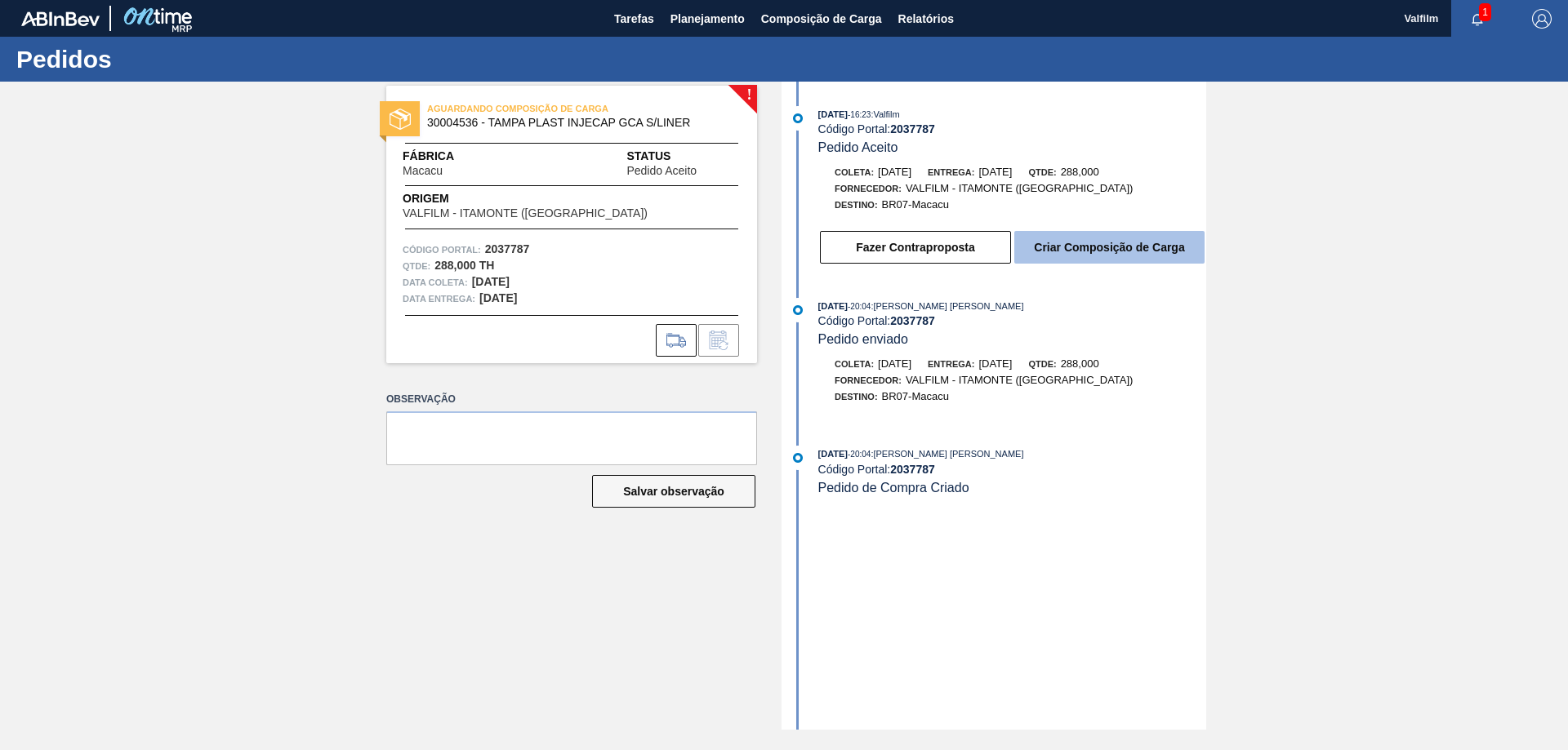
click at [1122, 253] on button "Criar Composição de Carga" at bounding box center [1110, 247] width 191 height 33
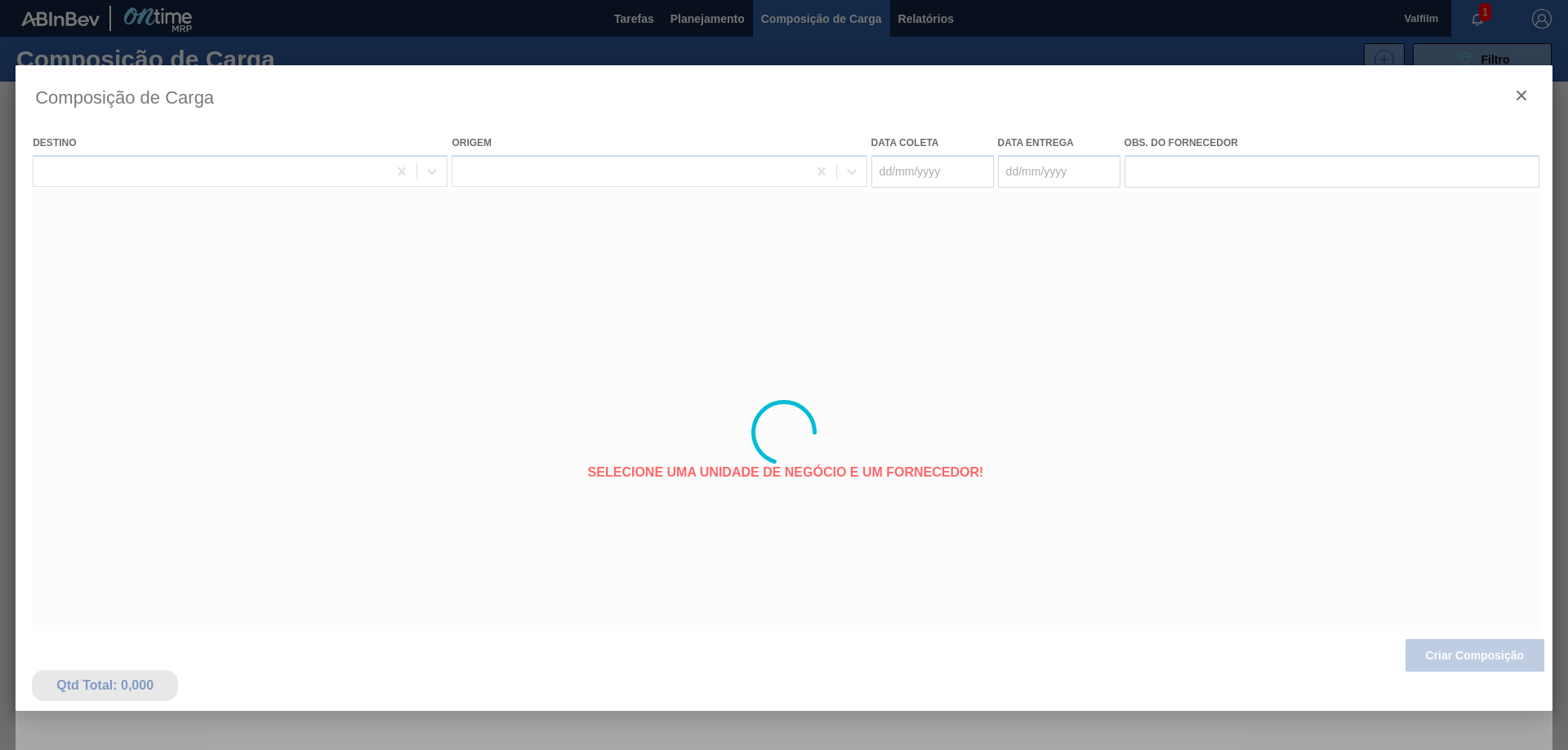
type coleta "[DATE]"
type entrega "[DATE]"
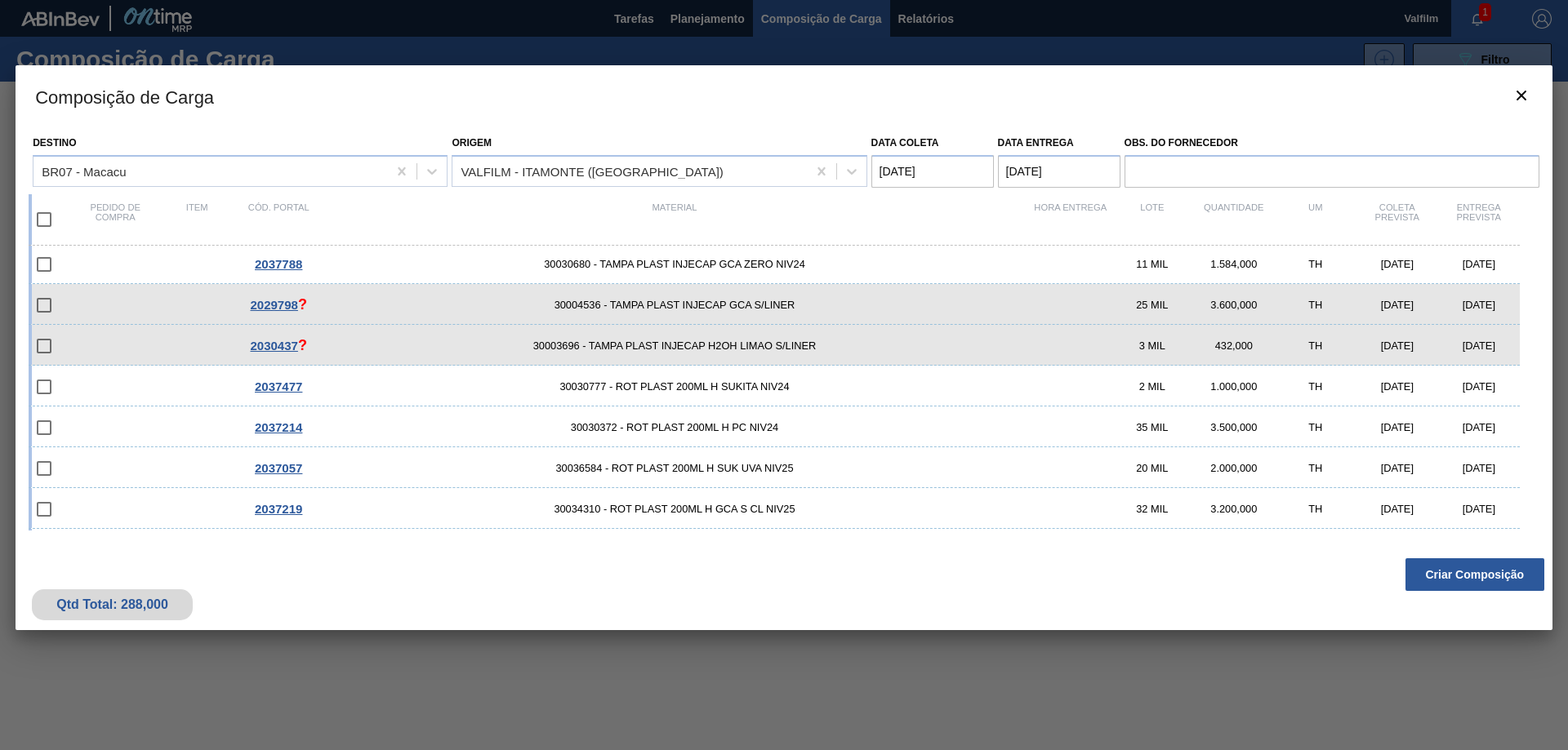
scroll to position [245, 0]
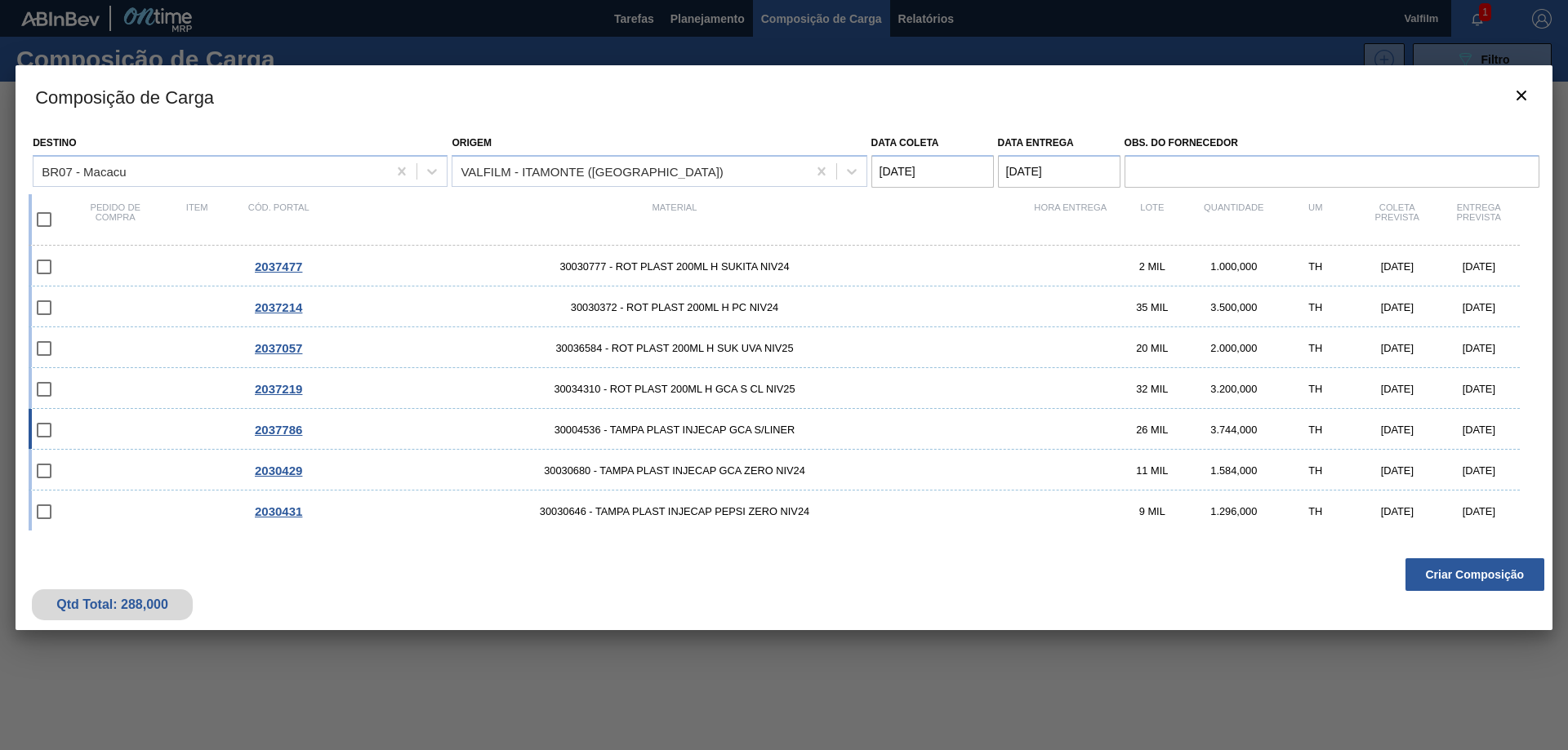
click at [1486, 428] on div "[DATE]" at bounding box center [1479, 429] width 82 height 12
checkbox input "true"
click at [1475, 569] on button "Criar Composição" at bounding box center [1475, 575] width 139 height 33
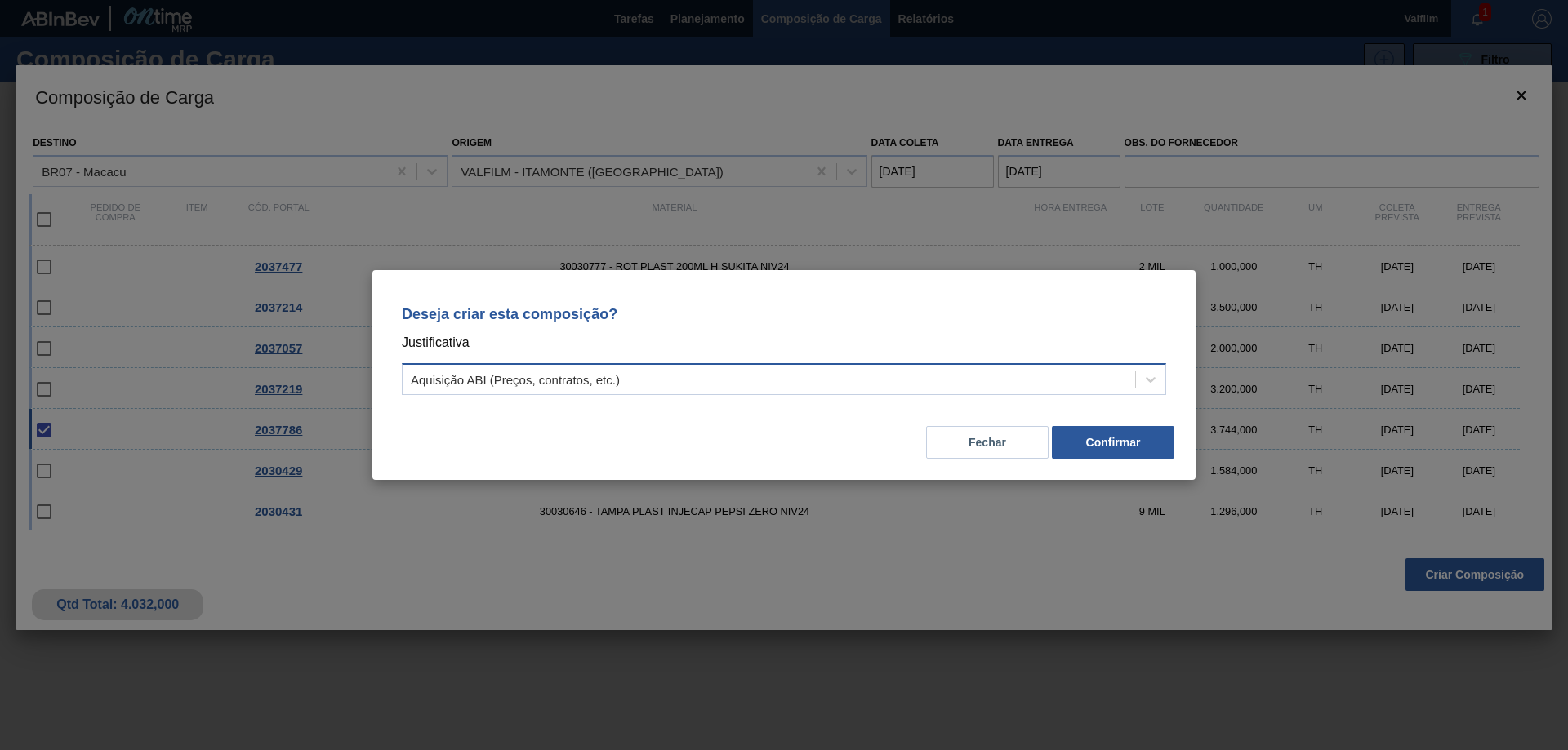
click at [1003, 371] on div "Aquisição ABI (Preços, contratos, etc.)" at bounding box center [769, 379] width 733 height 24
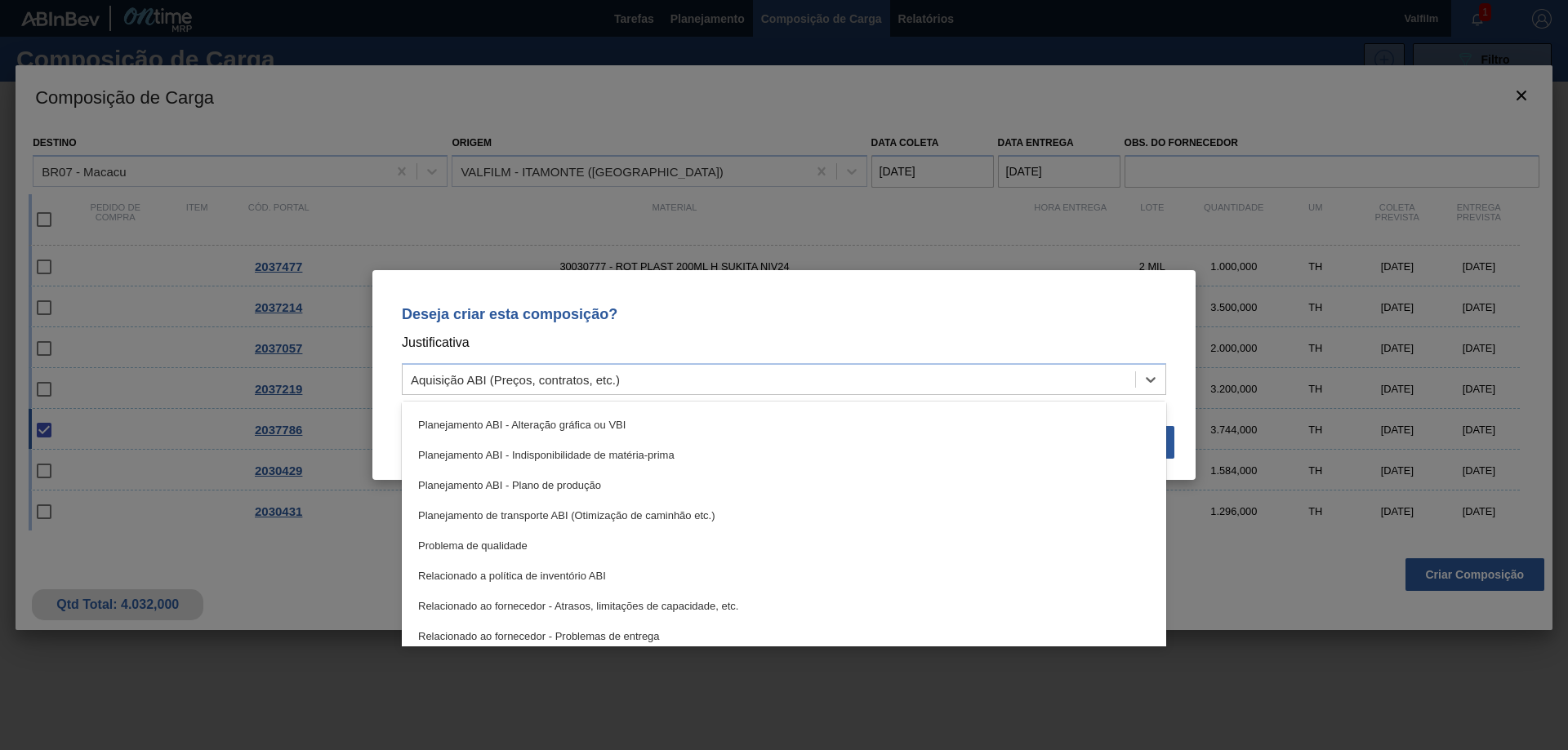
scroll to position [306, 0]
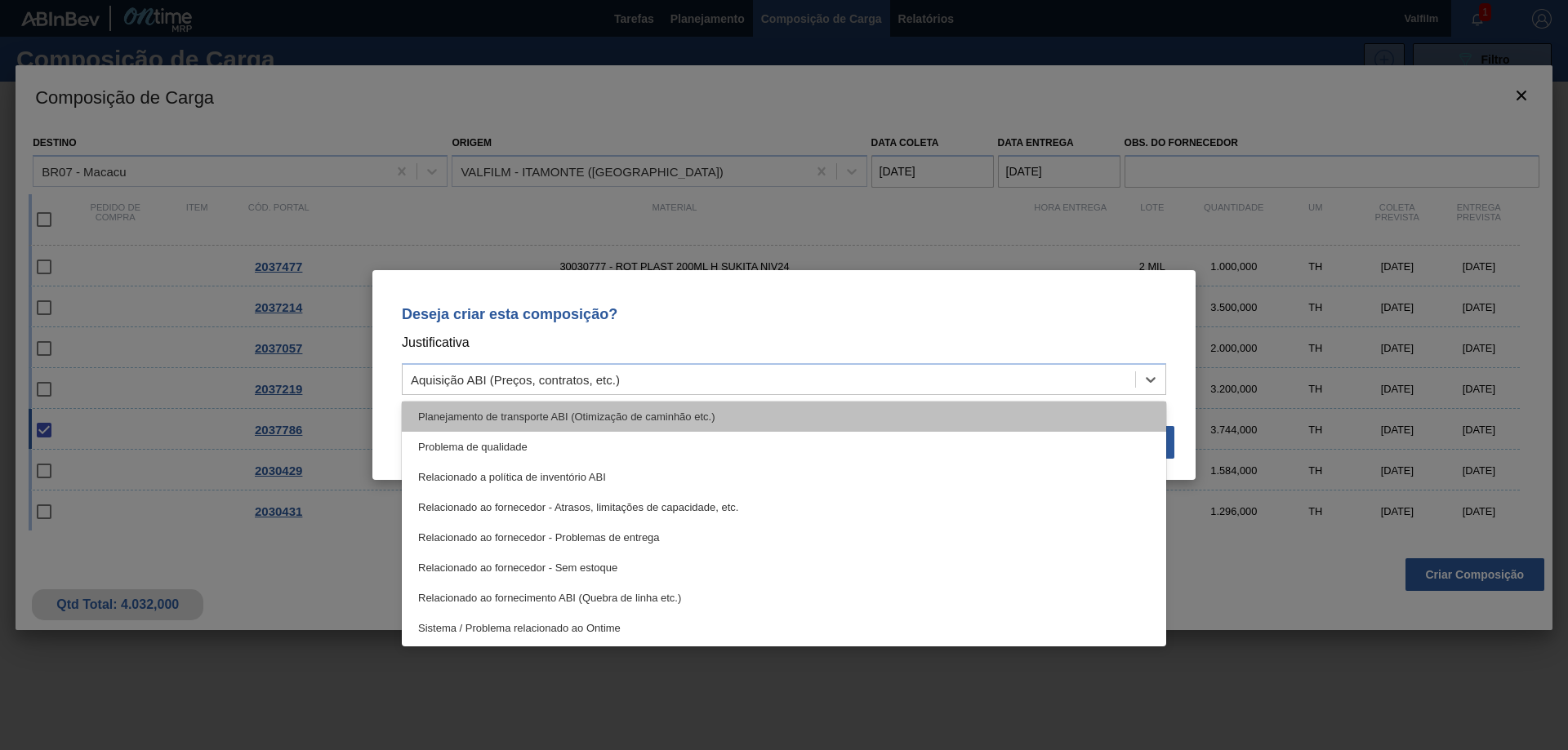
click at [851, 421] on div "Planejamento de transporte ABI (Otimização de caminhão etc.)" at bounding box center [784, 417] width 765 height 30
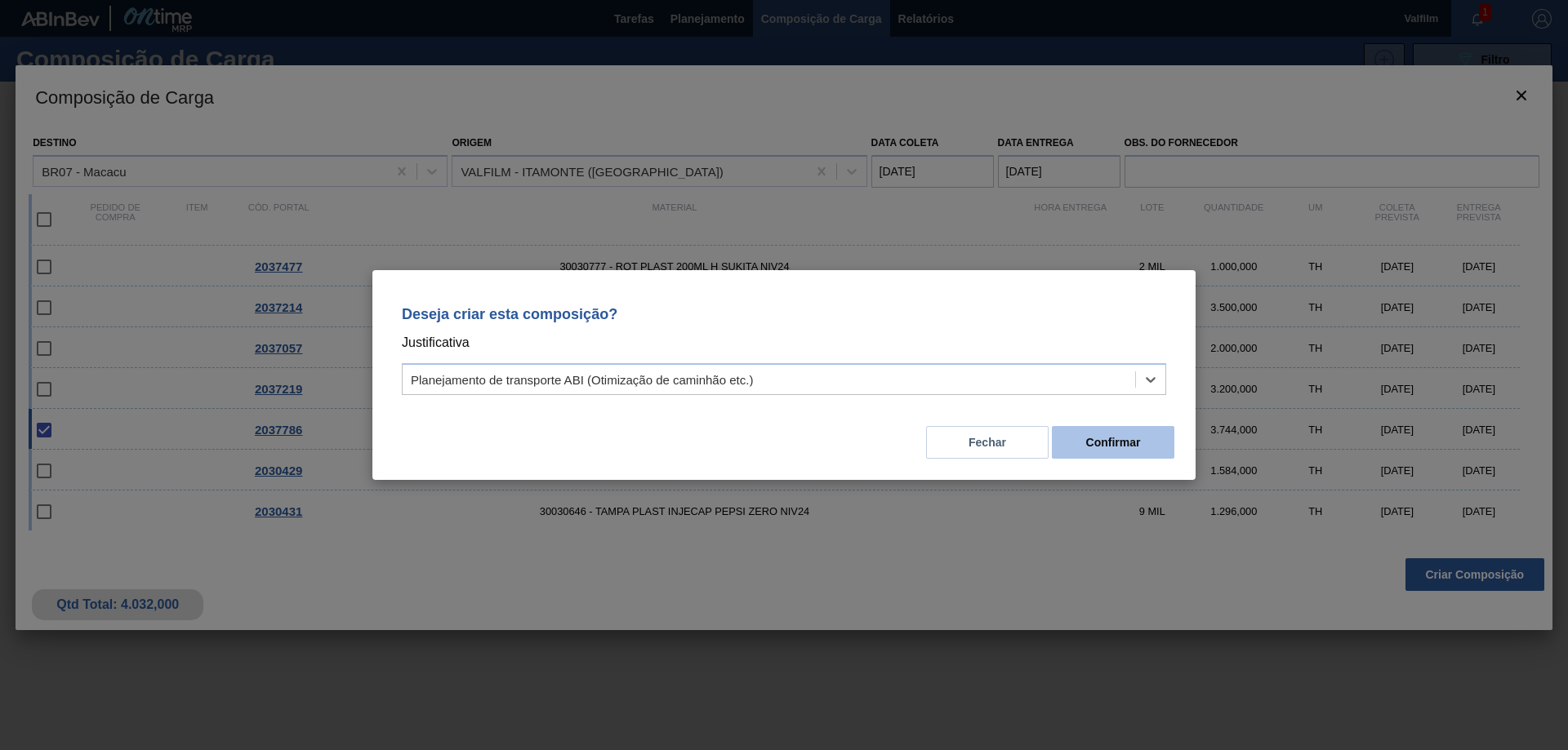
click at [1090, 437] on button "Confirmar" at bounding box center [1113, 442] width 123 height 33
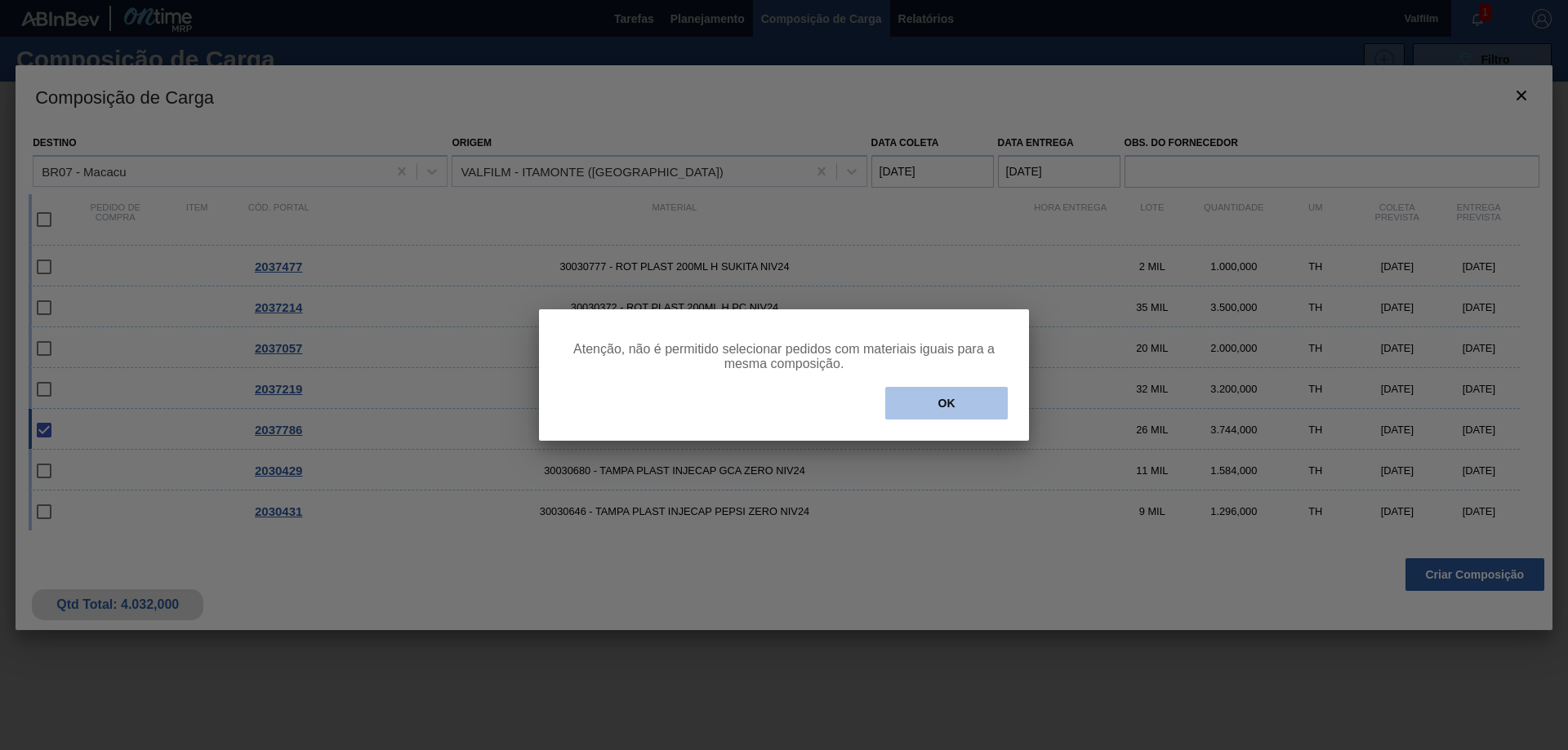
click at [942, 404] on button "OK" at bounding box center [947, 403] width 123 height 33
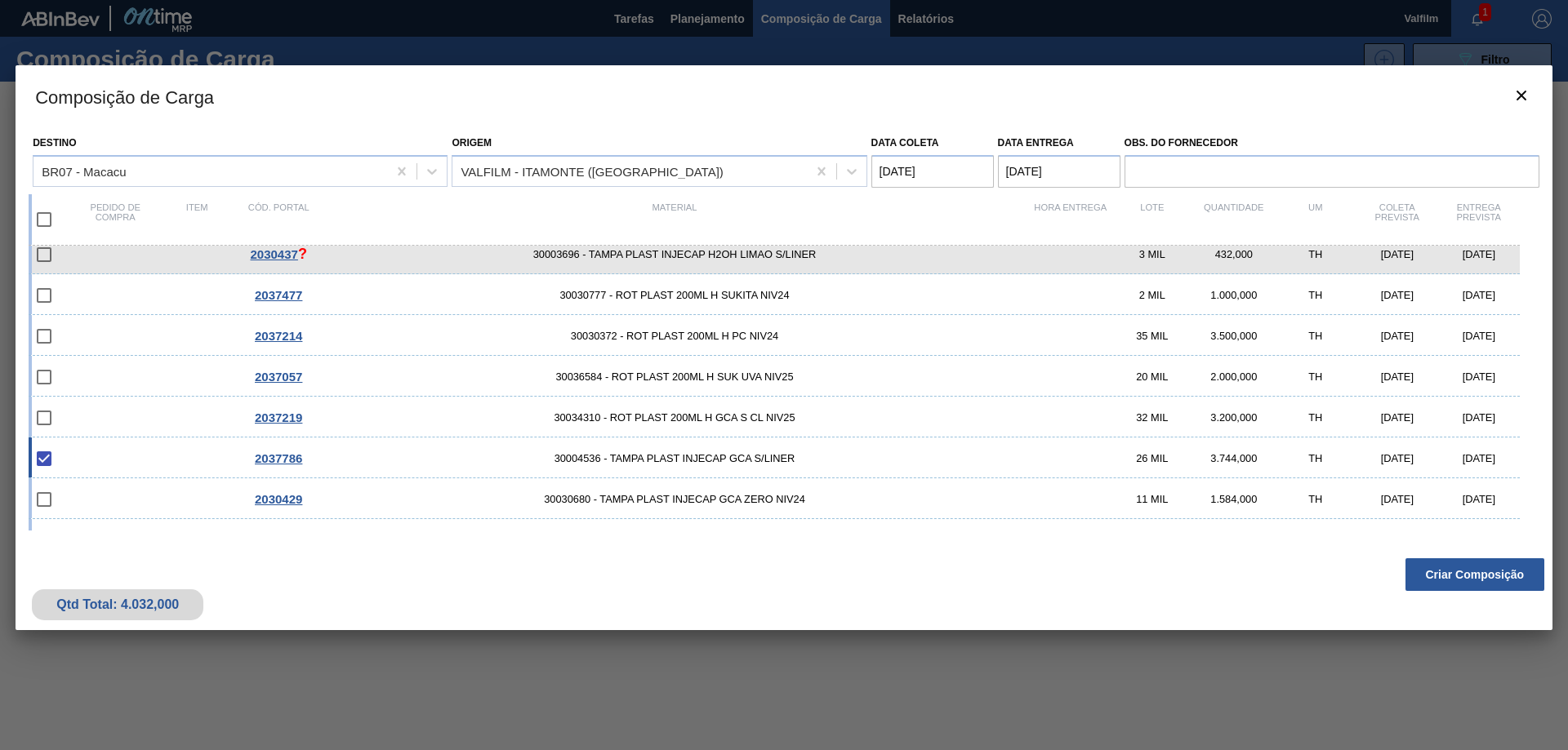
scroll to position [0, 0]
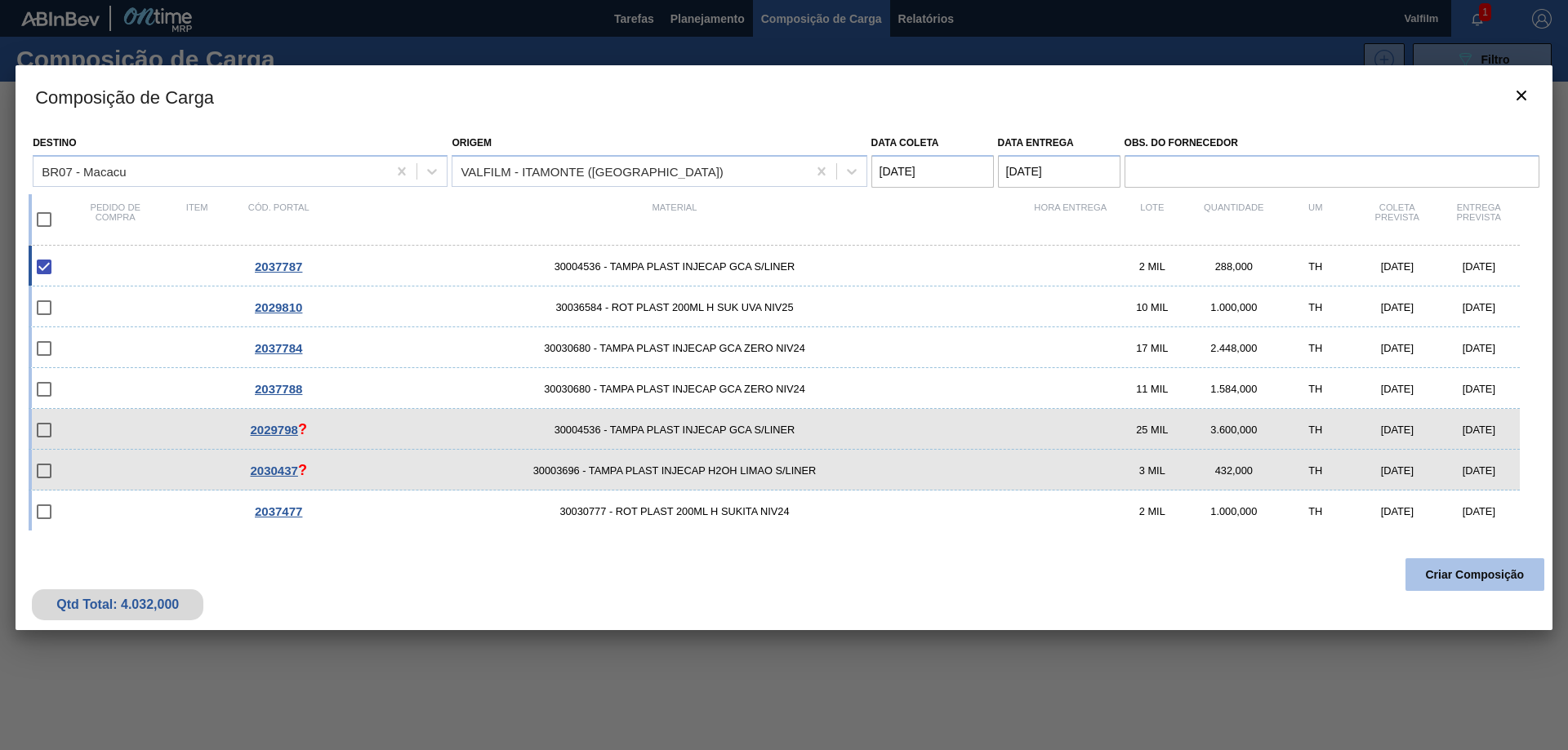
click at [1487, 582] on button "Criar Composição" at bounding box center [1475, 575] width 139 height 33
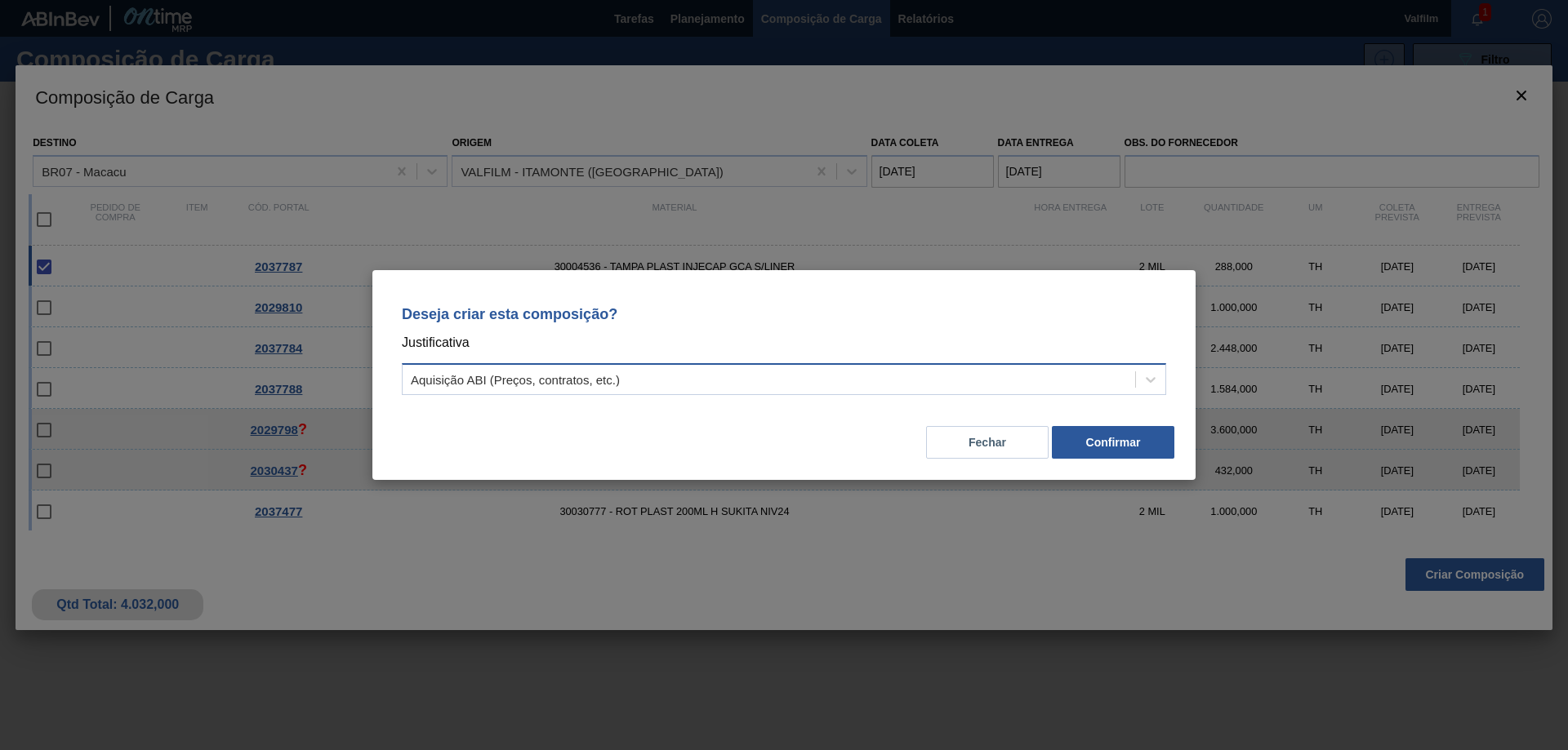
click at [829, 378] on div "Aquisição ABI (Preços, contratos, etc.)" at bounding box center [769, 379] width 733 height 24
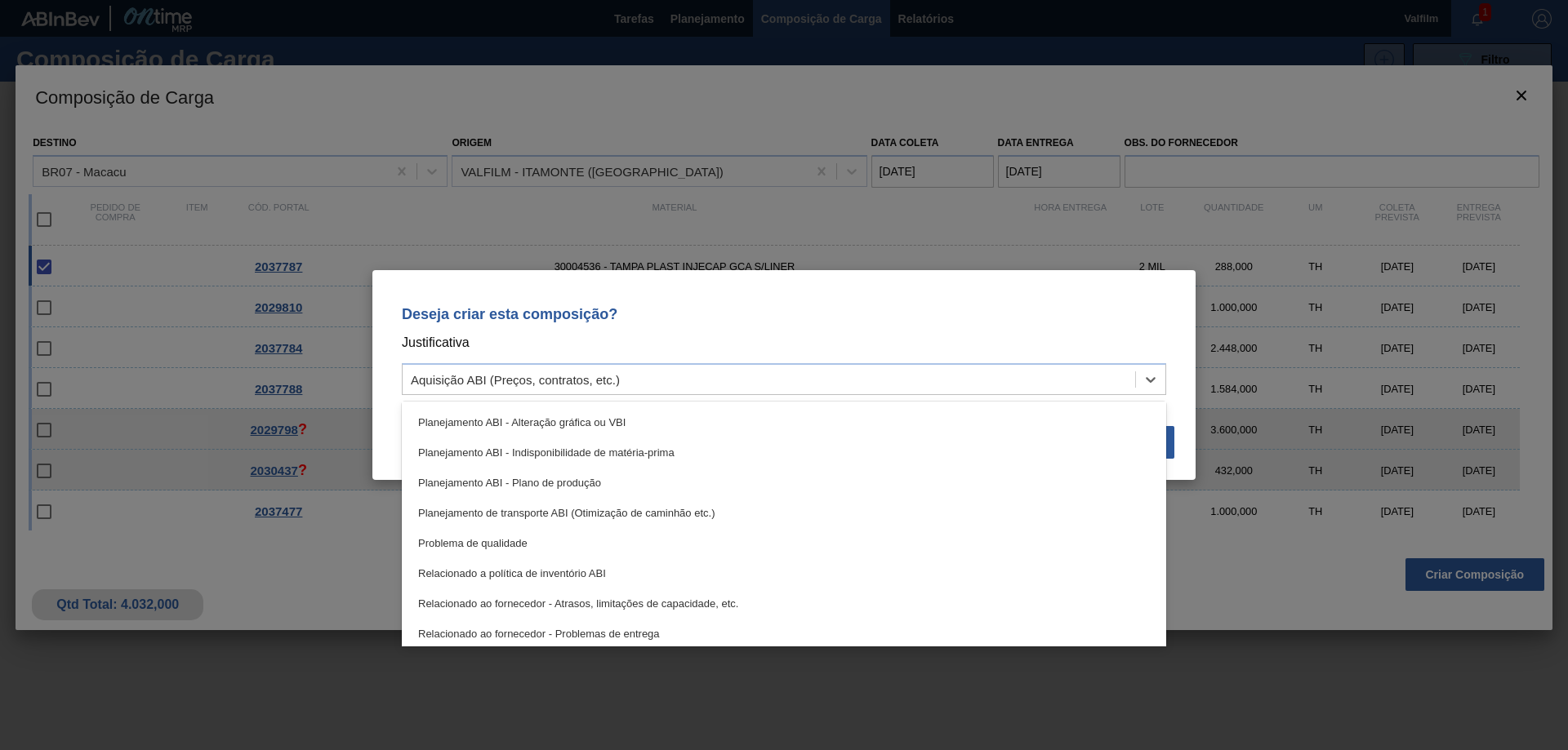
scroll to position [306, 0]
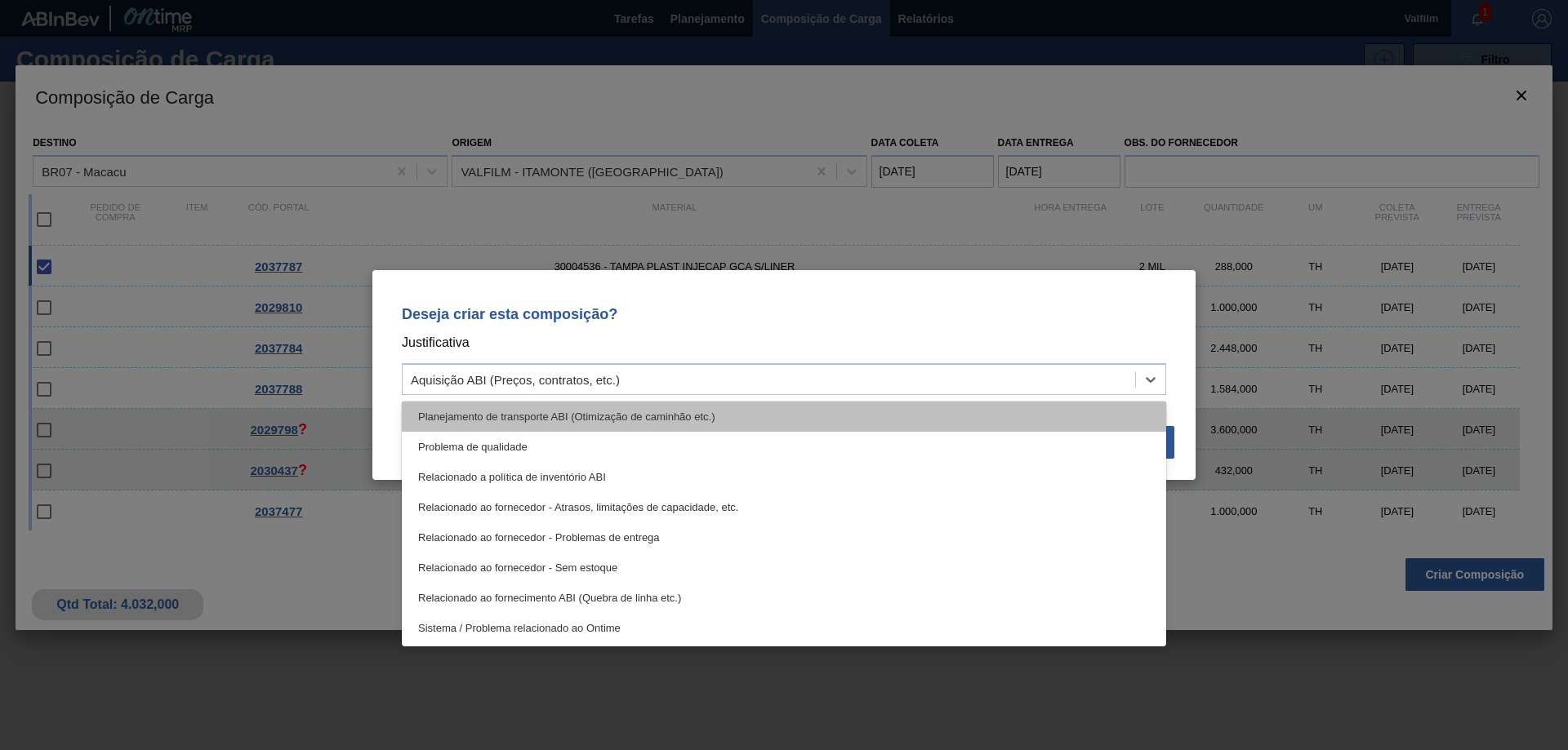
click at [766, 406] on div "Planejamento de transporte ABI (Otimização de caminhão etc.)" at bounding box center [784, 417] width 765 height 30
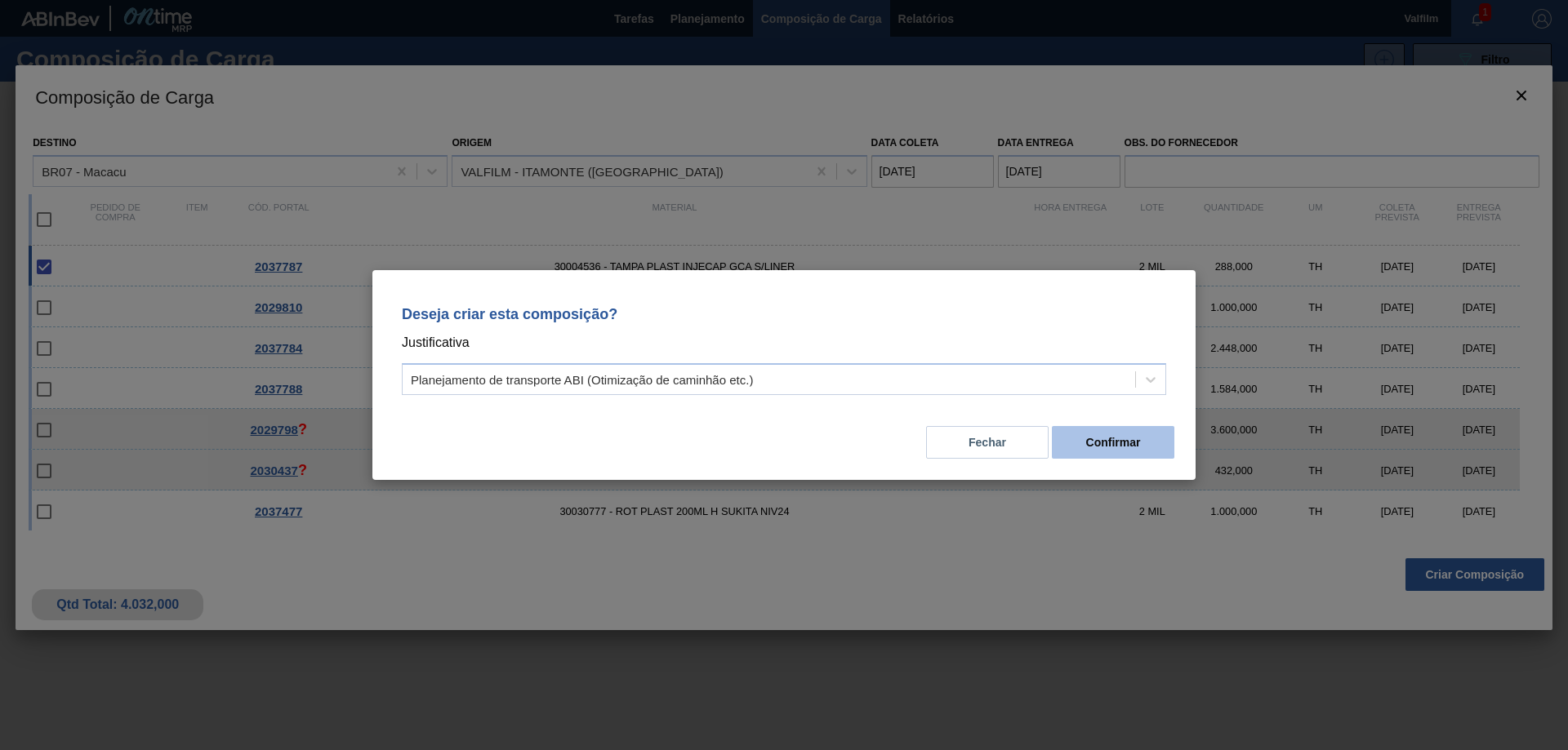
click at [1086, 441] on button "Confirmar" at bounding box center [1113, 442] width 123 height 33
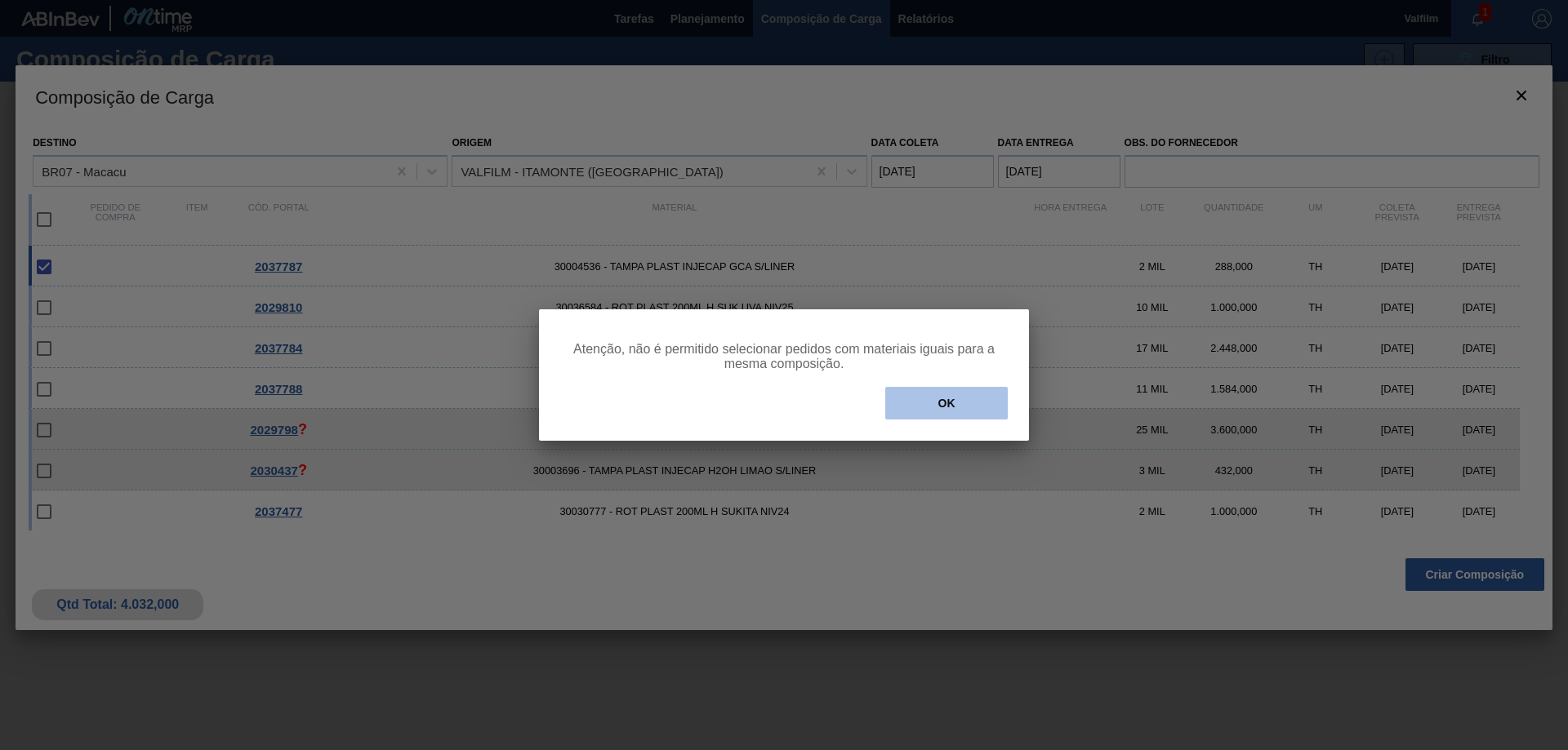
click at [943, 405] on button "OK" at bounding box center [947, 403] width 123 height 33
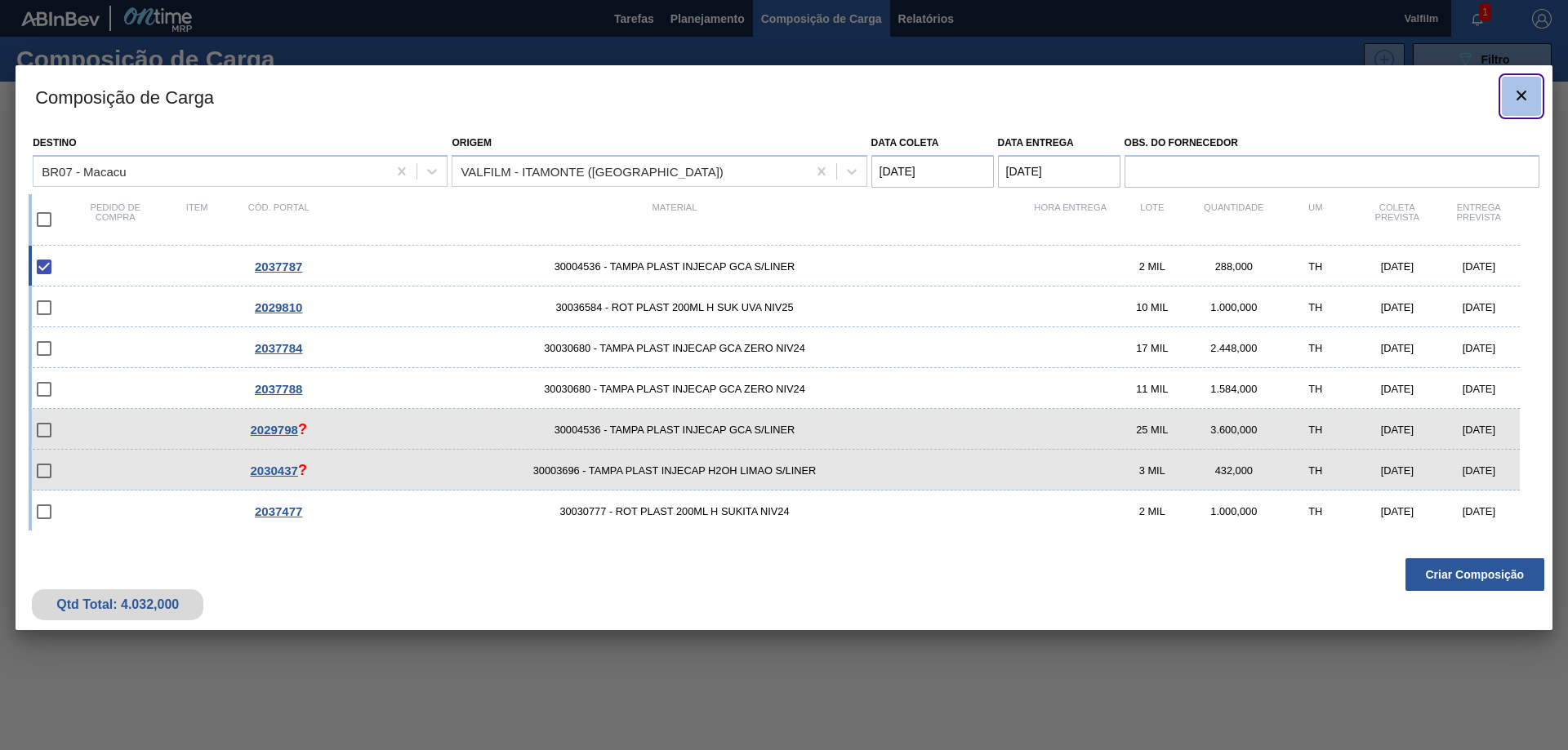
click at [1520, 94] on icon "botão de ícone" at bounding box center [1522, 95] width 9 height 9
